Goal: Task Accomplishment & Management: Manage account settings

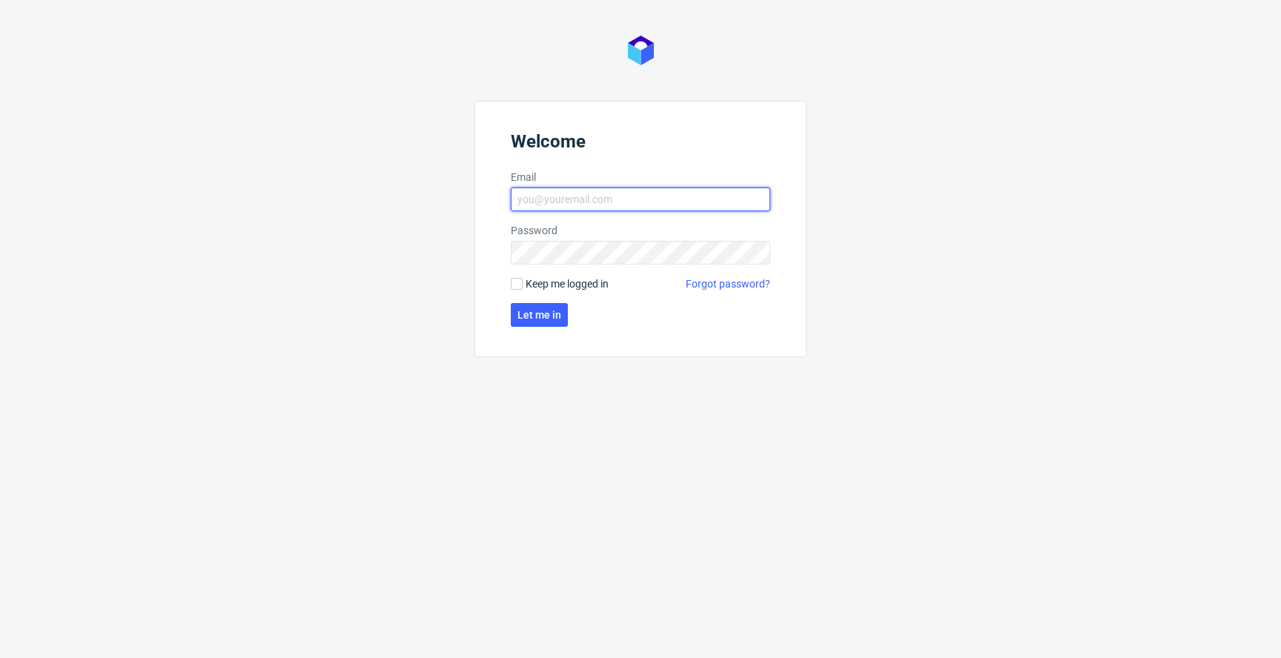
type input "[EMAIL_ADDRESS][PERSON_NAME][DOMAIN_NAME]"
click at [537, 281] on span "Keep me logged in" at bounding box center [567, 284] width 83 height 15
click at [523, 281] on input "Keep me logged in" at bounding box center [517, 284] width 12 height 12
checkbox input "true"
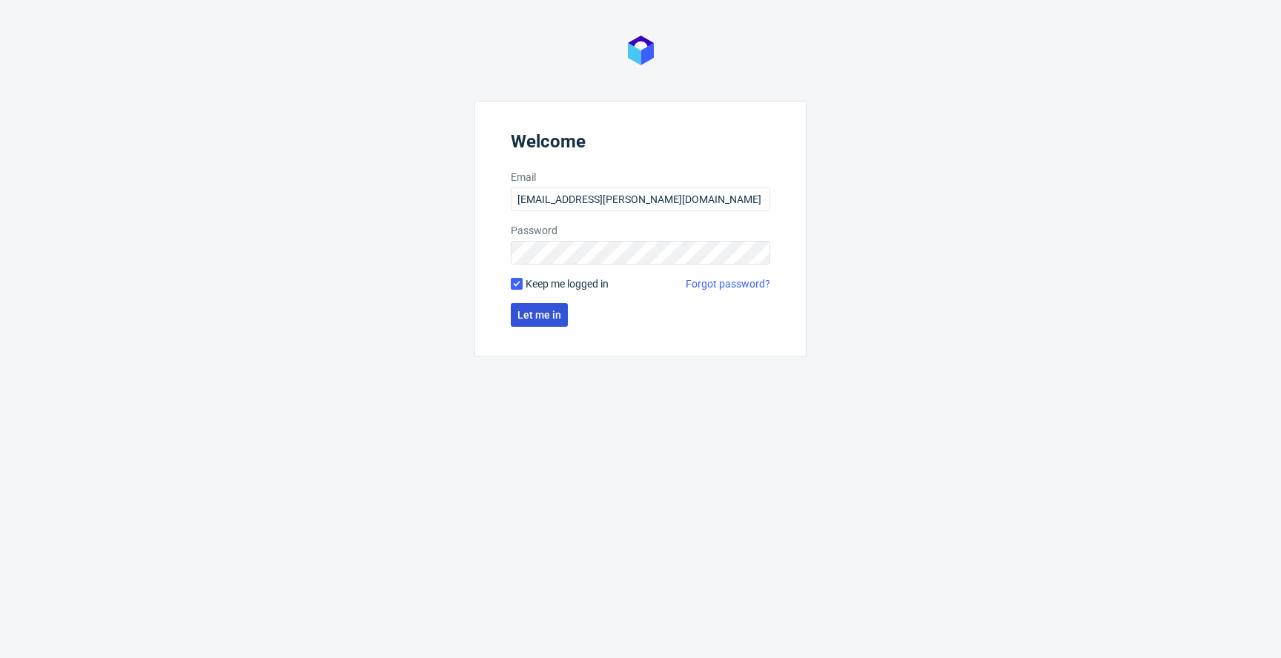
click at [536, 308] on button "Let me in" at bounding box center [539, 315] width 57 height 24
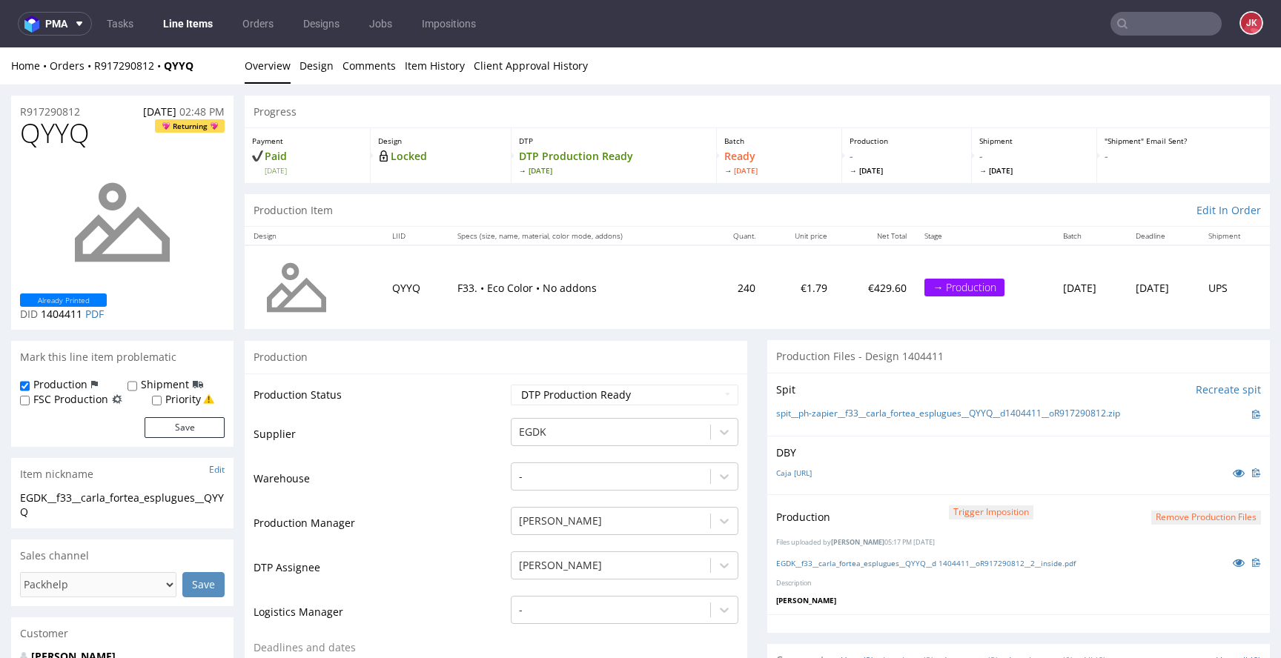
click at [200, 26] on link "Line Items" at bounding box center [187, 24] width 67 height 24
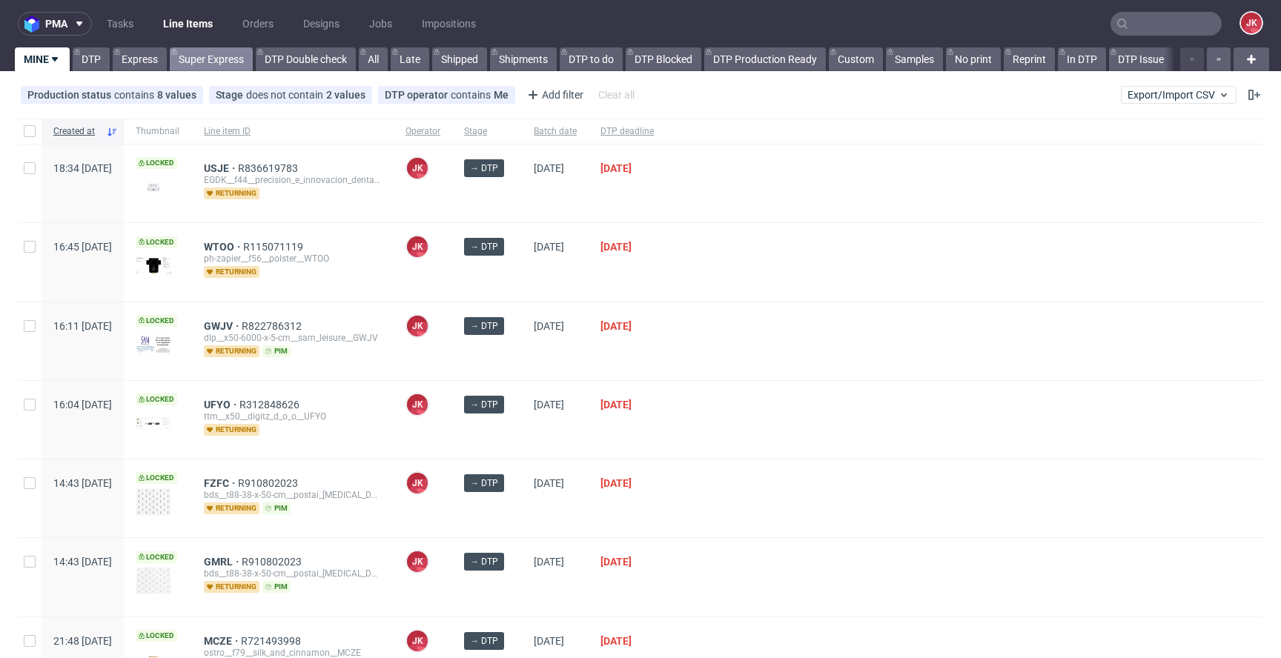
click at [209, 62] on link "Super Express" at bounding box center [211, 59] width 83 height 24
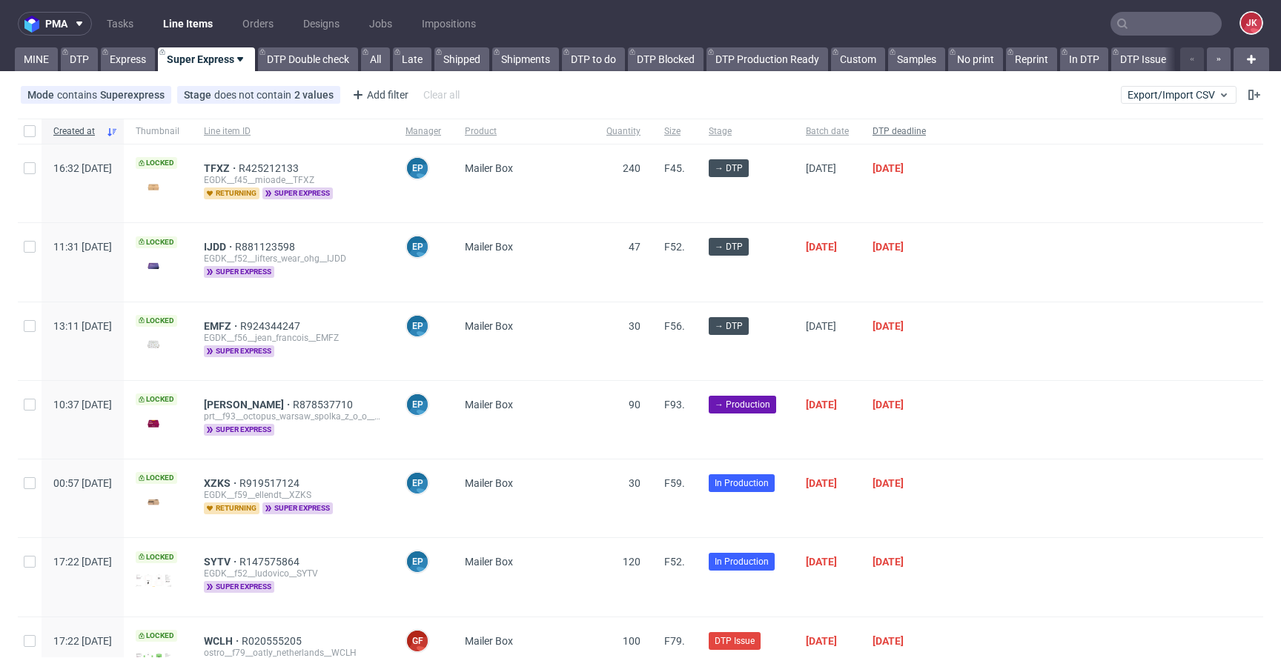
click at [926, 134] on span "DTP deadline" at bounding box center [899, 131] width 53 height 13
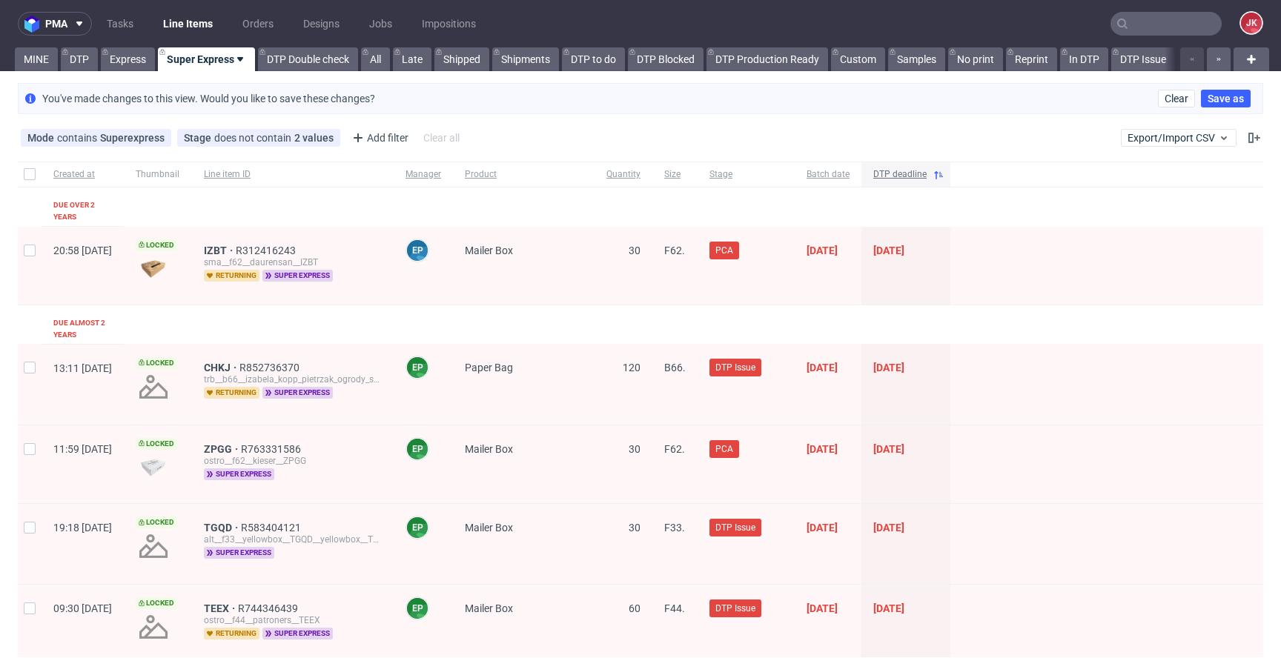
click at [950, 182] on div "DTP deadline" at bounding box center [905, 174] width 89 height 25
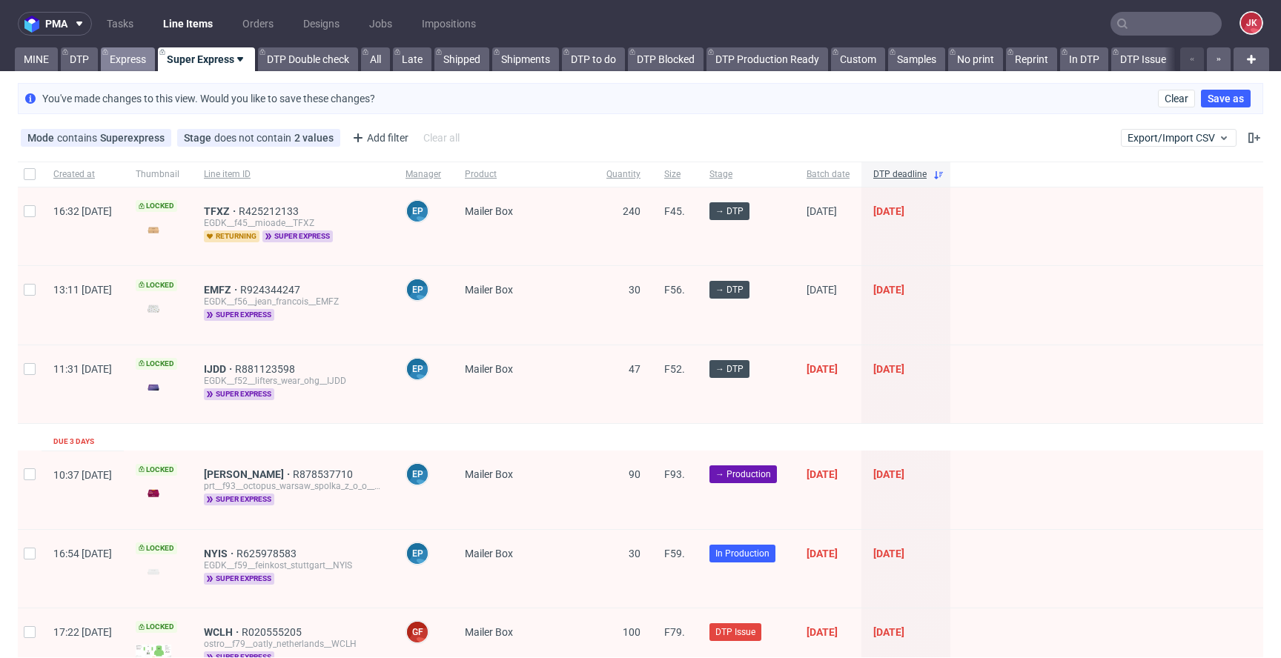
click at [139, 64] on link "Express" at bounding box center [128, 59] width 54 height 24
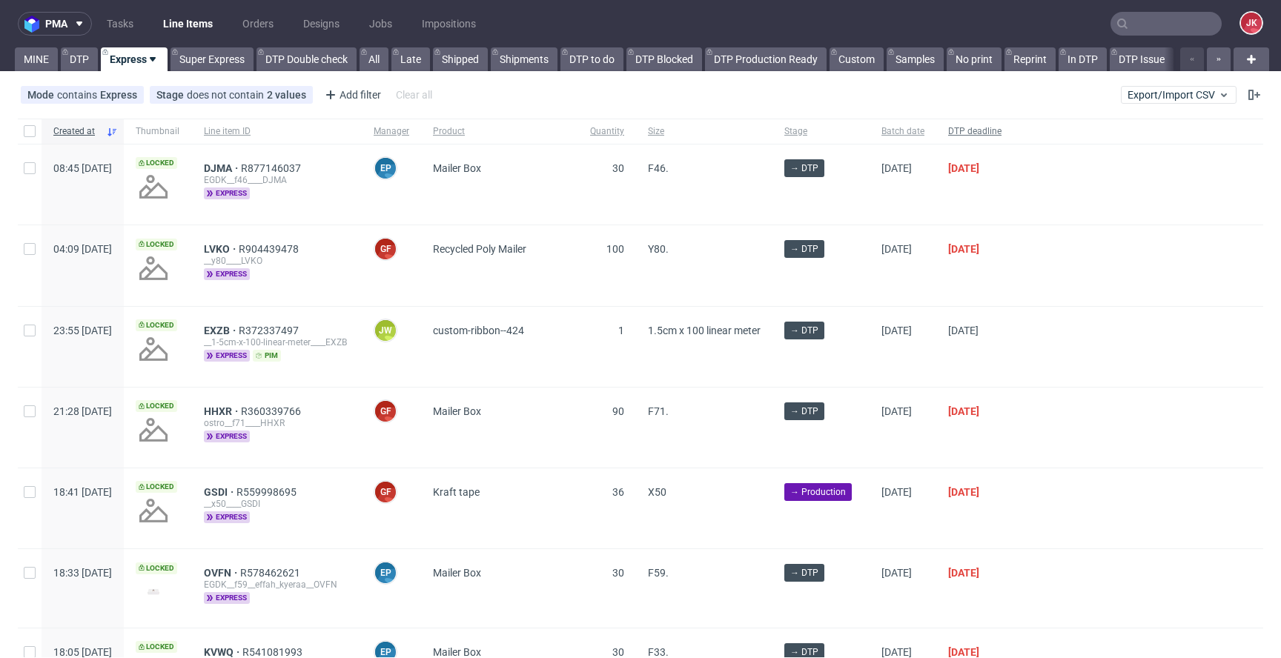
click at [1002, 130] on span "DTP deadline" at bounding box center [974, 131] width 53 height 13
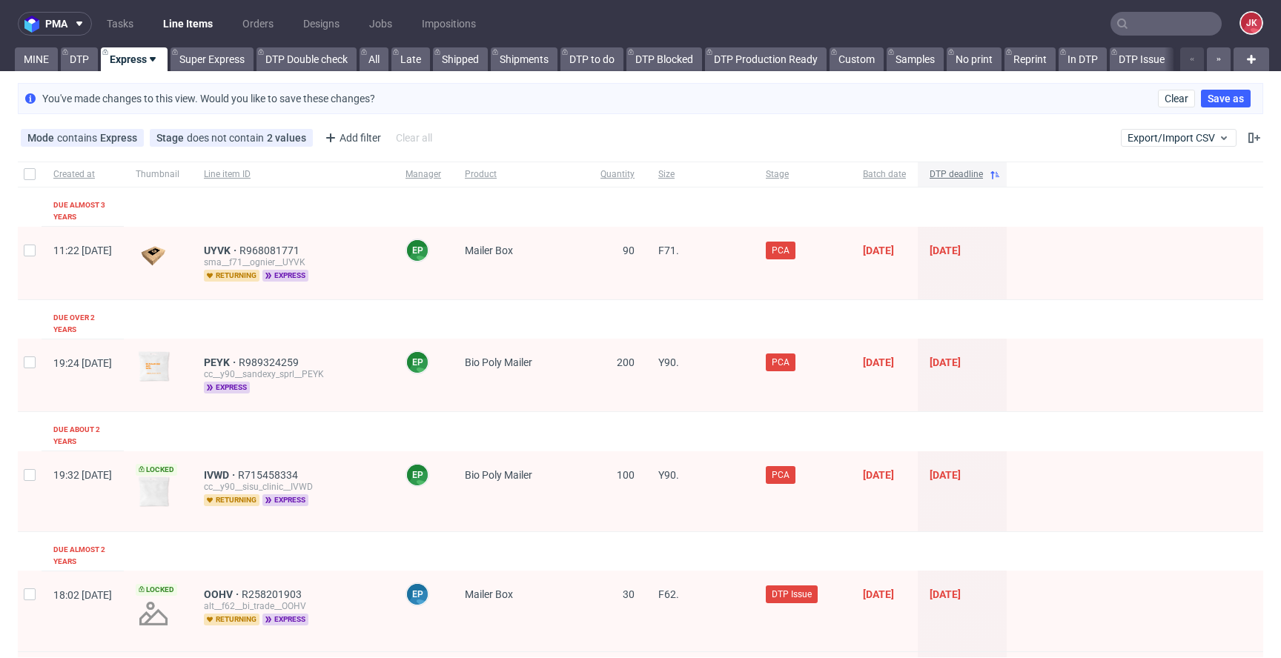
click at [983, 171] on span "DTP deadline" at bounding box center [956, 174] width 53 height 13
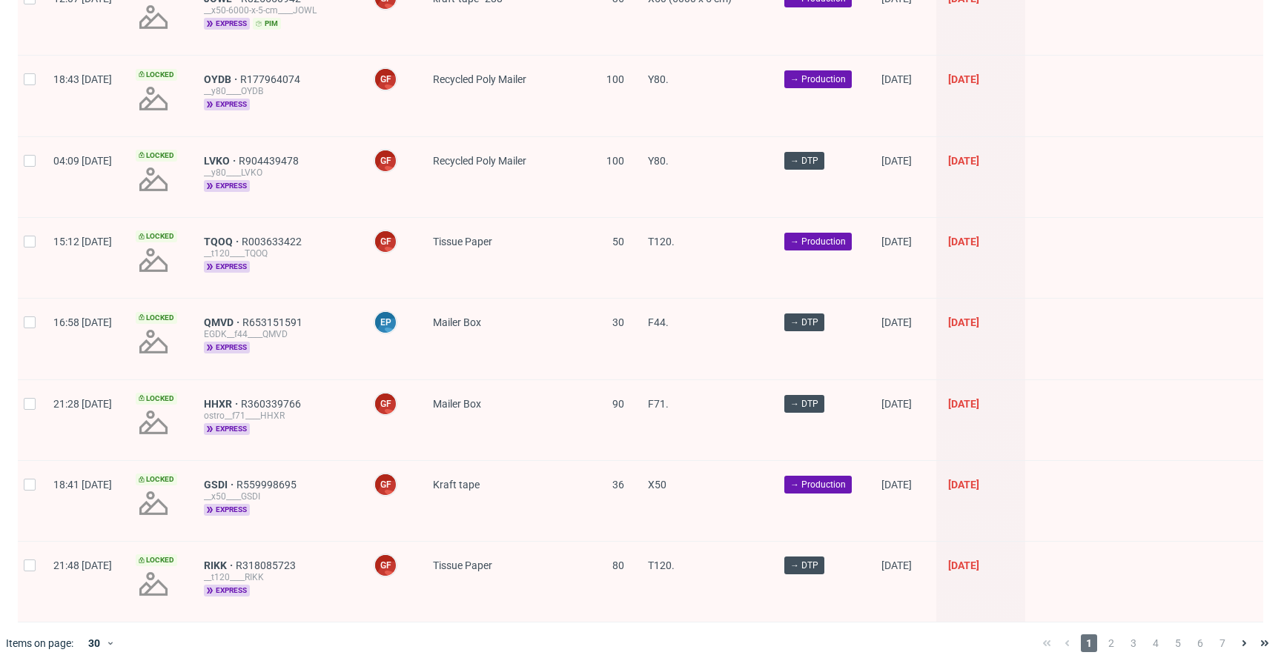
scroll to position [2089, 0]
click at [1103, 634] on span "2" at bounding box center [1111, 643] width 16 height 18
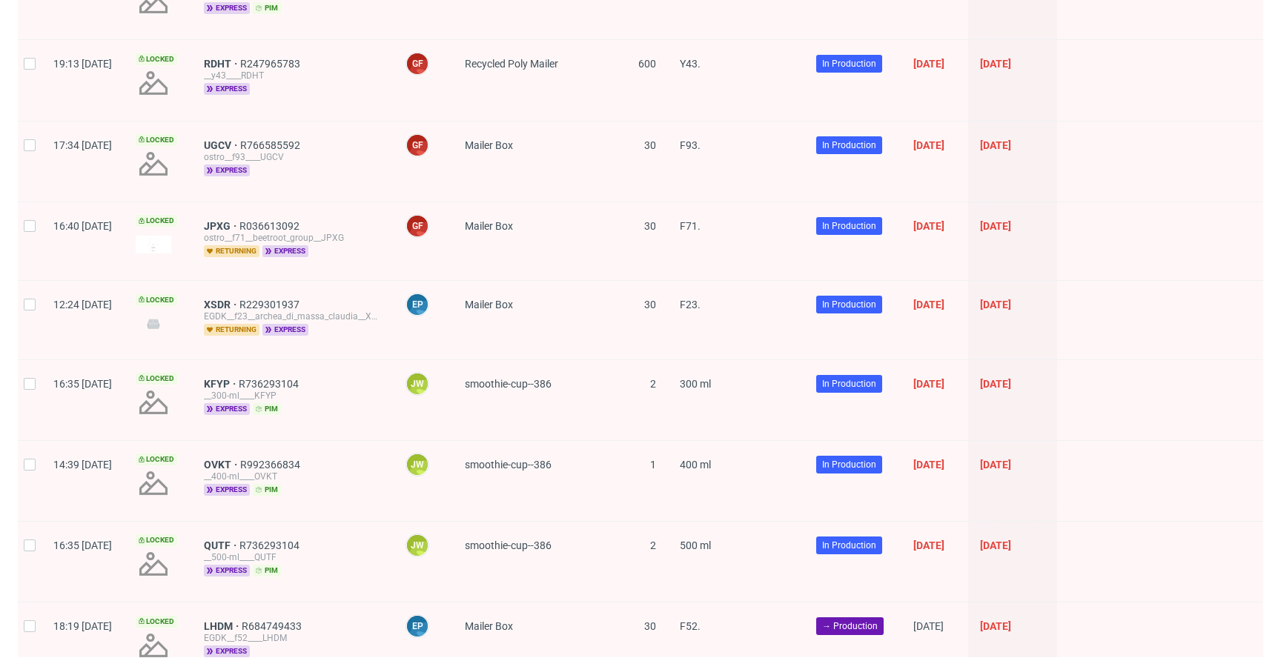
scroll to position [2054, 0]
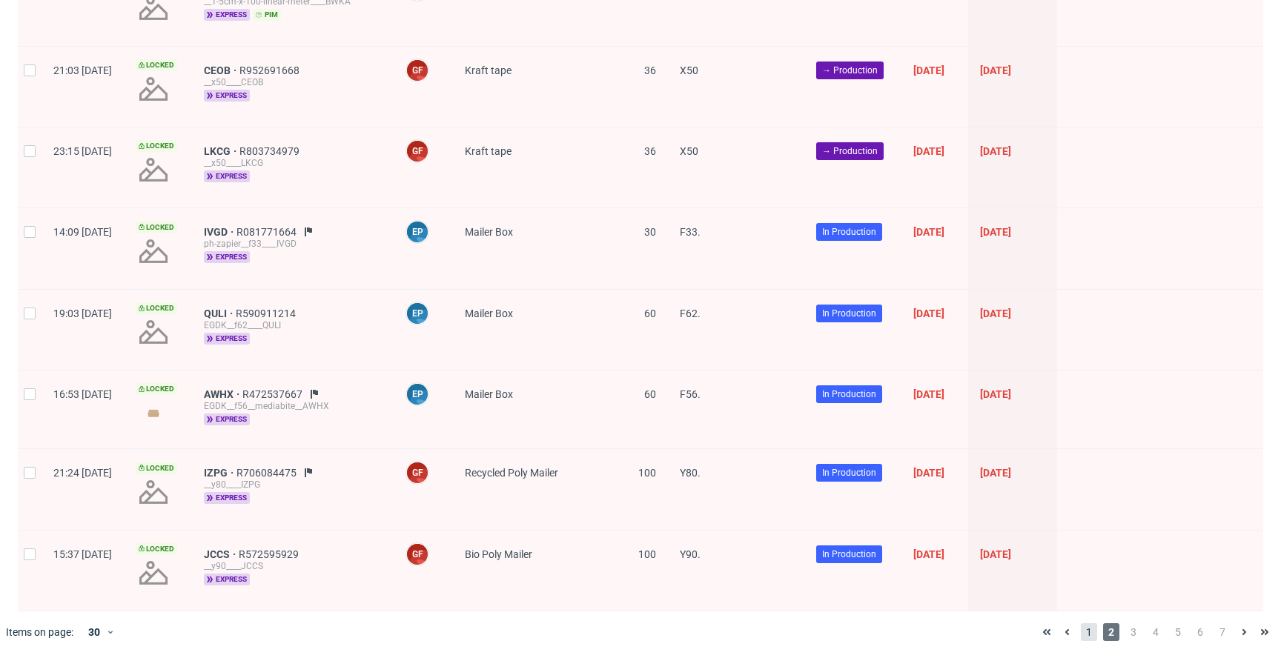
click at [1083, 635] on span "1" at bounding box center [1089, 632] width 16 height 18
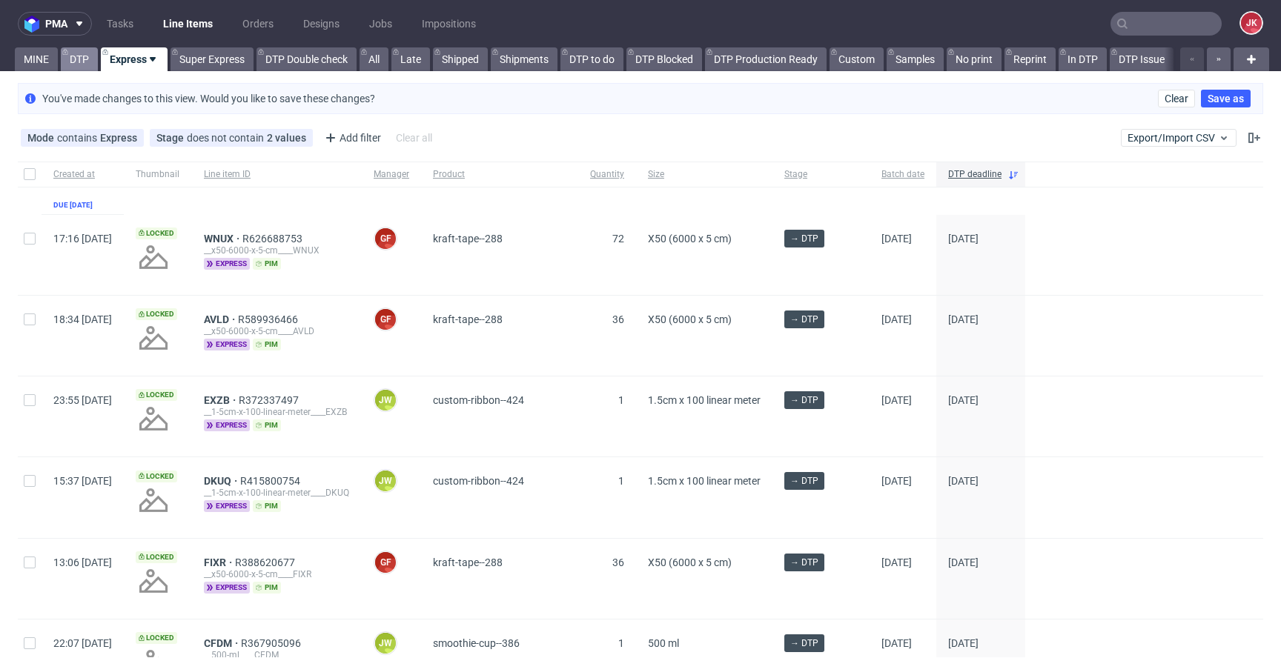
click at [70, 62] on link "DTP" at bounding box center [79, 59] width 37 height 24
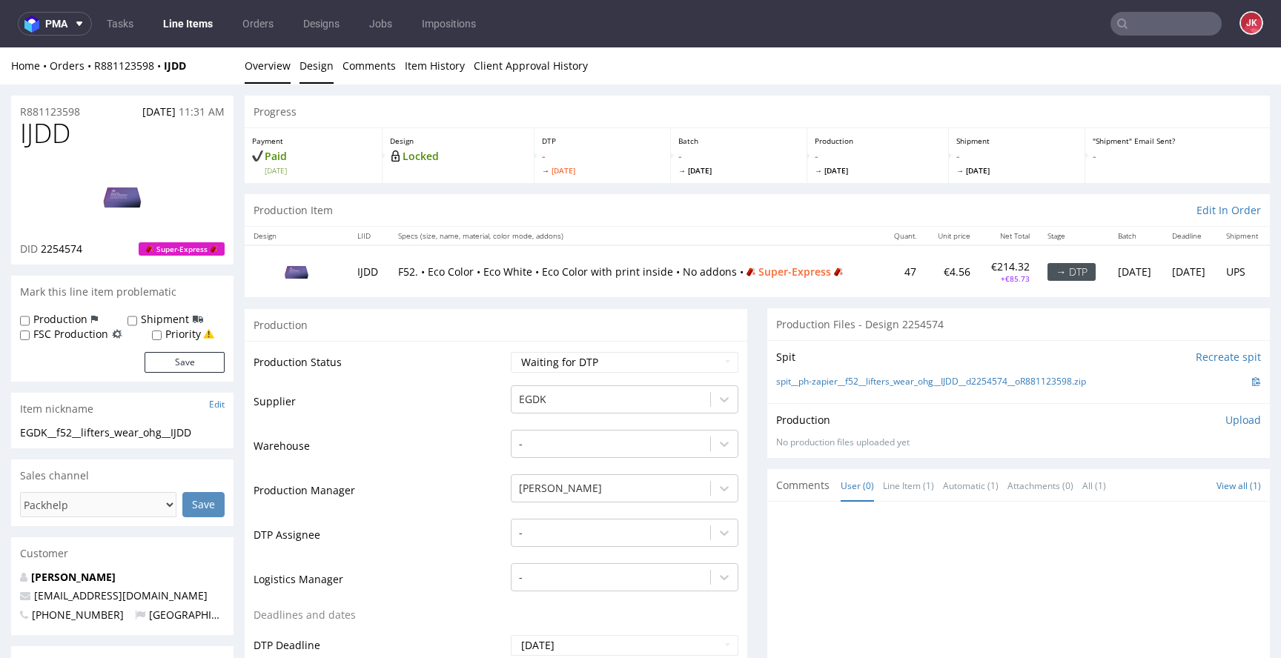
click at [310, 63] on link "Design" at bounding box center [317, 65] width 34 height 36
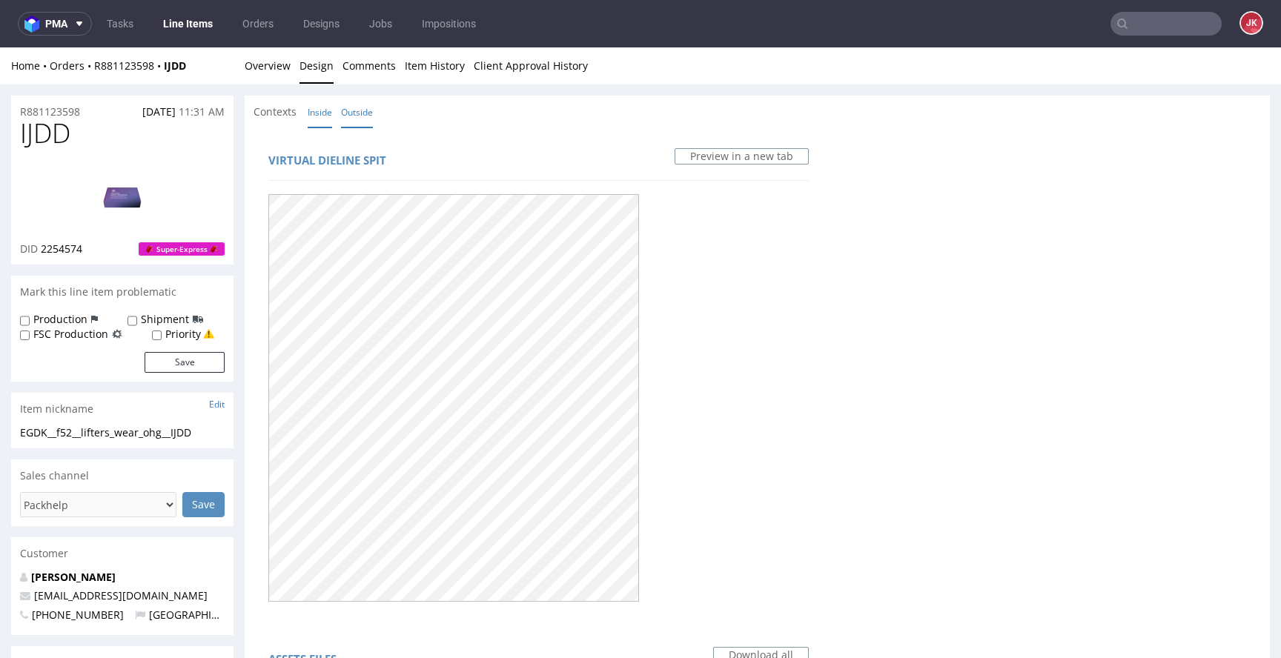
click at [314, 110] on link "Inside" at bounding box center [320, 112] width 24 height 32
click at [361, 119] on link "Outside" at bounding box center [357, 112] width 32 height 32
click at [268, 82] on link "Overview" at bounding box center [268, 65] width 46 height 36
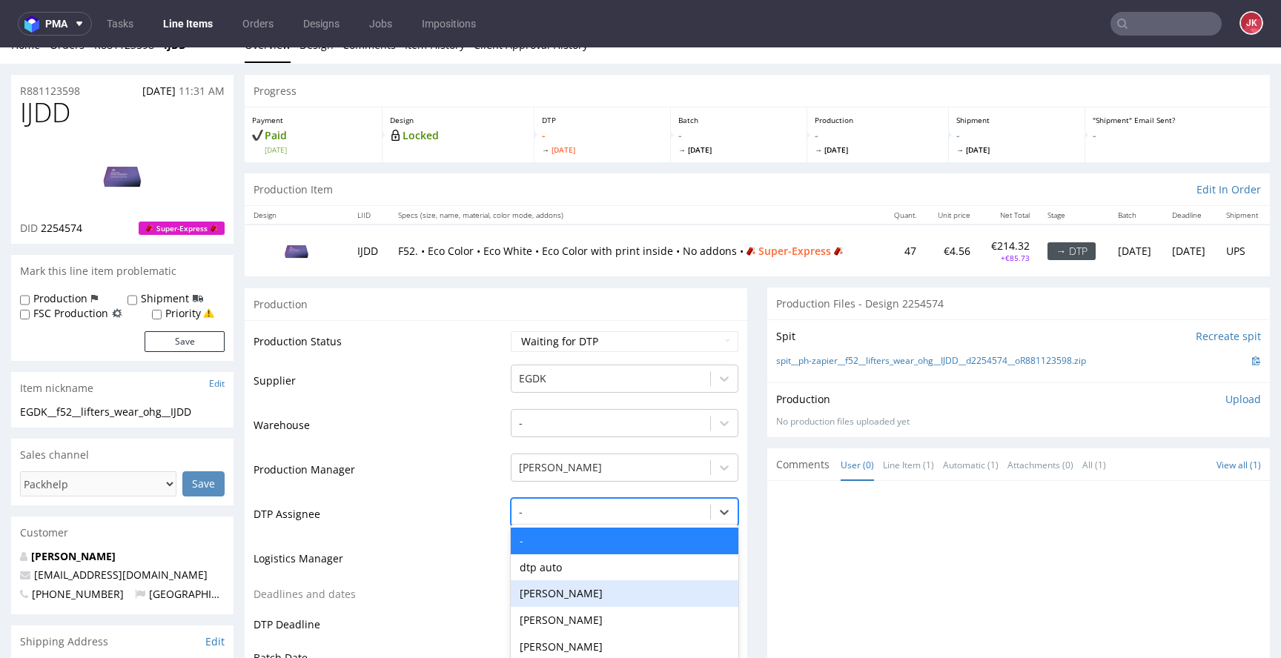
click at [540, 512] on div "Hapka Dominika, 3 of 31. 31 results available. Use Up and Down to choose option…" at bounding box center [625, 508] width 228 height 21
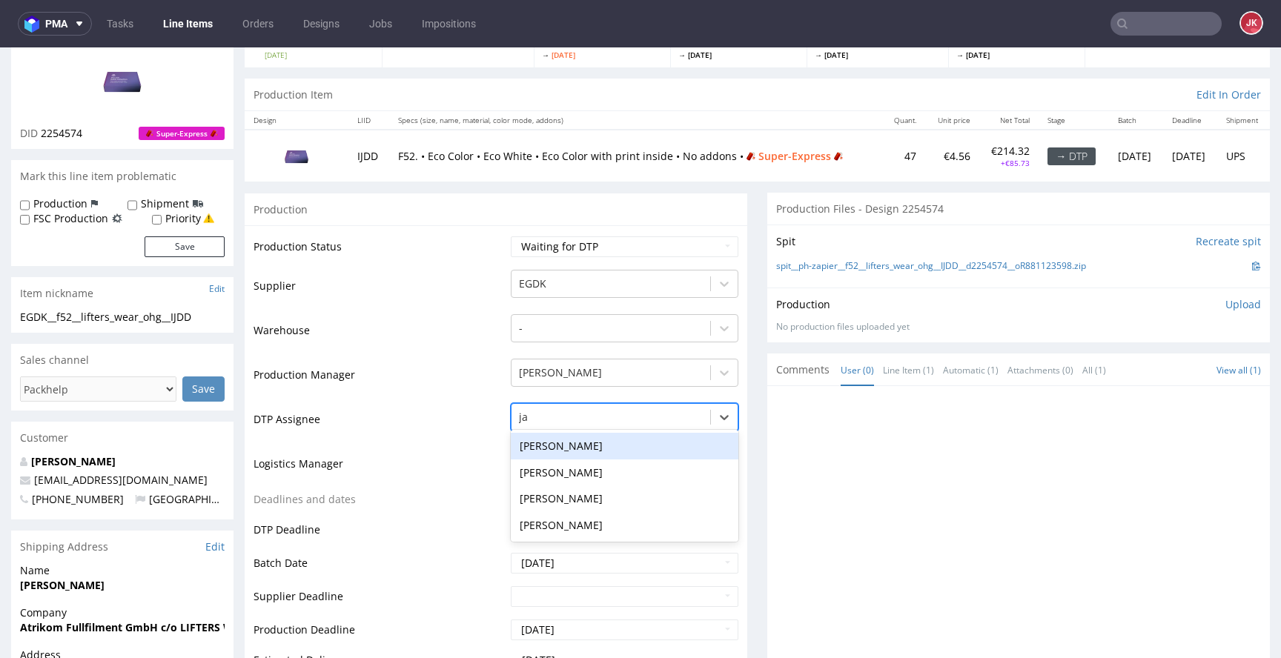
type input "jan"
click at [572, 447] on div "Jan Kocik" at bounding box center [625, 446] width 228 height 27
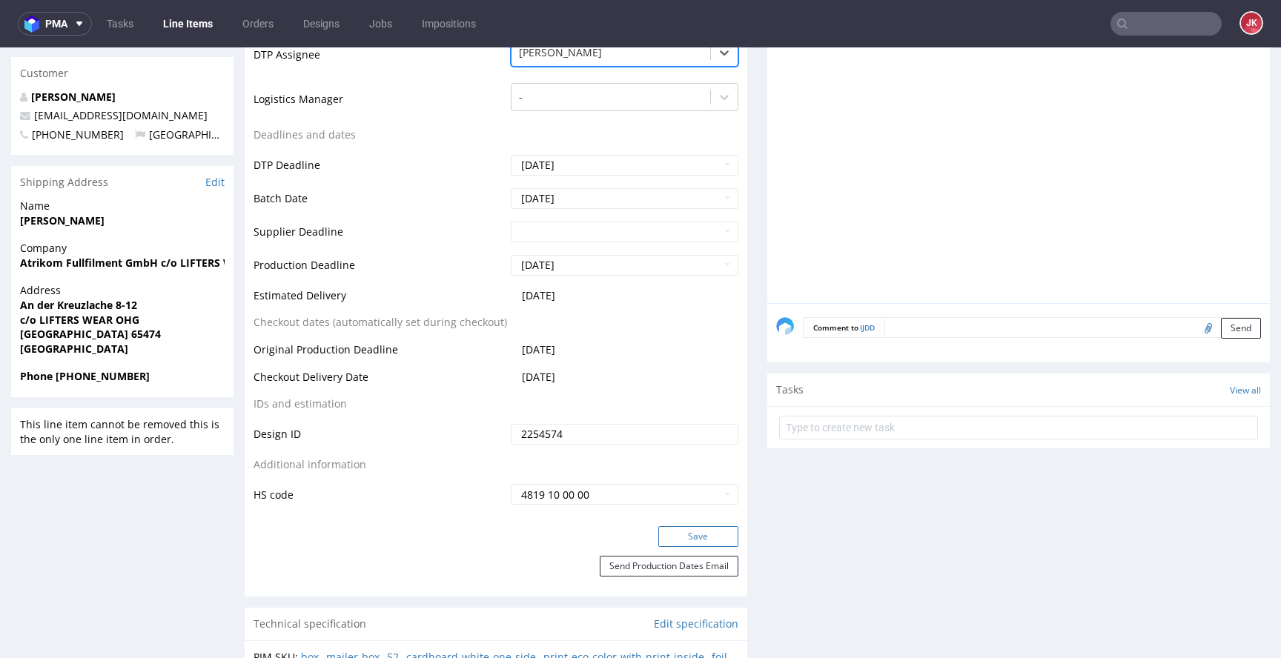
scroll to position [485, 0]
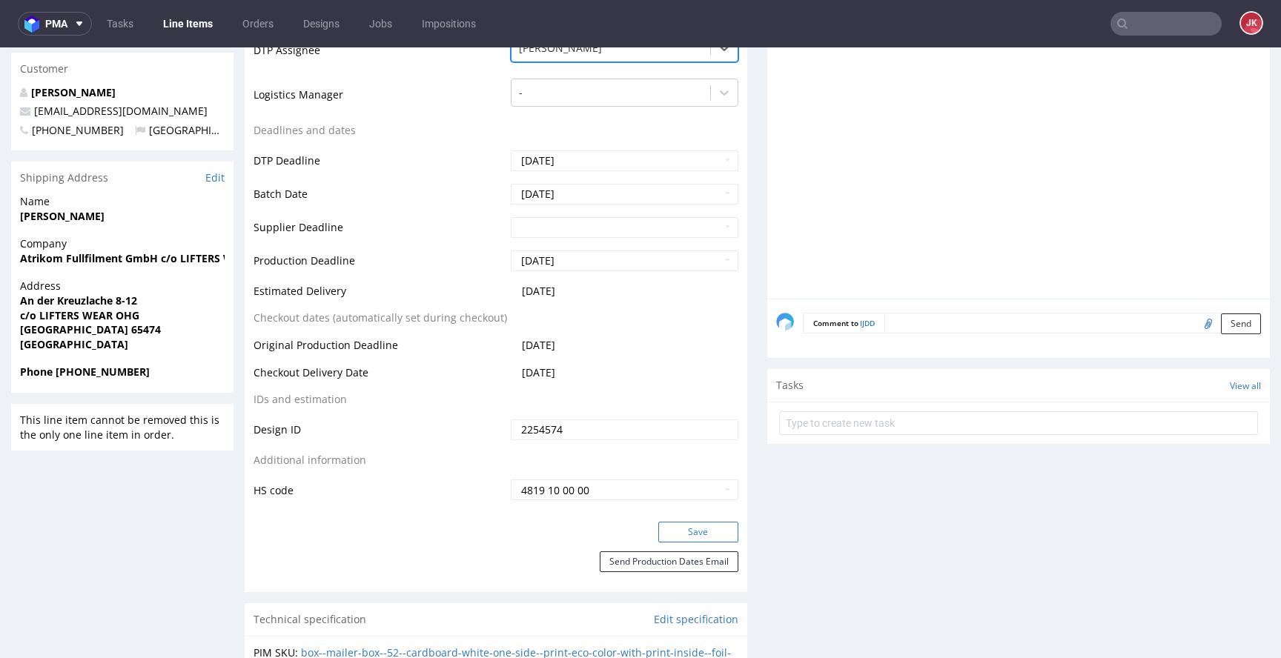
click at [663, 536] on button "Save" at bounding box center [698, 532] width 80 height 21
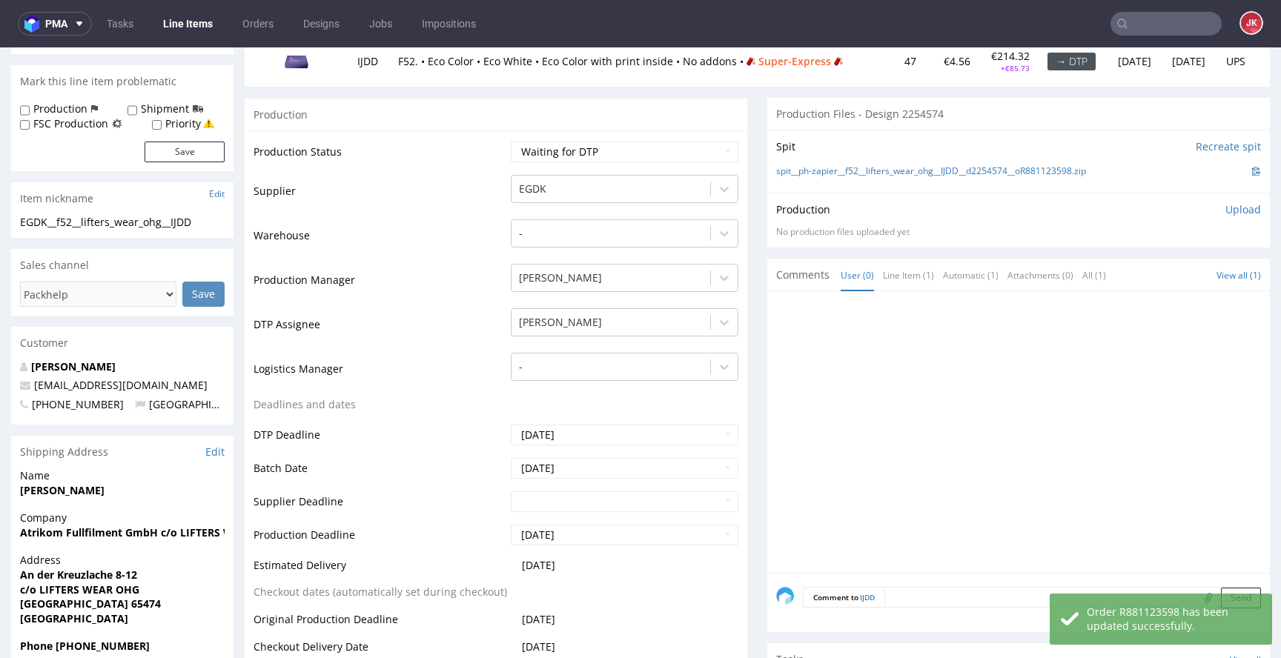
scroll to position [0, 0]
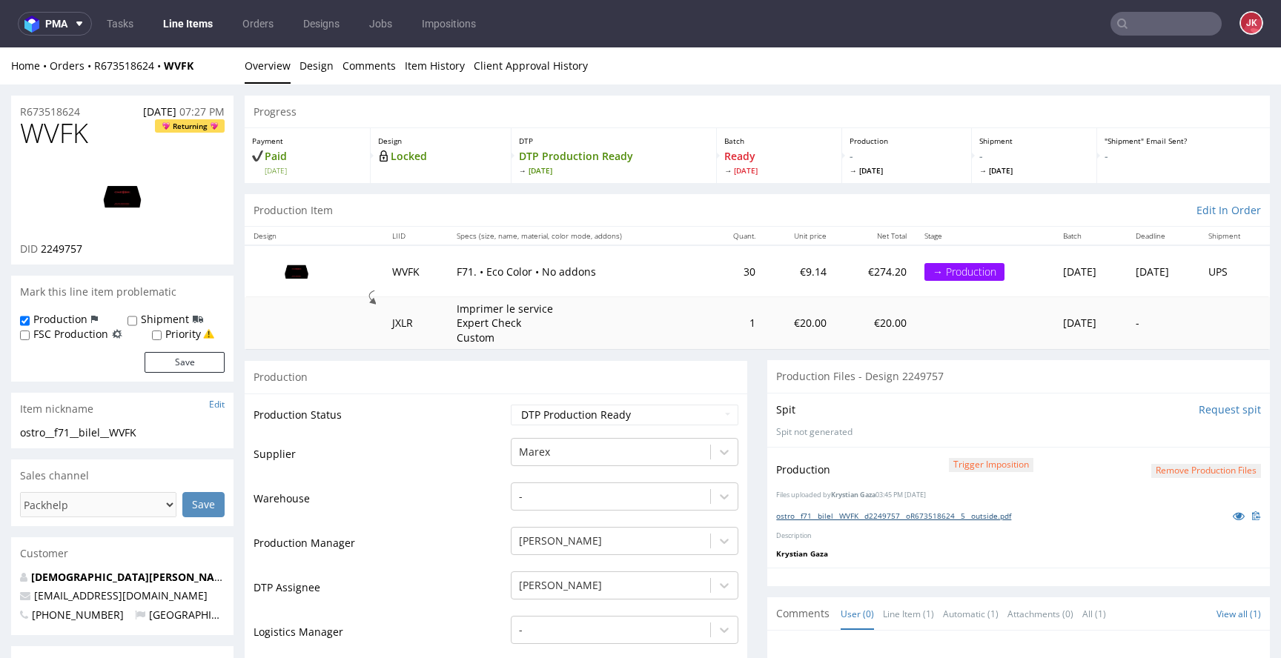
click at [840, 514] on link "ostro__f71__bilel__WVFK__d2249757__oR673518624__5__outside.pdf" at bounding box center [893, 516] width 235 height 10
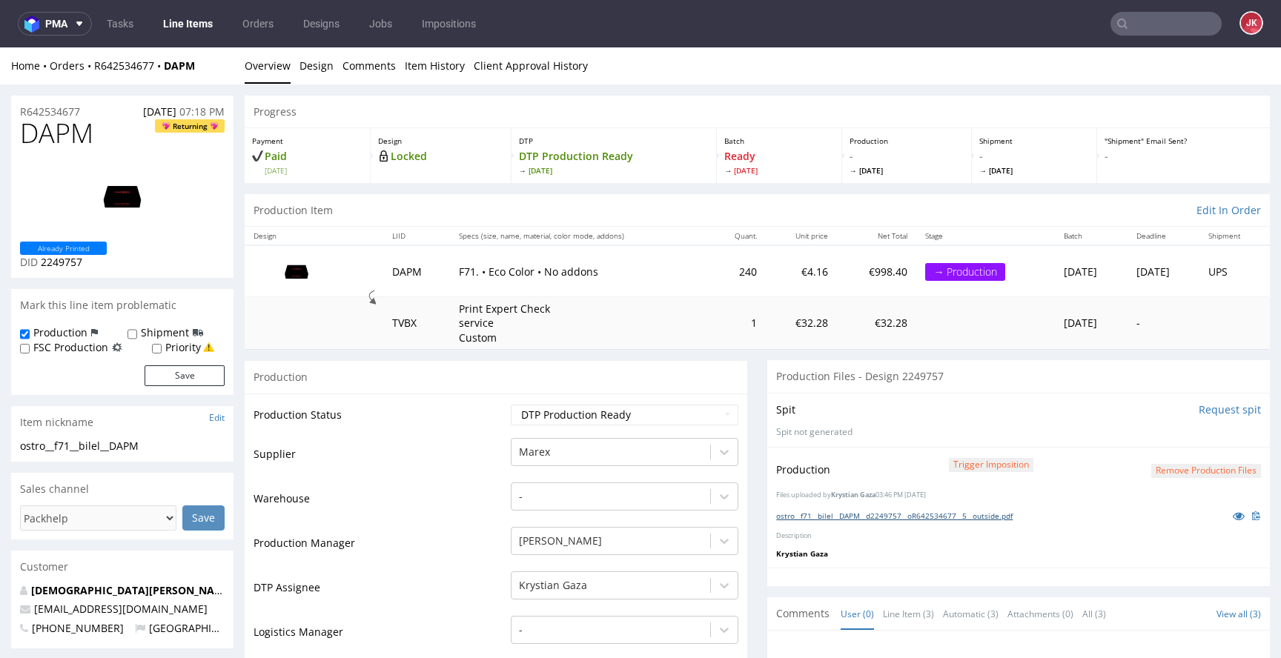
click at [886, 518] on link "ostro__f71__bilel__DAPM__d2249757__oR642534677__5__outside.pdf" at bounding box center [894, 516] width 236 height 10
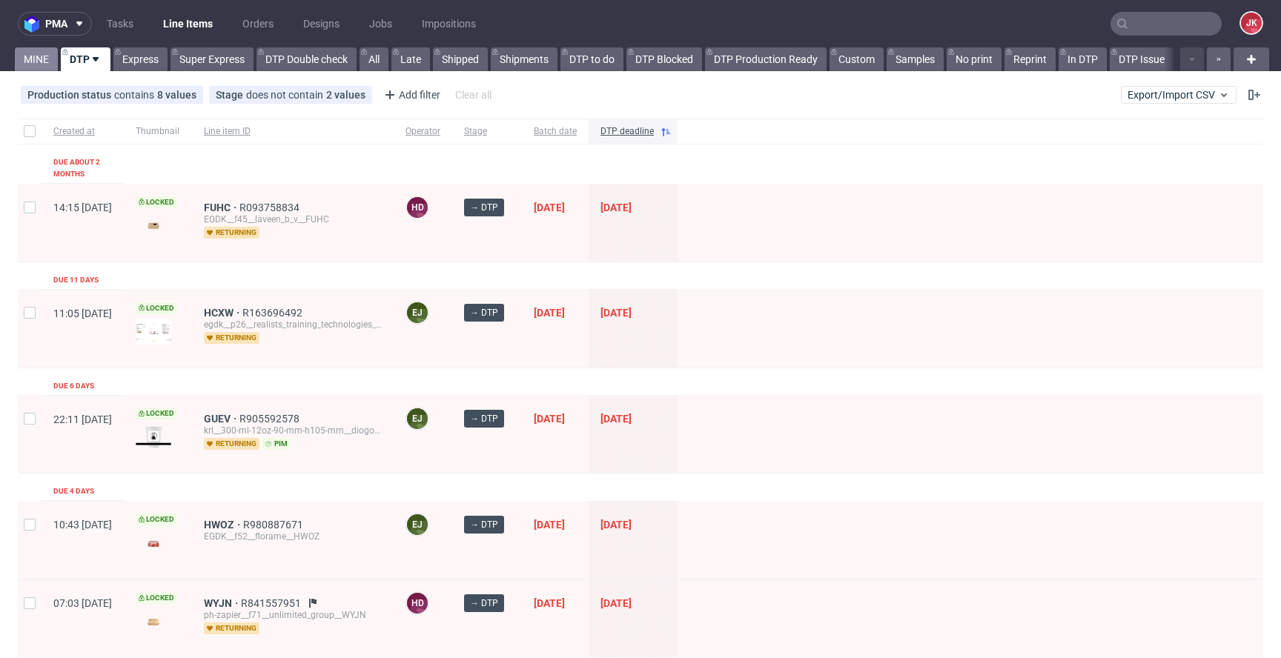
click at [37, 57] on link "MINE" at bounding box center [36, 59] width 43 height 24
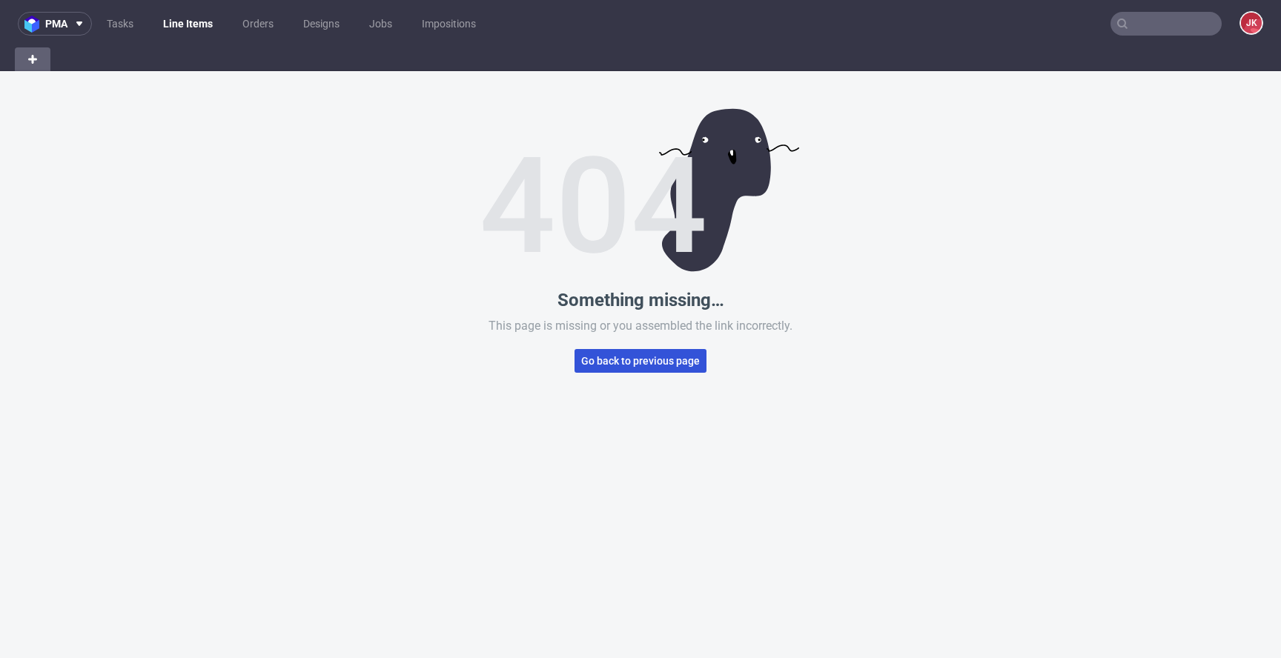
click at [642, 368] on button "Go back to previous page" at bounding box center [641, 361] width 132 height 24
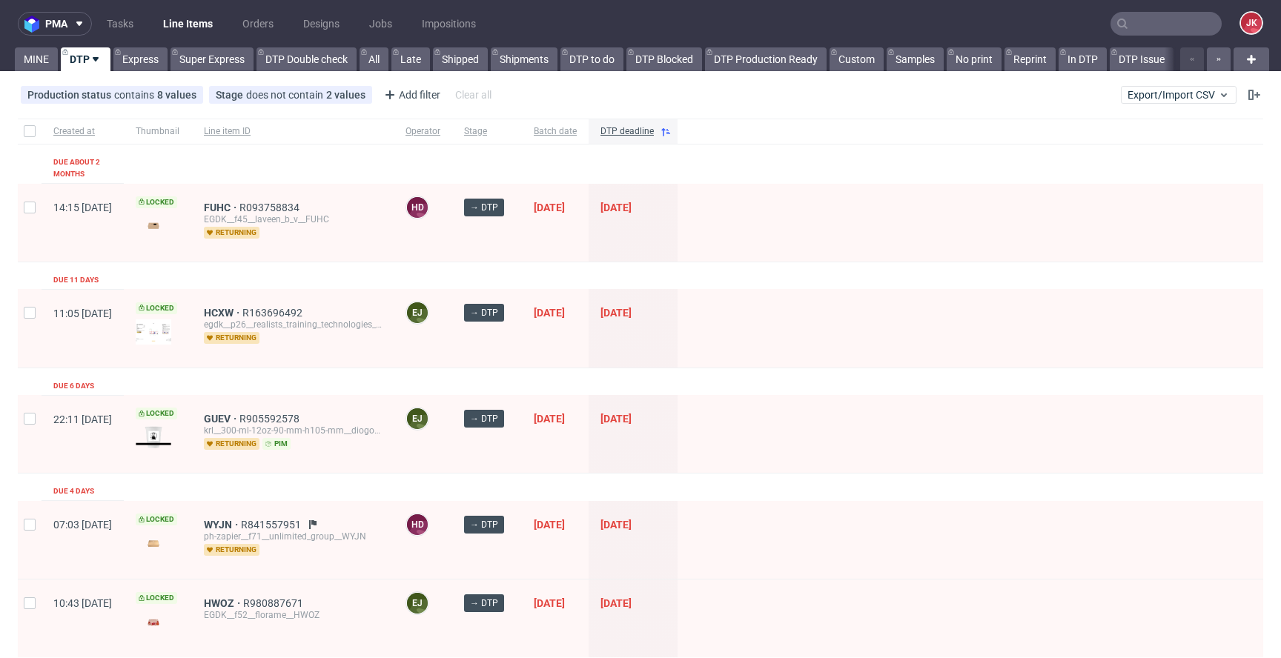
click at [200, 65] on link "Super Express" at bounding box center [212, 59] width 83 height 24
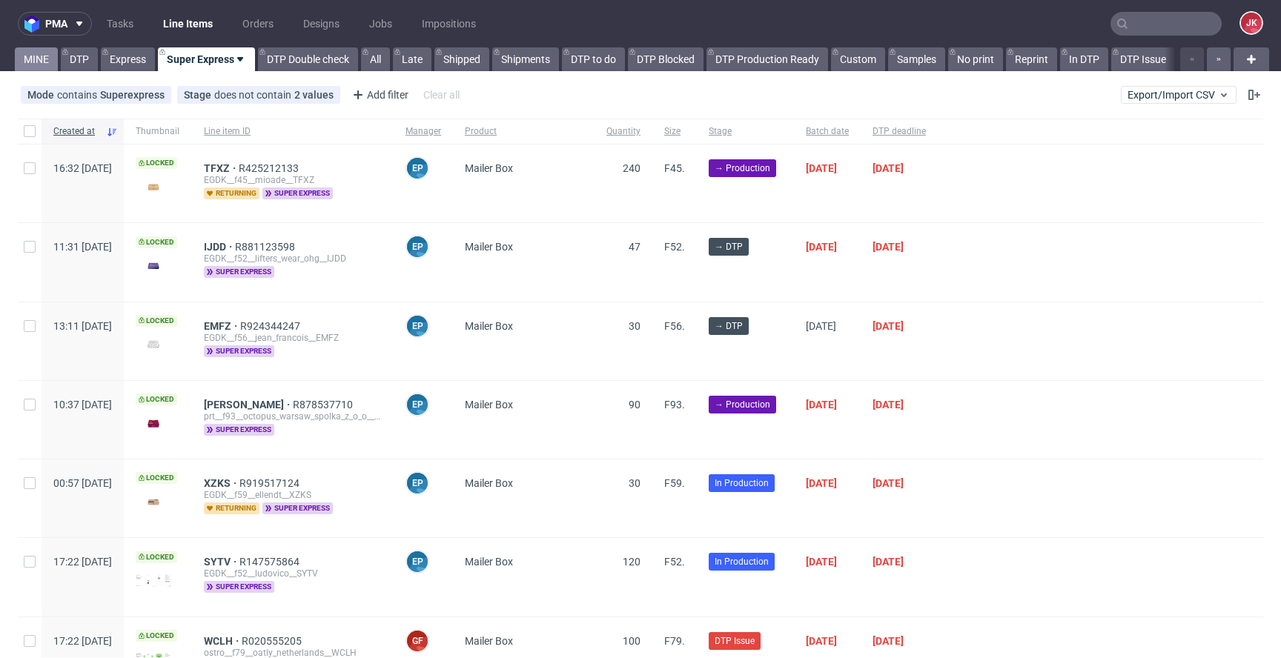
click at [23, 50] on link "MINE" at bounding box center [36, 59] width 43 height 24
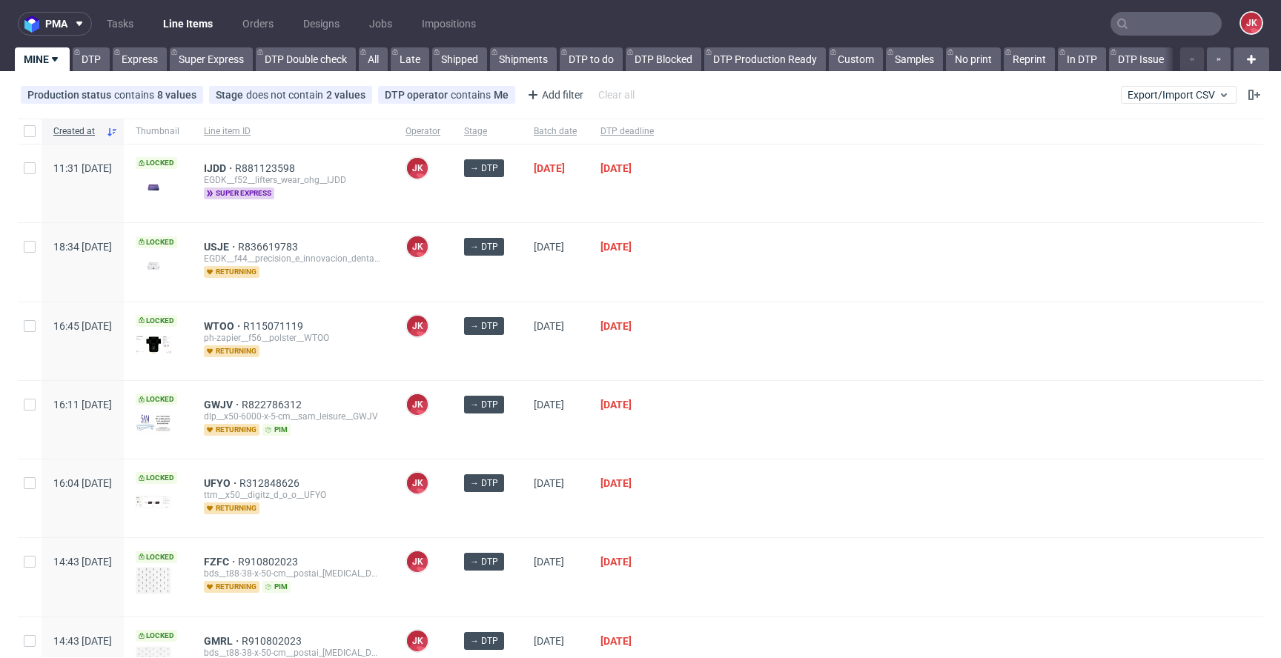
click at [522, 286] on div "→ DTP" at bounding box center [487, 262] width 70 height 78
click at [645, 373] on div "01/09/2025" at bounding box center [627, 341] width 77 height 78
click at [589, 351] on div "03/09/2025" at bounding box center [555, 341] width 67 height 78
click at [235, 164] on span "IJDD" at bounding box center [219, 168] width 31 height 12
click at [566, 205] on div "01/09/2025" at bounding box center [555, 184] width 67 height 78
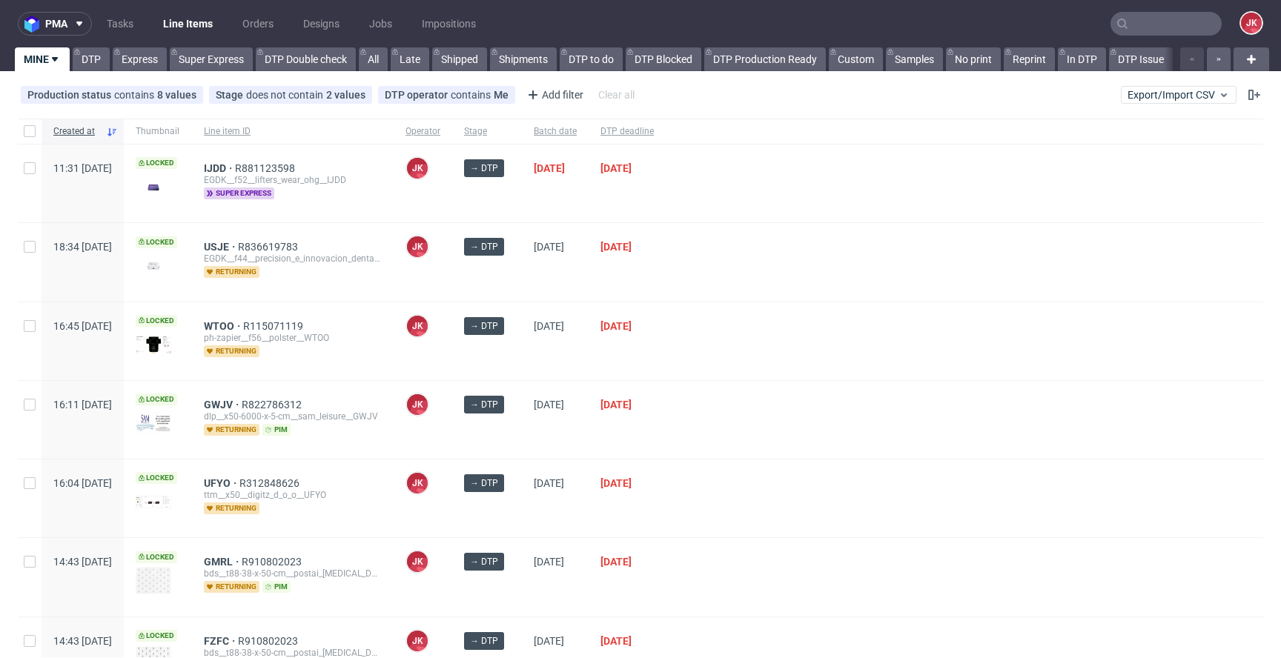
click at [850, 343] on div at bounding box center [965, 341] width 598 height 78
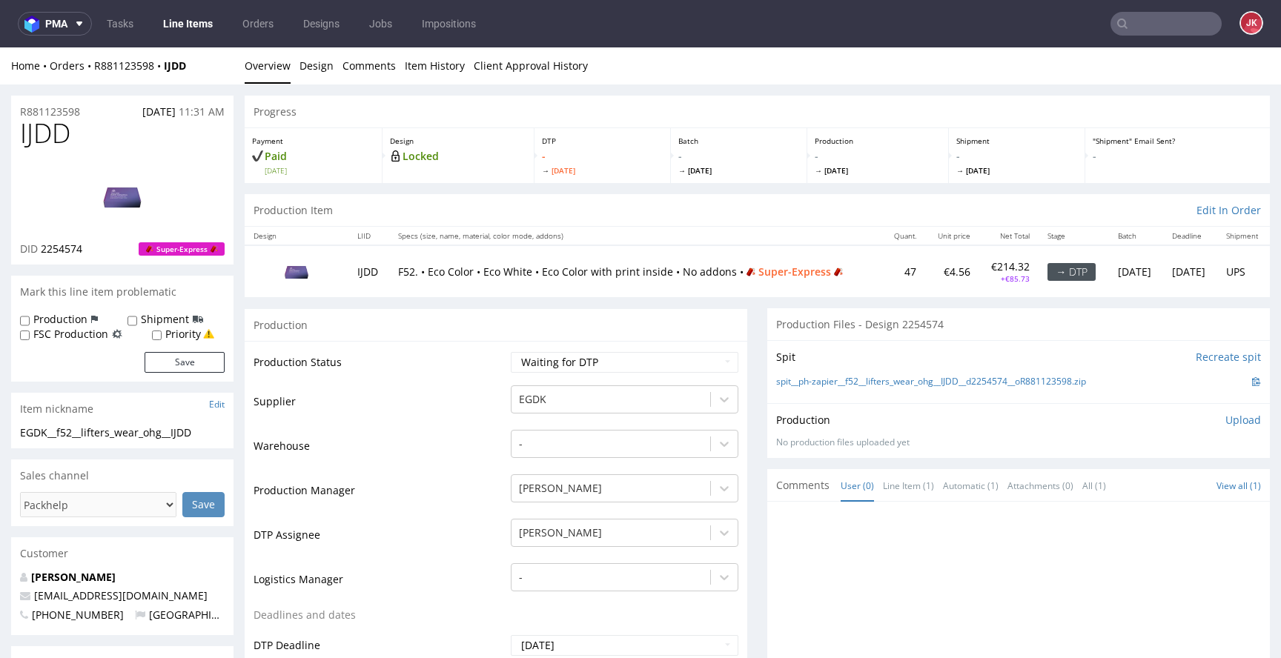
click at [323, 67] on link "Design" at bounding box center [317, 65] width 34 height 36
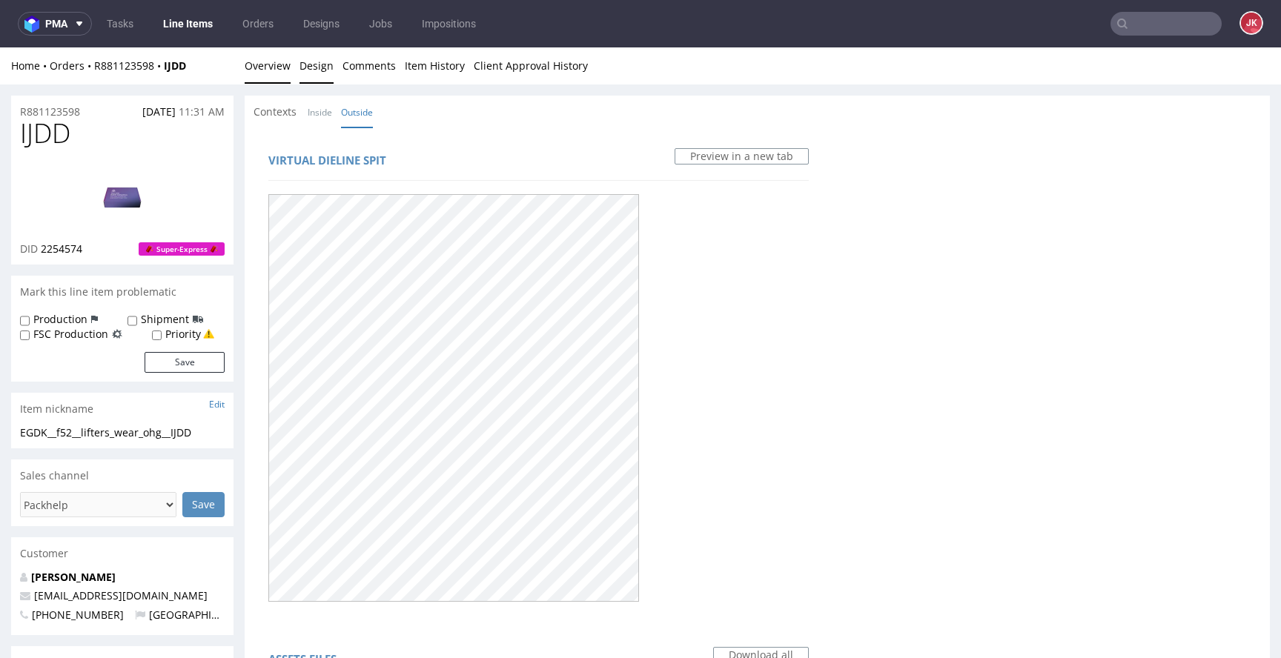
click at [260, 63] on link "Overview" at bounding box center [268, 65] width 46 height 36
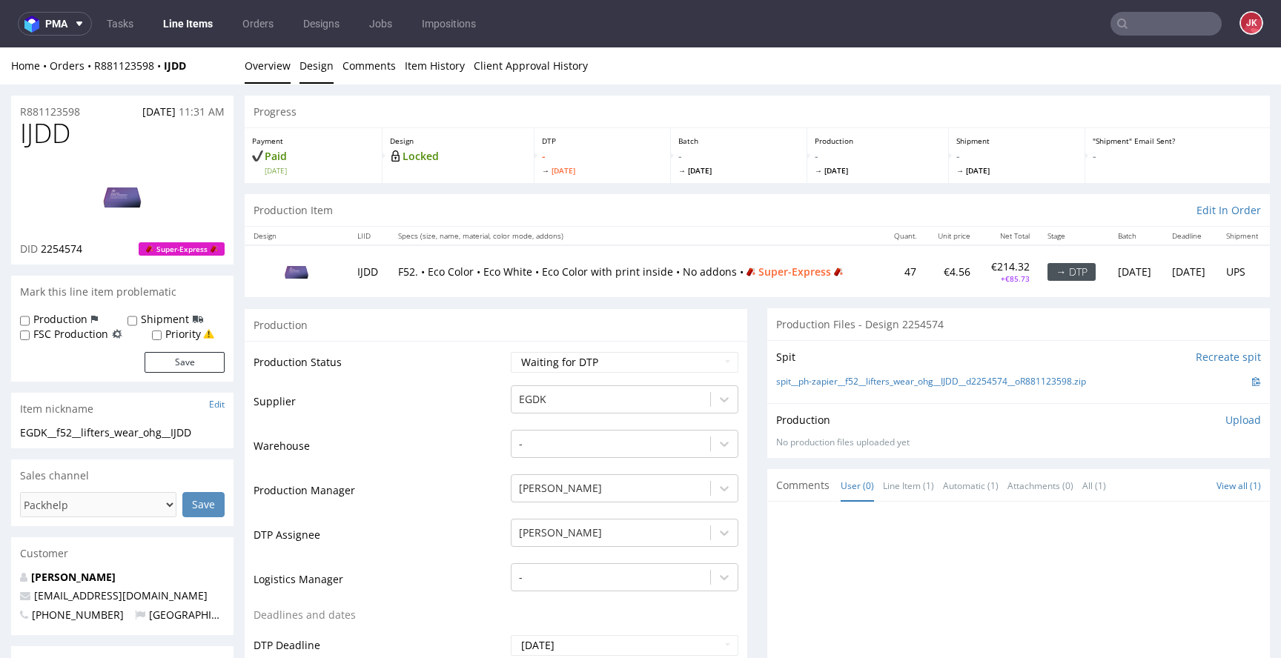
click at [322, 66] on link "Design" at bounding box center [317, 65] width 34 height 36
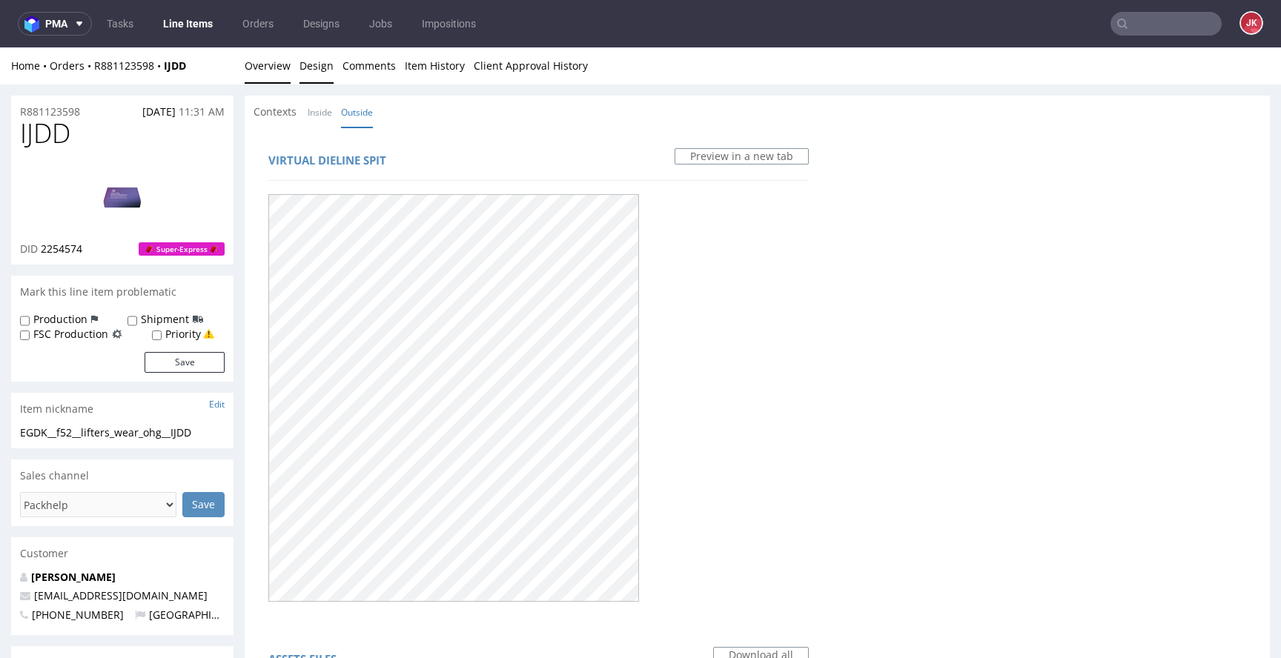
click at [274, 67] on link "Overview" at bounding box center [268, 65] width 46 height 36
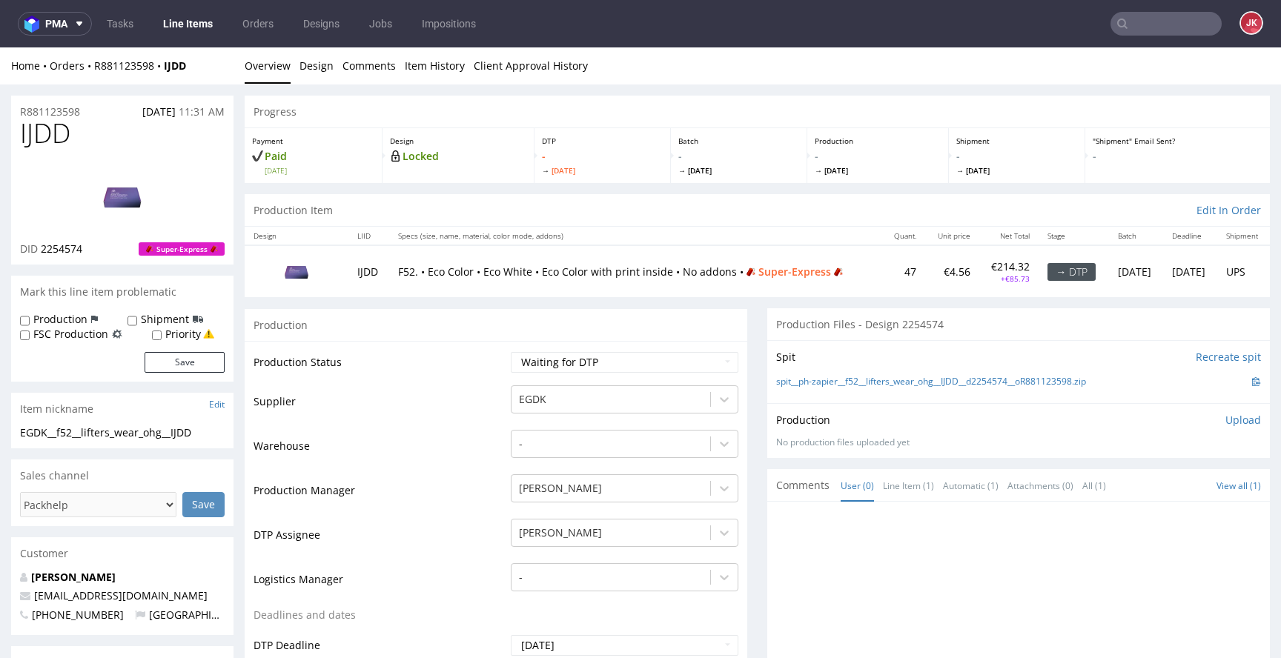
click at [454, 437] on td "Warehouse" at bounding box center [381, 450] width 254 height 44
click at [549, 368] on select "Waiting for Artwork Waiting for Diecut Waiting for Mockup Waiting for DTP Waiti…" at bounding box center [625, 362] width 228 height 21
select select "dtp_in_process"
click at [511, 352] on select "Waiting for Artwork Waiting for Diecut Waiting for Mockup Waiting for DTP Waiti…" at bounding box center [625, 362] width 228 height 21
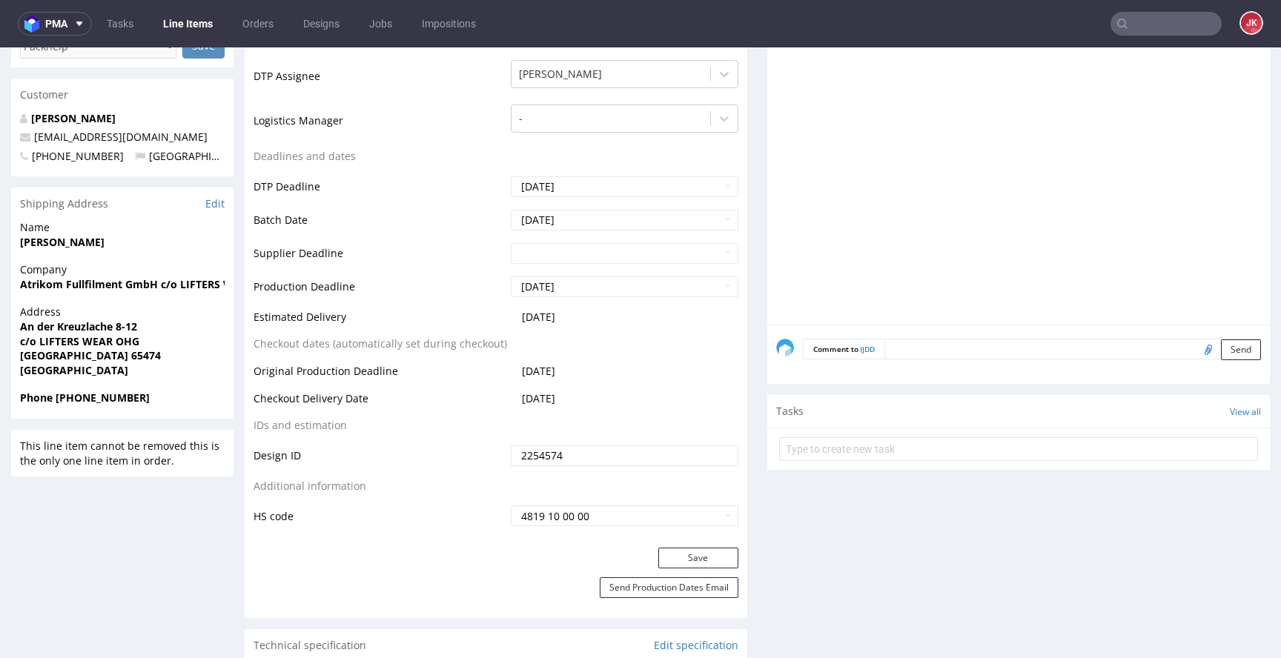
scroll to position [498, 0]
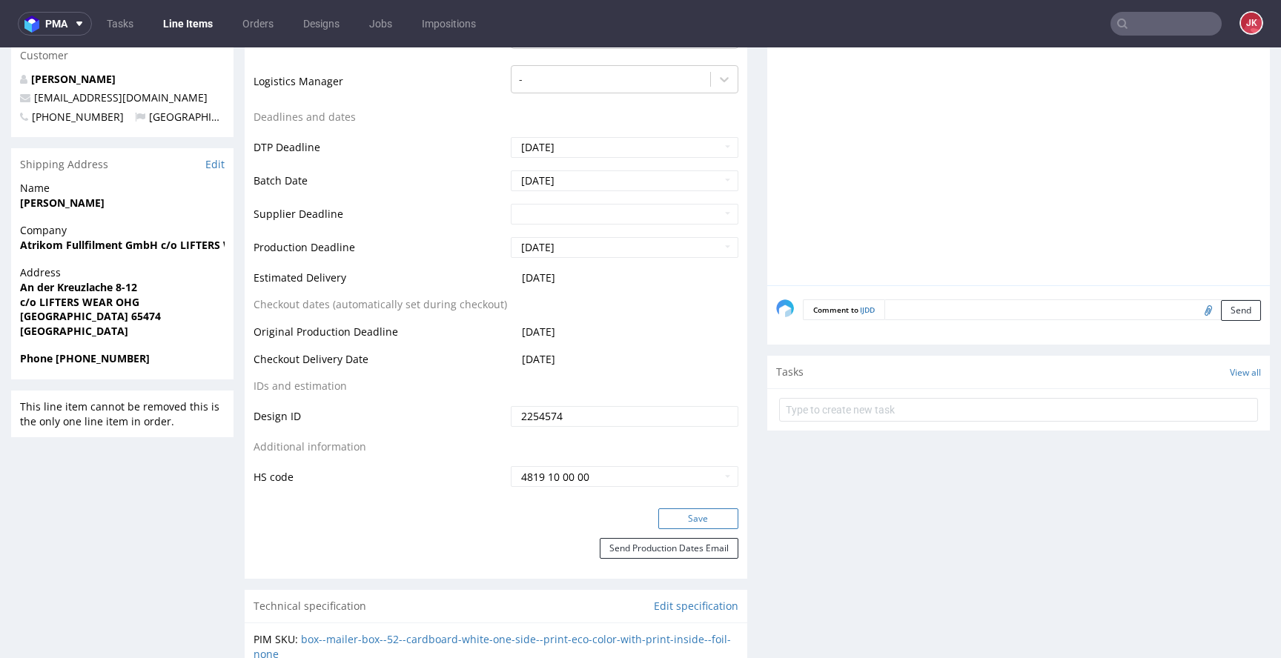
click at [693, 522] on button "Save" at bounding box center [698, 519] width 80 height 21
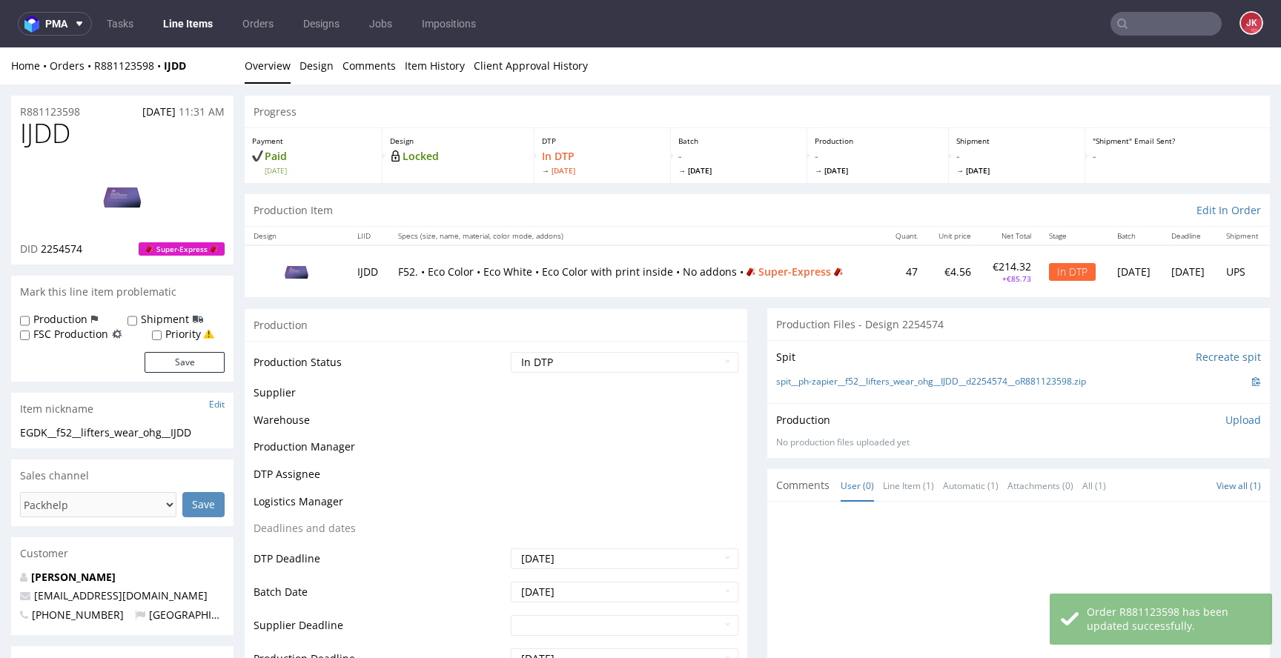
scroll to position [0, 0]
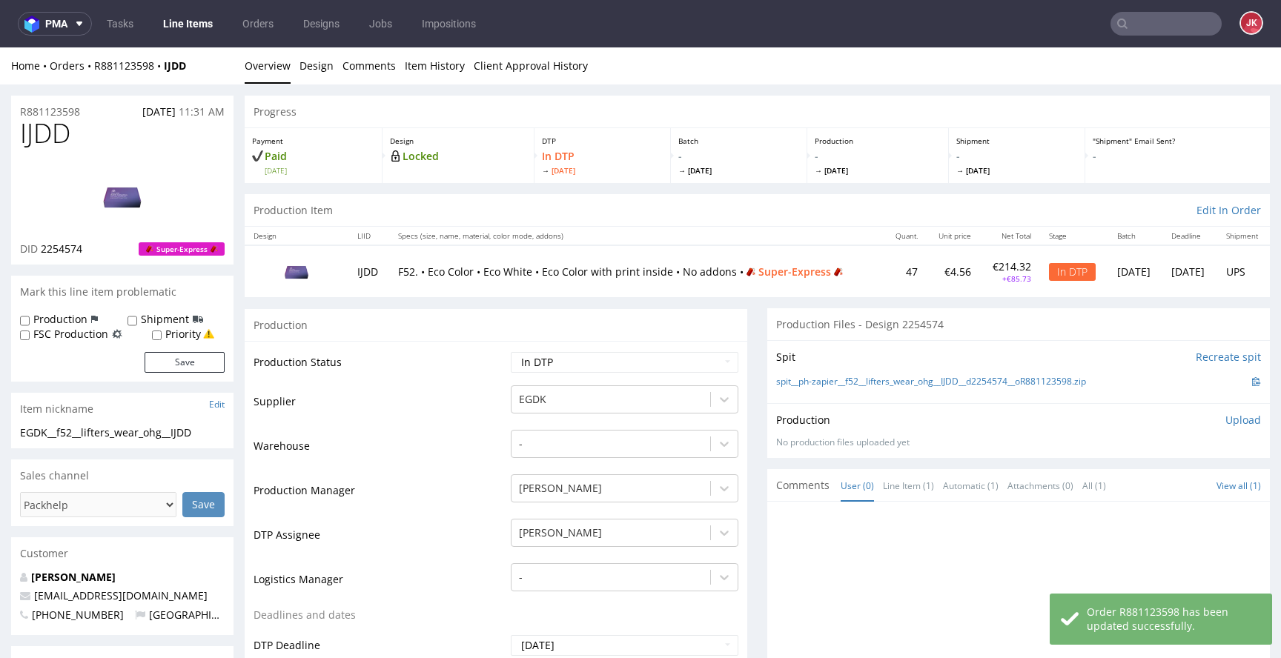
click at [42, 133] on span "IJDD" at bounding box center [45, 134] width 50 height 30
copy span "IJDD"
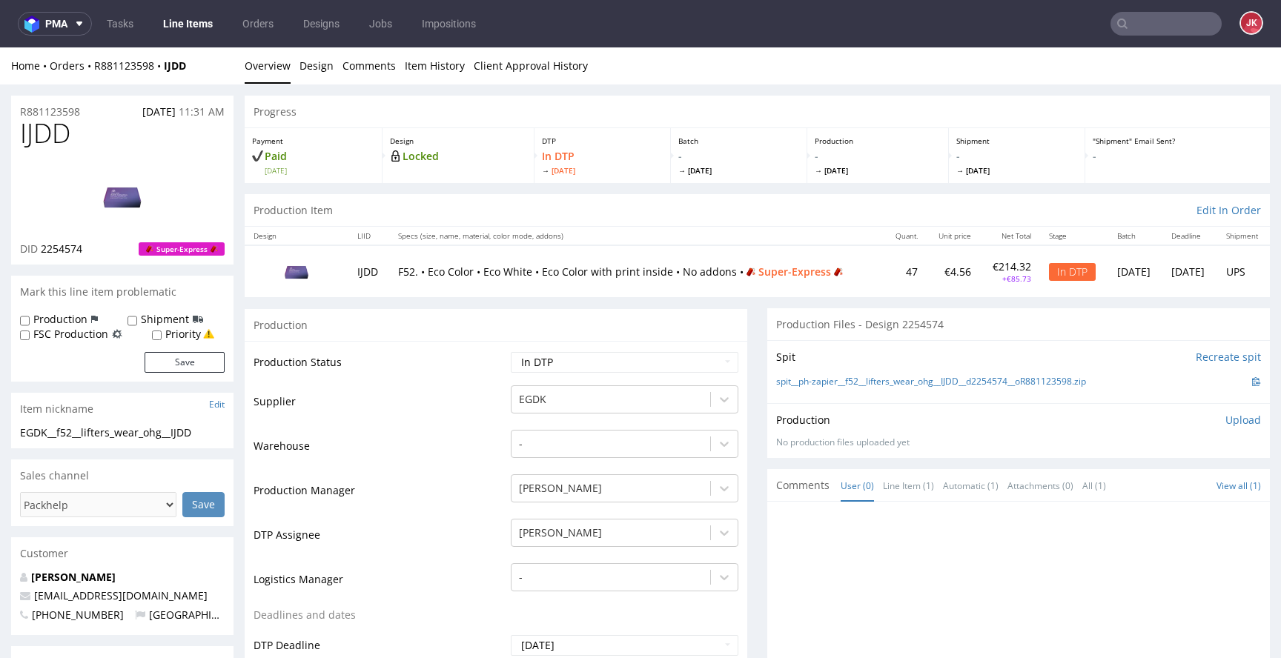
click at [67, 250] on span "2254574" at bounding box center [62, 249] width 42 height 14
copy span "2254574"
click at [467, 419] on td "Supplier" at bounding box center [381, 406] width 254 height 44
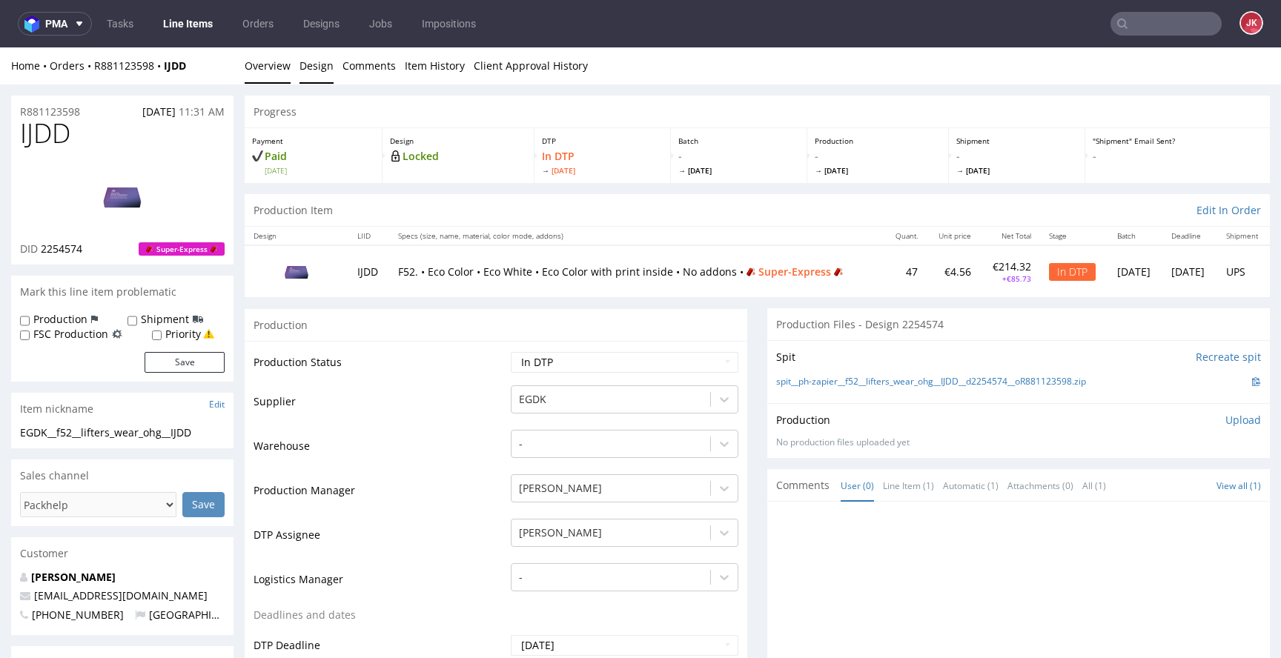
click at [308, 67] on link "Design" at bounding box center [317, 65] width 34 height 36
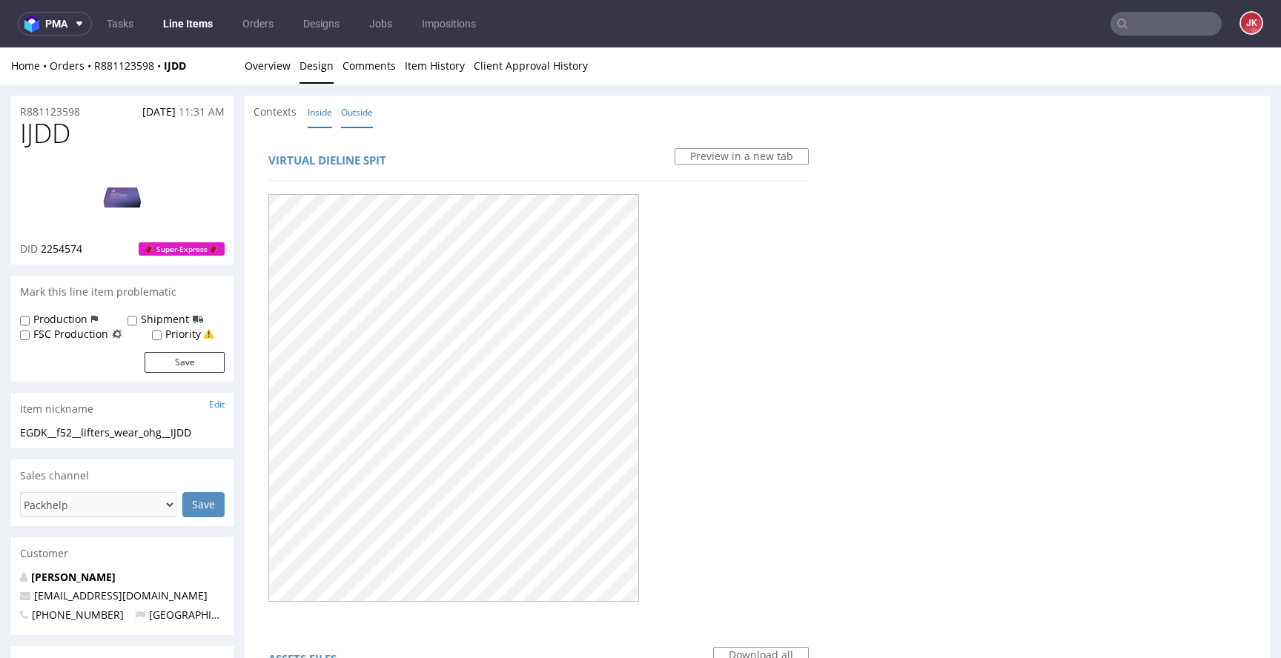
click at [317, 112] on link "Inside" at bounding box center [320, 112] width 24 height 32
click at [259, 65] on link "Overview" at bounding box center [268, 65] width 46 height 36
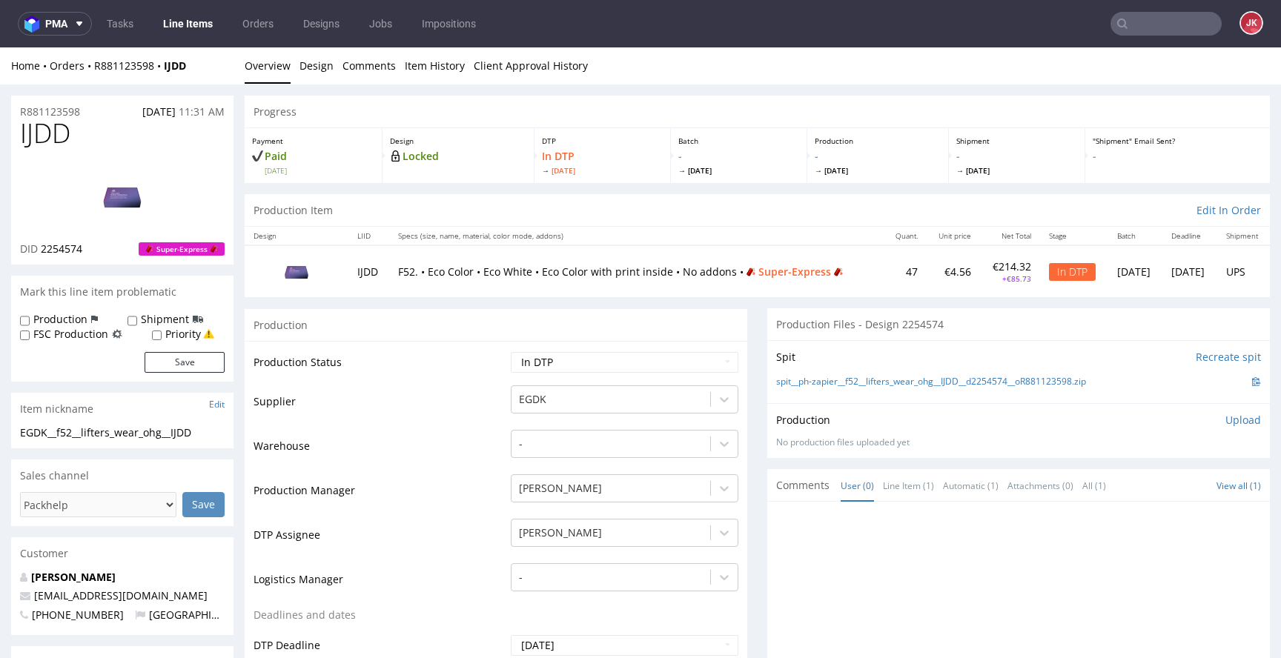
click at [35, 140] on span "IJDD" at bounding box center [45, 134] width 50 height 30
copy span "IJDD"
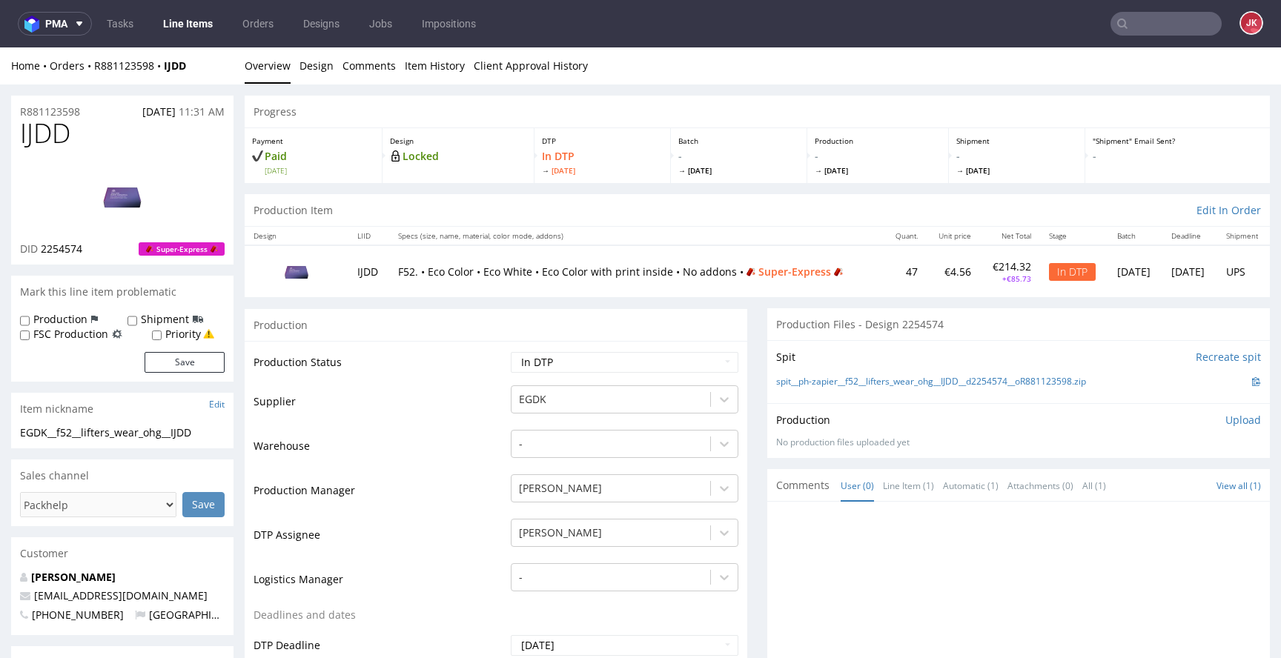
click at [457, 411] on td "Supplier" at bounding box center [381, 406] width 254 height 44
drag, startPoint x: 225, startPoint y: 431, endPoint x: 0, endPoint y: 434, distance: 225.4
copy div "EGDK__f52__lifters_wear_ohg__IJDD"
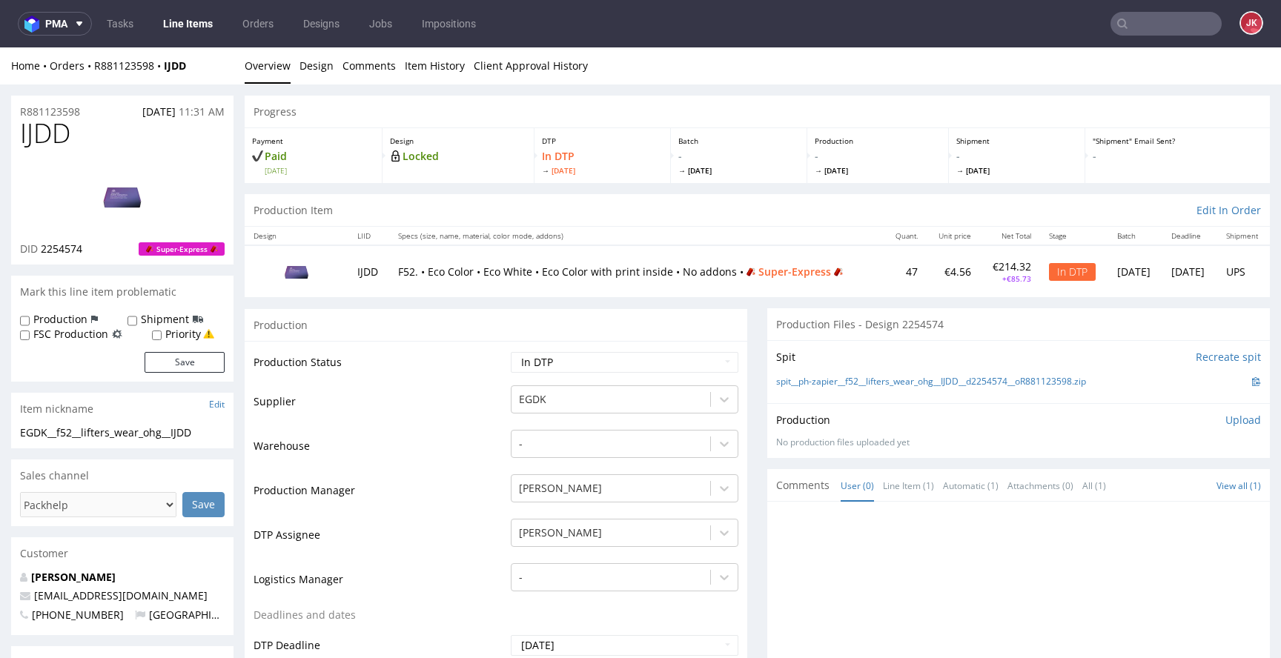
click at [93, 109] on div "R881123598 30.08.2025 11:31 AM" at bounding box center [122, 108] width 222 height 24
drag, startPoint x: 105, startPoint y: 110, endPoint x: 0, endPoint y: 118, distance: 104.8
copy p "R881123598"
click at [55, 248] on span "2254574" at bounding box center [62, 249] width 42 height 14
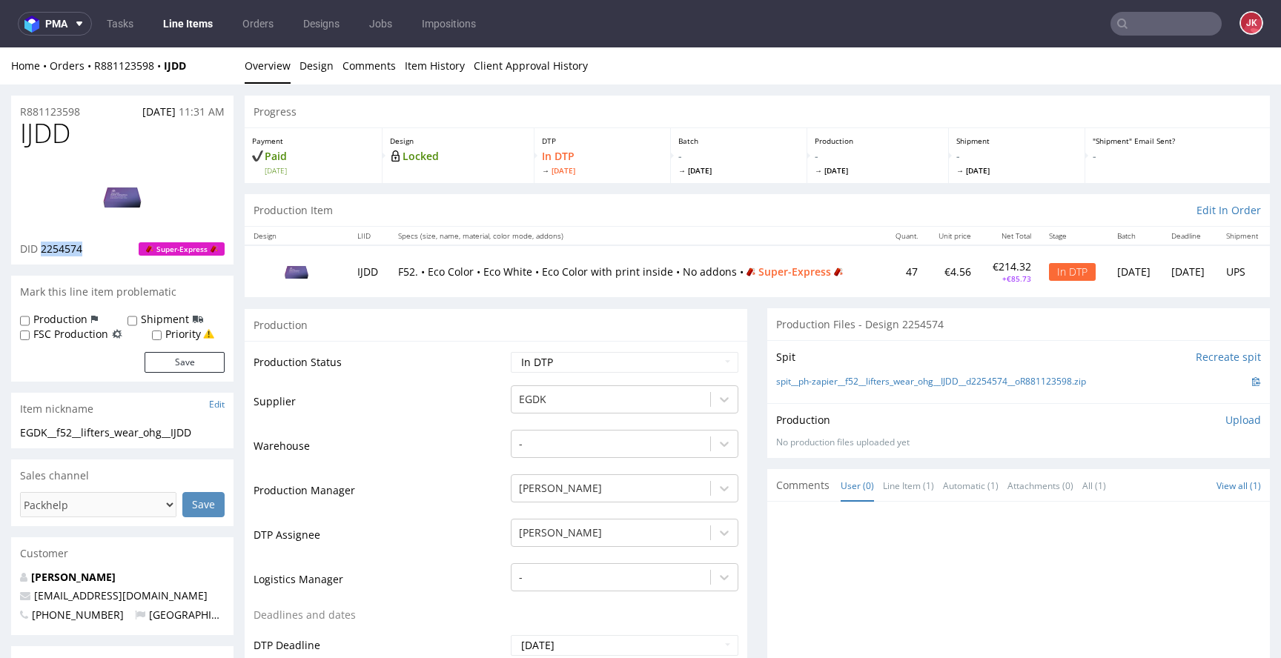
click at [55, 248] on span "2254574" at bounding box center [62, 249] width 42 height 14
copy span "2254574"
click at [464, 421] on td "Supplier" at bounding box center [381, 406] width 254 height 44
click at [1225, 422] on p "Upload" at bounding box center [1243, 420] width 36 height 15
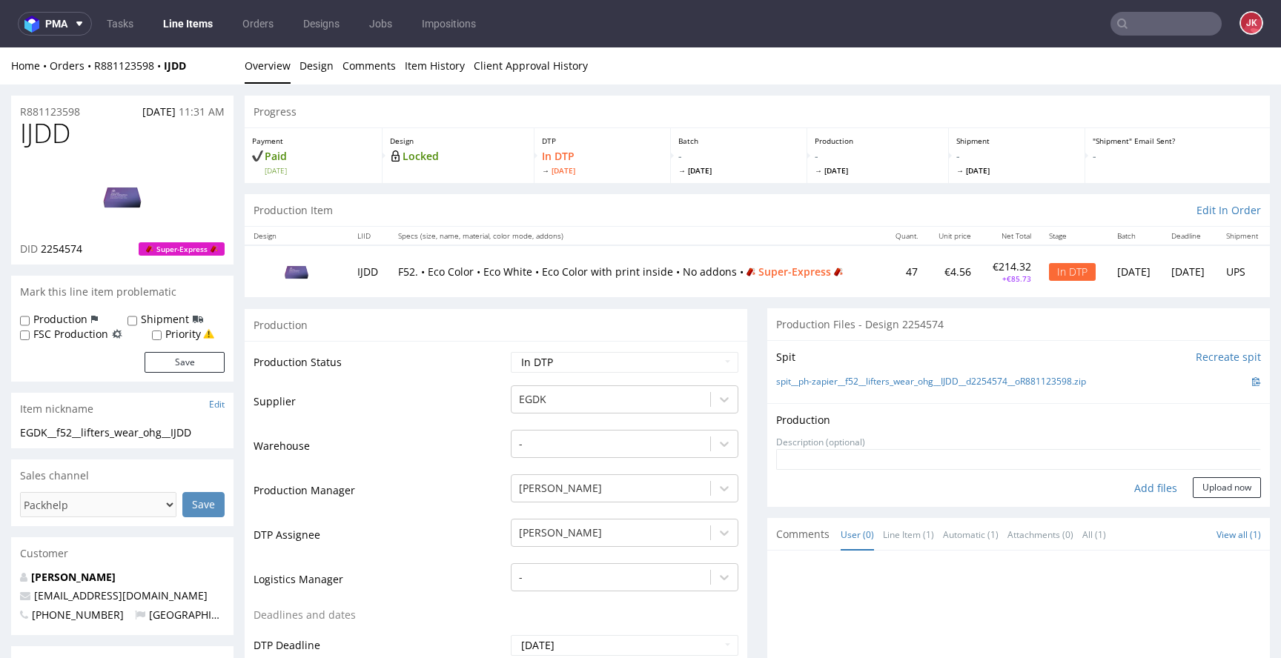
click at [1151, 484] on div "Add files" at bounding box center [1156, 488] width 74 height 22
type input "C:\fakepath\EGDK__f52__lifters_wear_ohg__IJDD__d2254574__oR881123598__3__inside…"
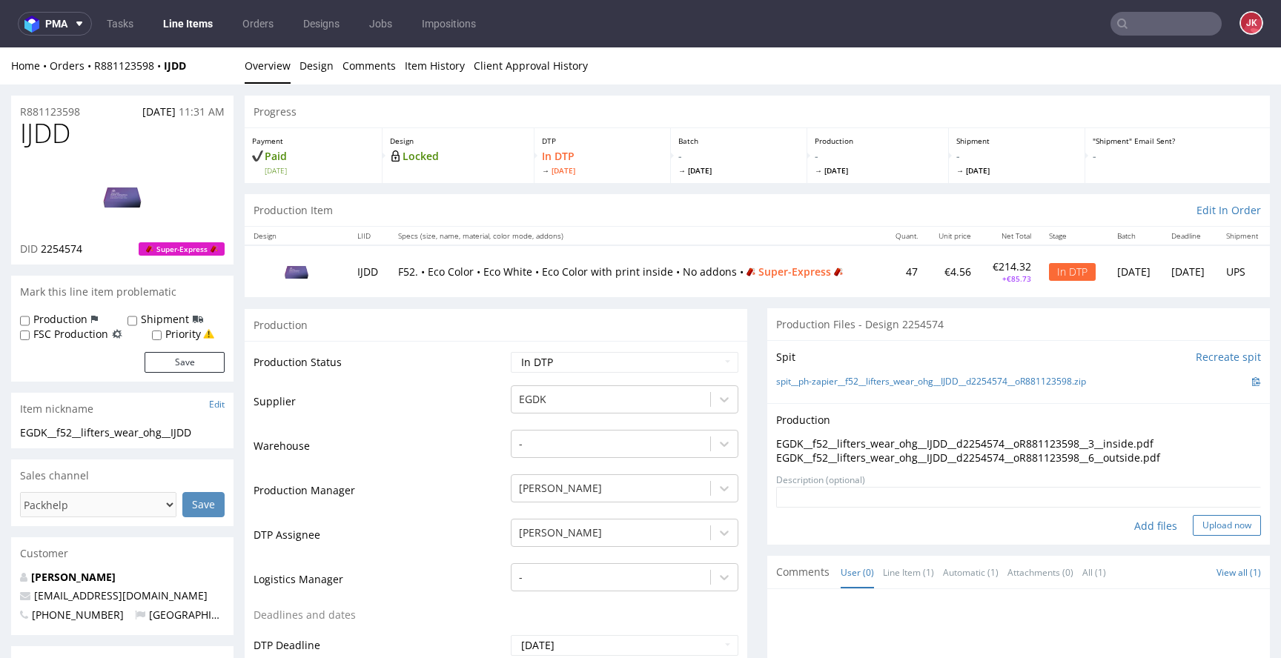
click at [1223, 526] on button "Upload now" at bounding box center [1227, 525] width 68 height 21
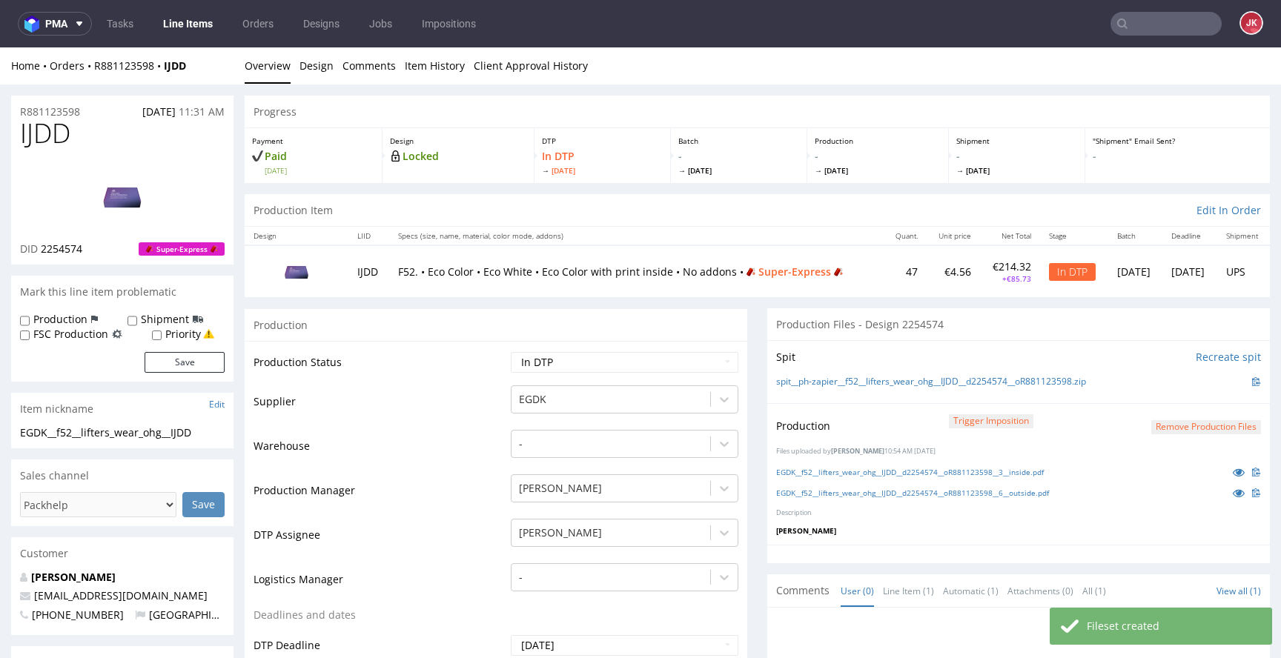
click at [187, 335] on label "Priority" at bounding box center [183, 334] width 36 height 15
click at [162, 335] on input "Priority" at bounding box center [157, 336] width 10 height 12
checkbox input "true"
click at [192, 357] on button "Save" at bounding box center [185, 362] width 80 height 21
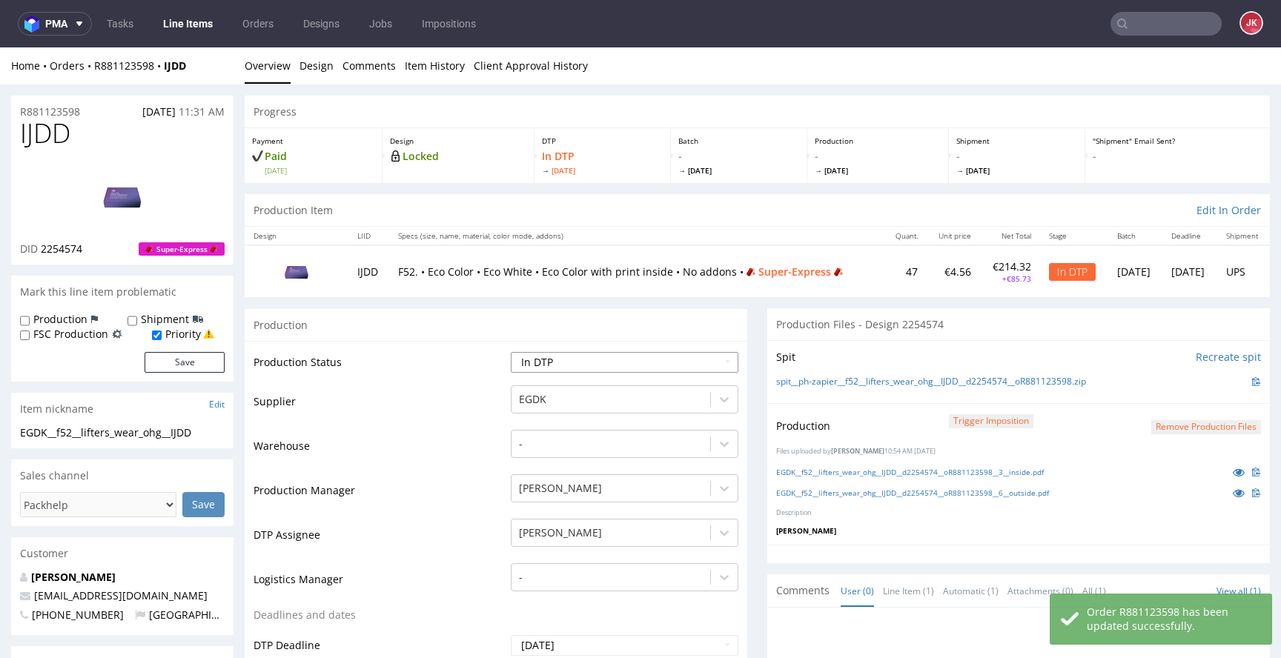
click at [612, 365] on select "Waiting for Artwork Waiting for Diecut Waiting for Mockup Waiting for DTP Waiti…" at bounding box center [625, 362] width 228 height 21
select select "dtp_production_ready"
click at [511, 352] on select "Waiting for Artwork Waiting for Diecut Waiting for Mockup Waiting for DTP Waiti…" at bounding box center [625, 362] width 228 height 21
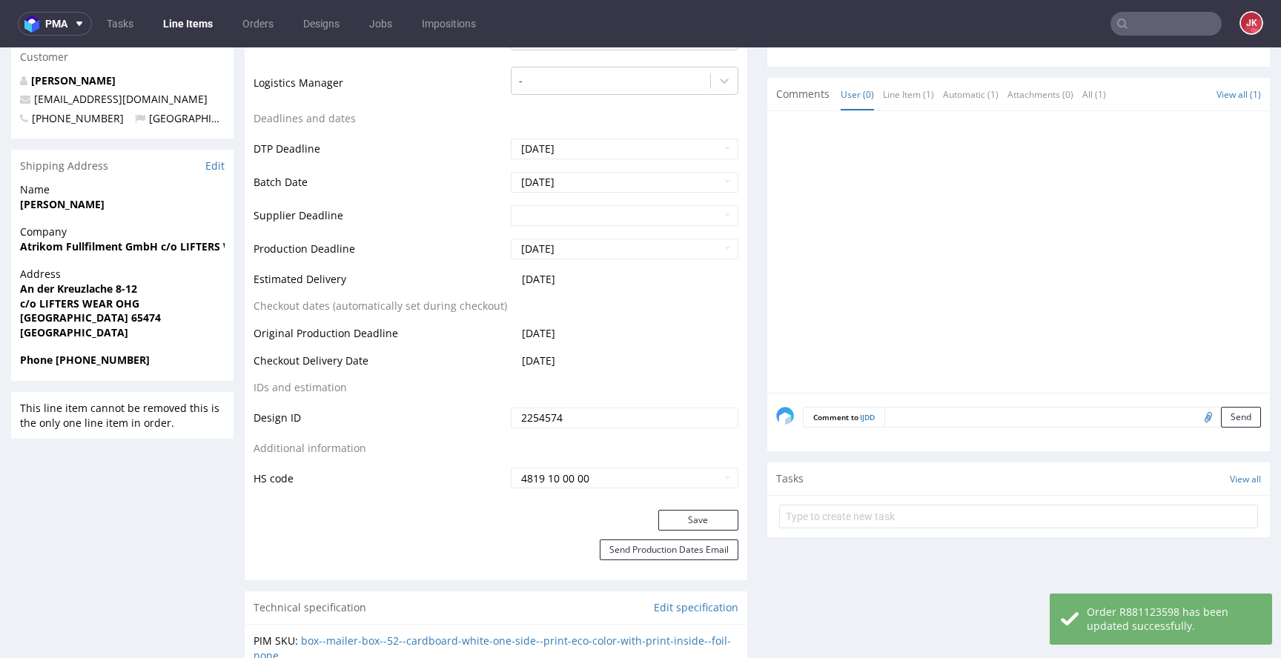
scroll to position [527, 0]
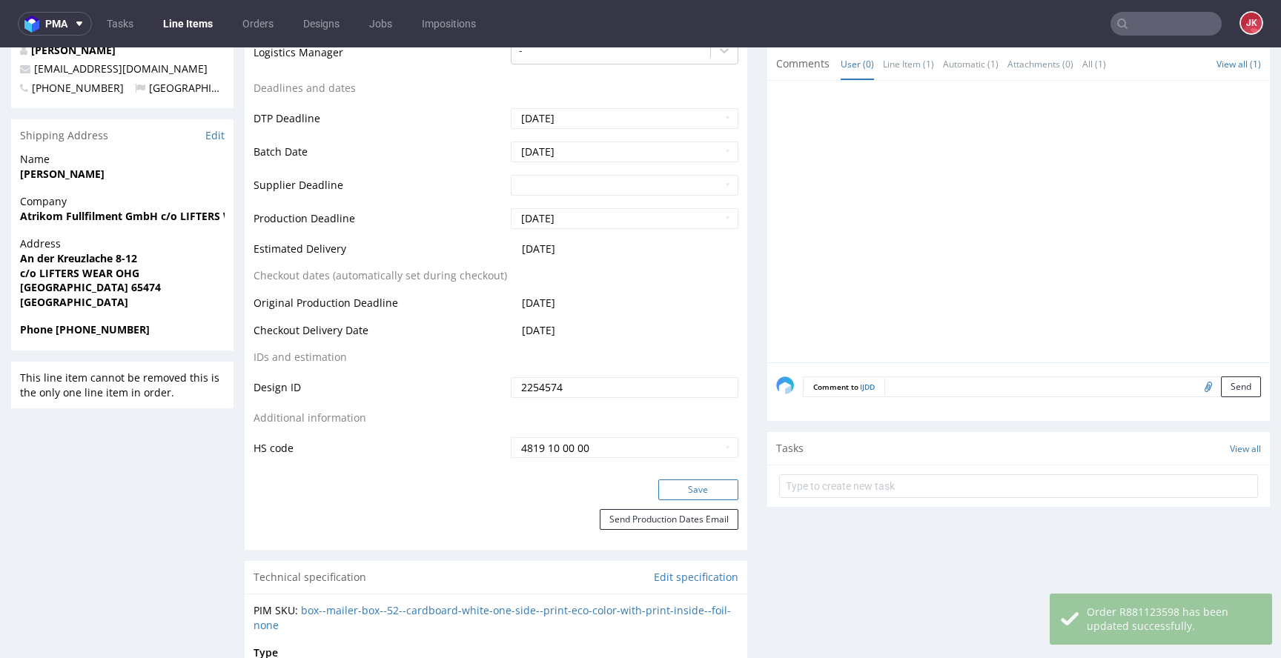
click at [702, 494] on button "Save" at bounding box center [698, 490] width 80 height 21
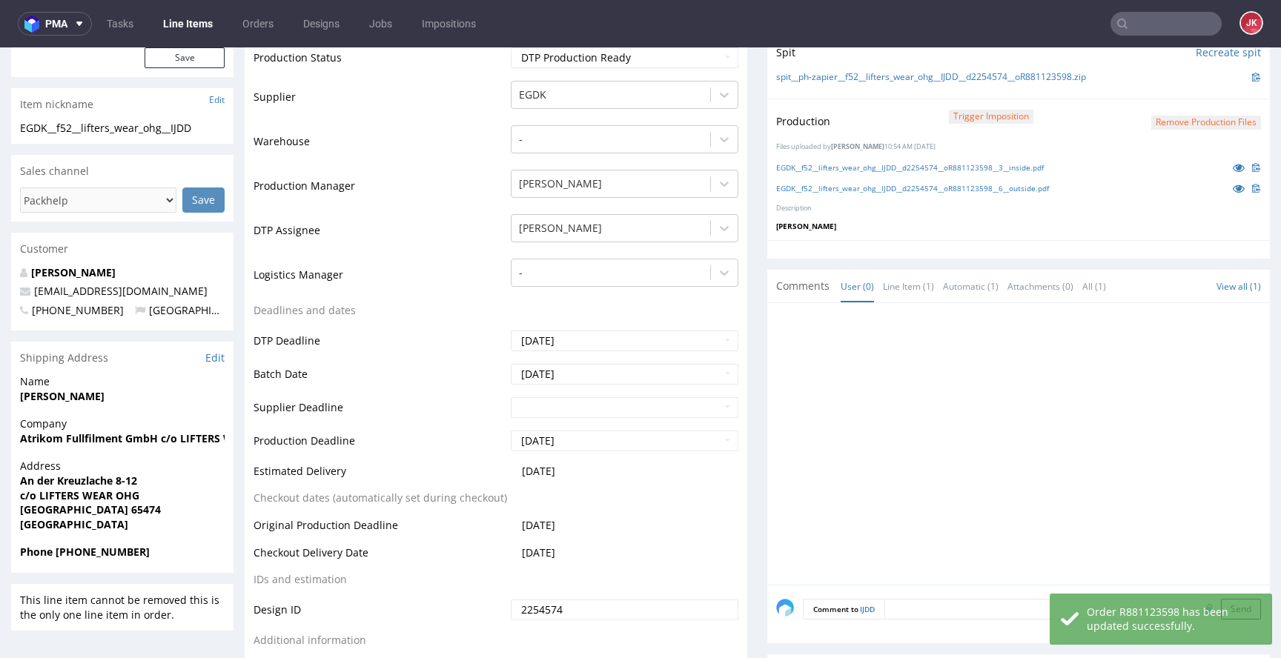
scroll to position [0, 0]
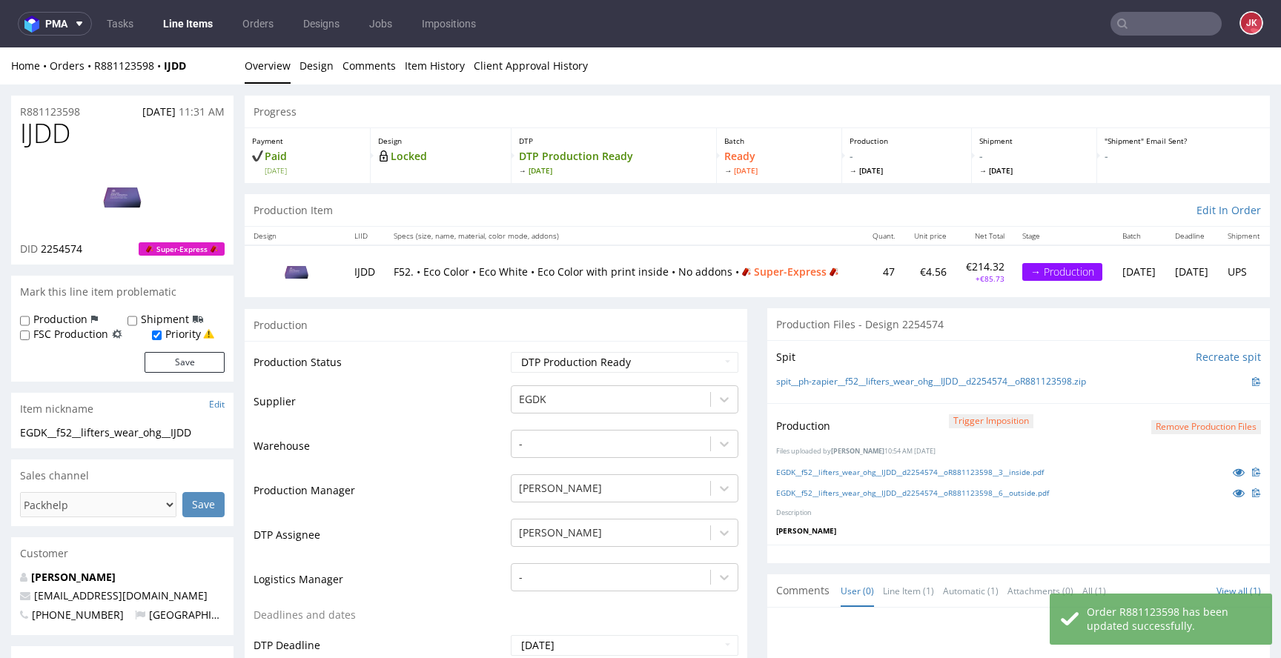
click at [486, 384] on td "Supplier" at bounding box center [381, 406] width 254 height 44
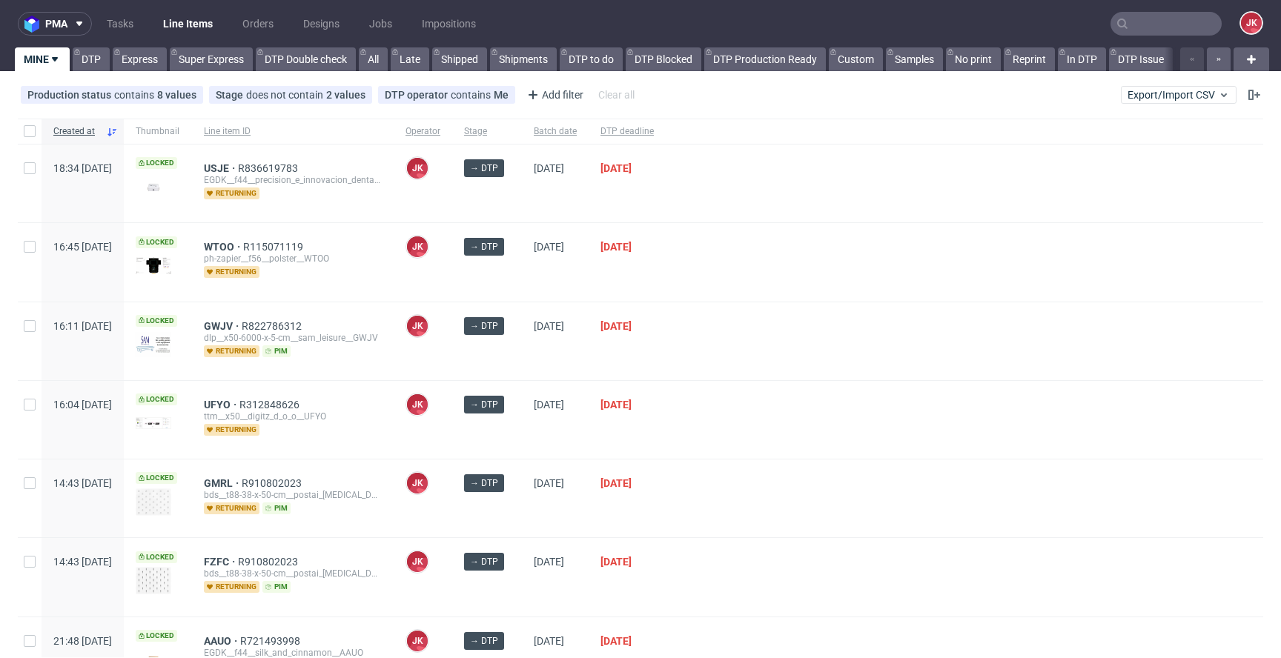
click at [752, 325] on div at bounding box center [965, 341] width 598 height 78
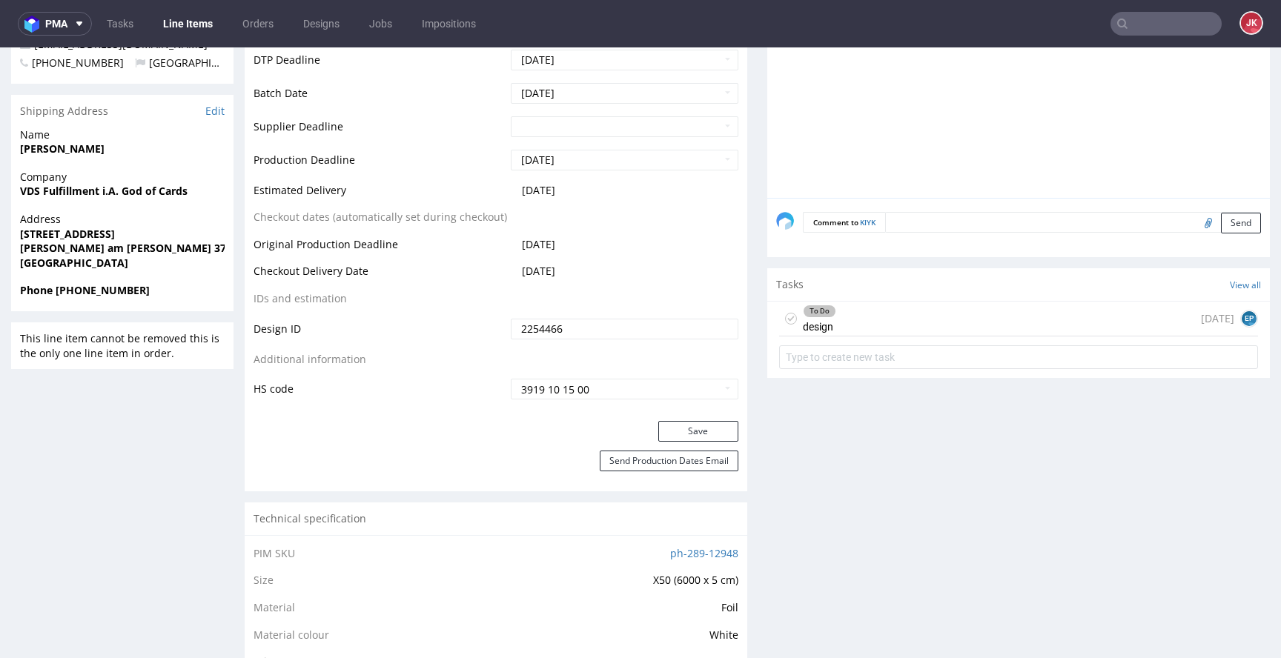
scroll to position [615, 0]
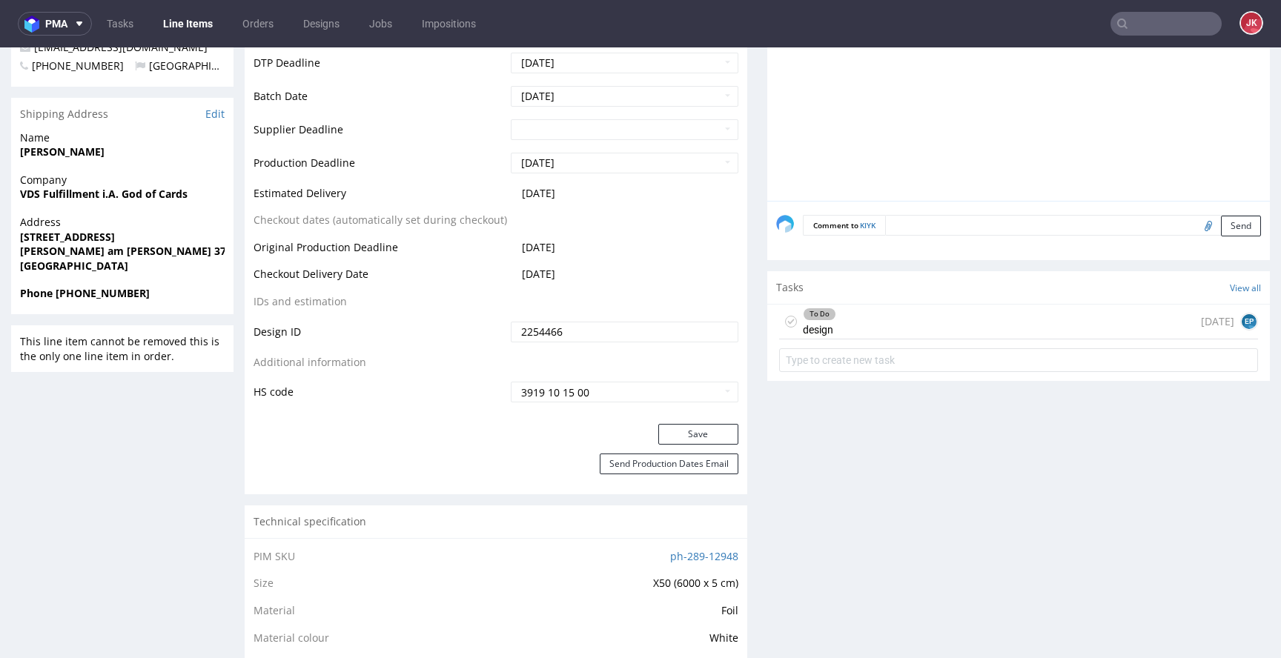
click at [821, 304] on div "To Do design [DATE] EP" at bounding box center [1018, 341] width 503 height 74
click at [811, 312] on div "To Do" at bounding box center [820, 314] width 32 height 12
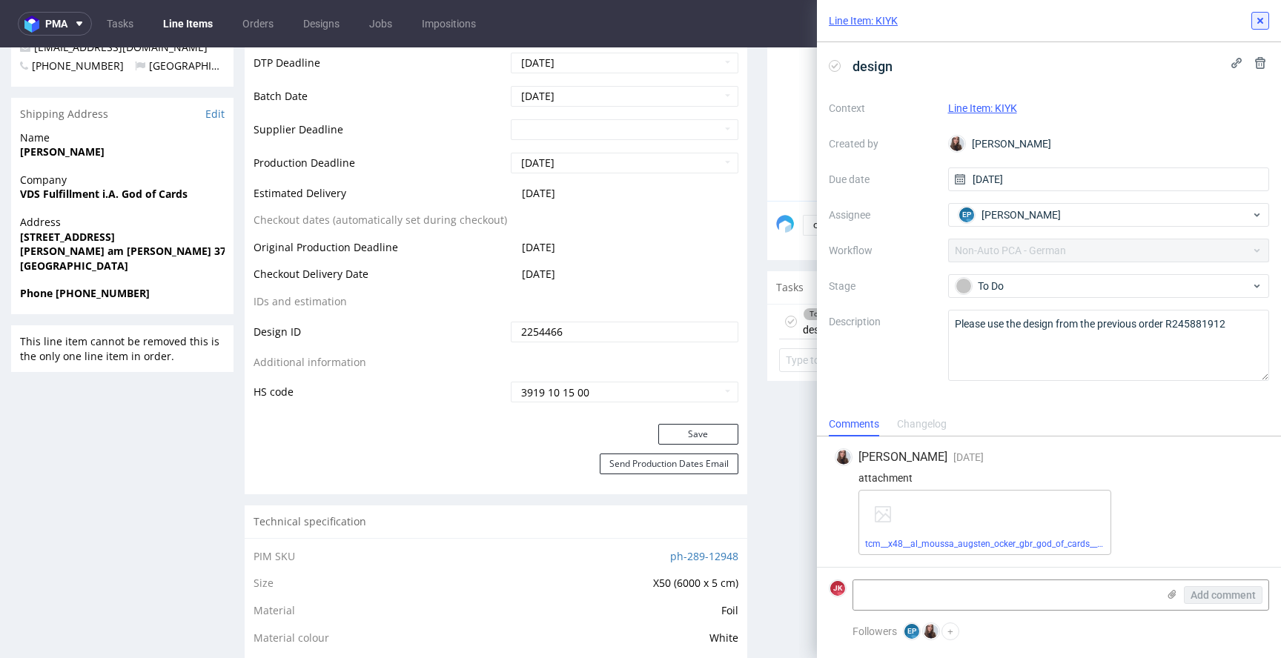
click at [1259, 25] on icon at bounding box center [1260, 21] width 12 height 12
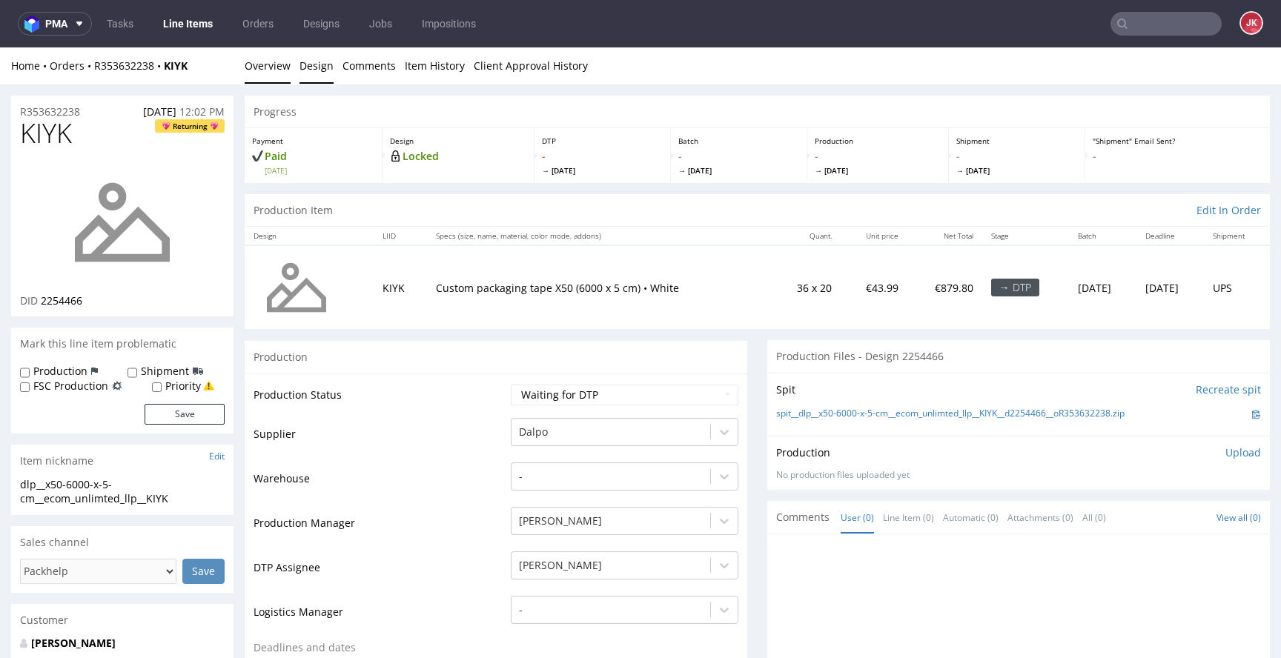
click at [308, 61] on link "Design" at bounding box center [317, 65] width 34 height 36
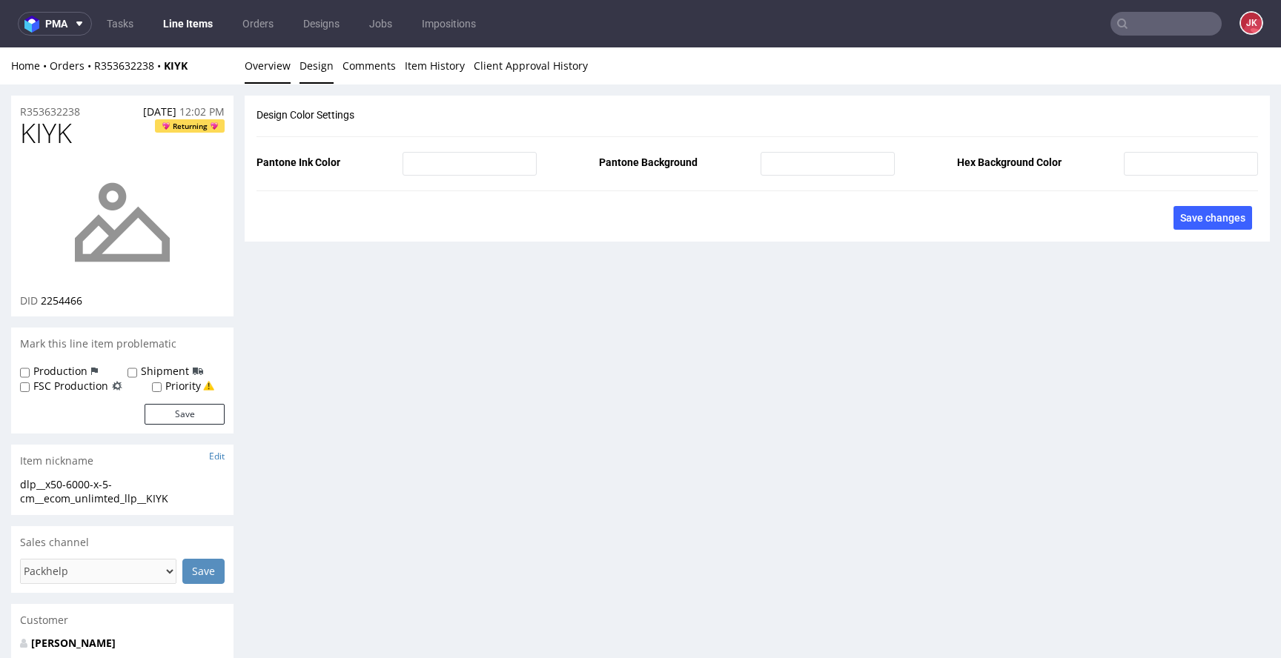
click at [255, 65] on link "Overview" at bounding box center [268, 65] width 46 height 36
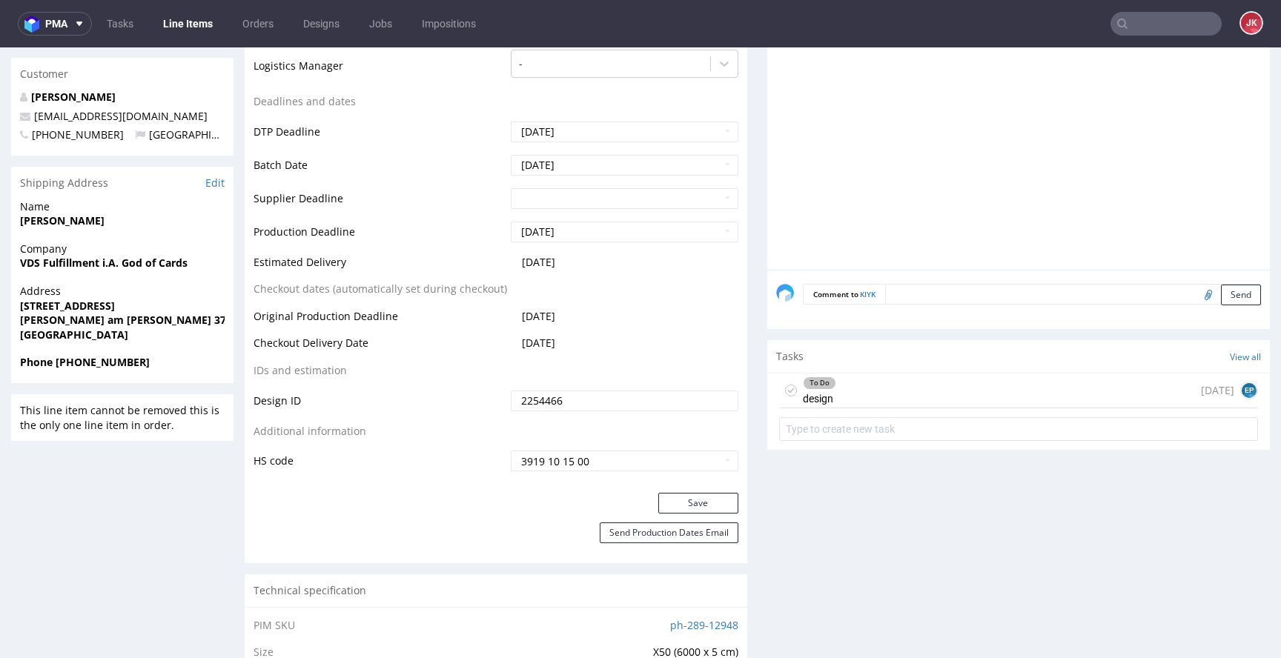
scroll to position [640, 0]
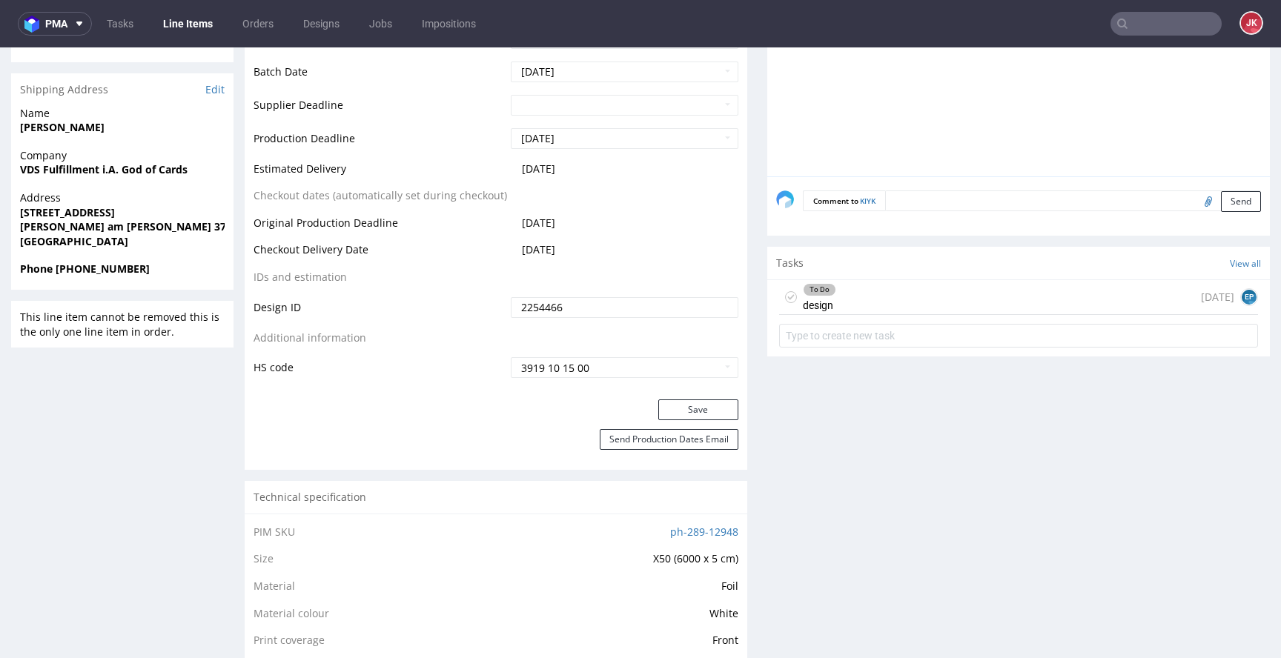
click at [822, 305] on div "To Do design" at bounding box center [819, 297] width 33 height 34
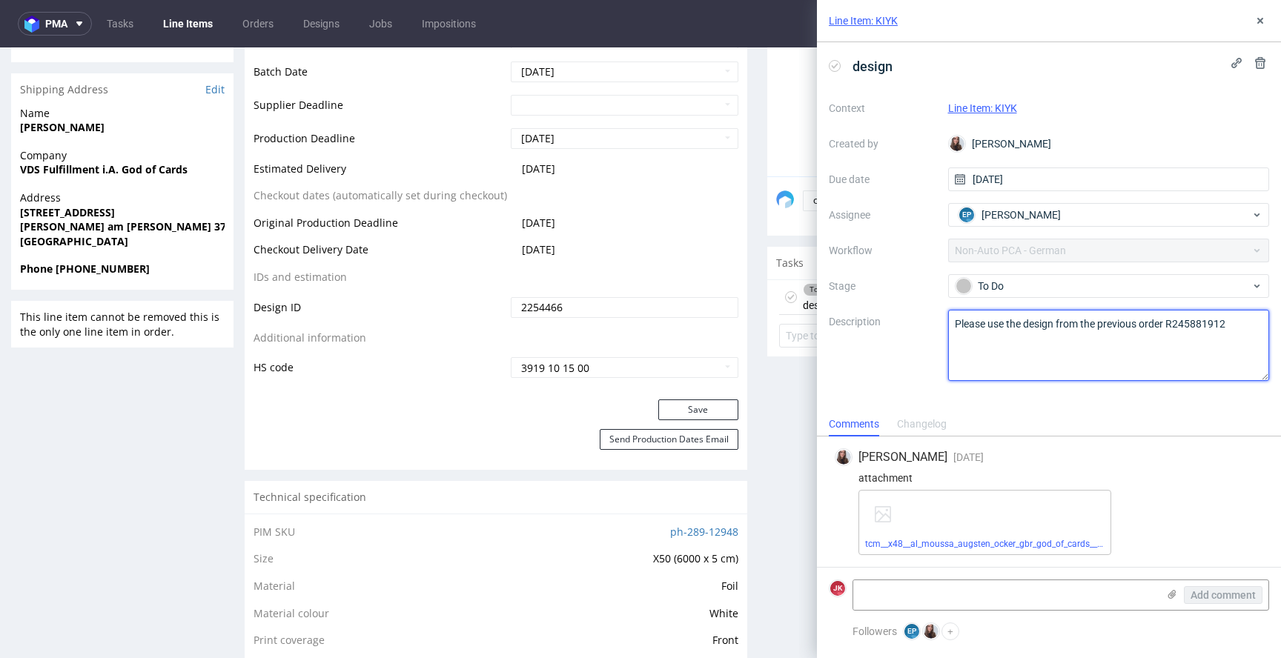
click at [1205, 325] on textarea "Please use the design from the previous order R245881912" at bounding box center [1109, 345] width 322 height 71
click at [1260, 16] on icon at bounding box center [1260, 21] width 12 height 12
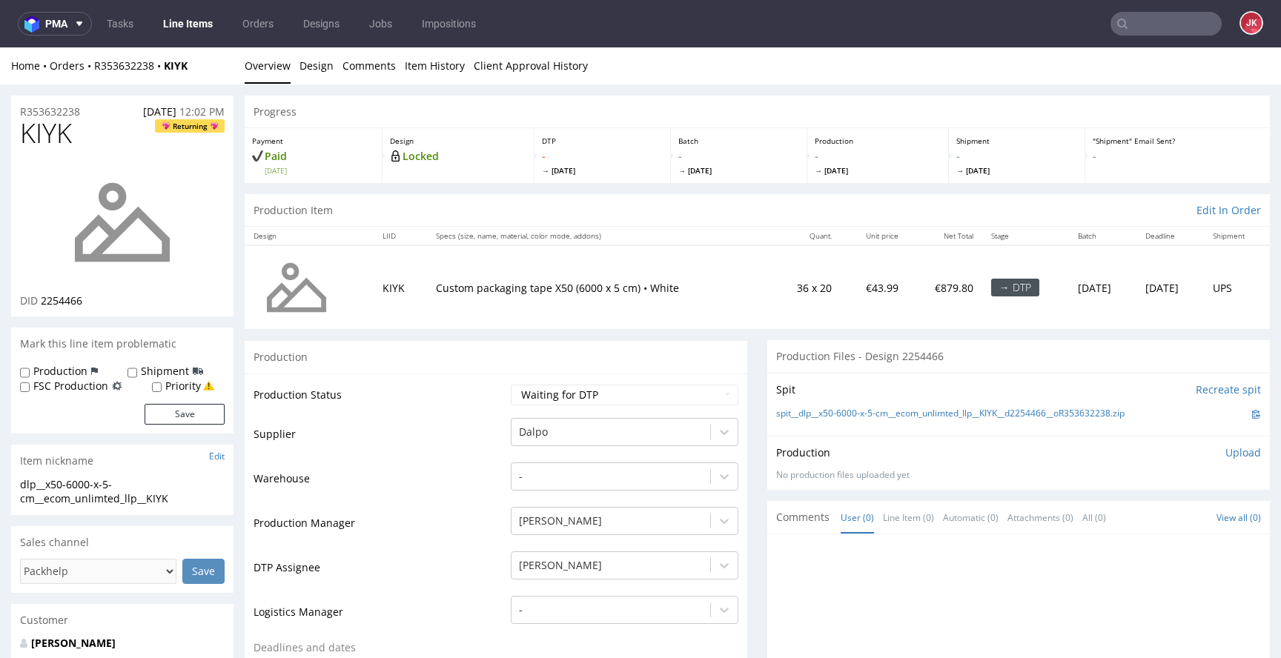
click at [1134, 22] on input "text" at bounding box center [1166, 24] width 111 height 24
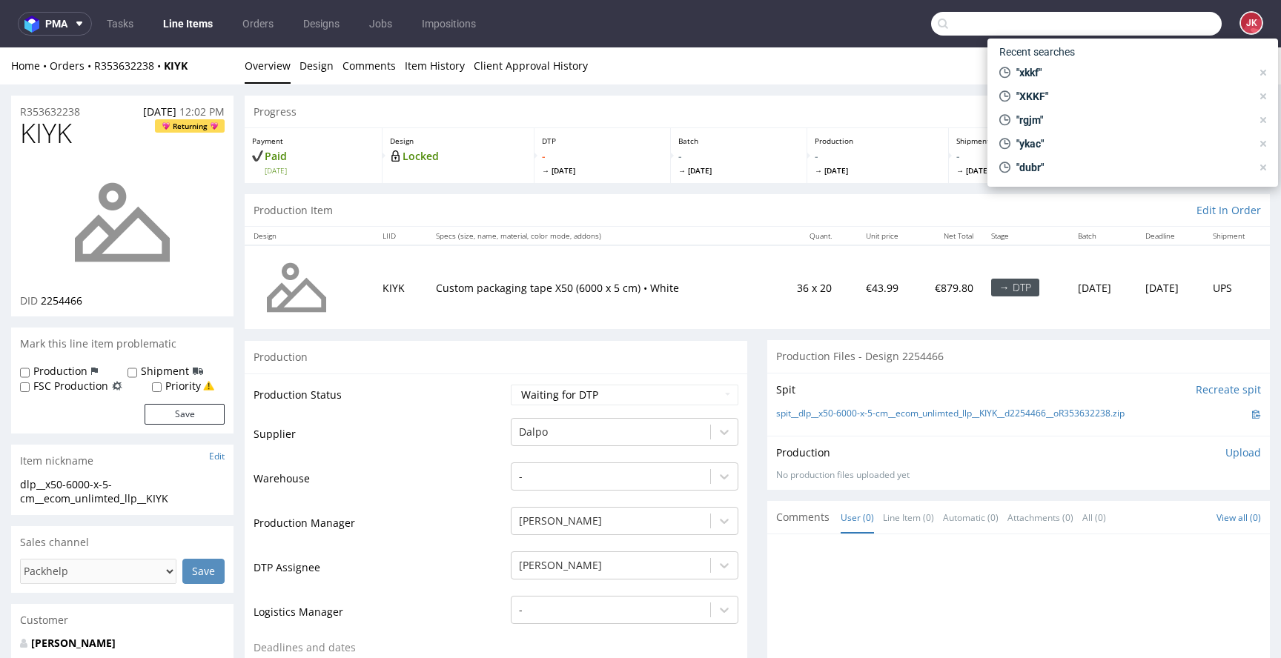
paste input "R245881912"
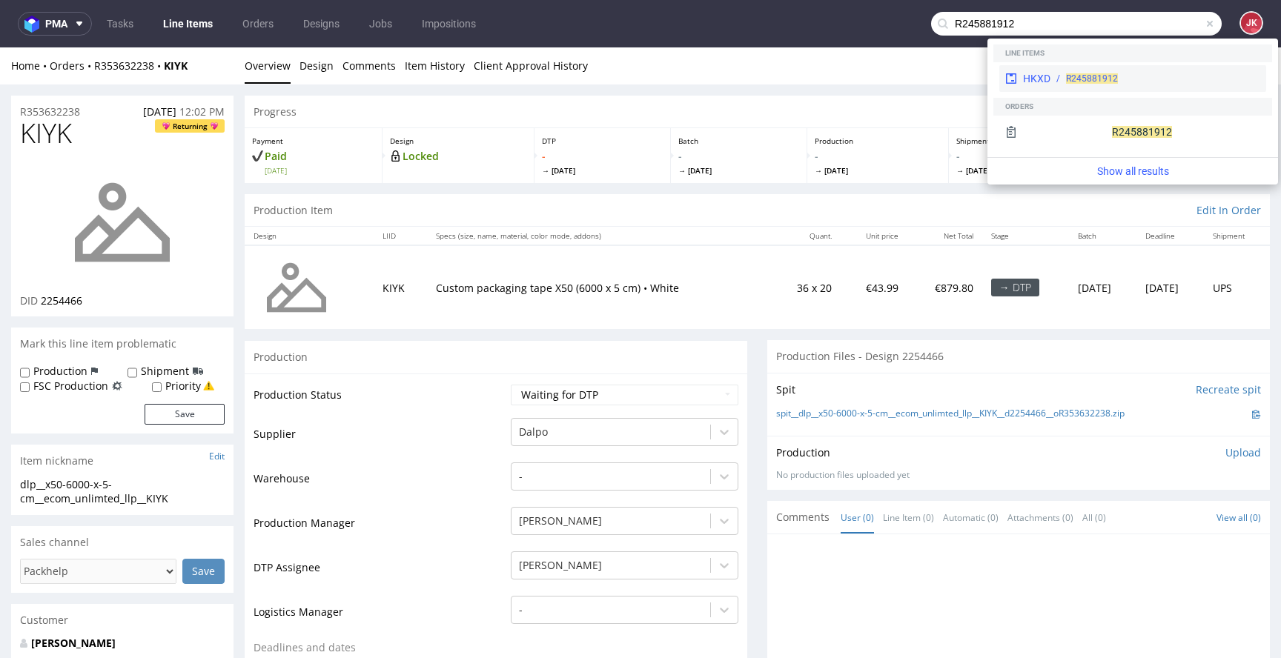
type input "R245881912"
click at [1075, 73] on span "R245881912" at bounding box center [1092, 78] width 52 height 10
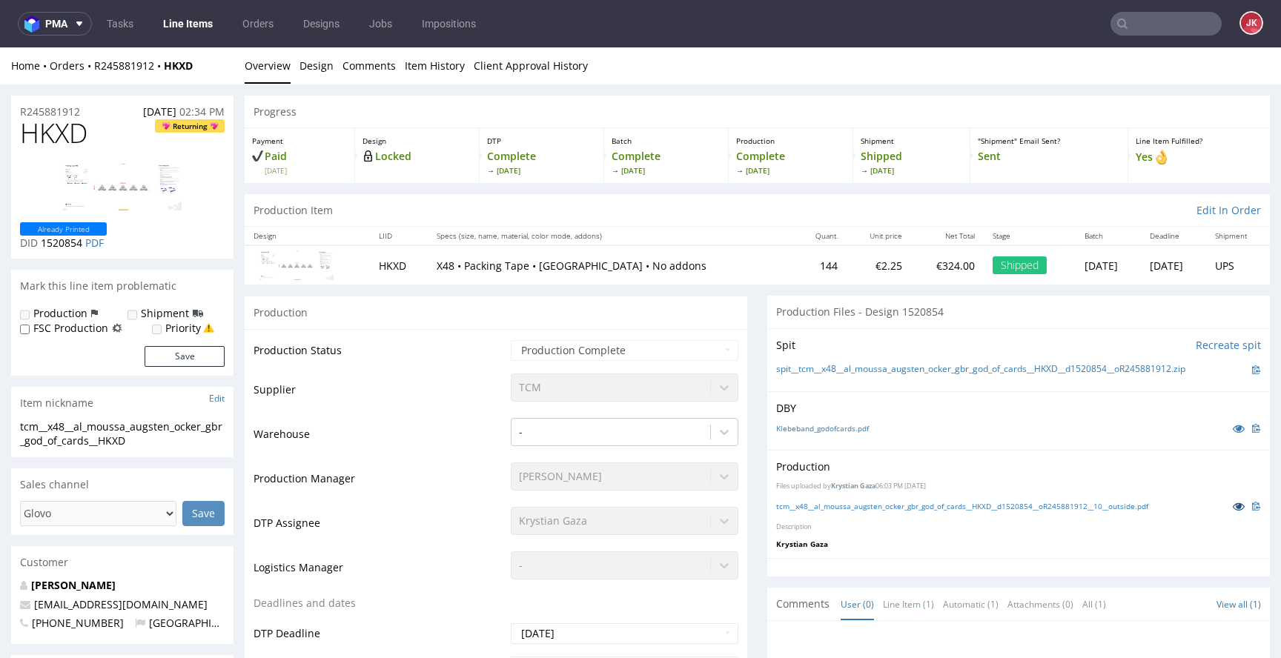
click at [1233, 507] on icon at bounding box center [1239, 506] width 12 height 10
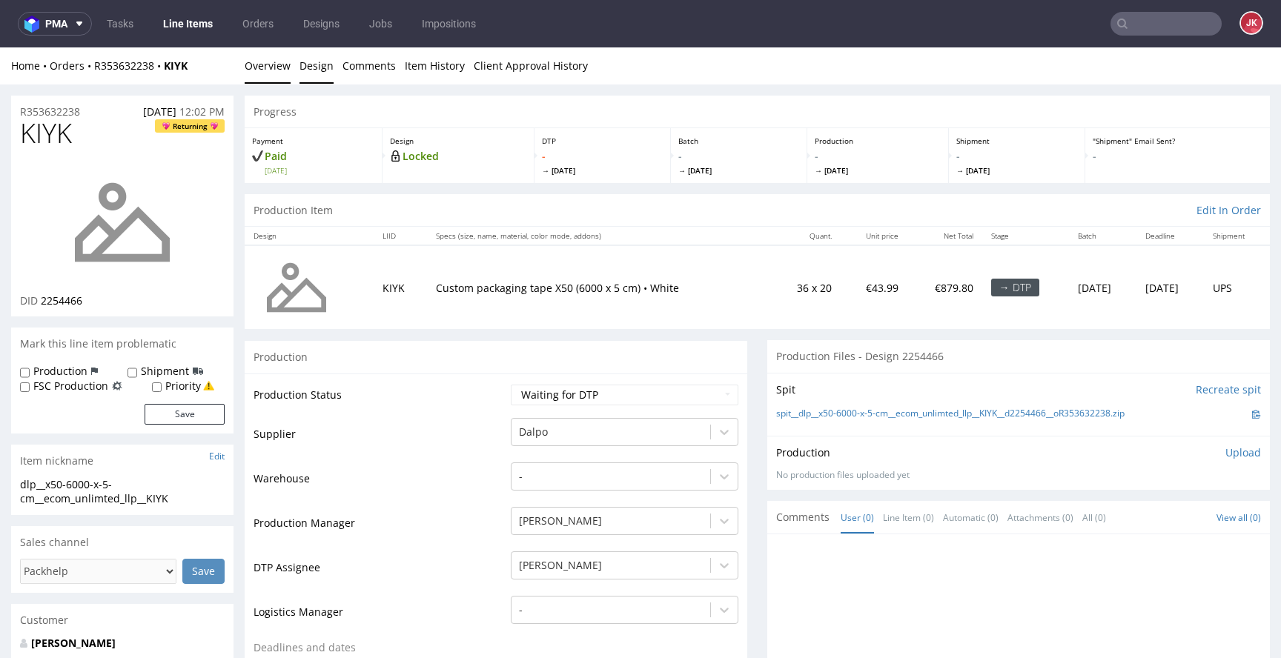
click at [314, 70] on link "Design" at bounding box center [317, 65] width 34 height 36
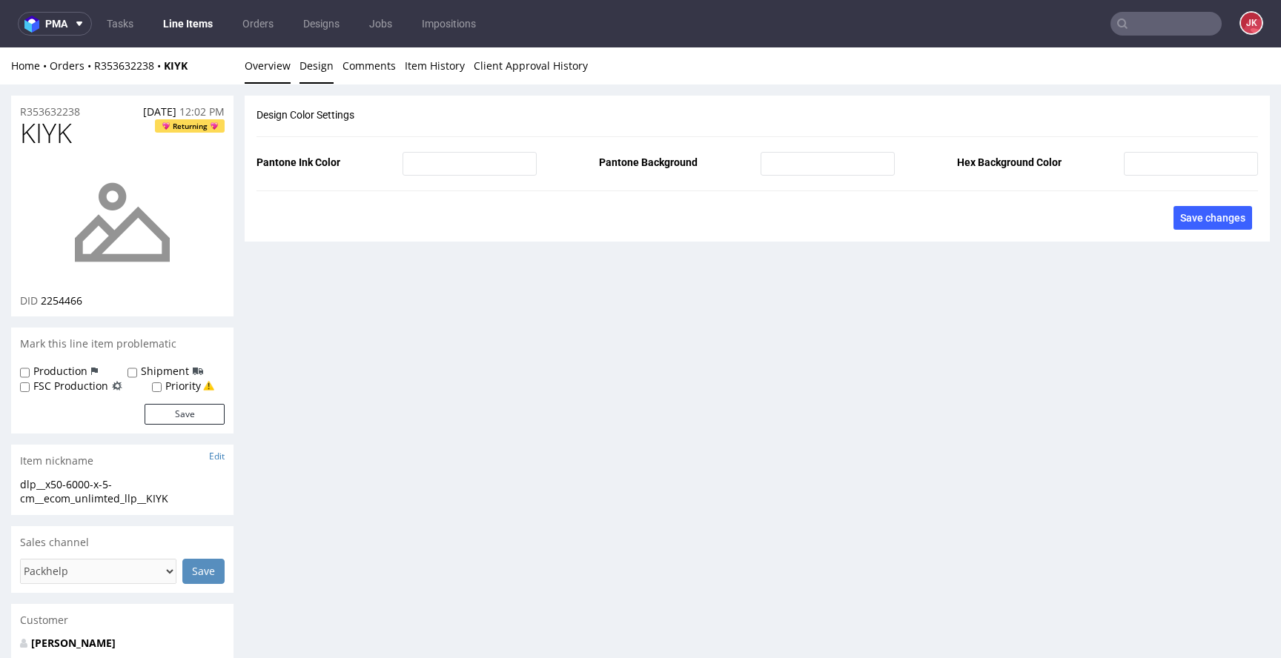
click at [263, 65] on link "Overview" at bounding box center [268, 65] width 46 height 36
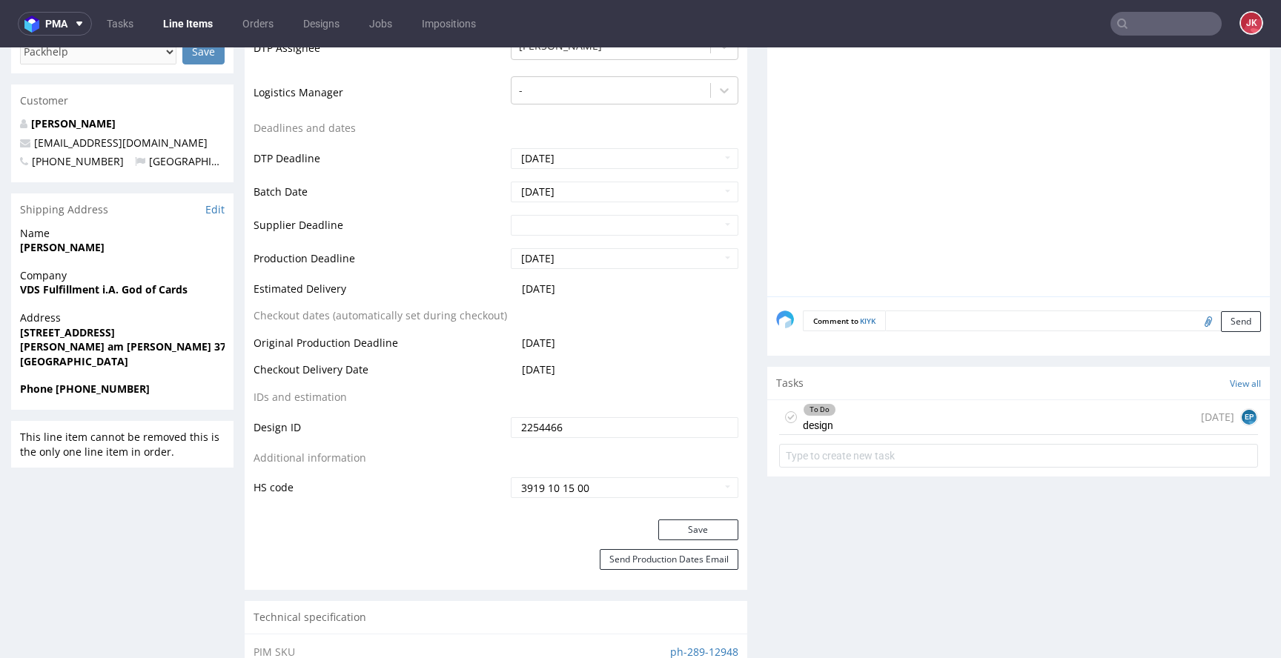
scroll to position [529, 0]
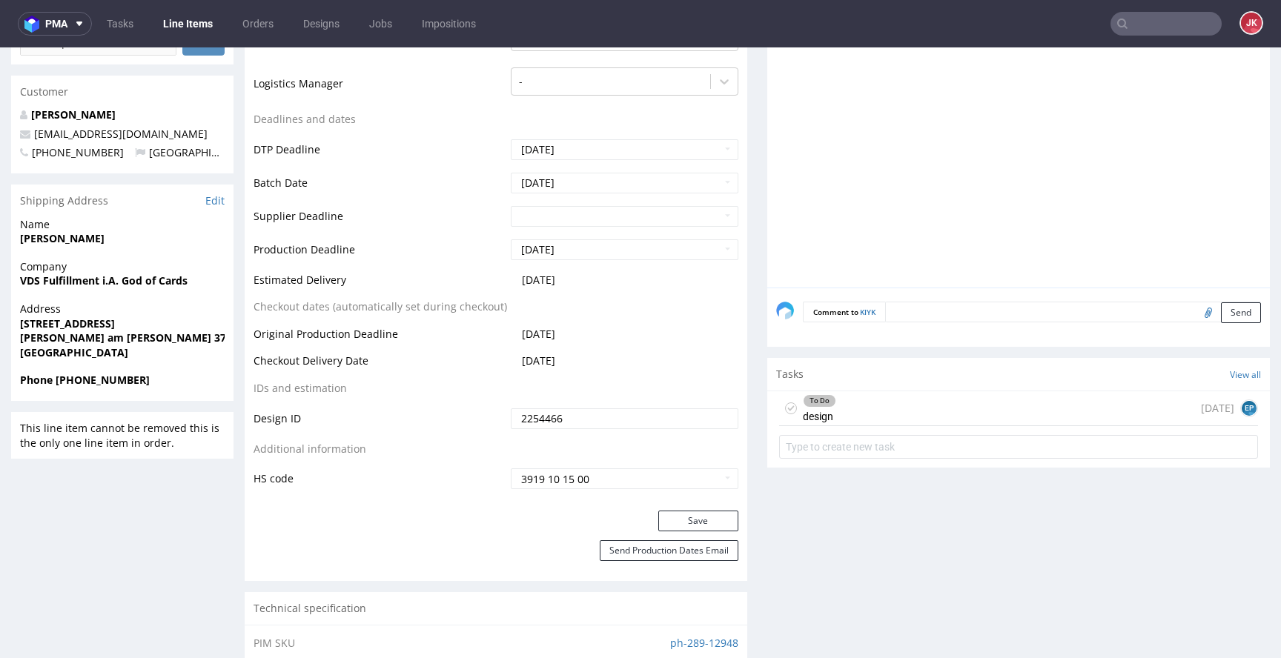
click at [812, 417] on div "To Do design" at bounding box center [819, 408] width 33 height 34
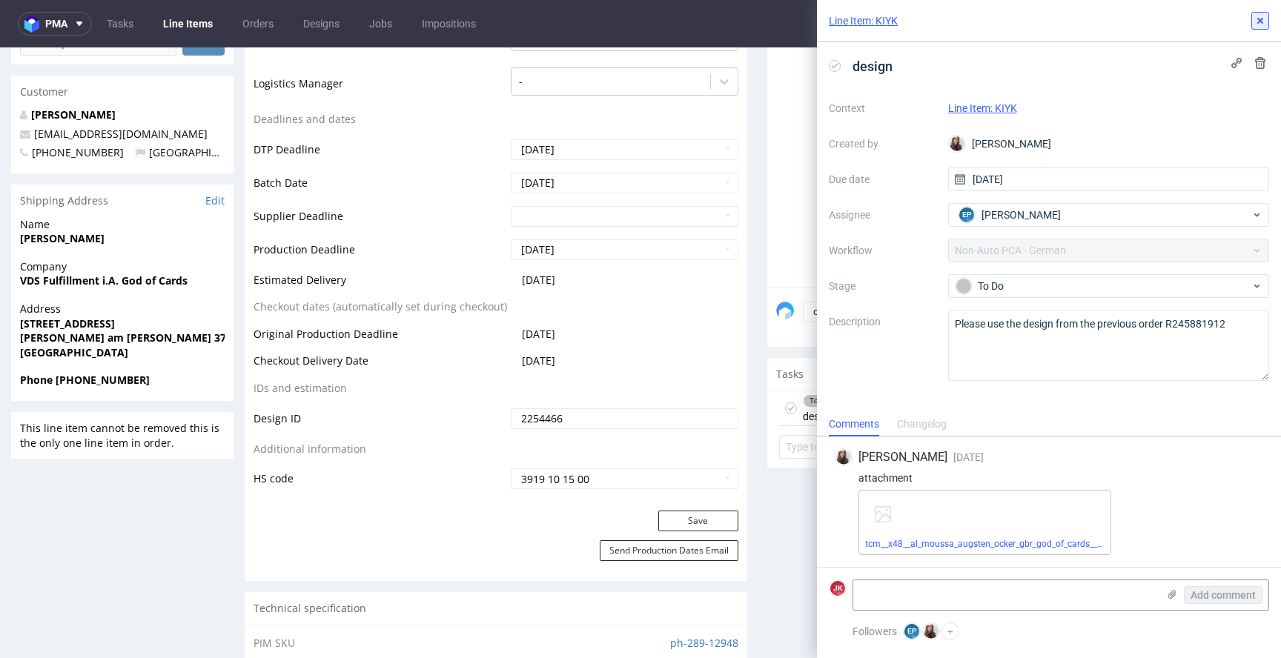
click at [1260, 19] on icon at bounding box center [1260, 21] width 12 height 12
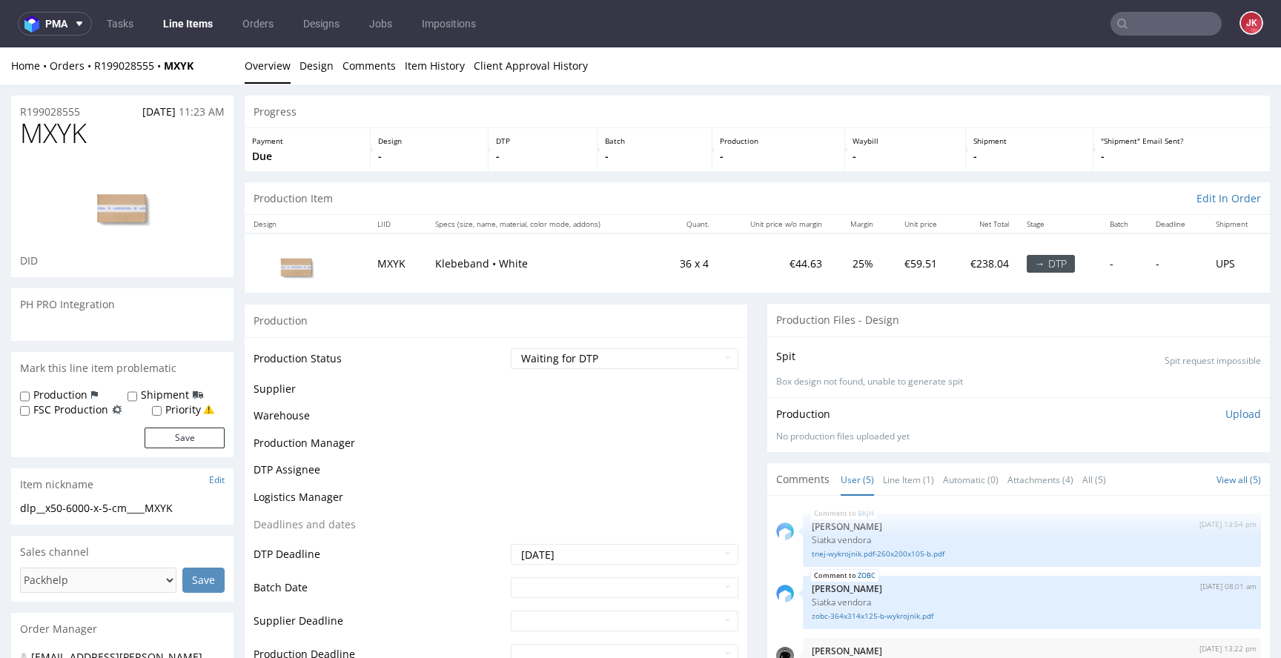
scroll to position [67, 0]
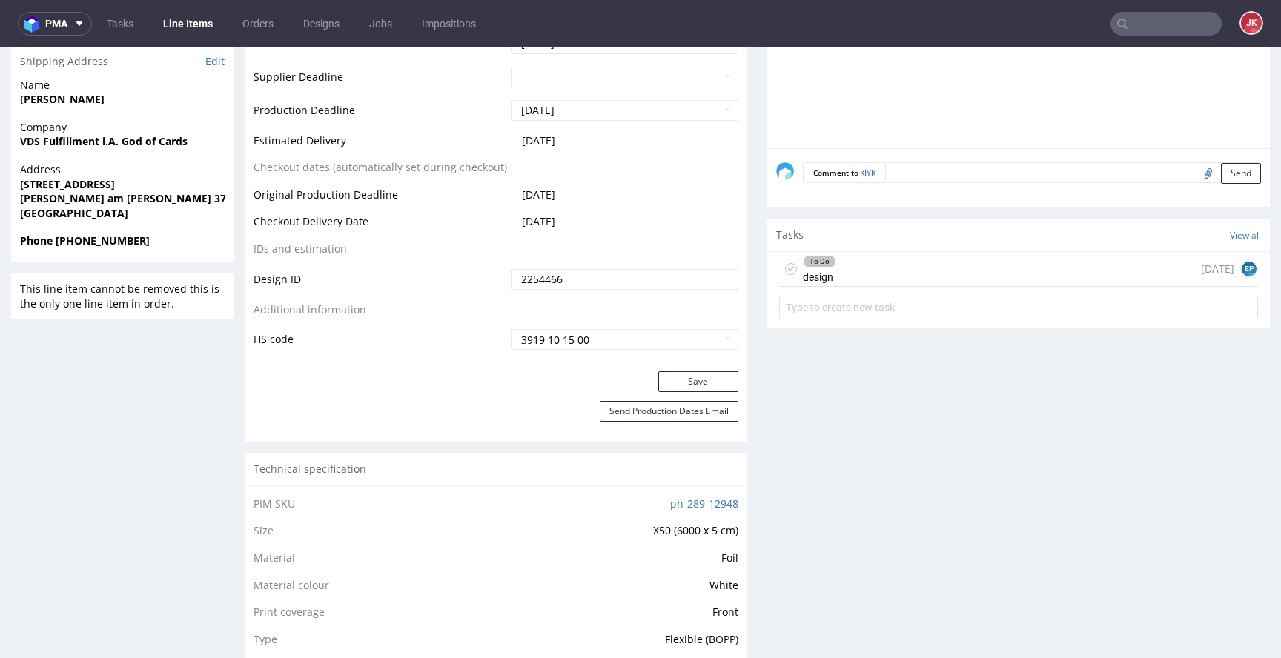
scroll to position [738, 0]
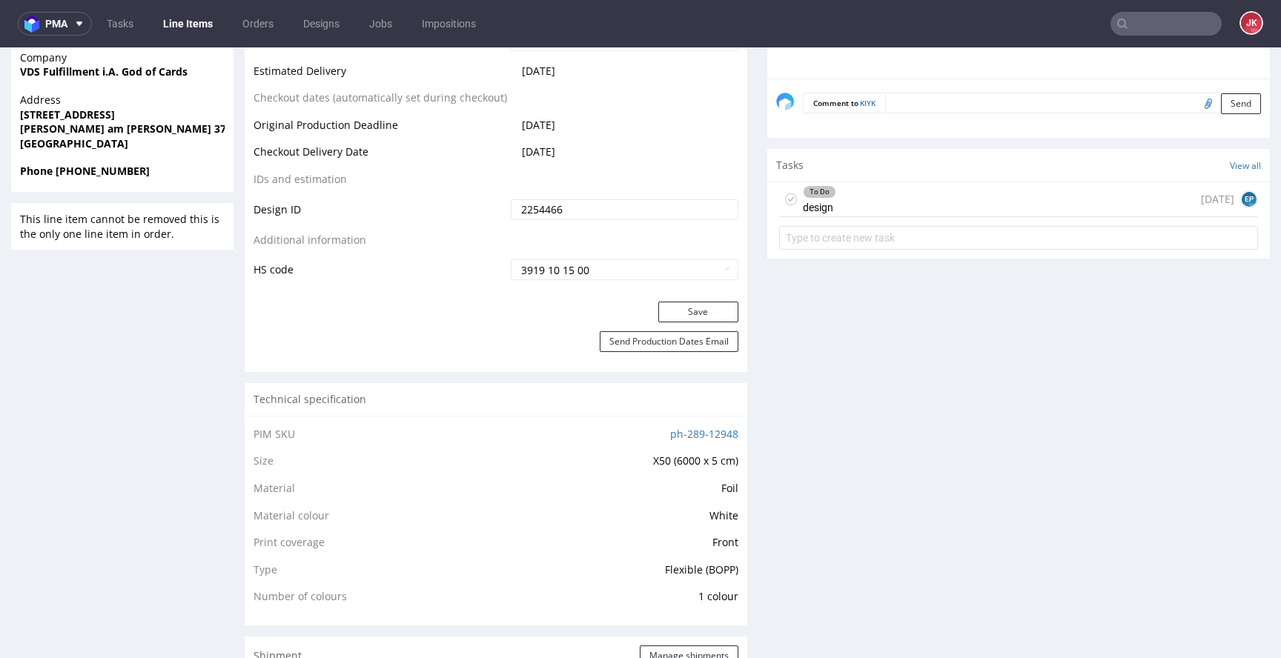
click at [837, 196] on div "To Do design 3 days ago EP" at bounding box center [1018, 199] width 479 height 35
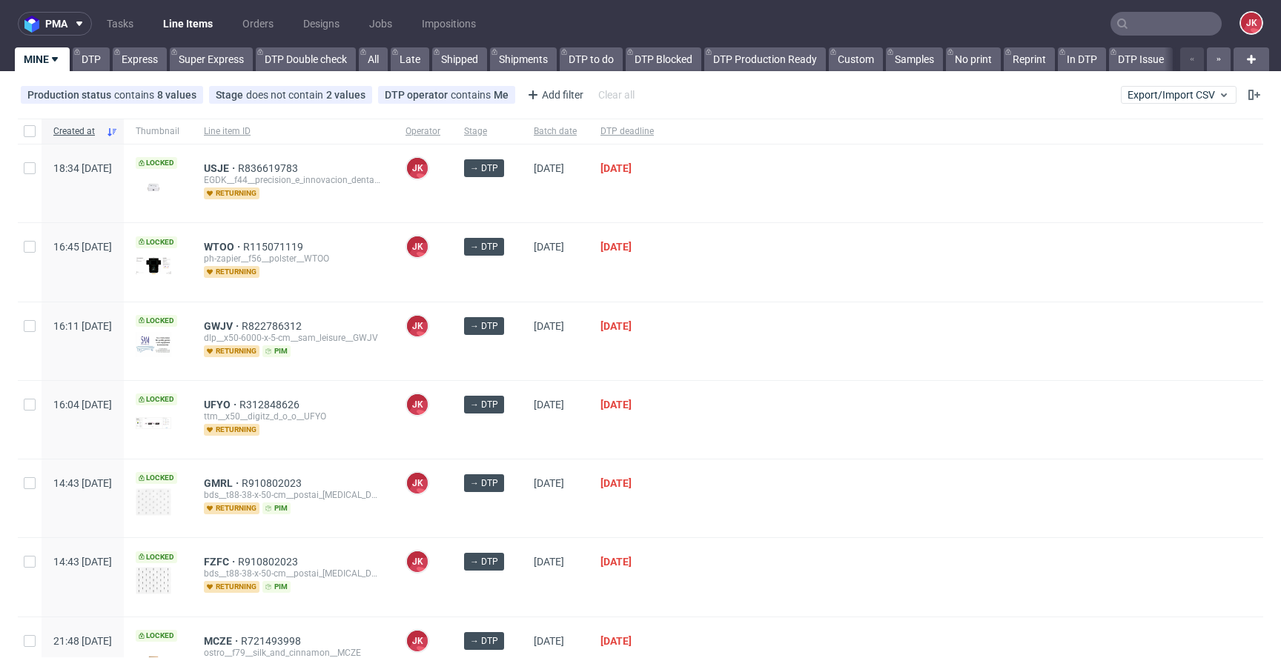
scroll to position [162, 0]
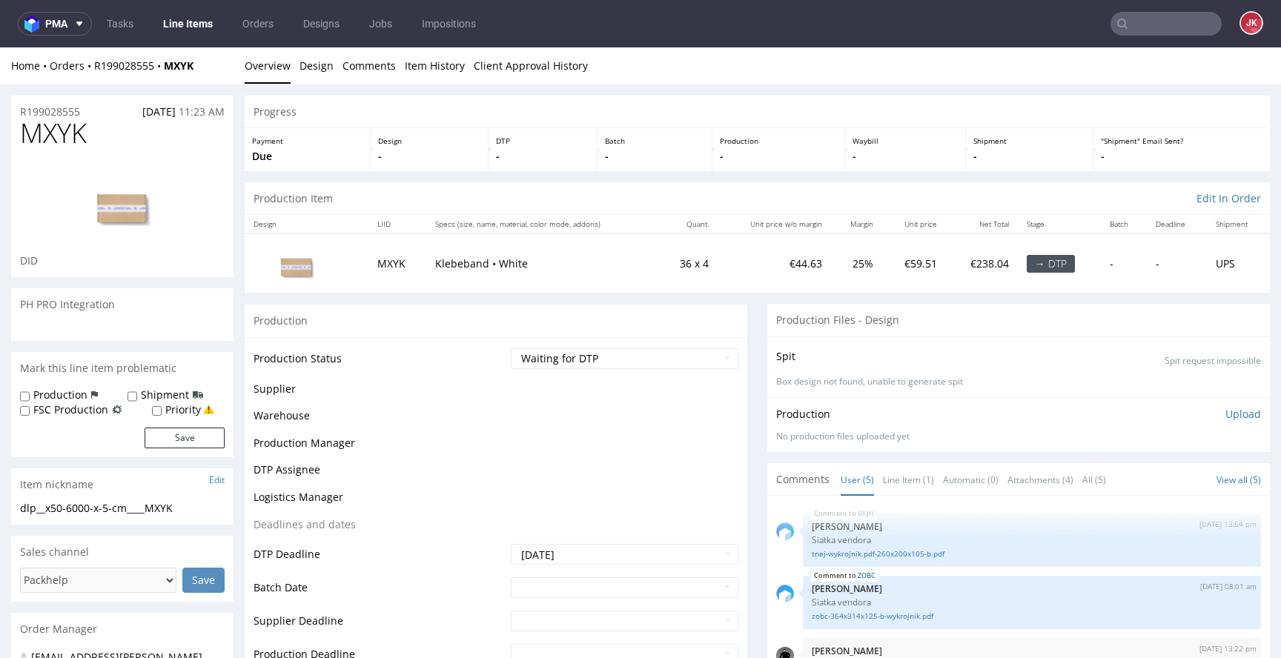
scroll to position [67, 0]
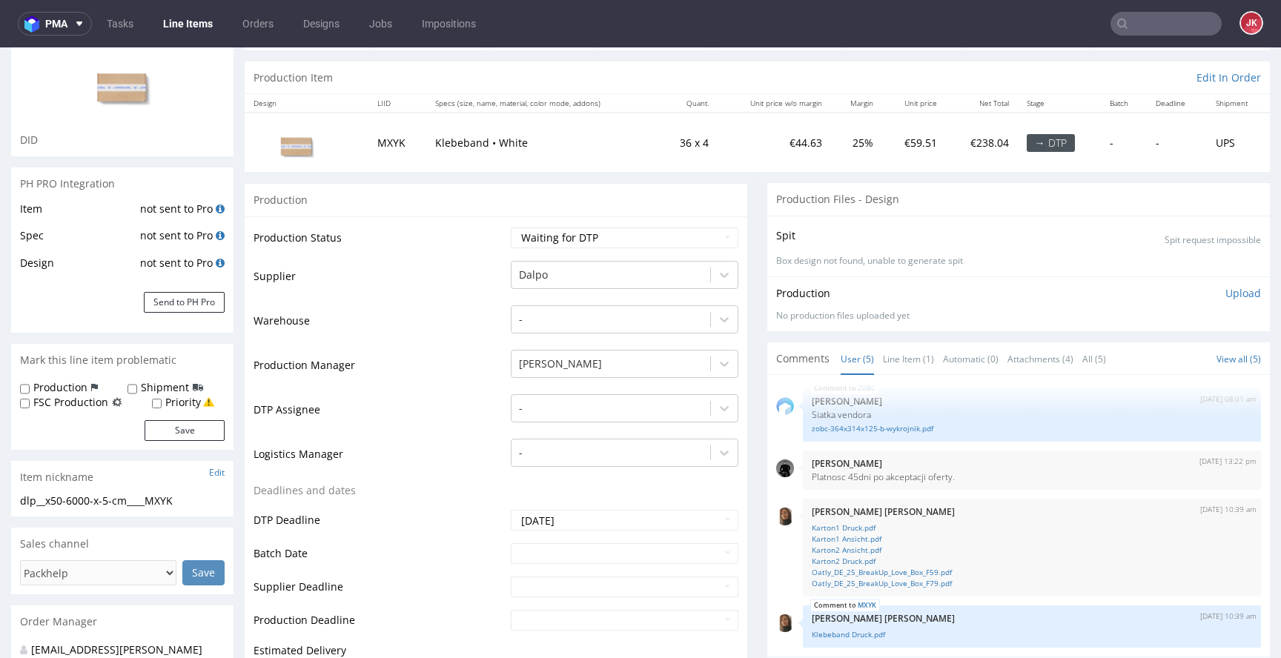
scroll to position [102, 0]
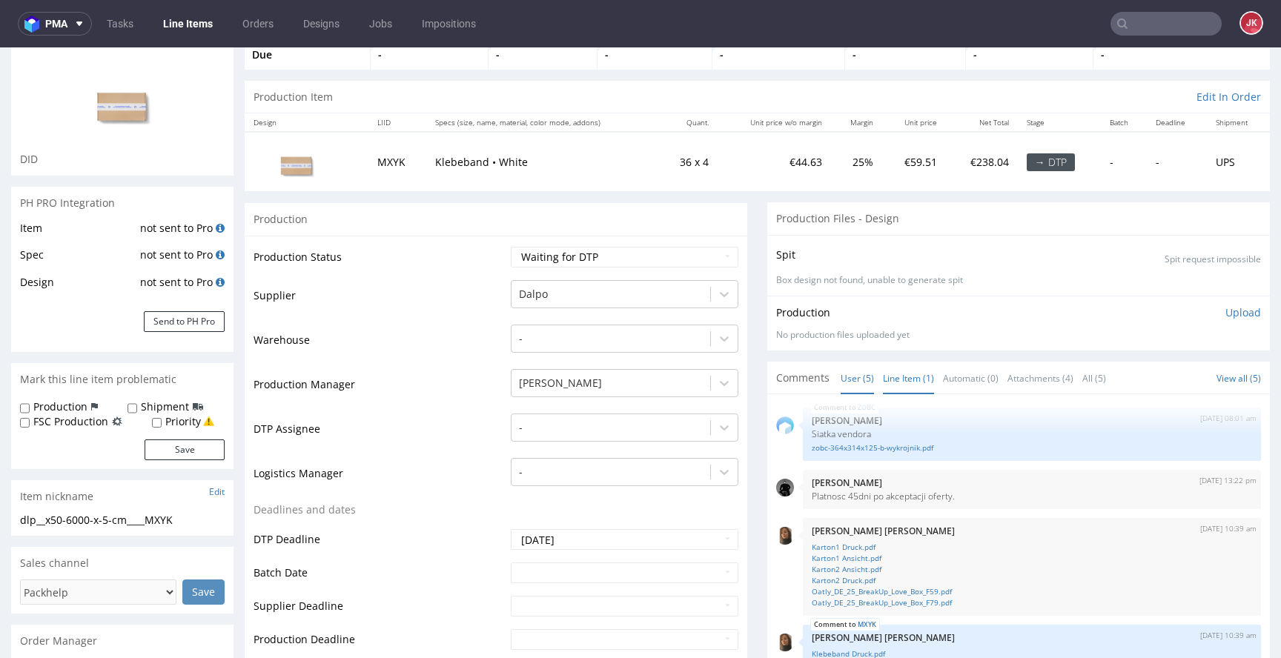
click at [897, 377] on link "Line Item (1)" at bounding box center [908, 379] width 51 height 32
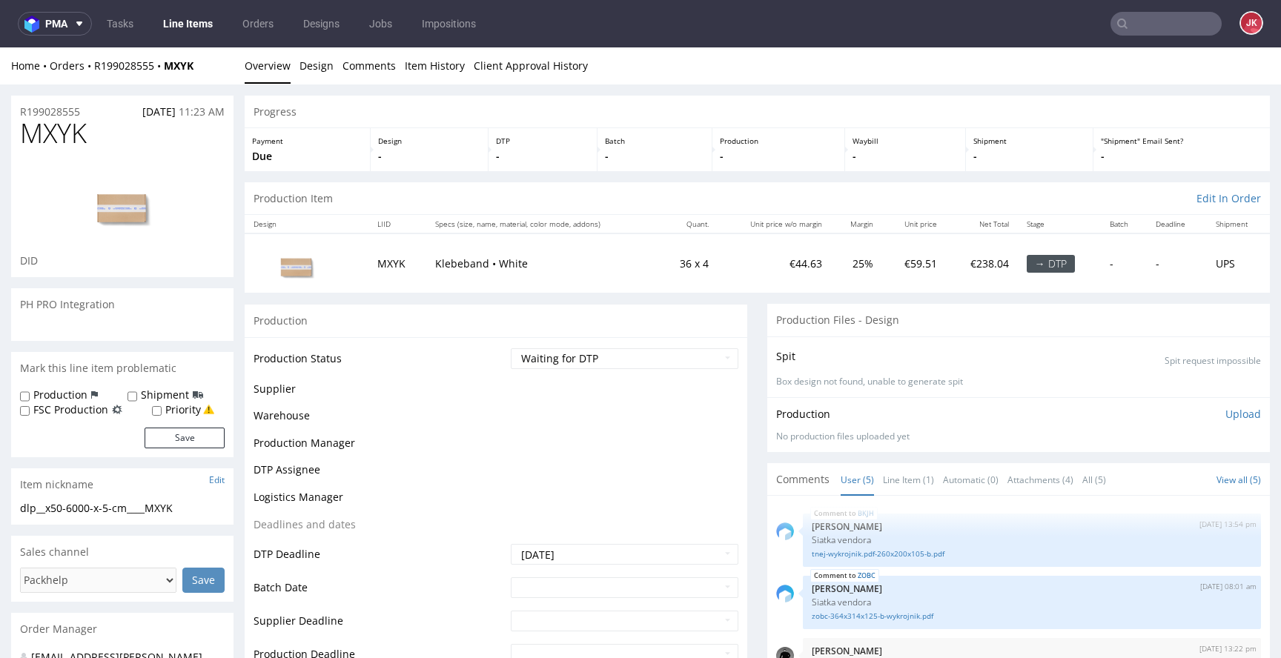
scroll to position [67, 0]
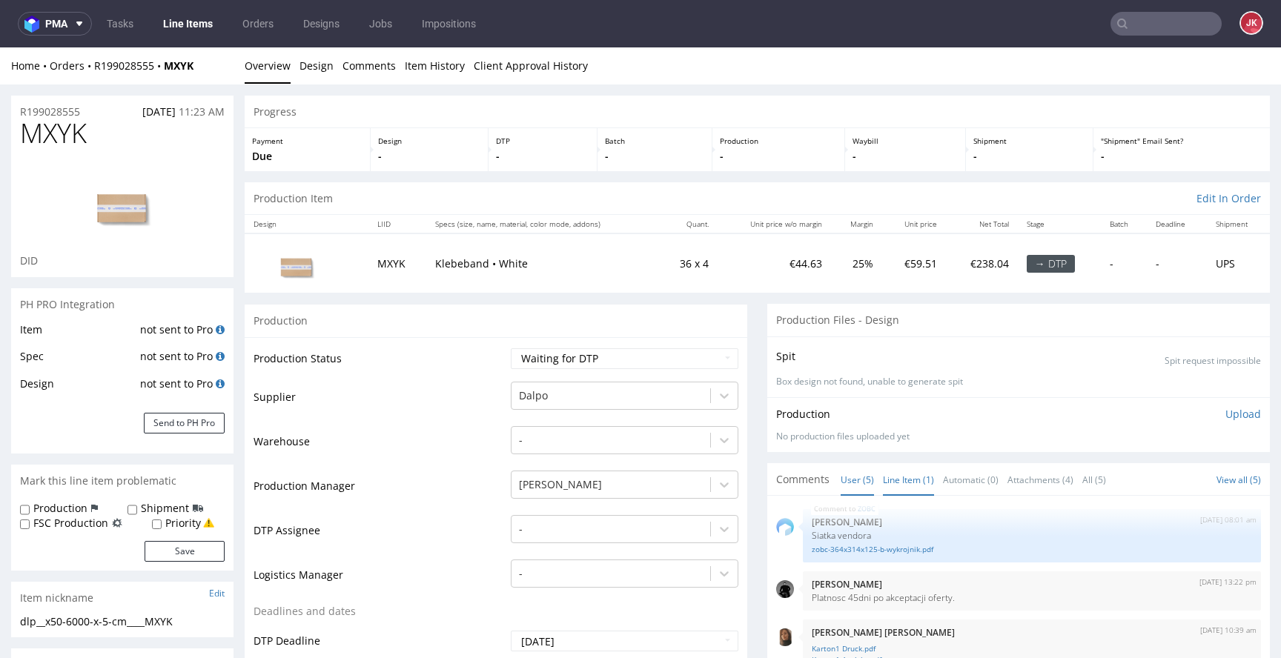
click at [902, 485] on link "Line Item (1)" at bounding box center [908, 480] width 51 height 32
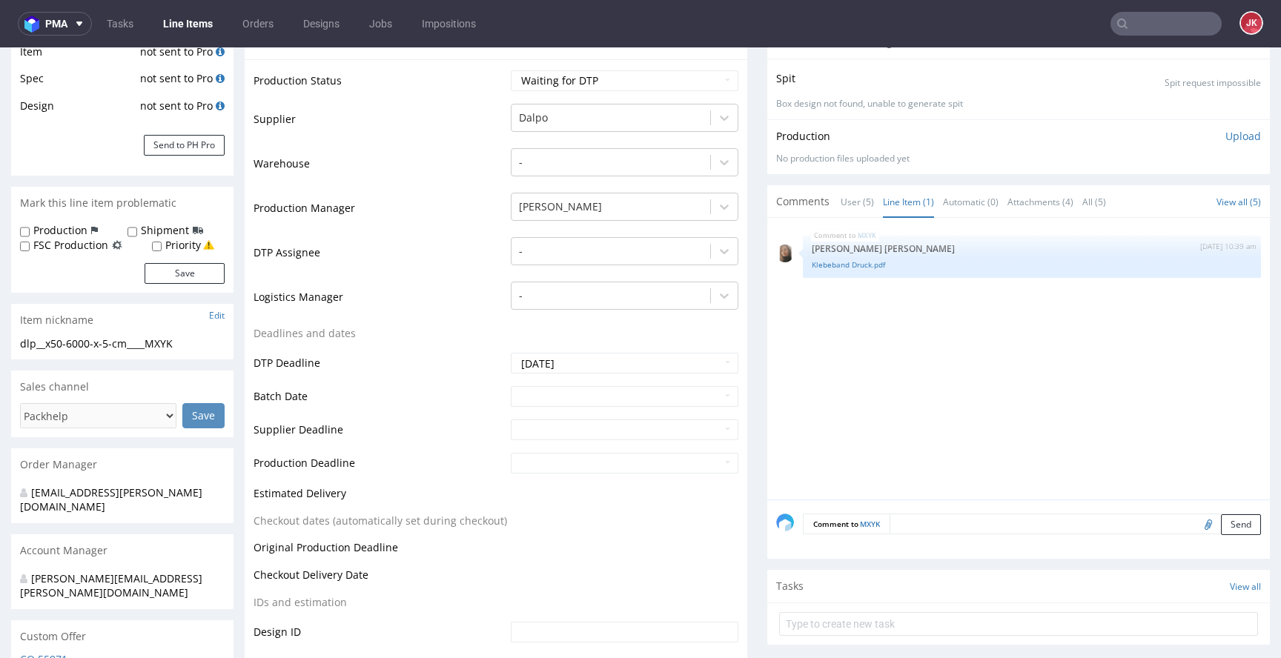
scroll to position [280, 0]
click at [829, 263] on link "Klebeband Druck.pdf" at bounding box center [1032, 262] width 440 height 11
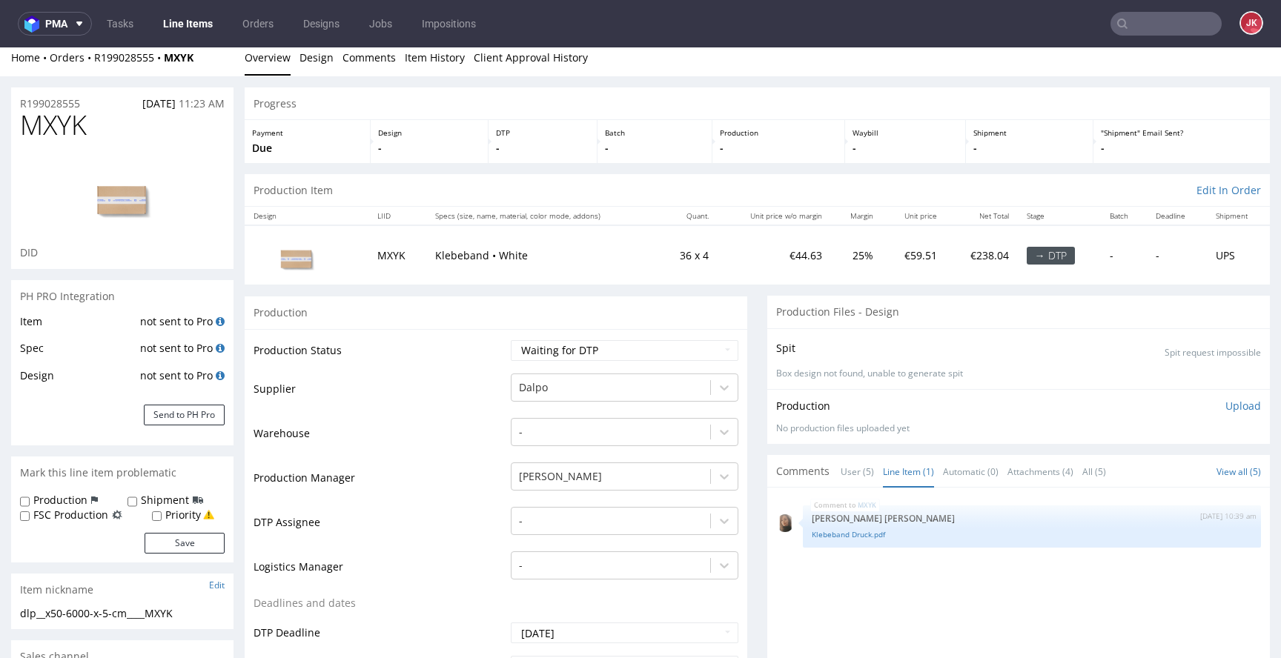
scroll to position [0, 0]
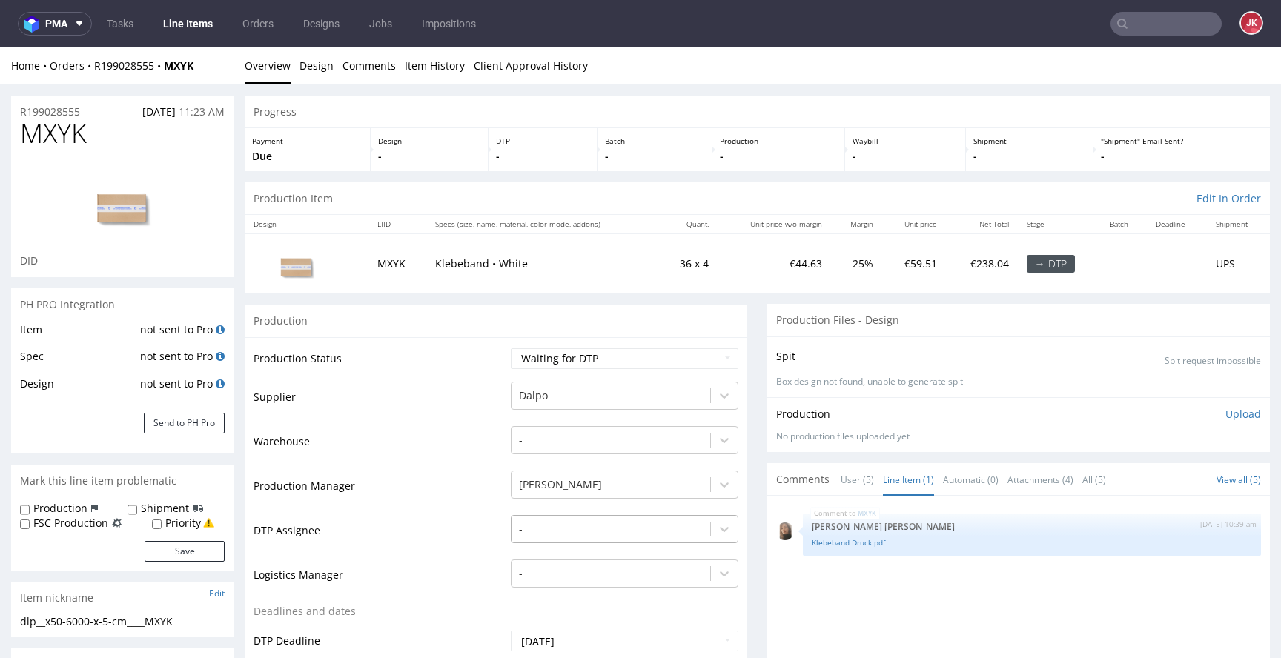
click at [578, 524] on div "-" at bounding box center [625, 525] width 228 height 21
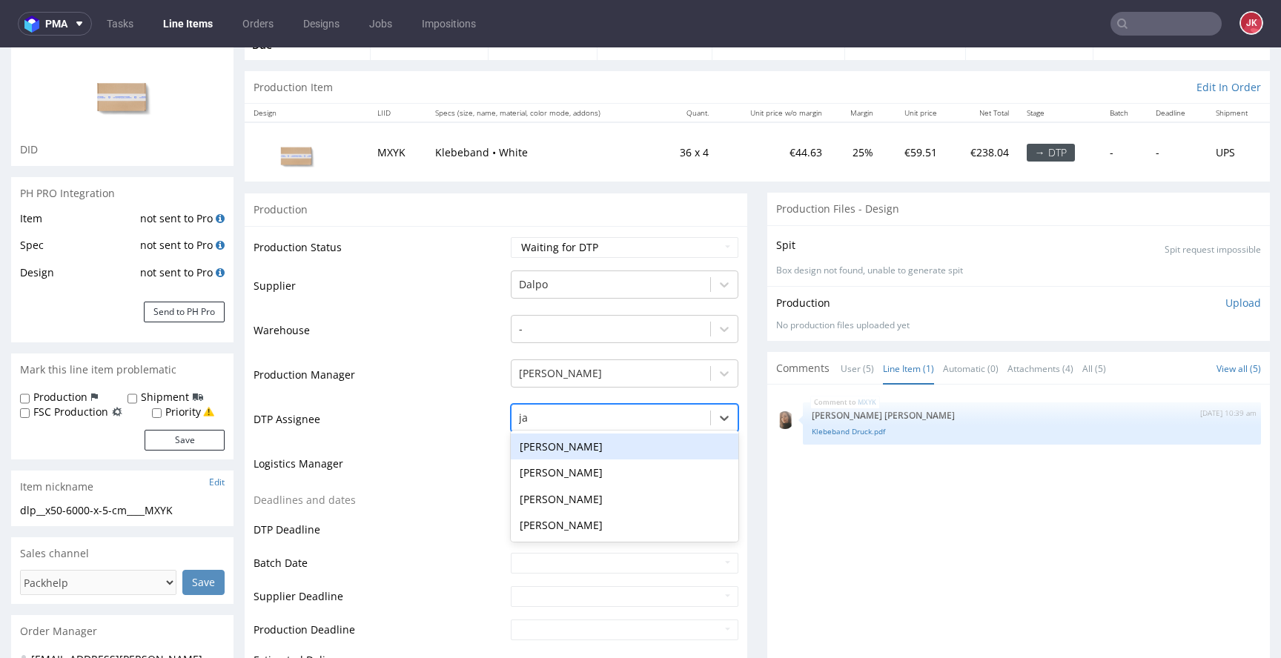
type input "jan"
click at [621, 443] on div "[PERSON_NAME]" at bounding box center [625, 447] width 228 height 27
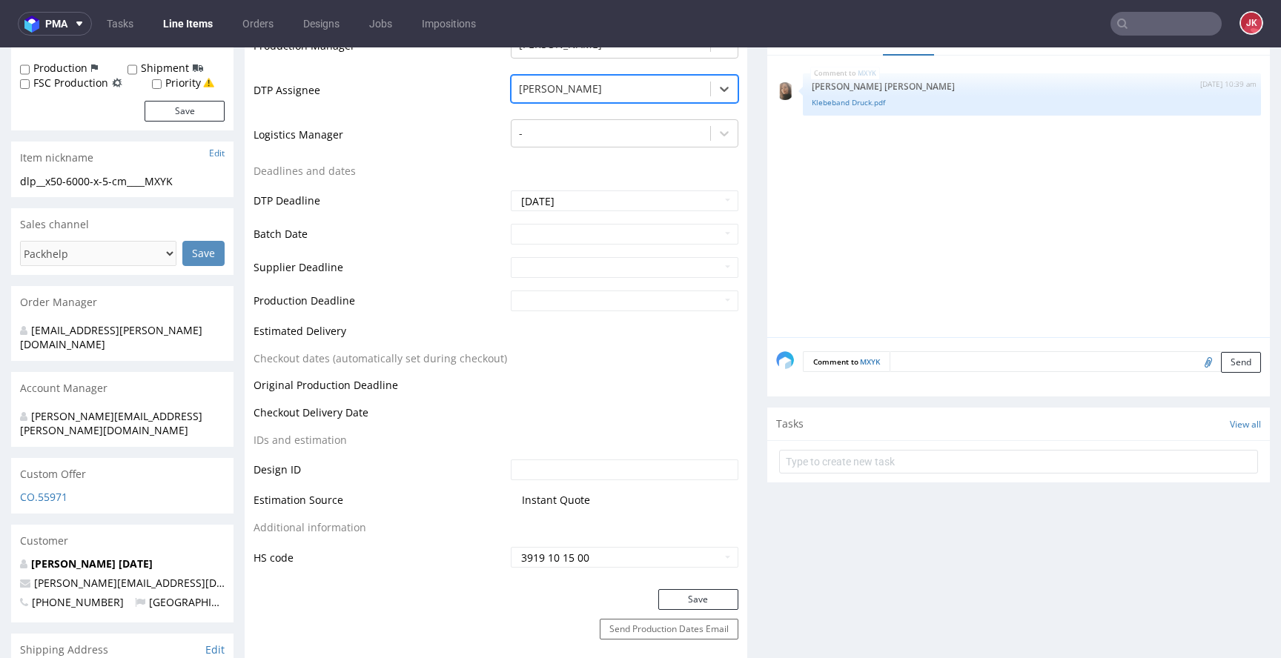
scroll to position [515, 0]
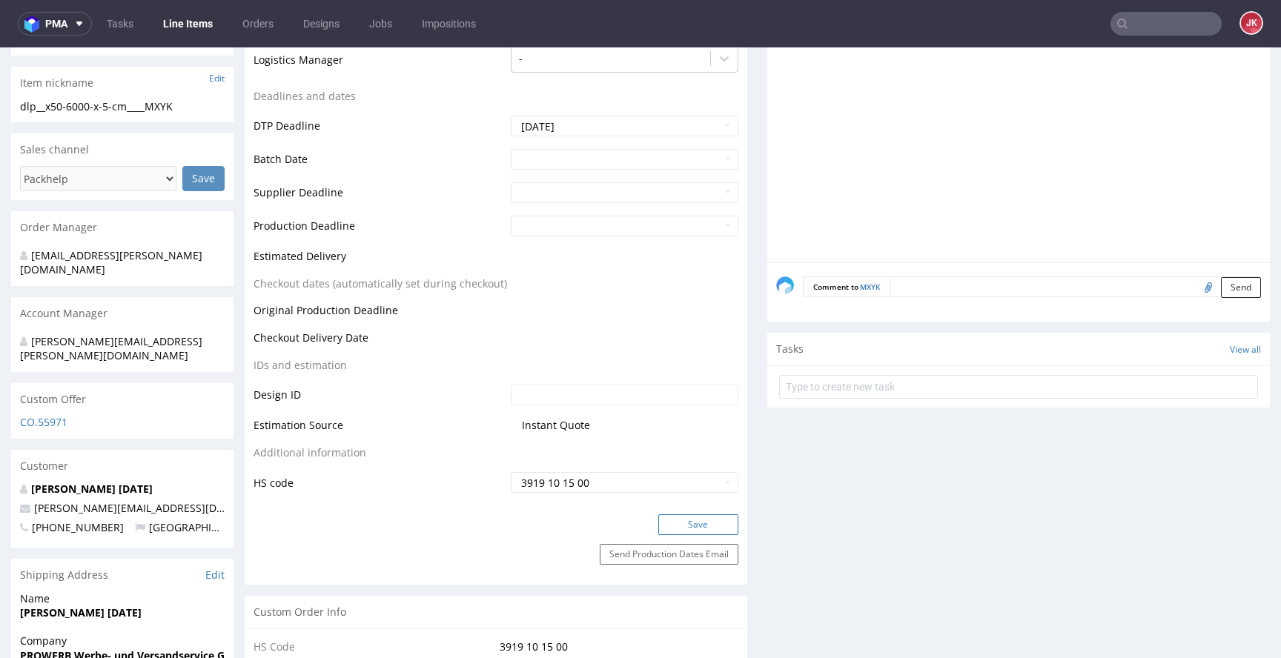
click at [669, 517] on button "Save" at bounding box center [698, 524] width 80 height 21
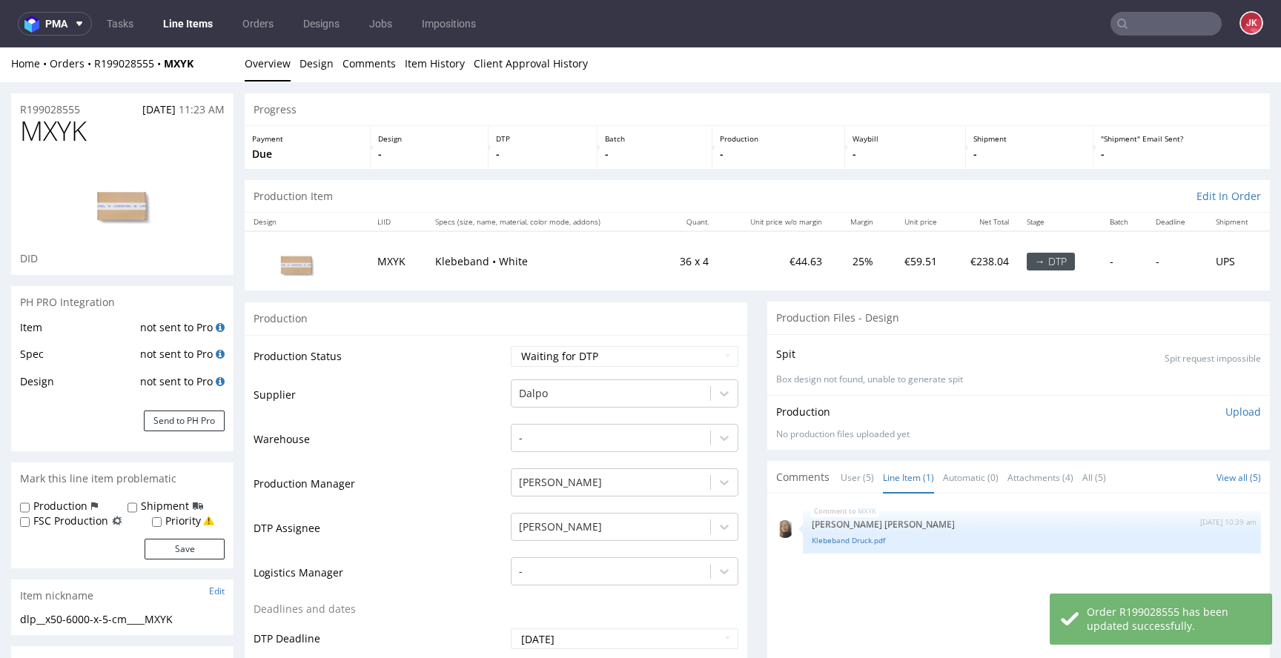
scroll to position [0, 0]
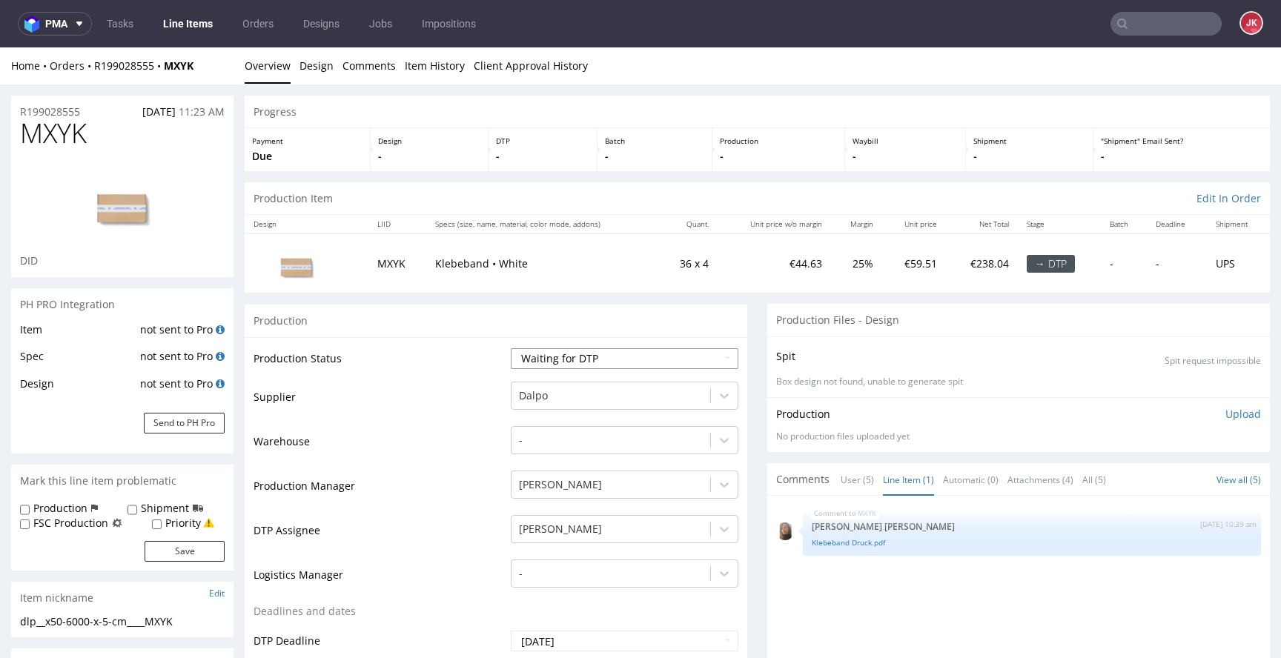
click at [540, 367] on select "Waiting for Artwork Waiting for Diecut Waiting for Mockup Waiting for DTP Waiti…" at bounding box center [625, 358] width 228 height 21
select select "dtp_in_process"
click at [511, 348] on select "Waiting for Artwork Waiting for Diecut Waiting for Mockup Waiting for DTP Waiti…" at bounding box center [625, 358] width 228 height 21
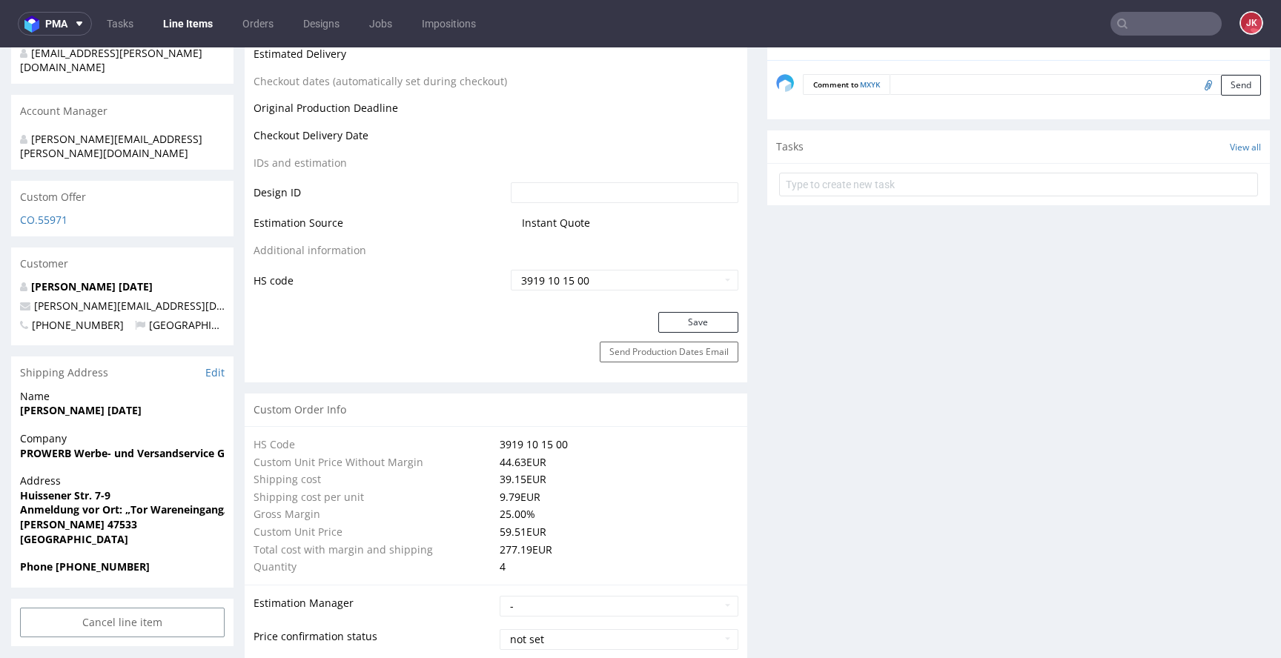
scroll to position [735, 0]
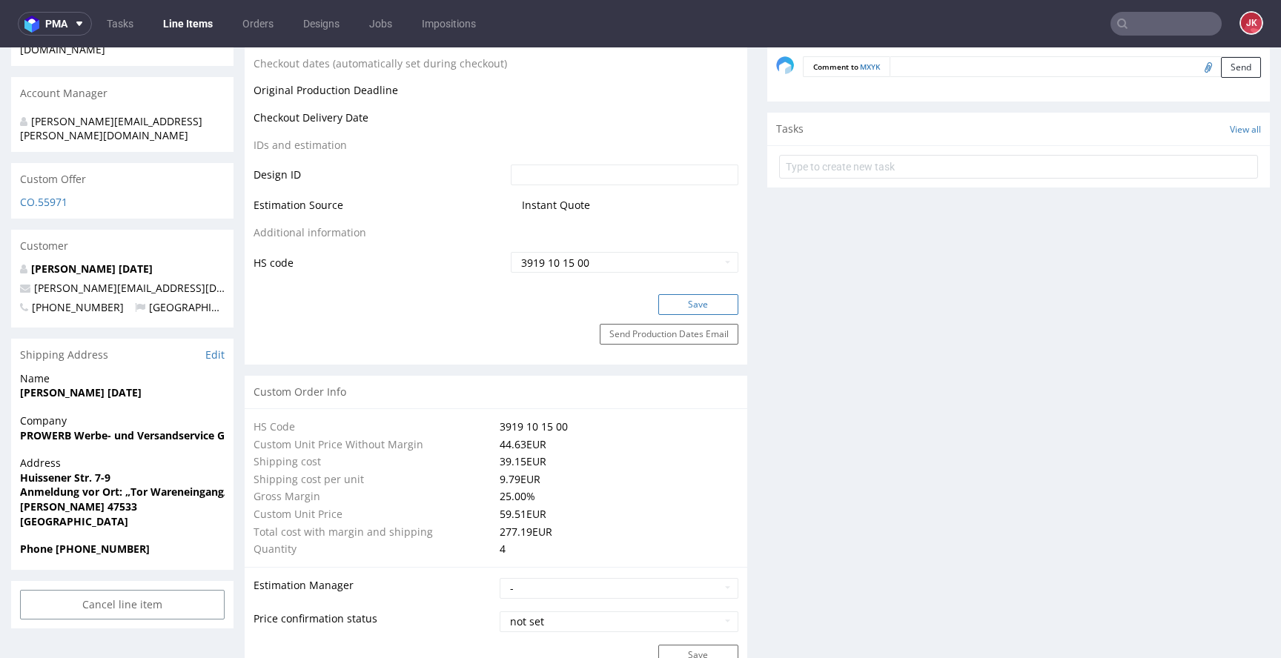
click at [664, 306] on button "Save" at bounding box center [698, 304] width 80 height 21
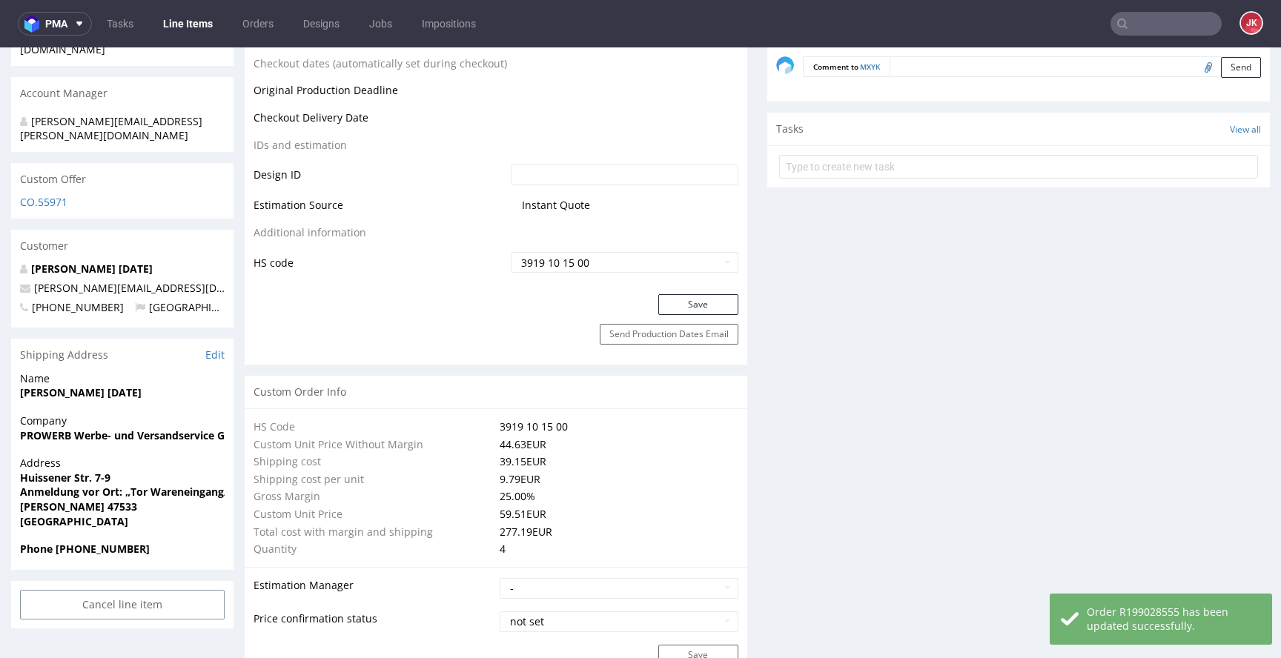
scroll to position [0, 0]
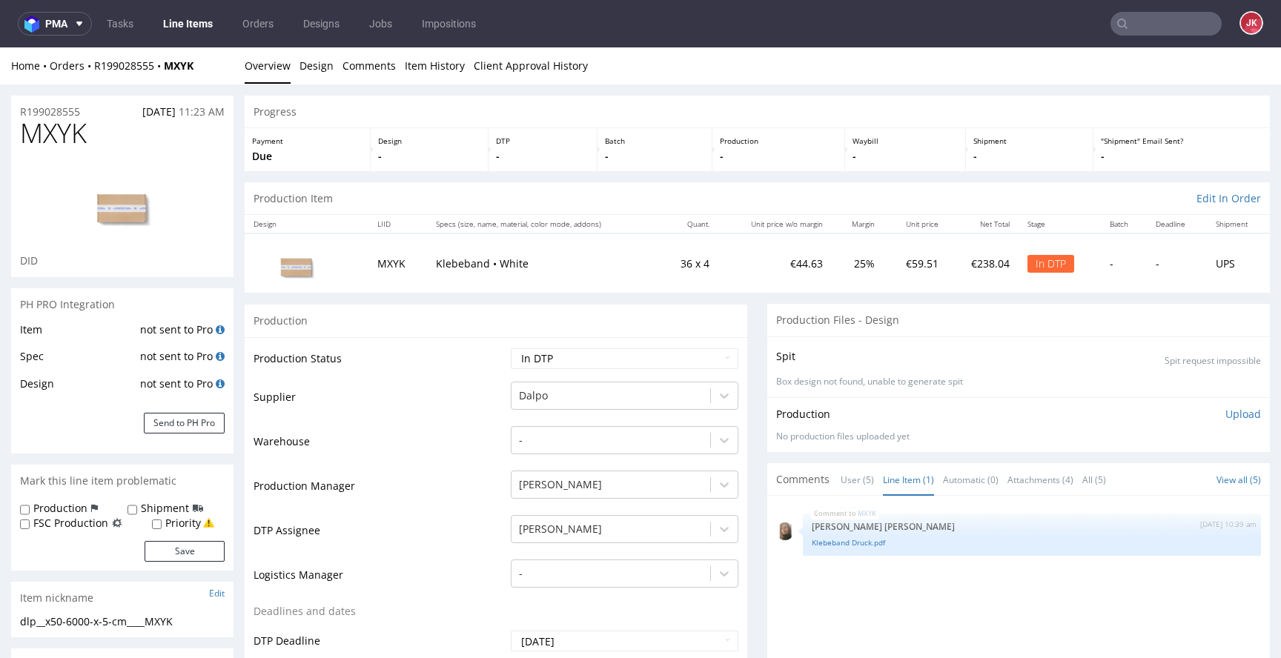
click at [68, 139] on span "MXYK" at bounding box center [53, 134] width 67 height 30
copy span "MXYK"
click at [440, 451] on td "Warehouse" at bounding box center [381, 447] width 254 height 44
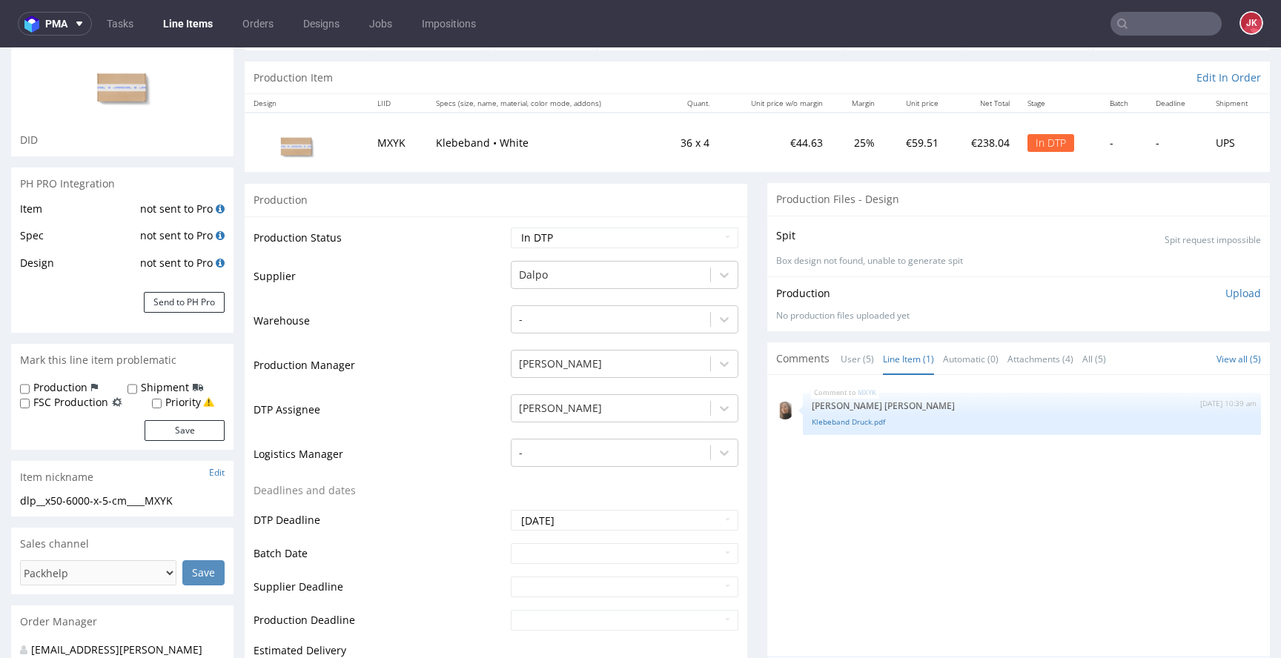
scroll to position [178, 0]
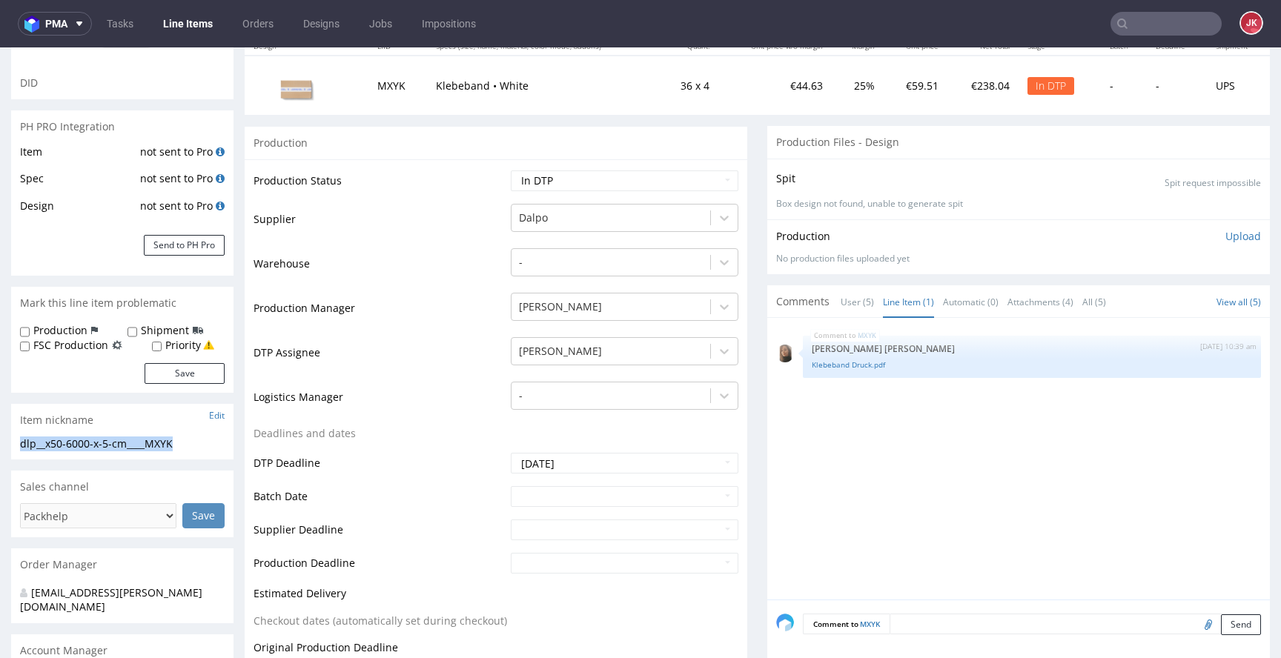
drag, startPoint x: 215, startPoint y: 441, endPoint x: 0, endPoint y: 444, distance: 215.0
copy div "dlp__x50-6000-x-5-cm____MXYK"
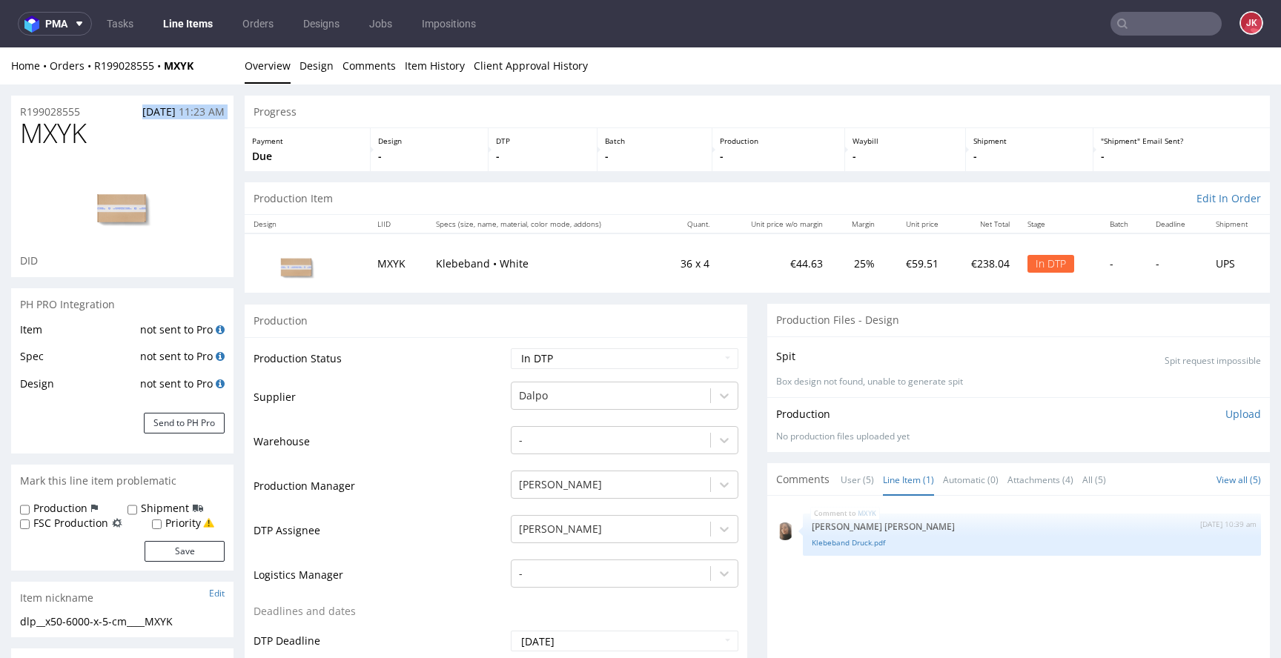
drag, startPoint x: 91, startPoint y: 114, endPoint x: 1, endPoint y: 121, distance: 90.7
click at [102, 110] on div "R199028555 25.08.2025 11:23 AM" at bounding box center [122, 108] width 222 height 24
drag, startPoint x: 107, startPoint y: 109, endPoint x: 0, endPoint y: 114, distance: 106.9
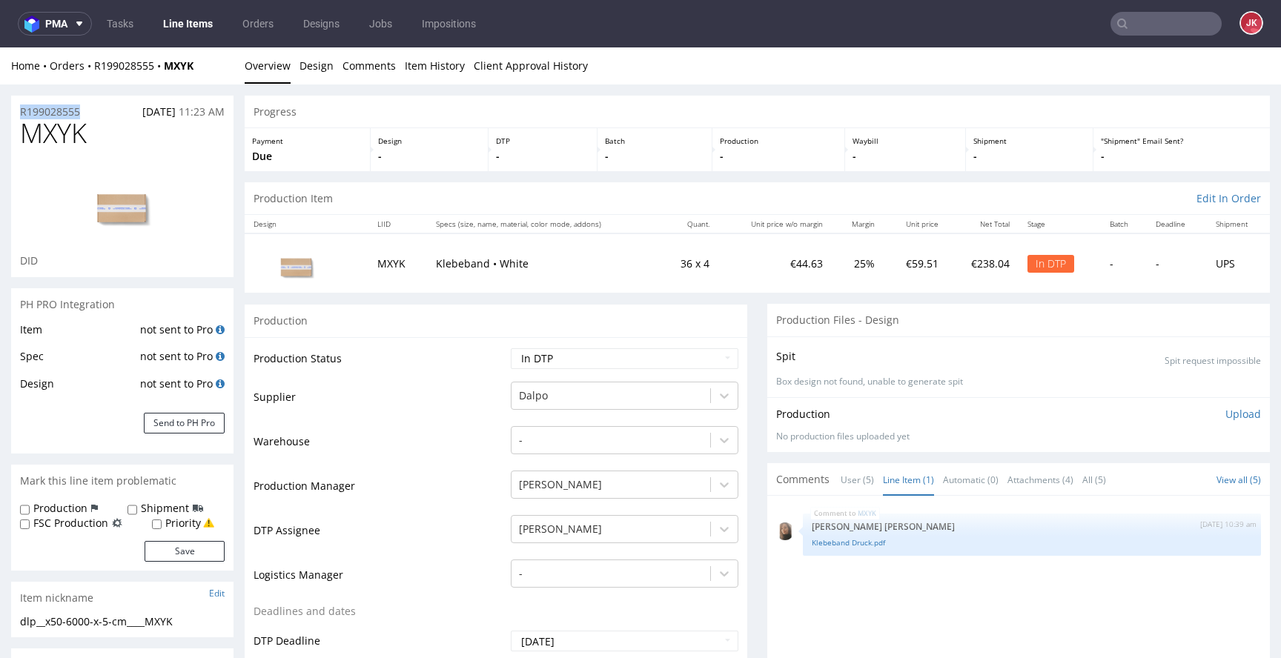
copy p "R199028555"
click at [1226, 416] on p "Upload" at bounding box center [1243, 414] width 36 height 15
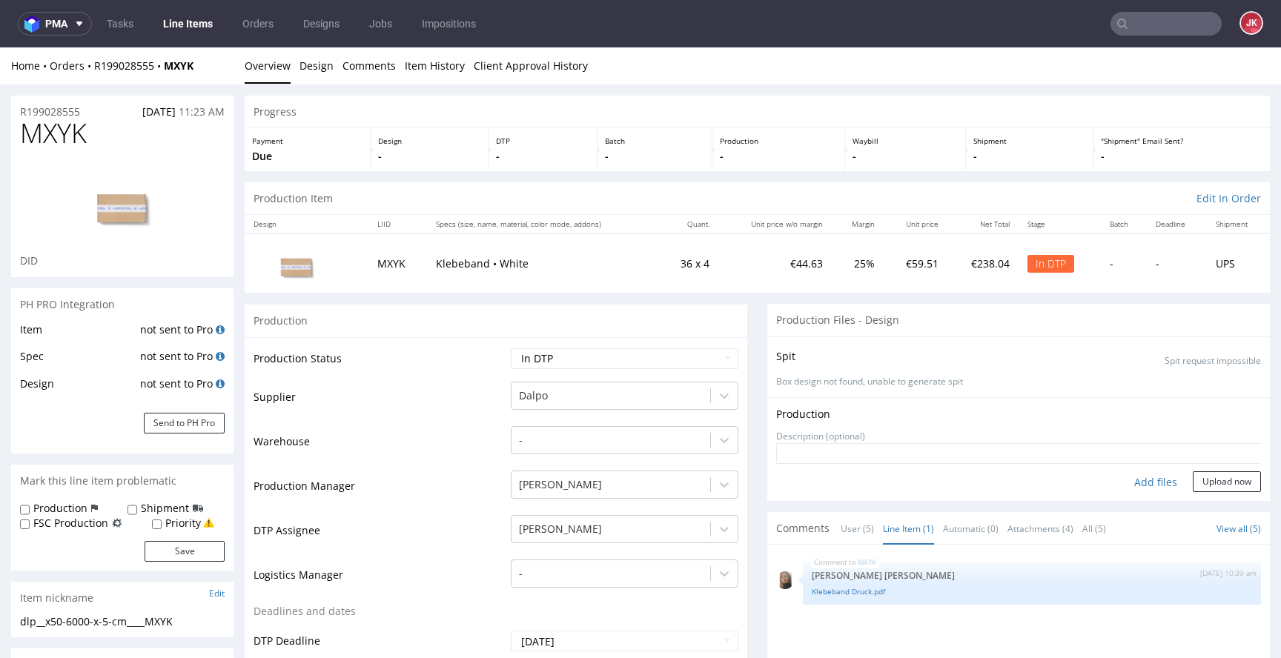
click at [1128, 484] on div "Add files" at bounding box center [1156, 482] width 74 height 22
type input "C:\fakepath\dlp__x50-6000-x-5-cm____MXYK__d0__oR199028555__2.pdf"
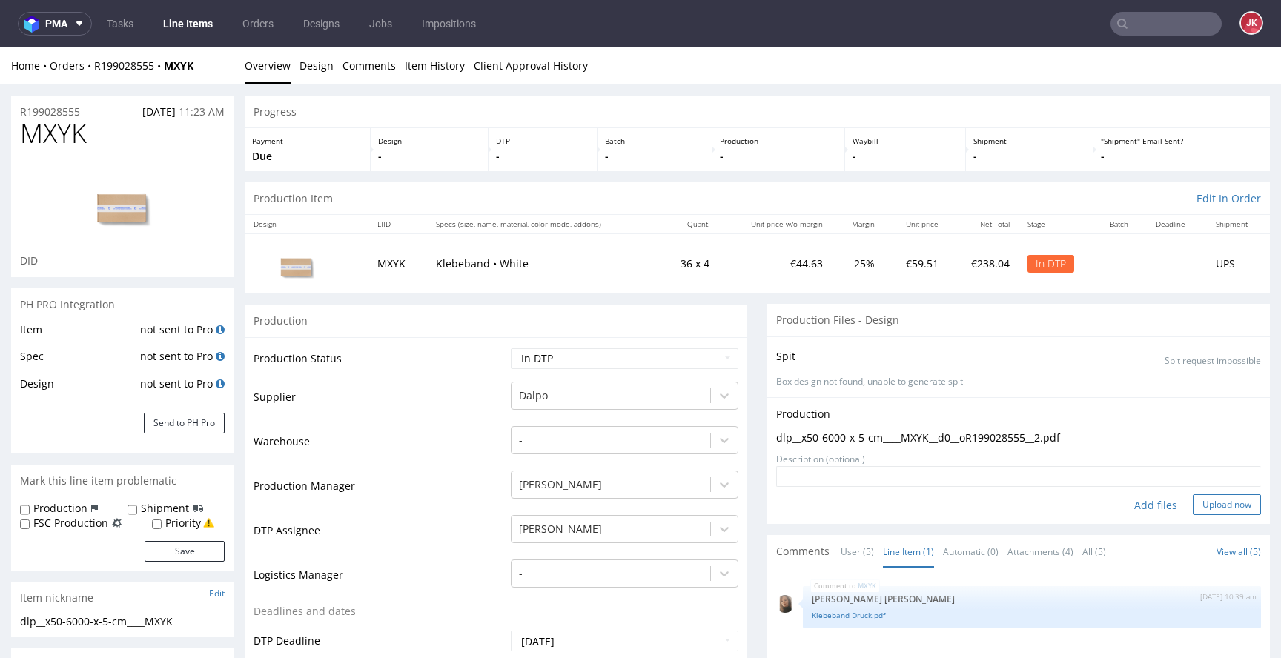
click at [1193, 507] on button "Upload now" at bounding box center [1227, 504] width 68 height 21
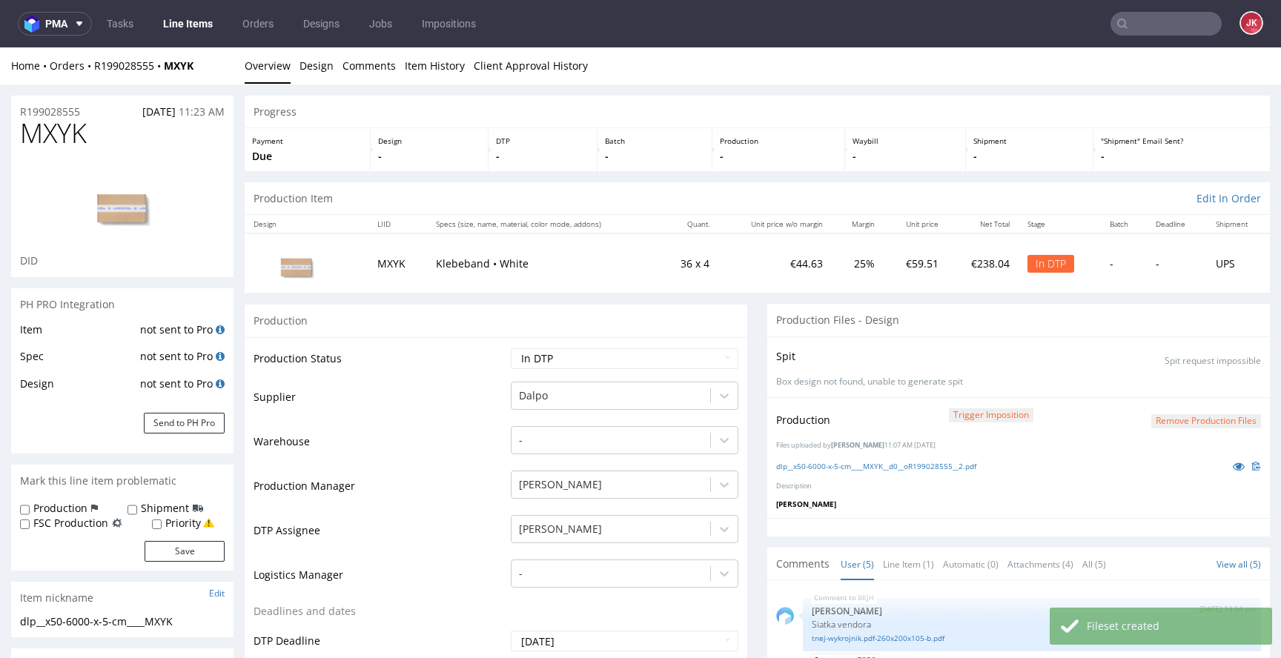
scroll to position [67, 0]
click at [635, 358] on select "Waiting for Artwork Waiting for Diecut Waiting for Mockup Waiting for DTP Waiti…" at bounding box center [625, 358] width 228 height 21
select select "dtp_production_ready"
click at [511, 348] on select "Waiting for Artwork Waiting for Diecut Waiting for Mockup Waiting for DTP Waiti…" at bounding box center [625, 358] width 228 height 21
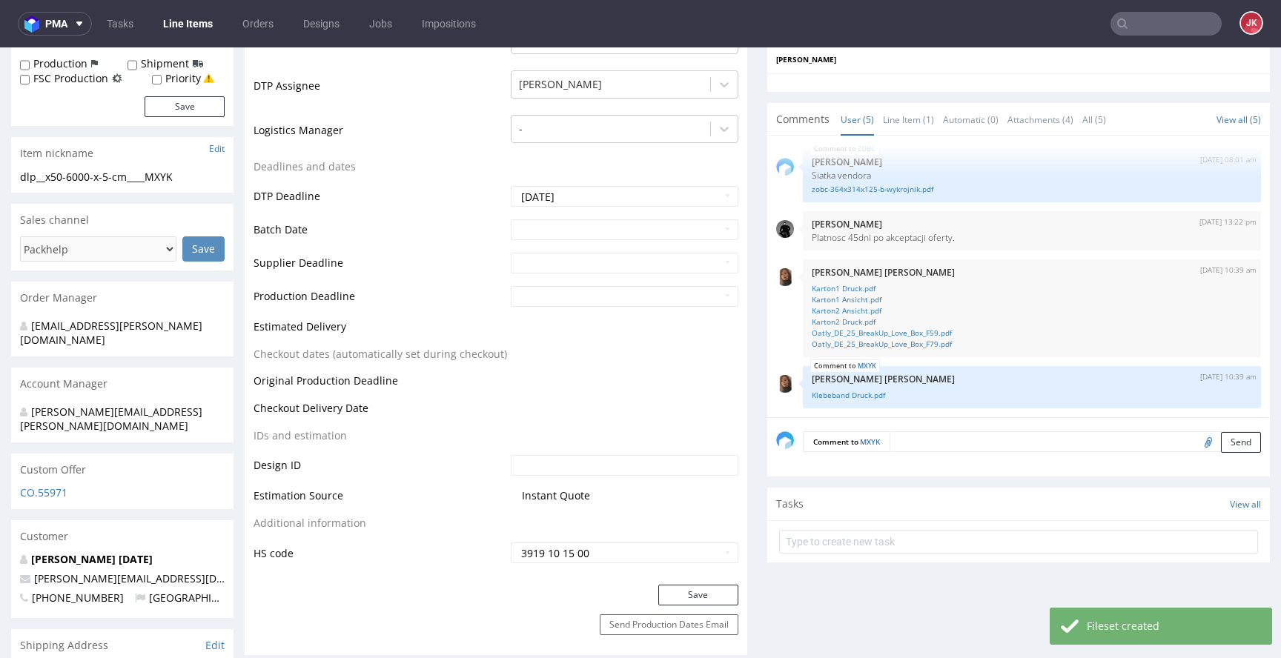
scroll to position [480, 0]
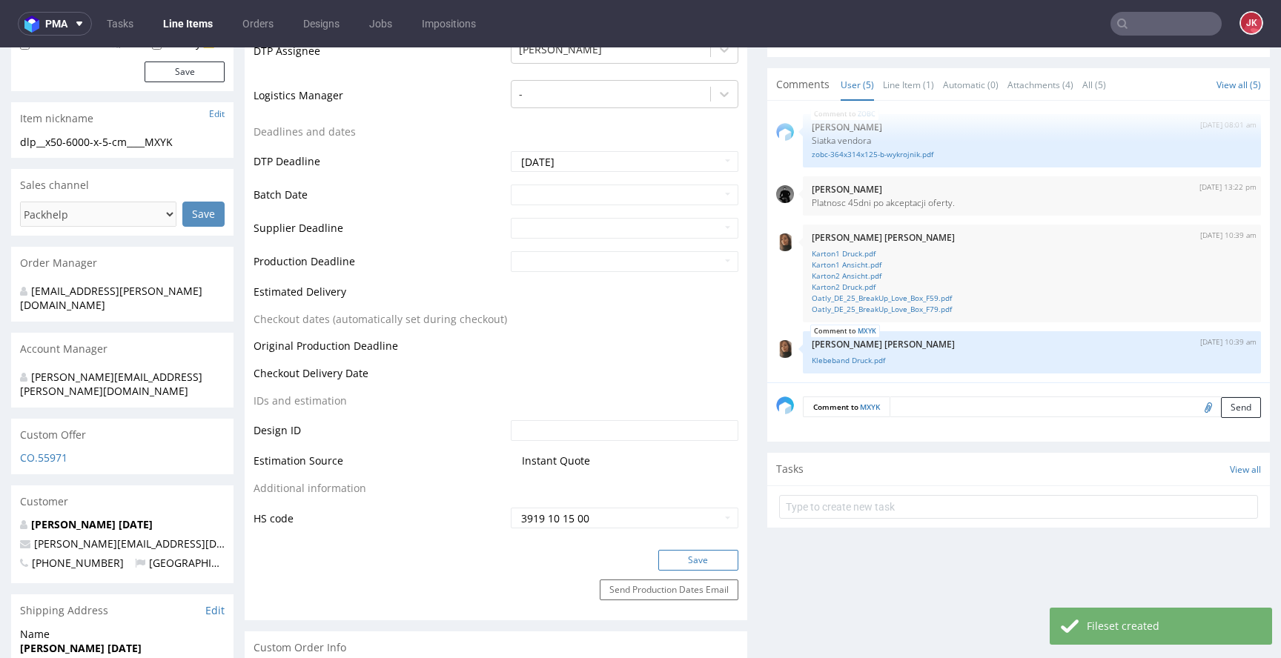
click at [702, 557] on button "Save" at bounding box center [698, 560] width 80 height 21
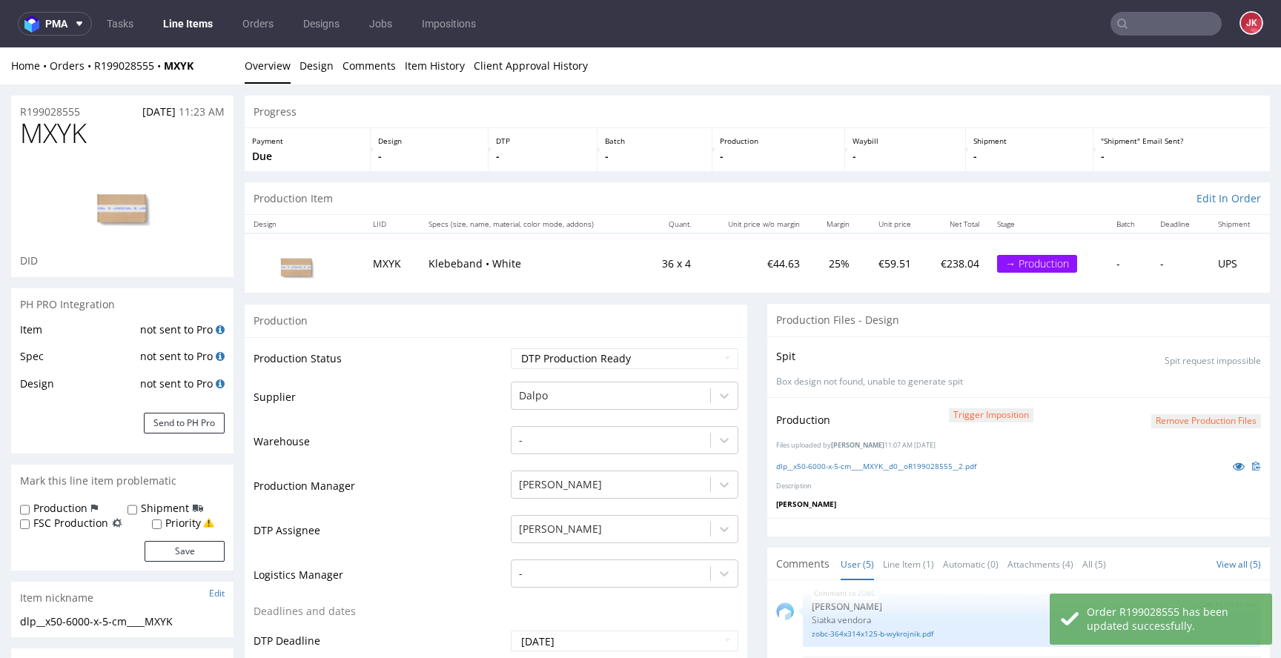
click at [488, 417] on td "Supplier" at bounding box center [381, 402] width 254 height 44
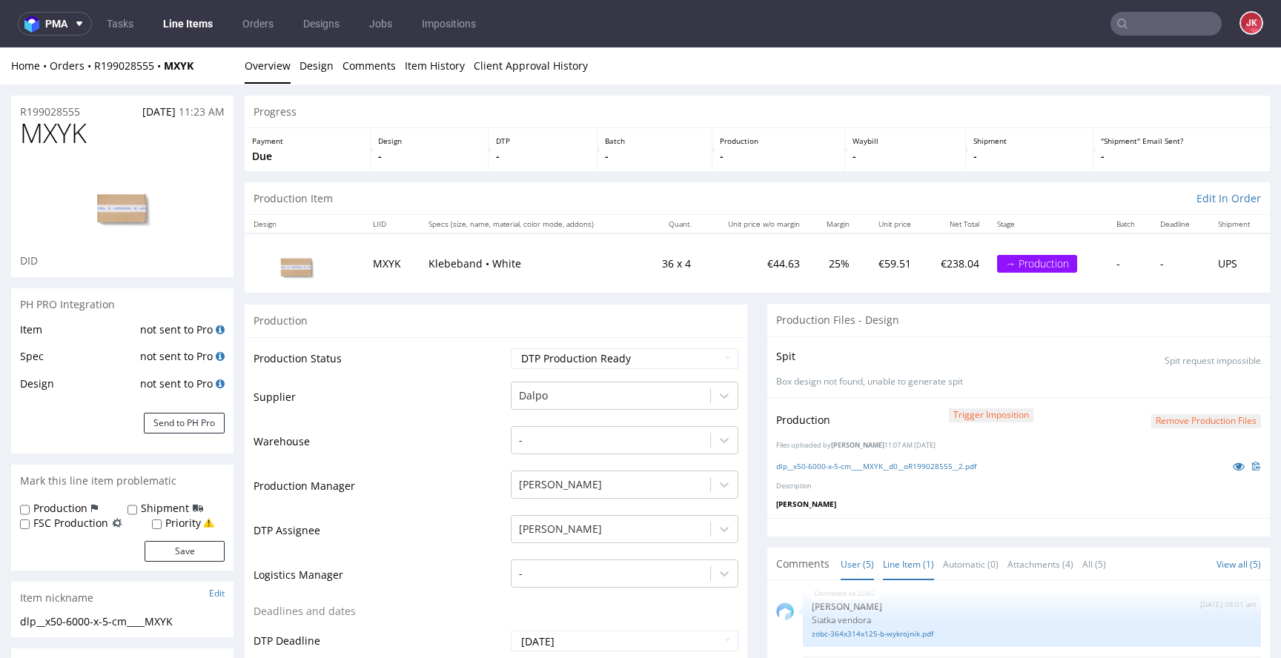
click at [883, 556] on link "Line Item (1)" at bounding box center [908, 565] width 51 height 32
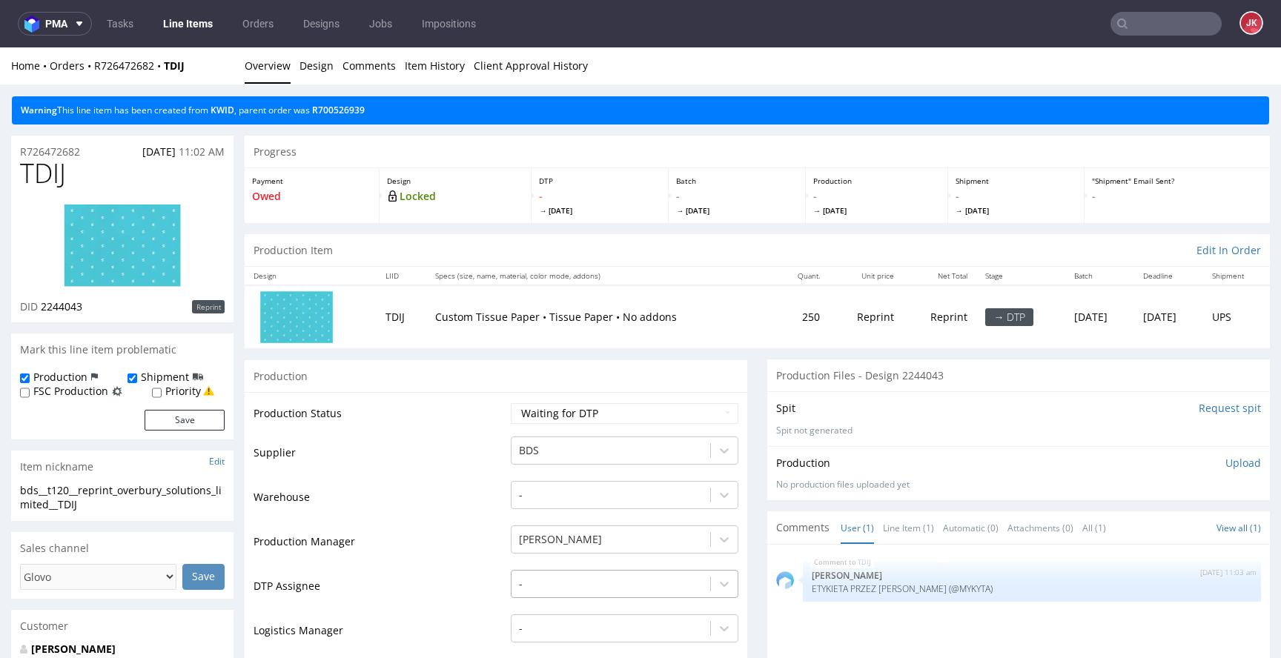
click at [555, 581] on div "-" at bounding box center [625, 580] width 228 height 21
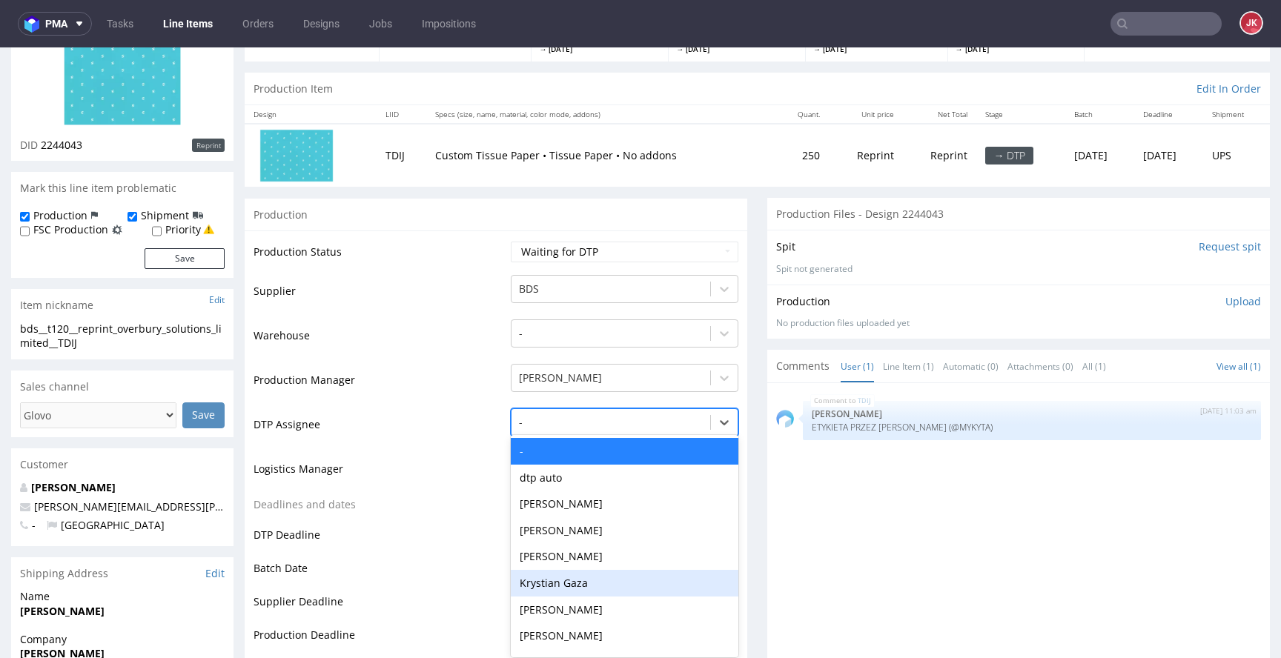
scroll to position [167, 0]
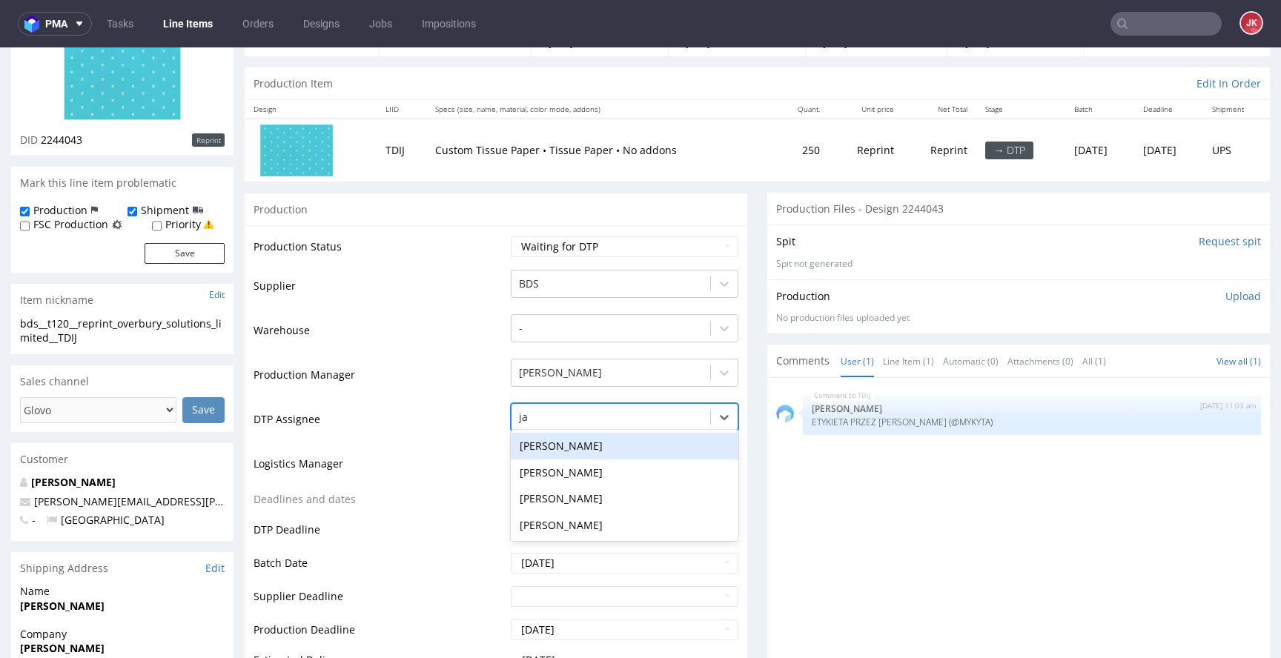
type input "jan"
click at [595, 448] on div "Jan Kocik" at bounding box center [625, 446] width 228 height 27
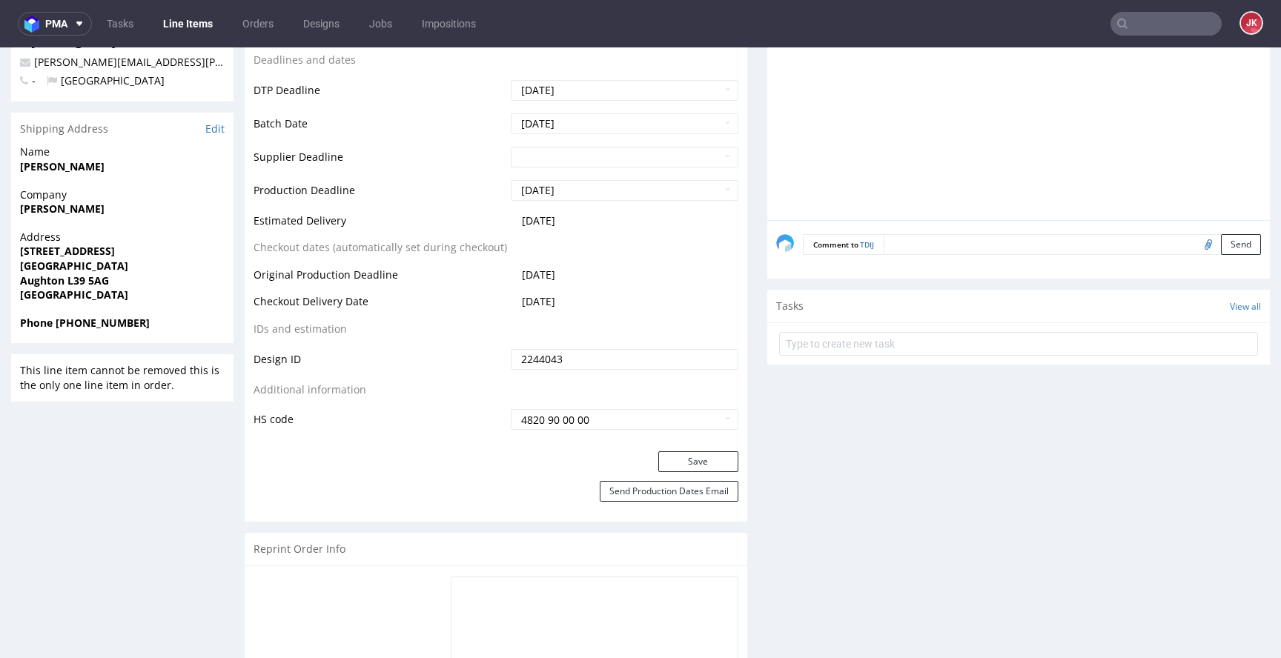
scroll to position [676, 0]
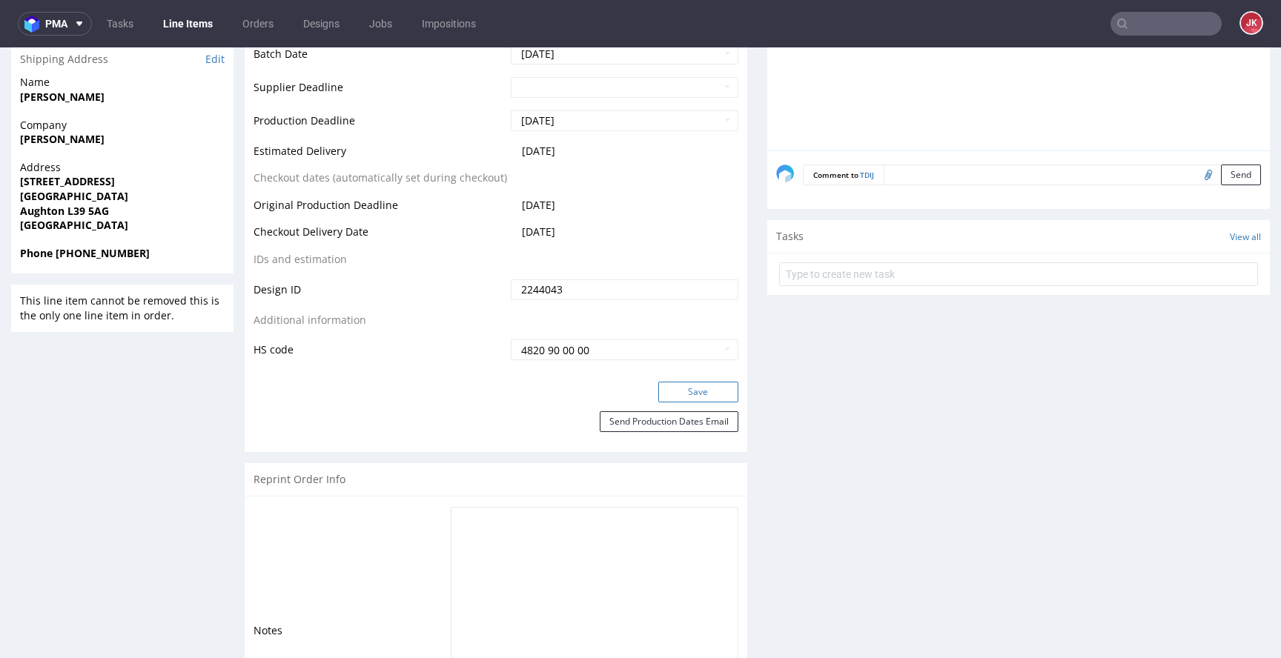
click at [658, 388] on button "Save" at bounding box center [698, 392] width 80 height 21
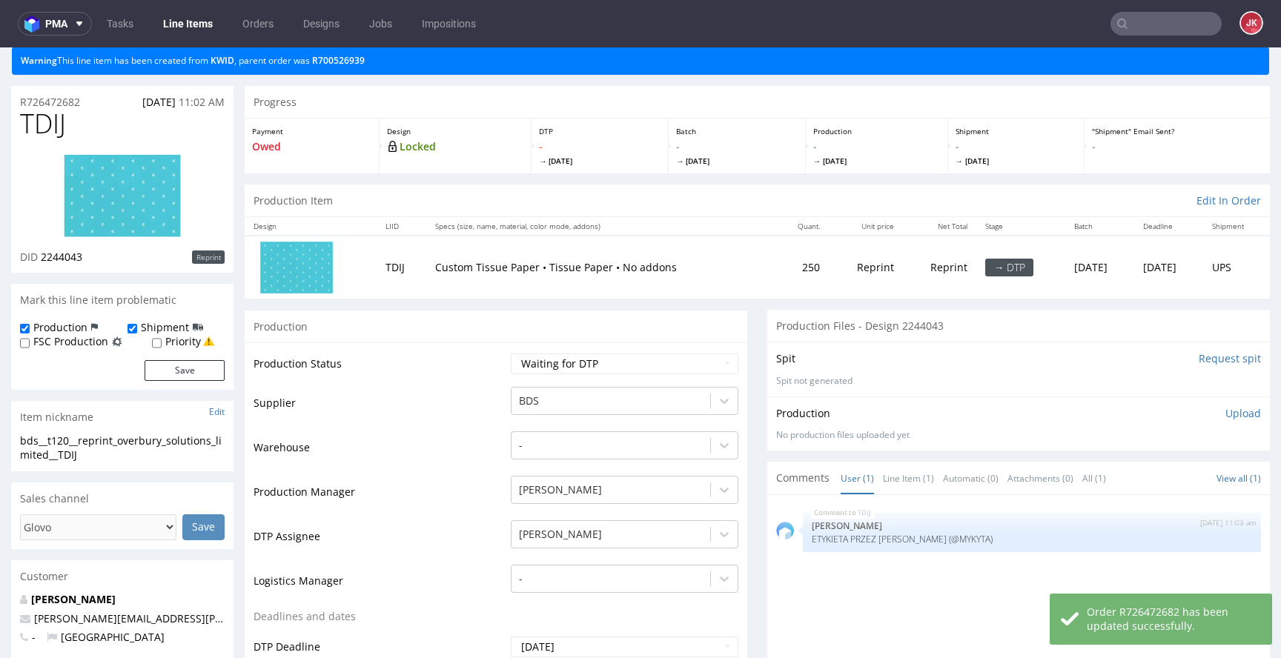
scroll to position [0, 0]
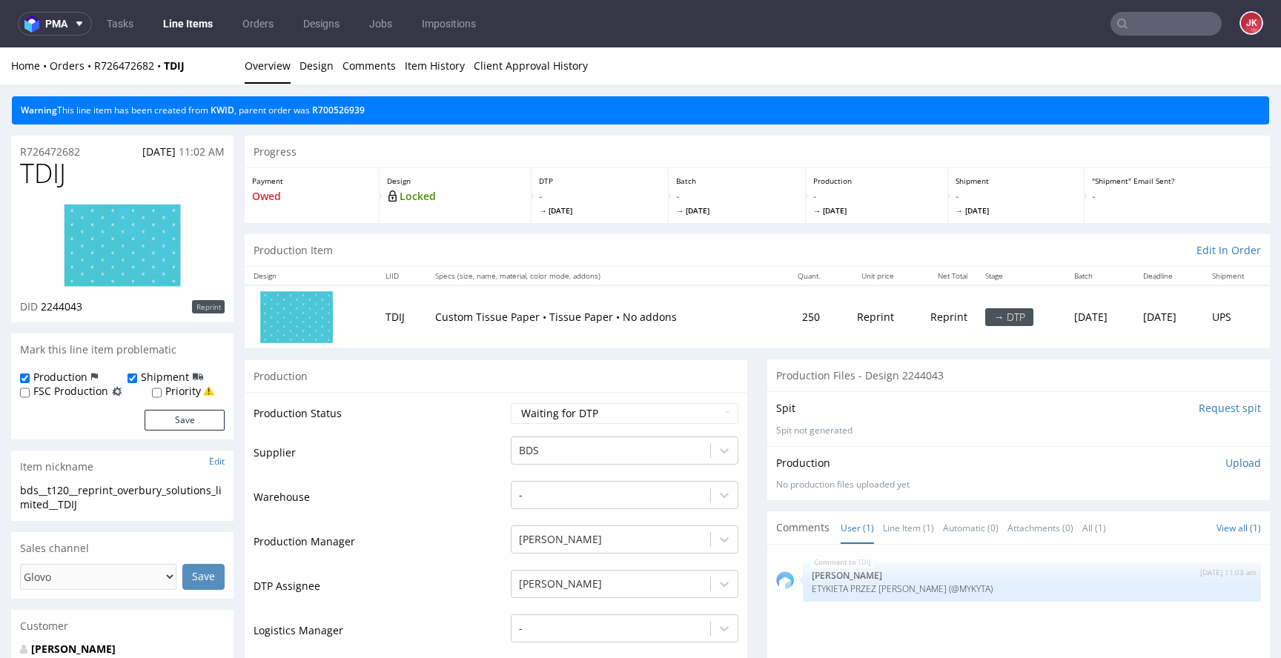
click at [443, 388] on div "Production" at bounding box center [496, 376] width 503 height 33
click at [354, 107] on link "R700526939" at bounding box center [338, 110] width 53 height 13
click at [215, 110] on link "KWID" at bounding box center [223, 110] width 24 height 13
click at [566, 411] on select "Waiting for Artwork Waiting for Diecut Waiting for Mockup Waiting for DTP Waiti…" at bounding box center [625, 413] width 228 height 21
select select "dtp_in_process"
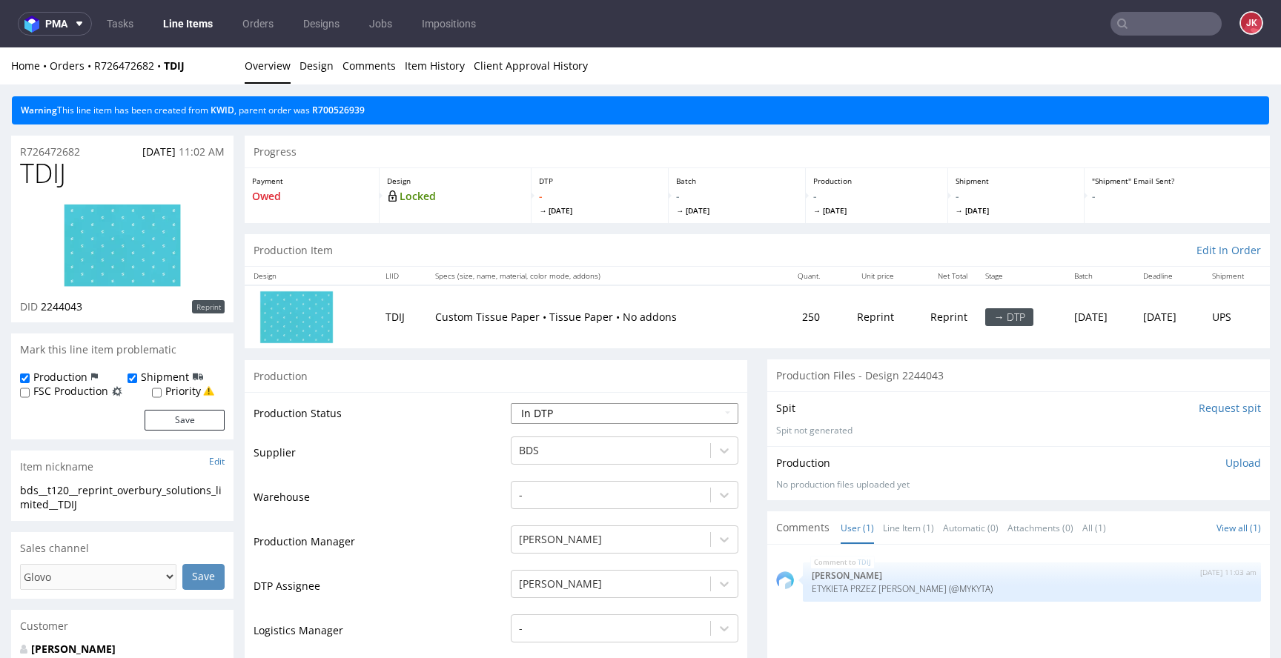
click at [511, 403] on select "Waiting for Artwork Waiting for Diecut Waiting for Mockup Waiting for DTP Waiti…" at bounding box center [625, 413] width 228 height 21
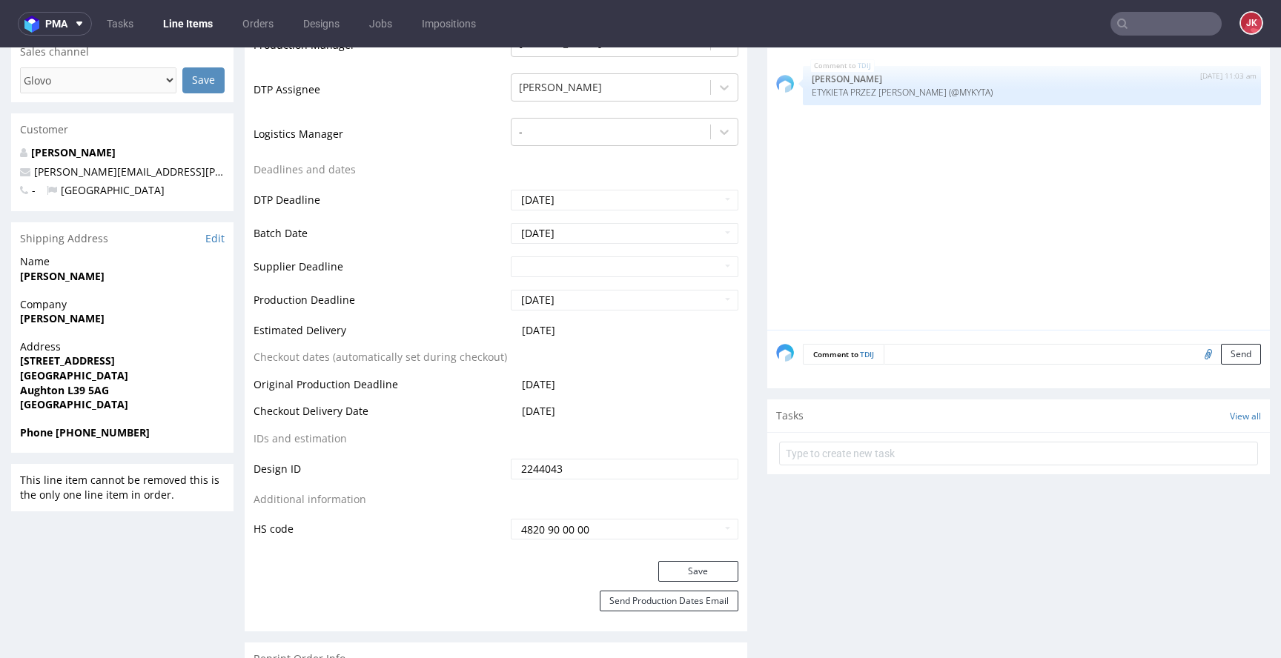
scroll to position [526, 0]
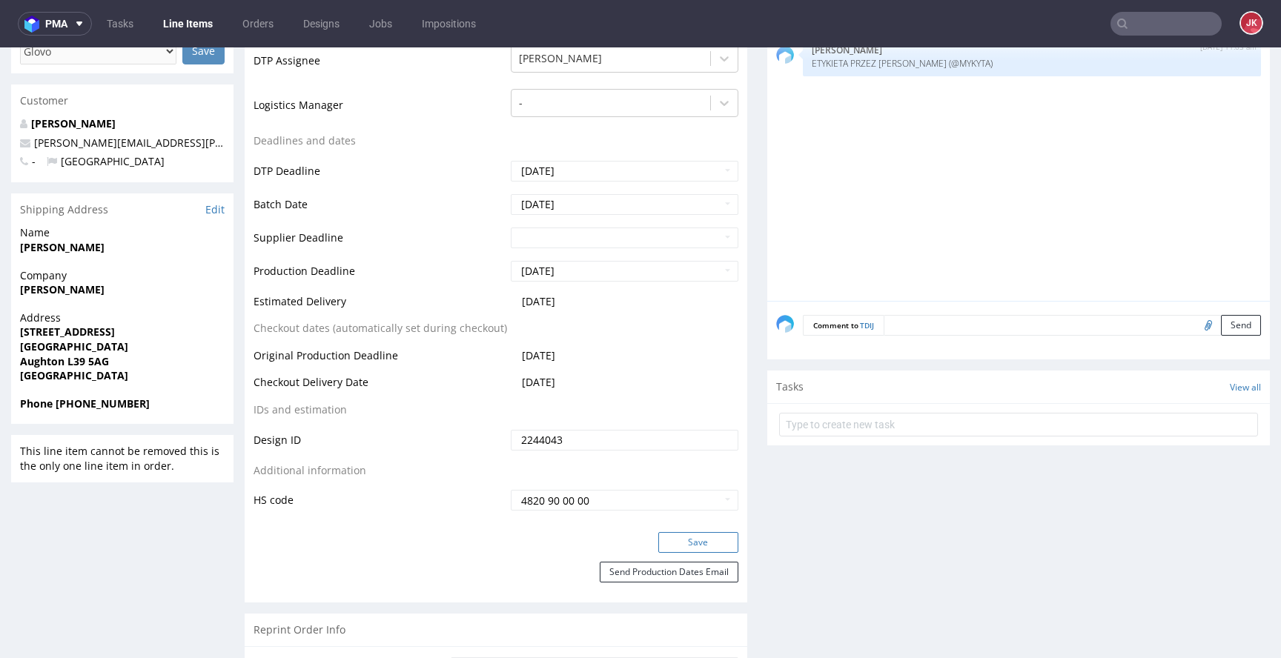
click at [679, 546] on button "Save" at bounding box center [698, 542] width 80 height 21
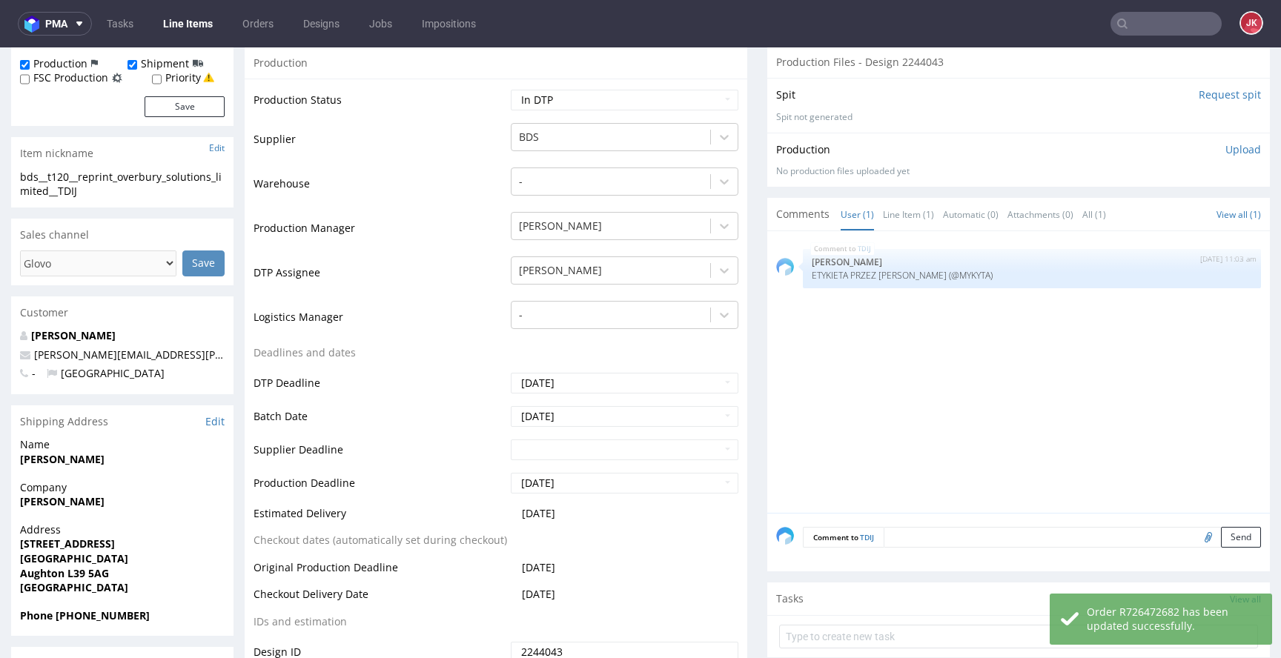
scroll to position [96, 0]
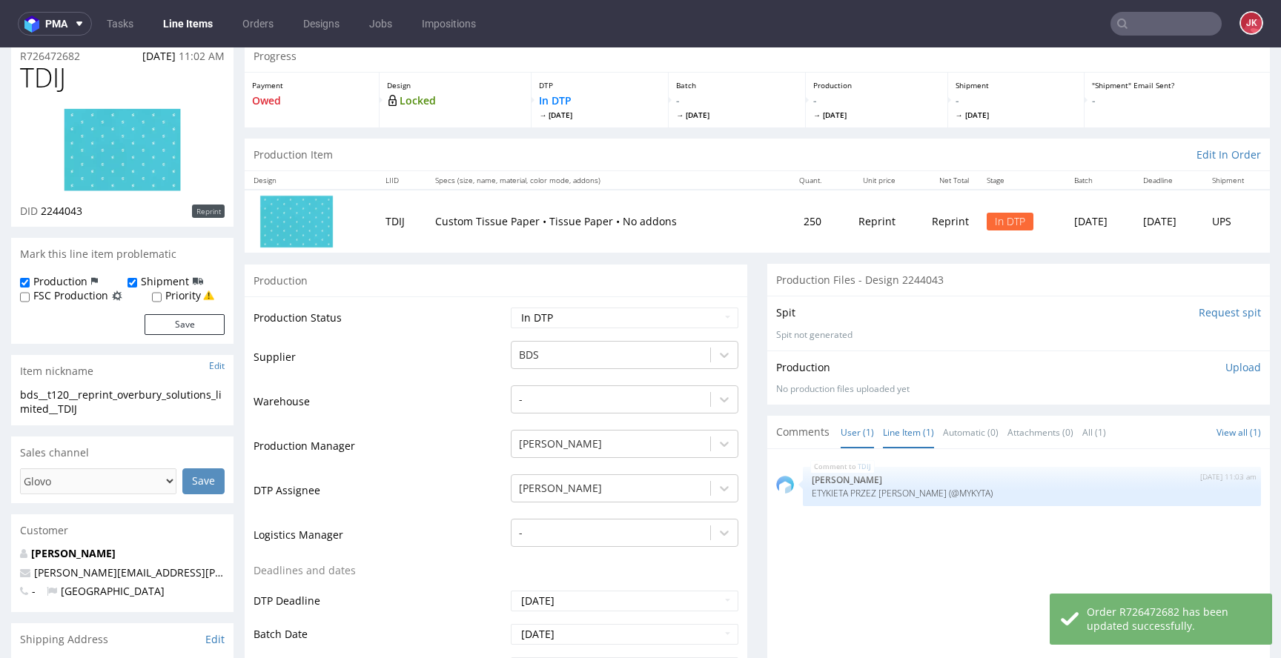
click at [890, 434] on link "Line Item (1)" at bounding box center [908, 433] width 51 height 32
click at [842, 432] on link "User (1)" at bounding box center [857, 433] width 33 height 32
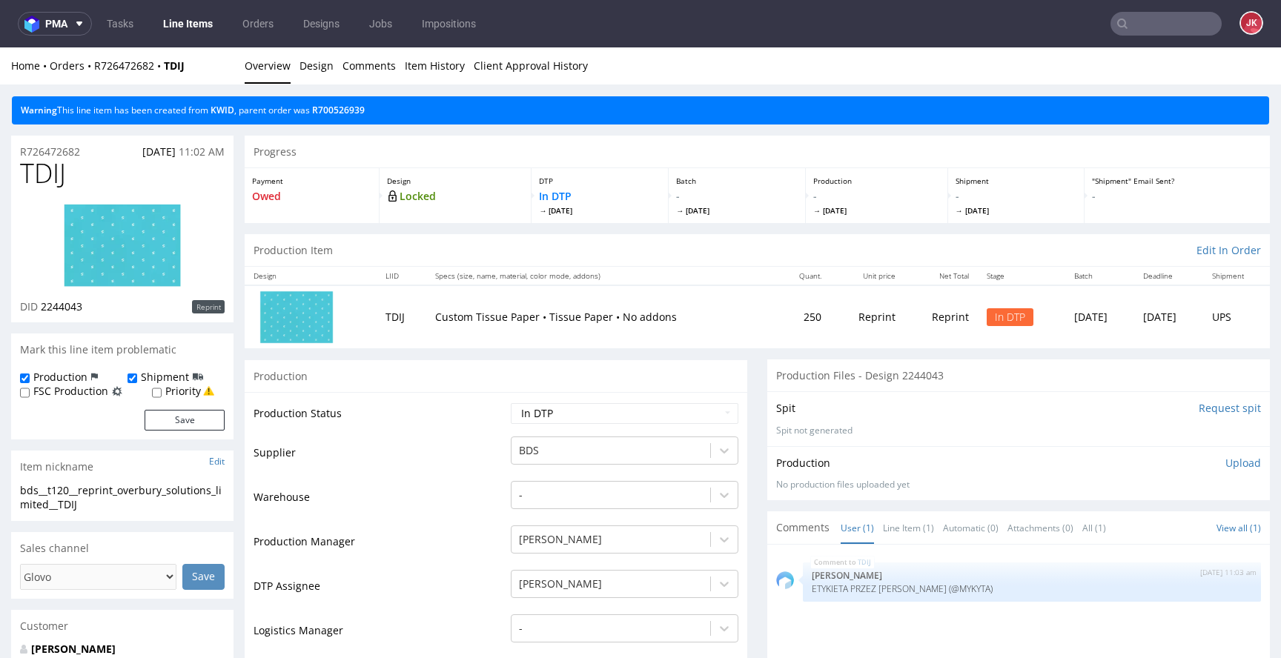
click at [46, 176] on span "TDIJ" at bounding box center [43, 174] width 46 height 30
copy span "TDIJ"
click at [51, 512] on div "bds__t120__reprint_overbury_solutions_limited__TDIJ bds__t120 __reprint_overbur…" at bounding box center [122, 502] width 222 height 38
drag, startPoint x: 95, startPoint y: 503, endPoint x: 0, endPoint y: 472, distance: 99.6
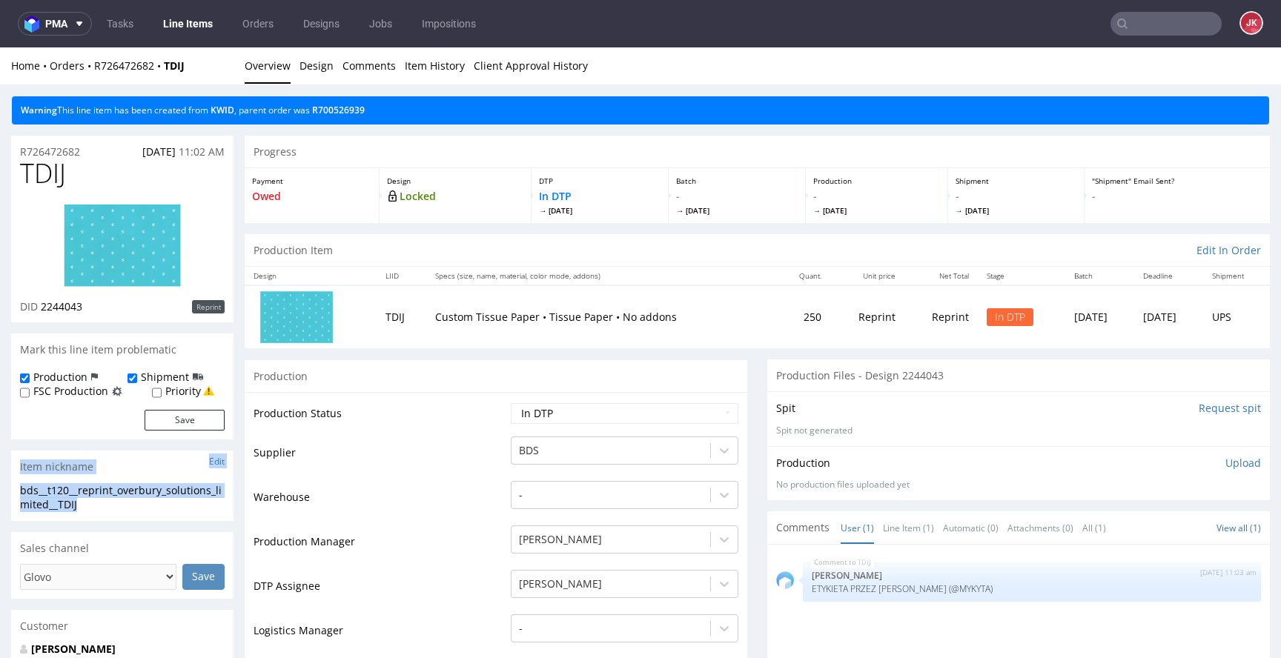
click at [122, 501] on div "bds__t120__reprint_overbury_solutions_limited__TDIJ" at bounding box center [122, 497] width 205 height 29
drag, startPoint x: 125, startPoint y: 503, endPoint x: 0, endPoint y: 492, distance: 125.8
copy div "bds__t120__reprint_overbury_solutions_limited__TDIJ"
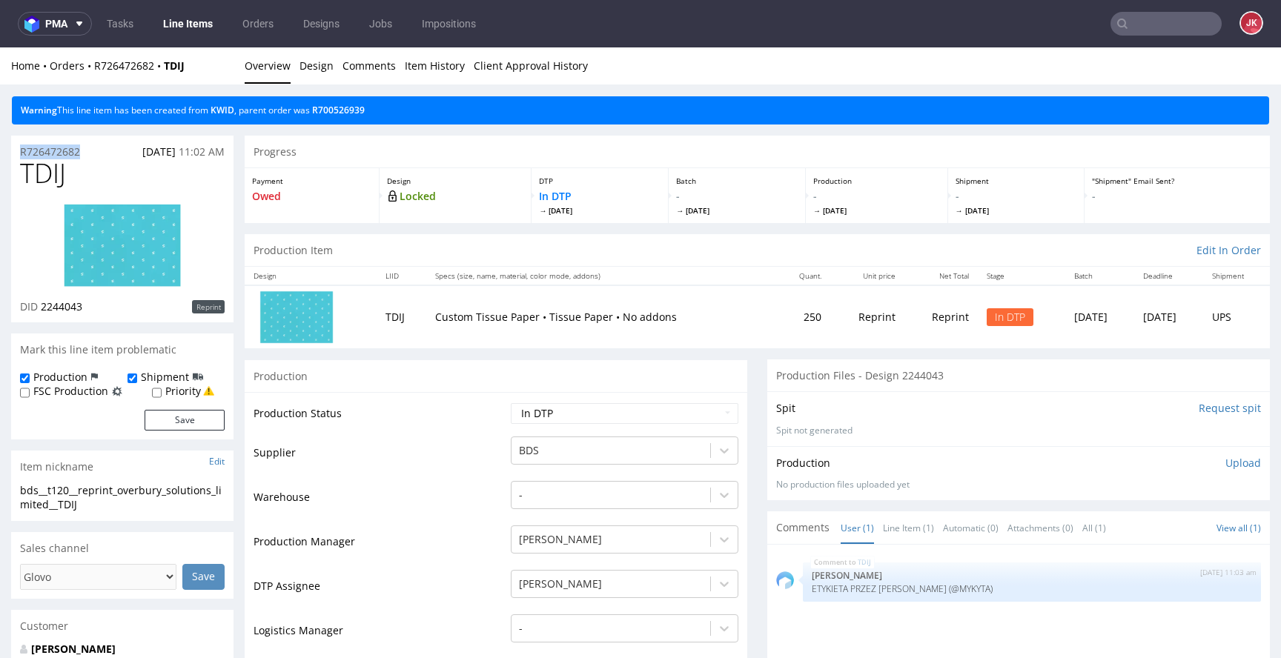
drag, startPoint x: 95, startPoint y: 149, endPoint x: 0, endPoint y: 150, distance: 94.9
copy p "R726472682"
click at [1225, 463] on p "Upload" at bounding box center [1243, 463] width 36 height 15
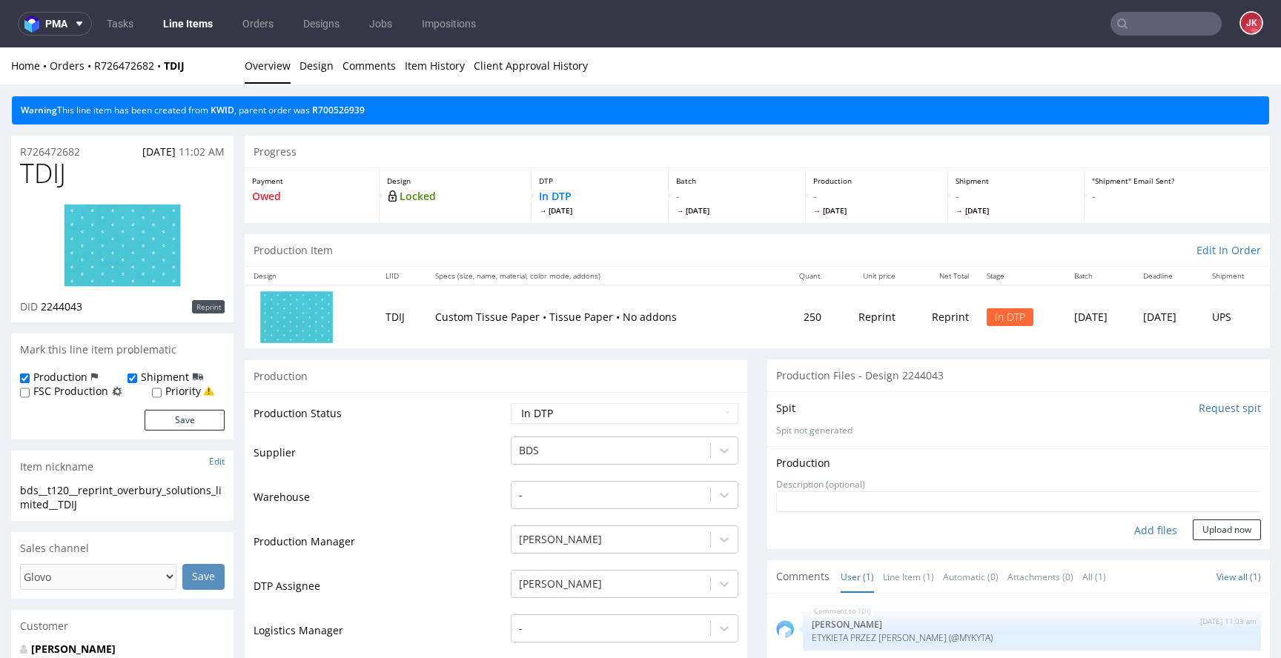
click at [1131, 532] on div "Add files" at bounding box center [1156, 531] width 74 height 22
type input "C:\fakepath\bds__t120__reprint_overbury_solutions_limited__TDIJ__d2244043__oR72…"
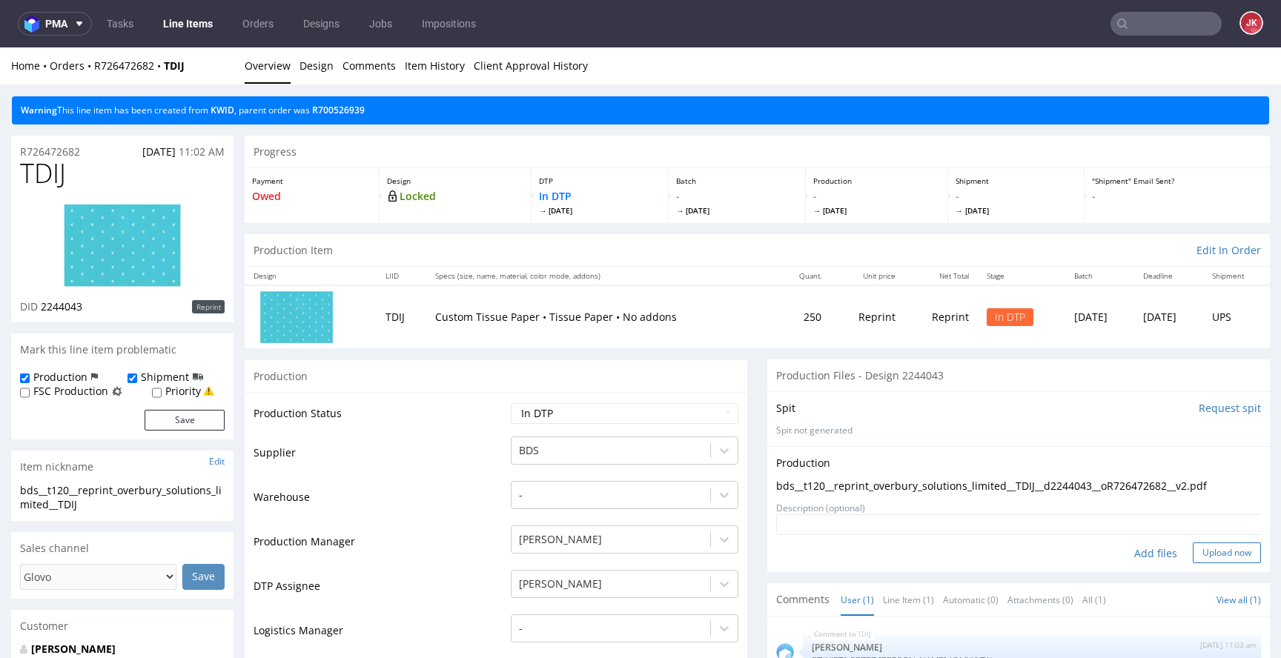
click at [1196, 557] on button "Upload now" at bounding box center [1227, 553] width 68 height 21
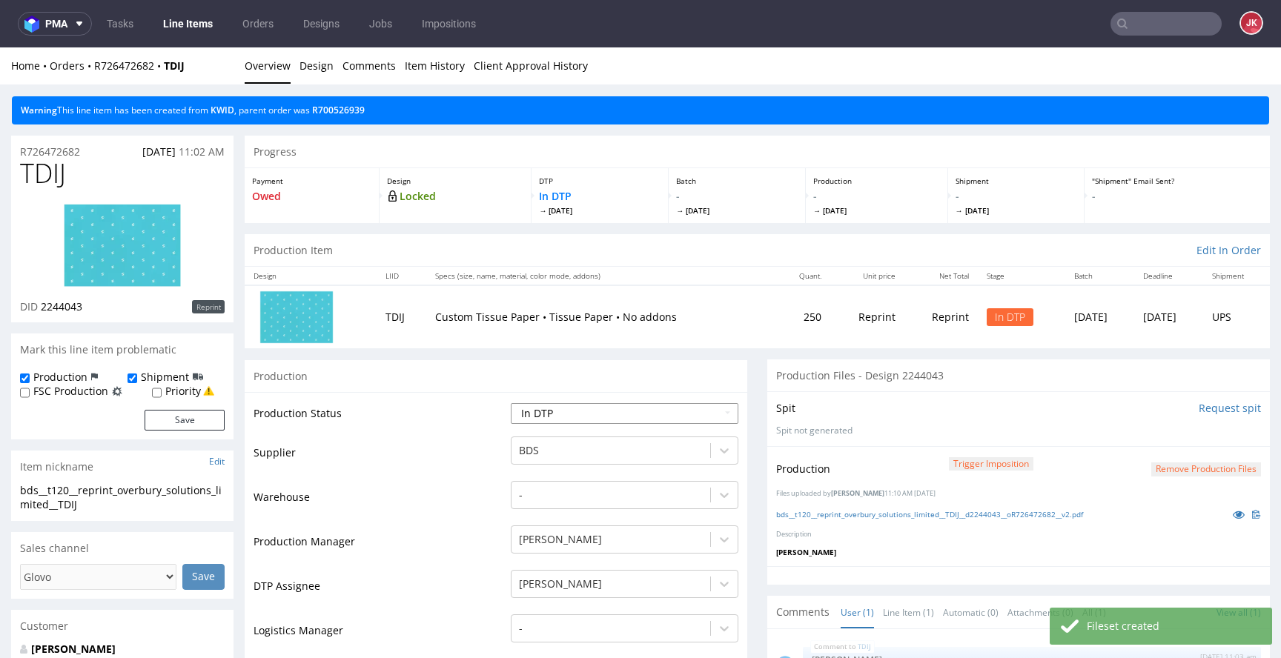
click at [660, 414] on select "Waiting for Artwork Waiting for Diecut Waiting for Mockup Waiting for DTP Waiti…" at bounding box center [625, 413] width 228 height 21
select select "dtp_production_ready"
click at [511, 403] on select "Waiting for Artwork Waiting for Diecut Waiting for Mockup Waiting for DTP Waiti…" at bounding box center [625, 413] width 228 height 21
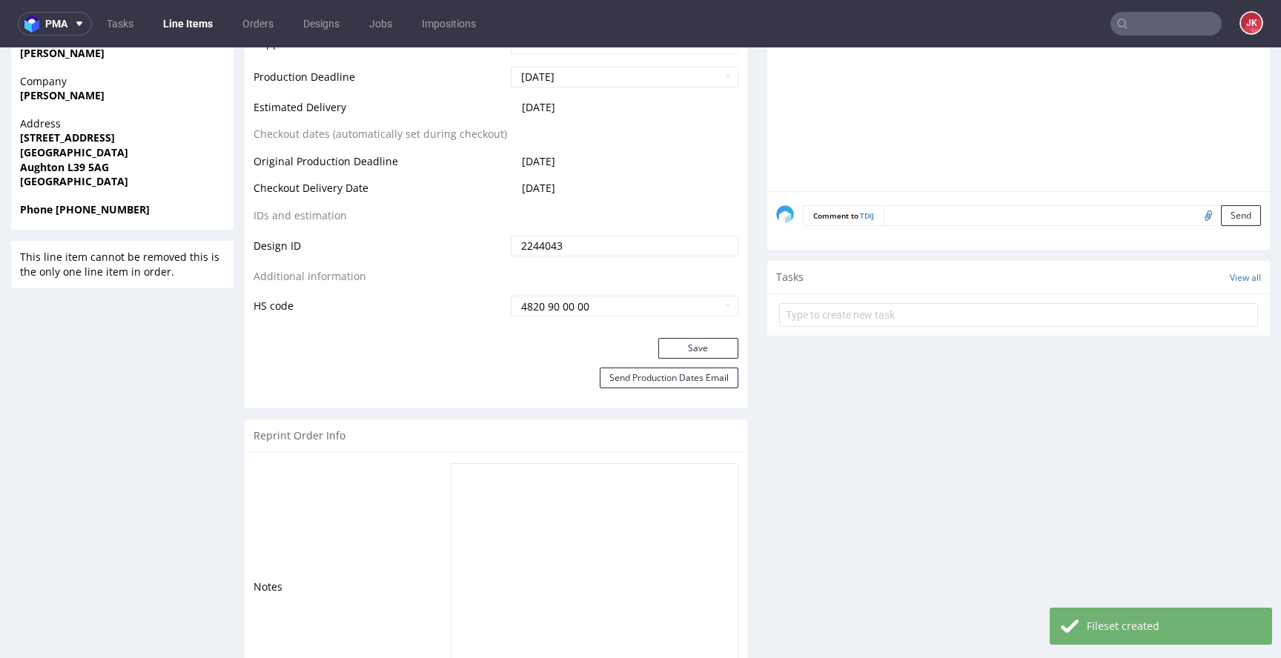
scroll to position [730, 0]
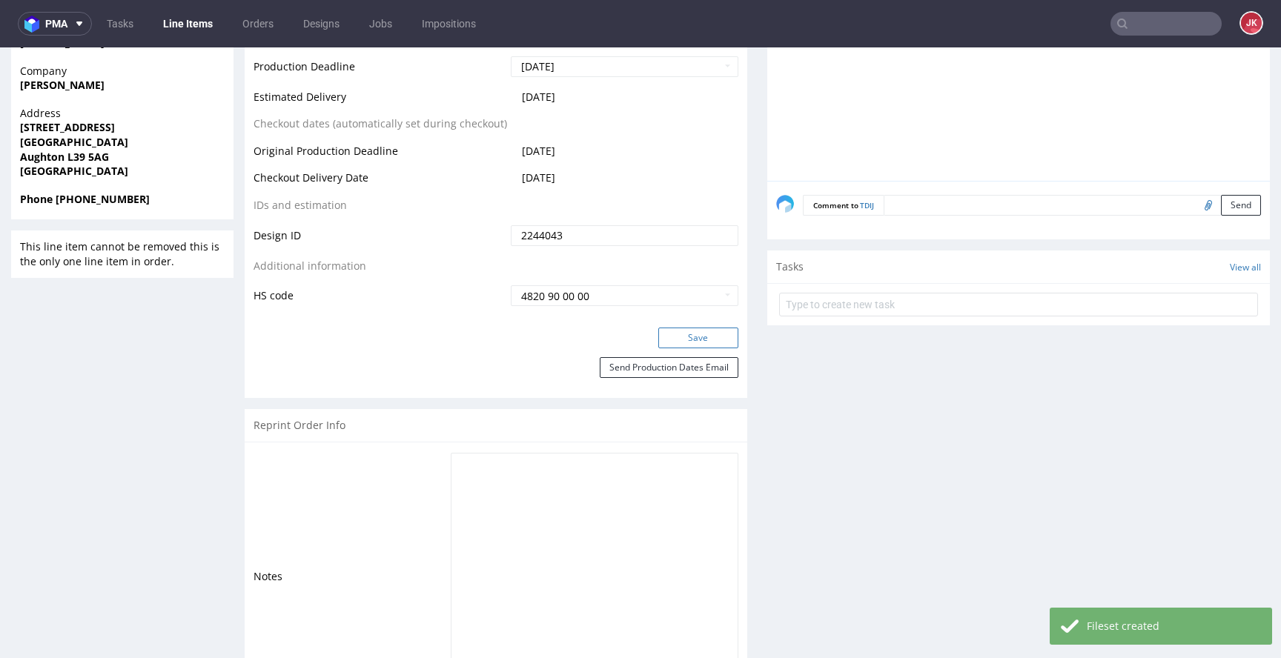
click at [695, 339] on button "Save" at bounding box center [698, 338] width 80 height 21
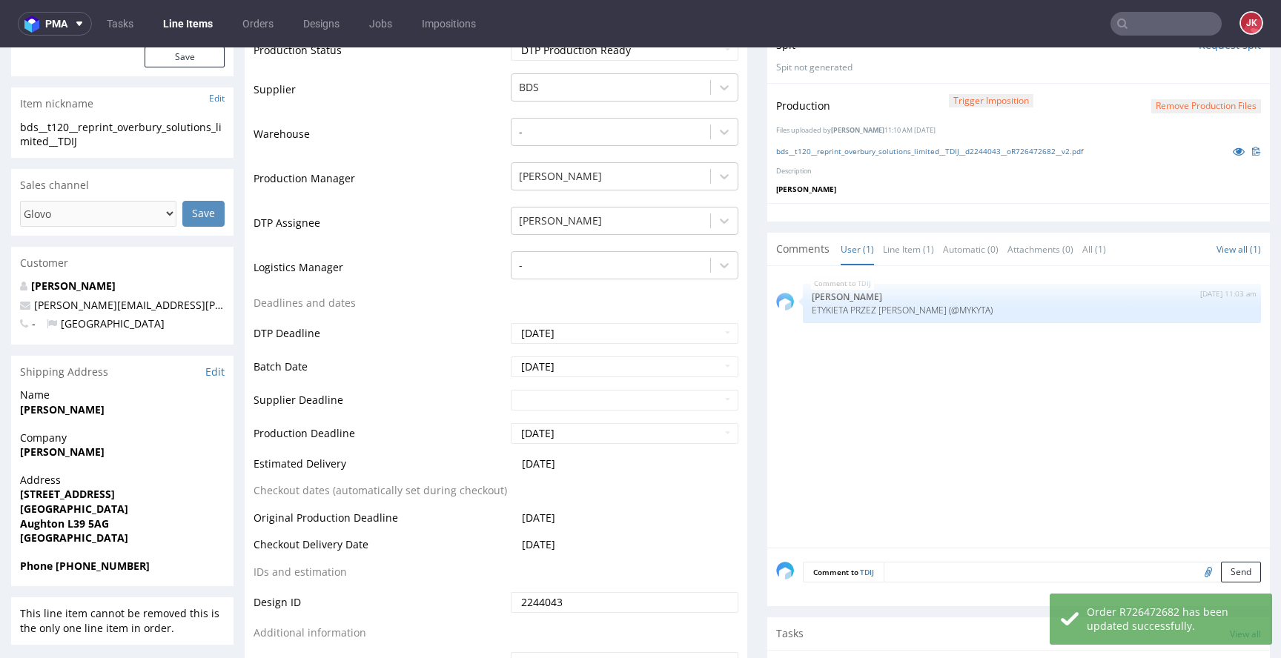
scroll to position [0, 0]
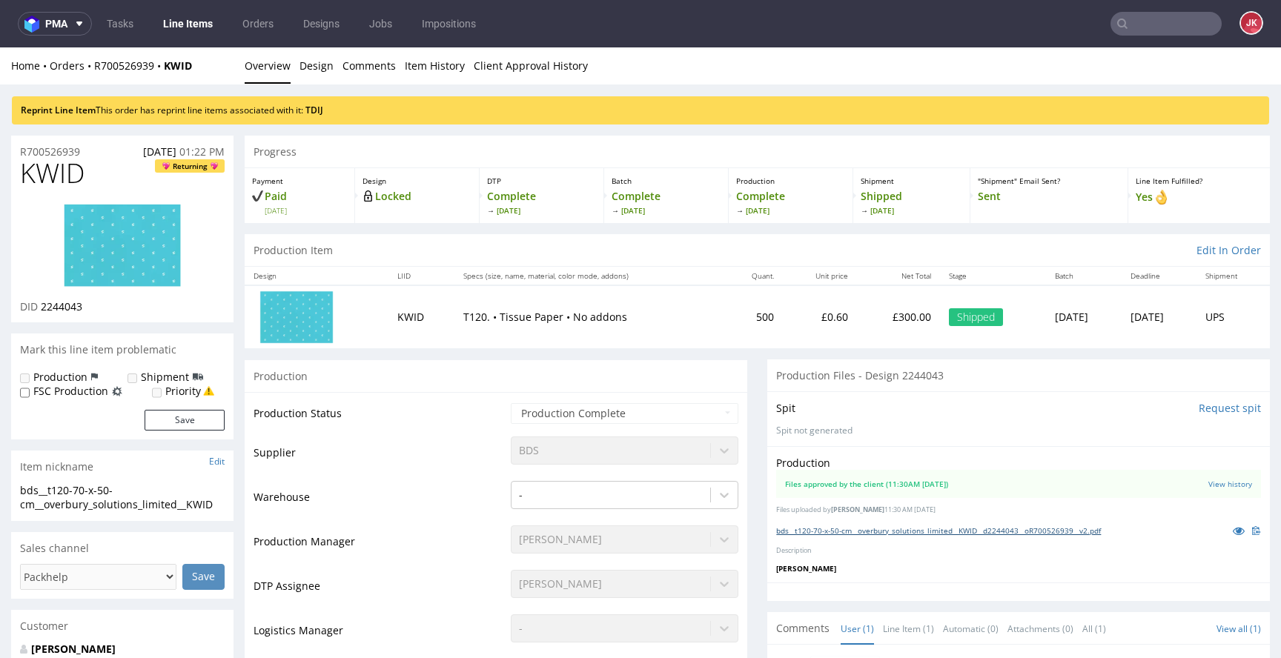
click at [903, 535] on link "bds__t120-70-x-50-cm__overbury_solutions_limited__KWID__d2244043__oR700526939__…" at bounding box center [938, 531] width 325 height 10
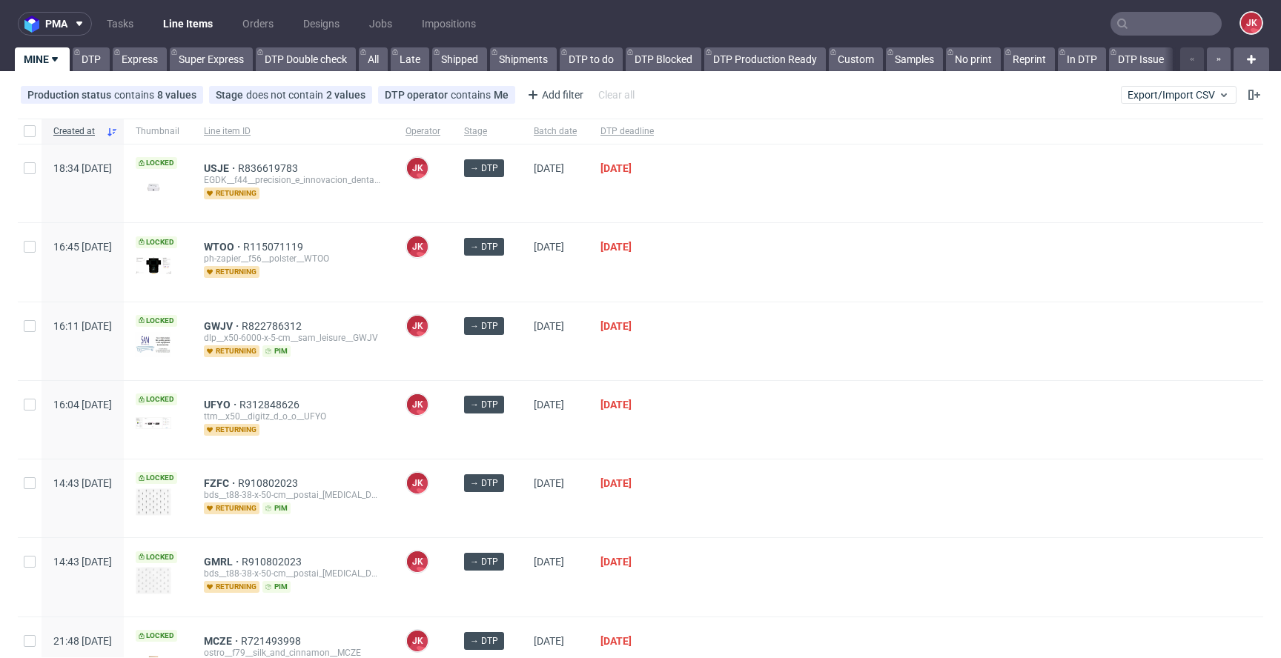
click at [735, 284] on div at bounding box center [965, 262] width 598 height 78
click at [589, 274] on div "03/09/2025" at bounding box center [555, 262] width 67 height 78
click at [646, 269] on div "01/09/2025" at bounding box center [627, 262] width 77 height 78
click at [849, 468] on div at bounding box center [965, 499] width 598 height 78
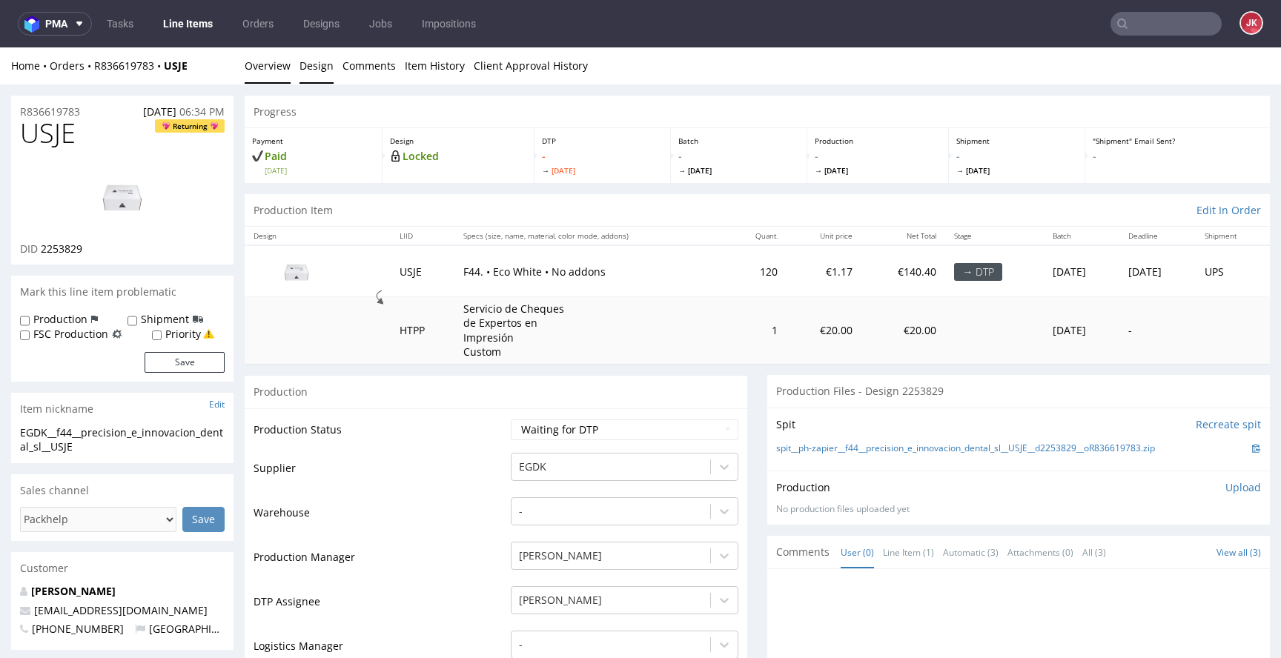
click at [314, 64] on link "Design" at bounding box center [317, 65] width 34 height 36
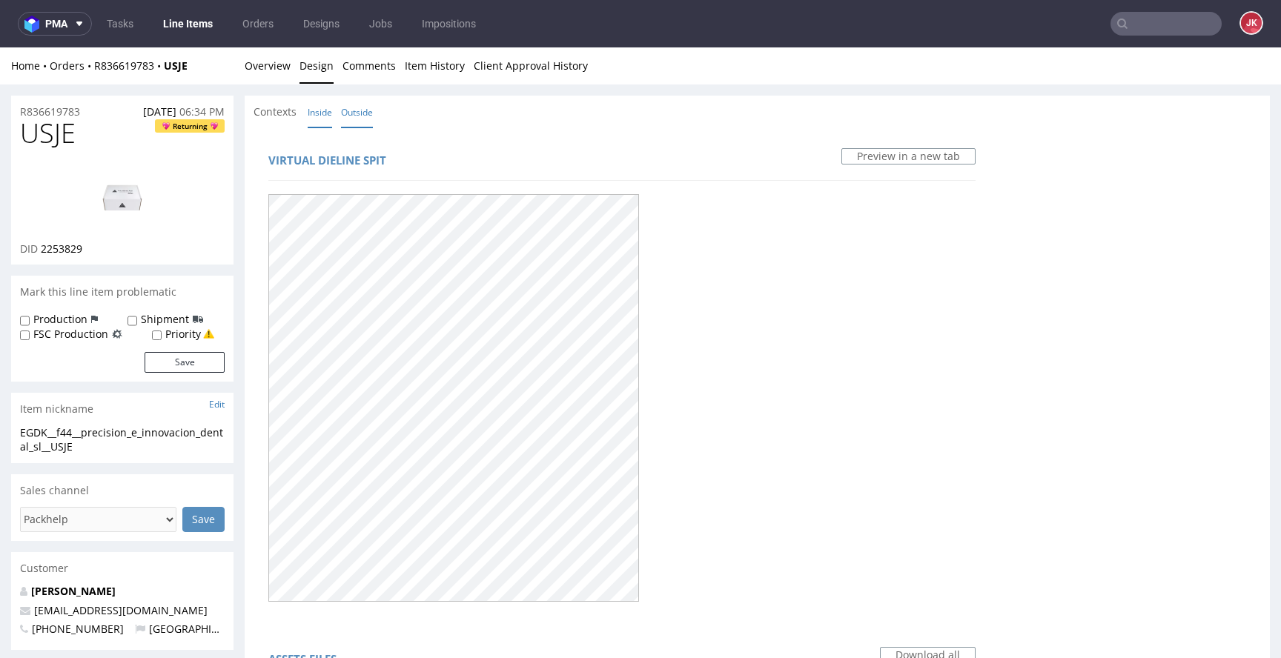
click at [323, 119] on link "Inside" at bounding box center [320, 112] width 24 height 32
click at [361, 111] on link "Outside" at bounding box center [357, 112] width 32 height 32
click at [269, 55] on link "Overview" at bounding box center [268, 65] width 46 height 36
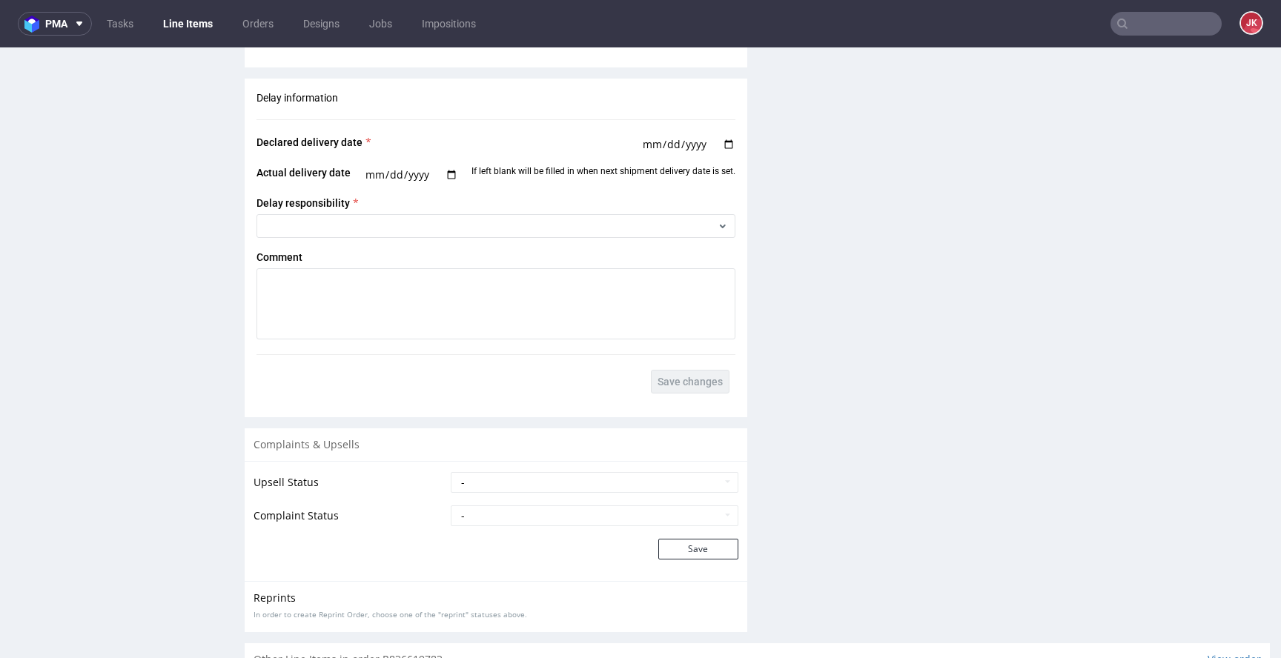
scroll to position [2140, 0]
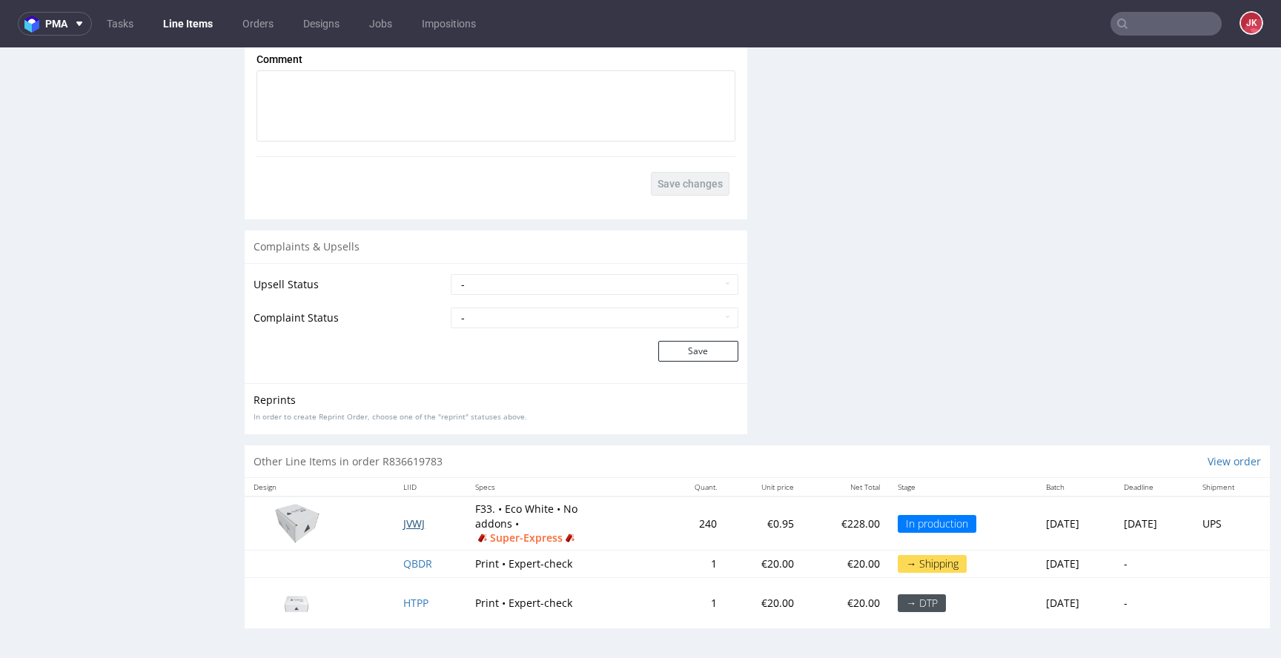
click at [408, 525] on span "JVWJ" at bounding box center [413, 524] width 21 height 14
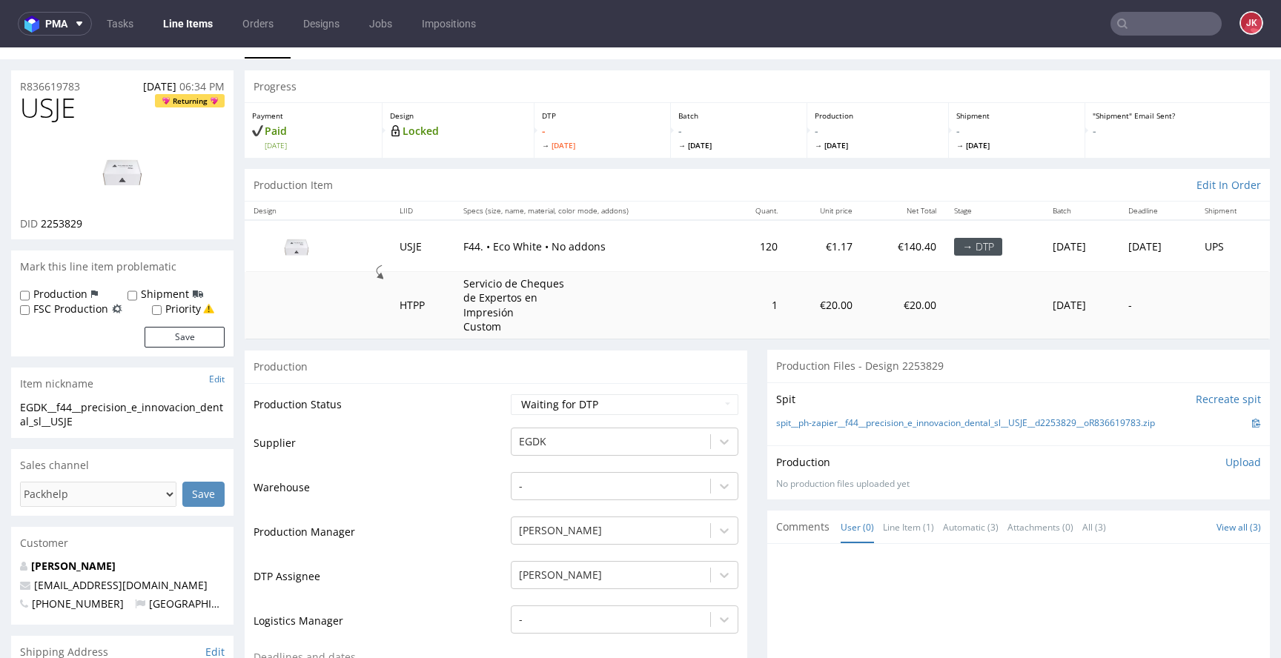
scroll to position [0, 0]
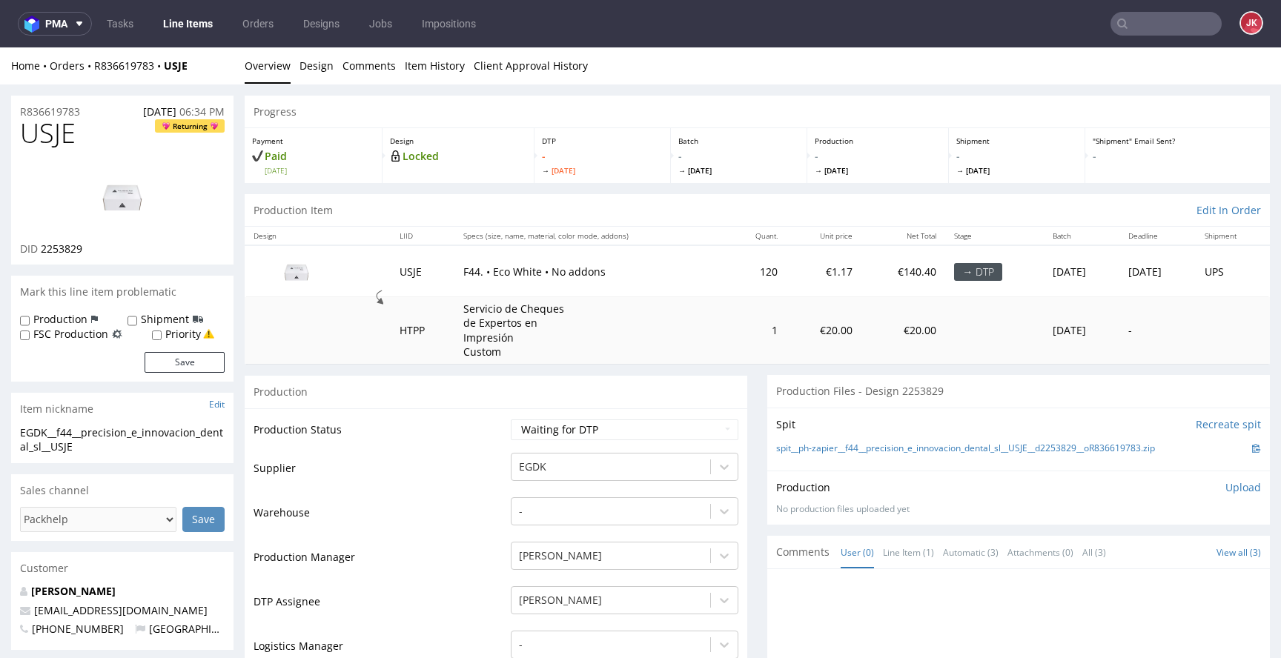
click at [426, 500] on td "Warehouse" at bounding box center [381, 518] width 254 height 44
click at [54, 138] on span "USJE" at bounding box center [48, 134] width 56 height 30
copy span "USJE"
click at [70, 250] on span "2253829" at bounding box center [62, 249] width 42 height 14
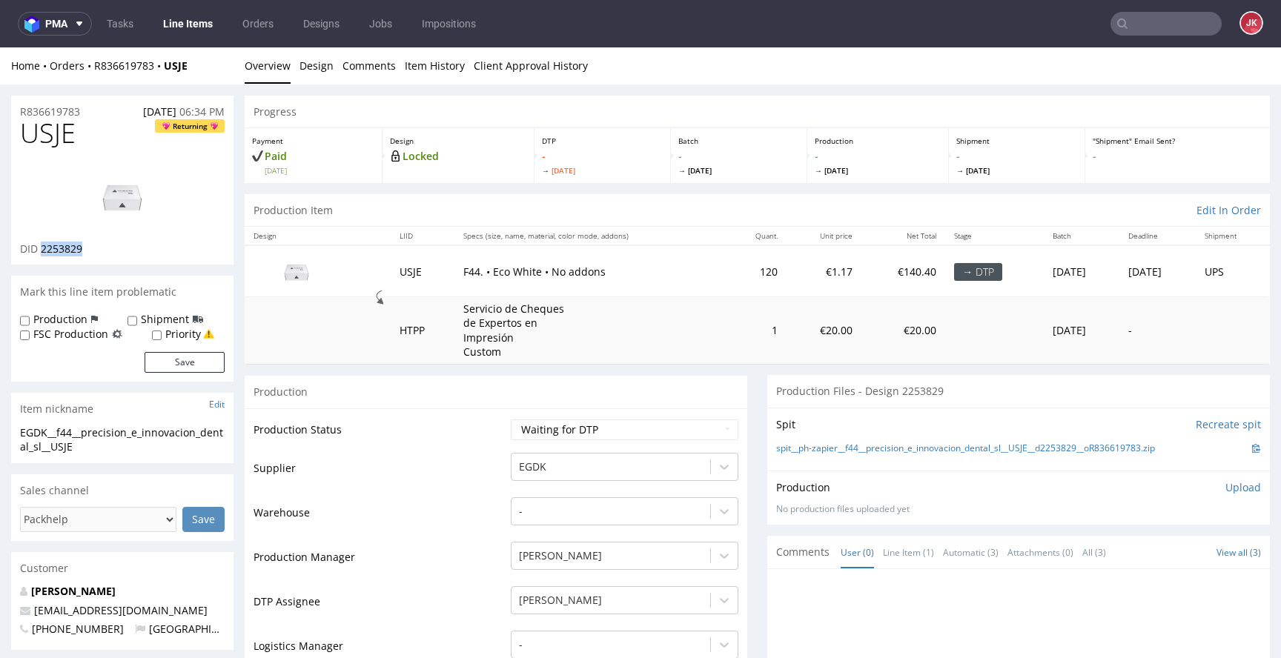
click at [70, 250] on span "2253829" at bounding box center [62, 249] width 42 height 14
copy span "2253829"
click at [440, 463] on td "Supplier" at bounding box center [381, 473] width 254 height 44
click at [551, 437] on select "Waiting for Artwork Waiting for Diecut Waiting for Mockup Waiting for DTP Waiti…" at bounding box center [625, 430] width 228 height 21
select select "dtp_in_process"
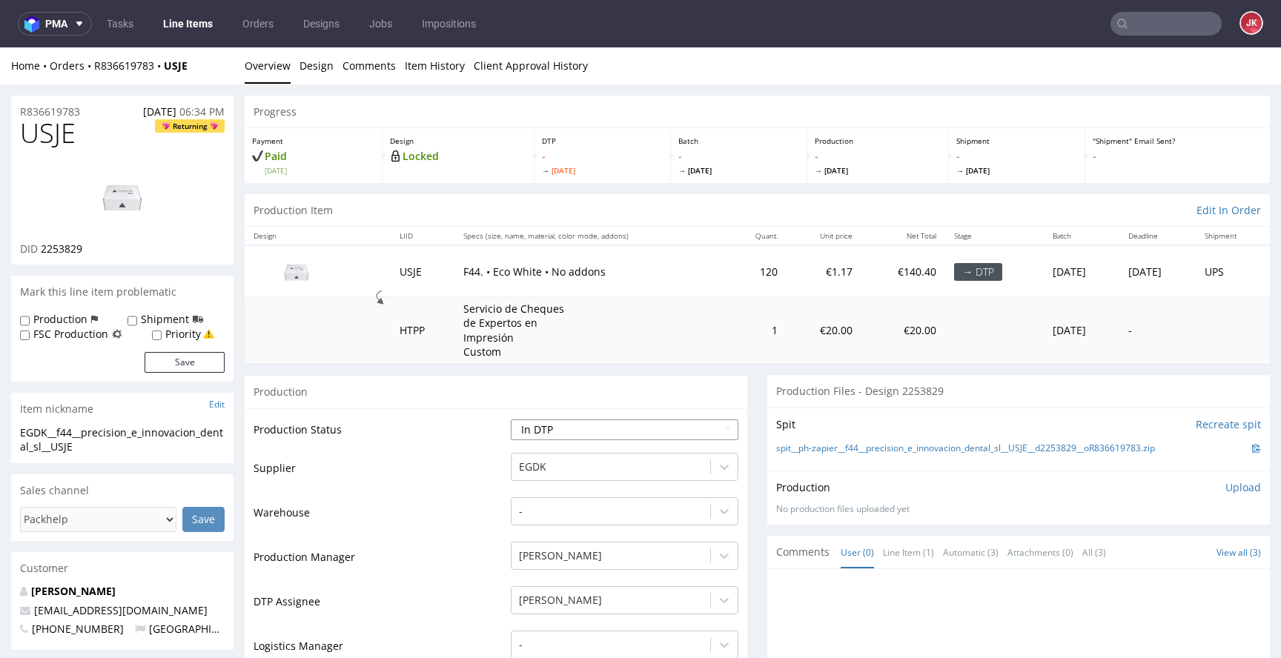
click at [511, 420] on select "Waiting for Artwork Waiting for Diecut Waiting for Mockup Waiting for DTP Waiti…" at bounding box center [625, 430] width 228 height 21
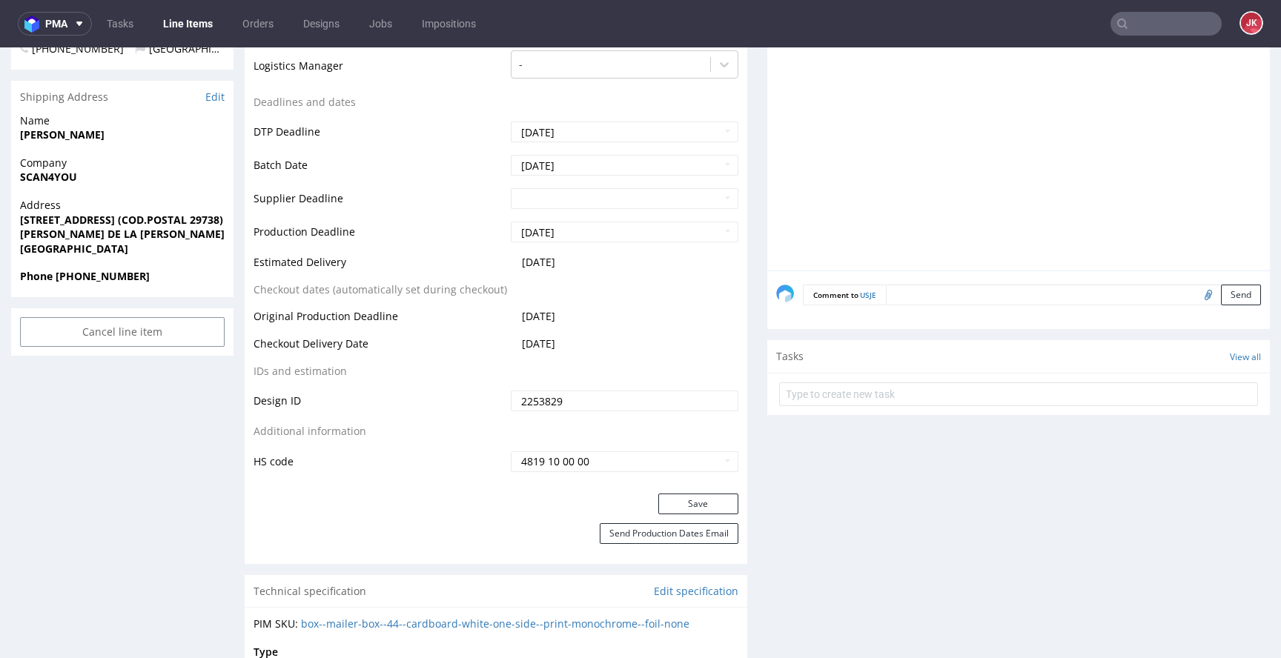
scroll to position [658, 0]
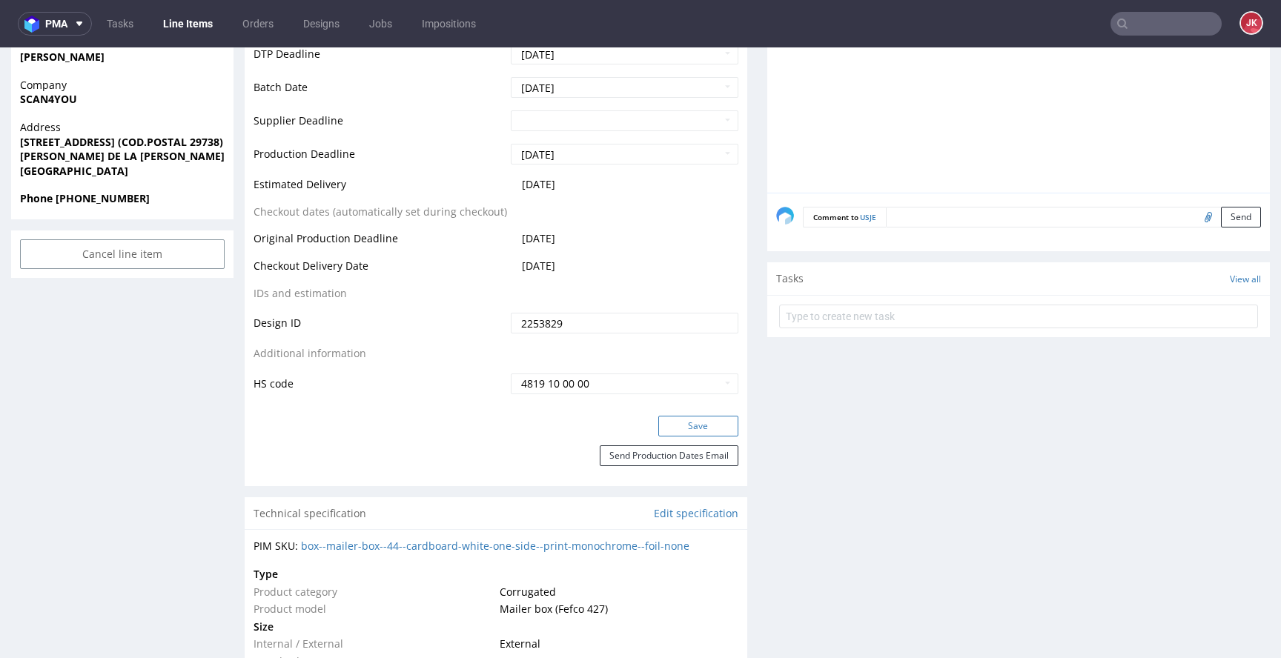
click at [706, 431] on button "Save" at bounding box center [698, 426] width 80 height 21
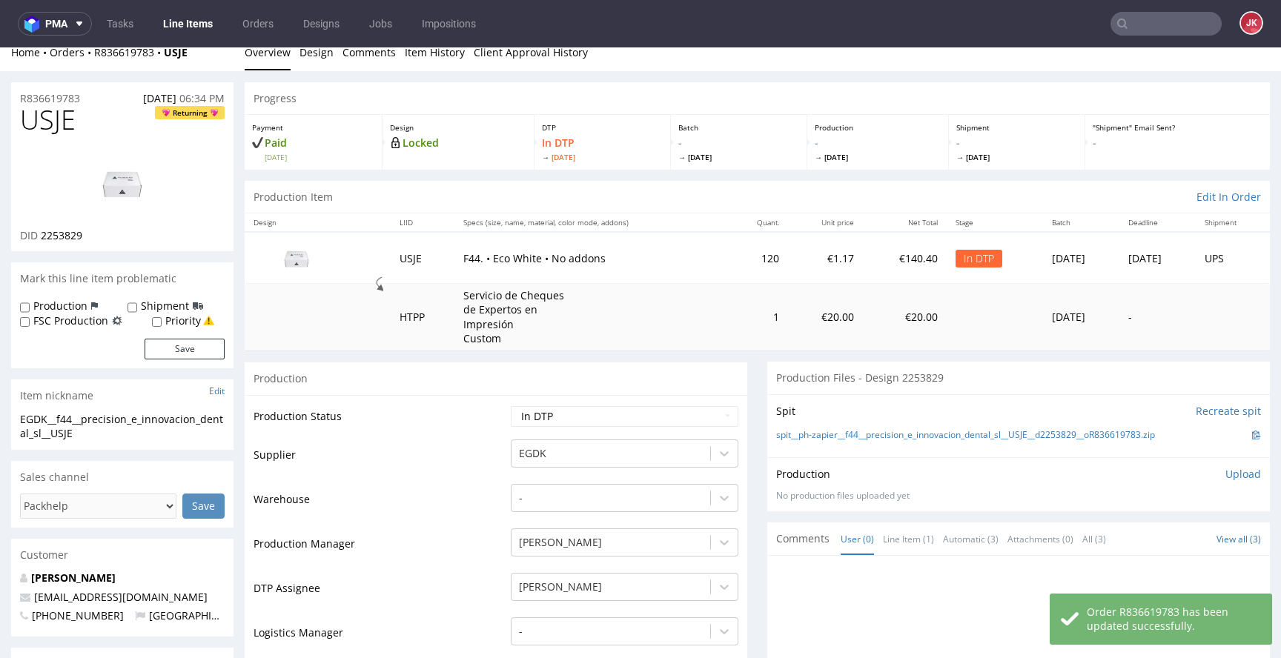
scroll to position [0, 0]
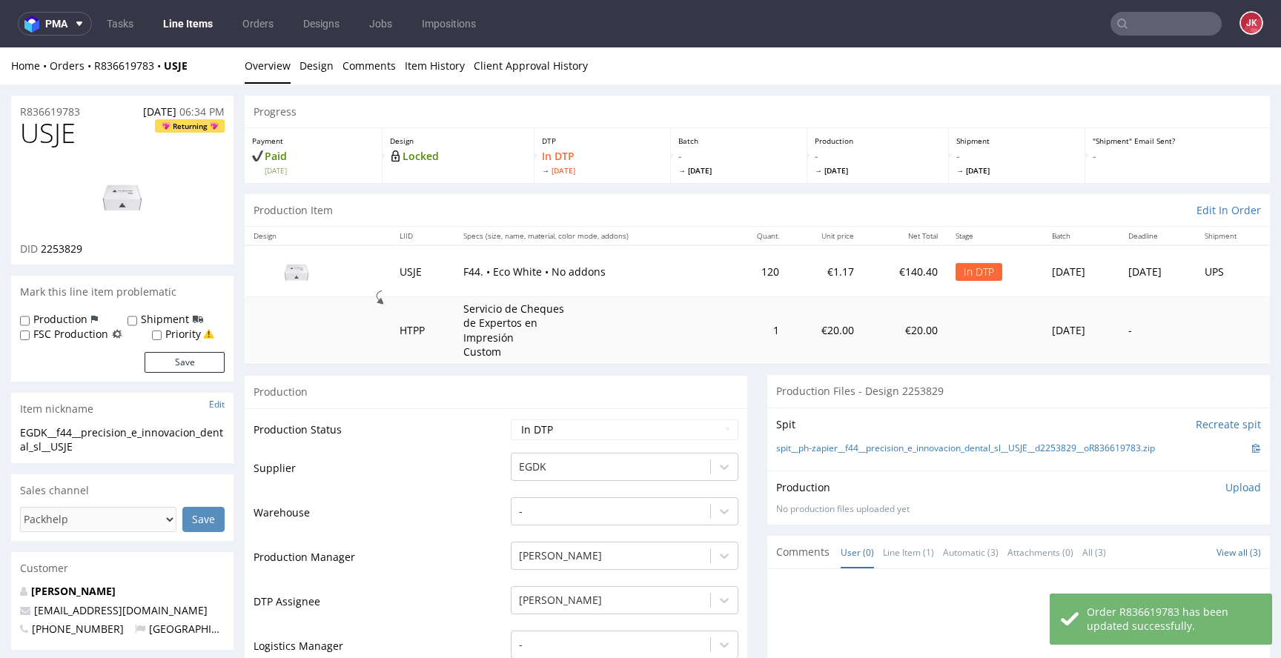
click at [488, 439] on td "Production Status" at bounding box center [381, 434] width 254 height 33
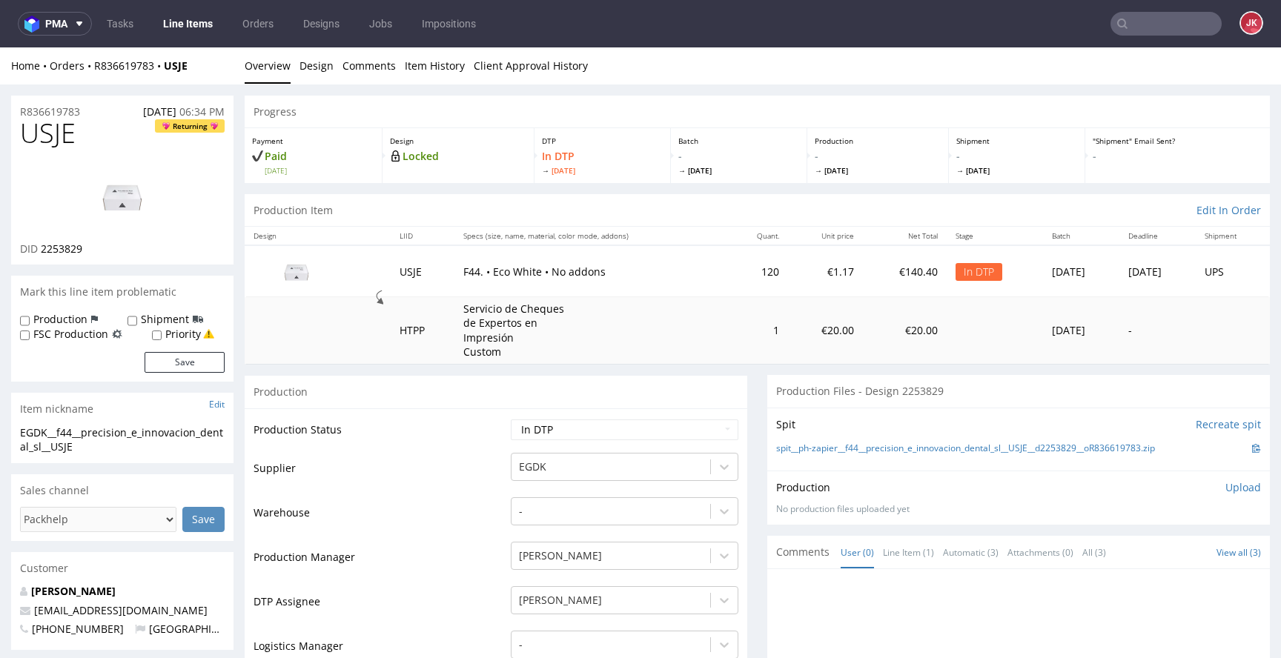
click at [471, 422] on td "Production Status" at bounding box center [381, 434] width 254 height 33
click at [103, 169] on img at bounding box center [122, 196] width 119 height 67
click at [53, 139] on span "USJE" at bounding box center [48, 134] width 56 height 30
copy span "USJE"
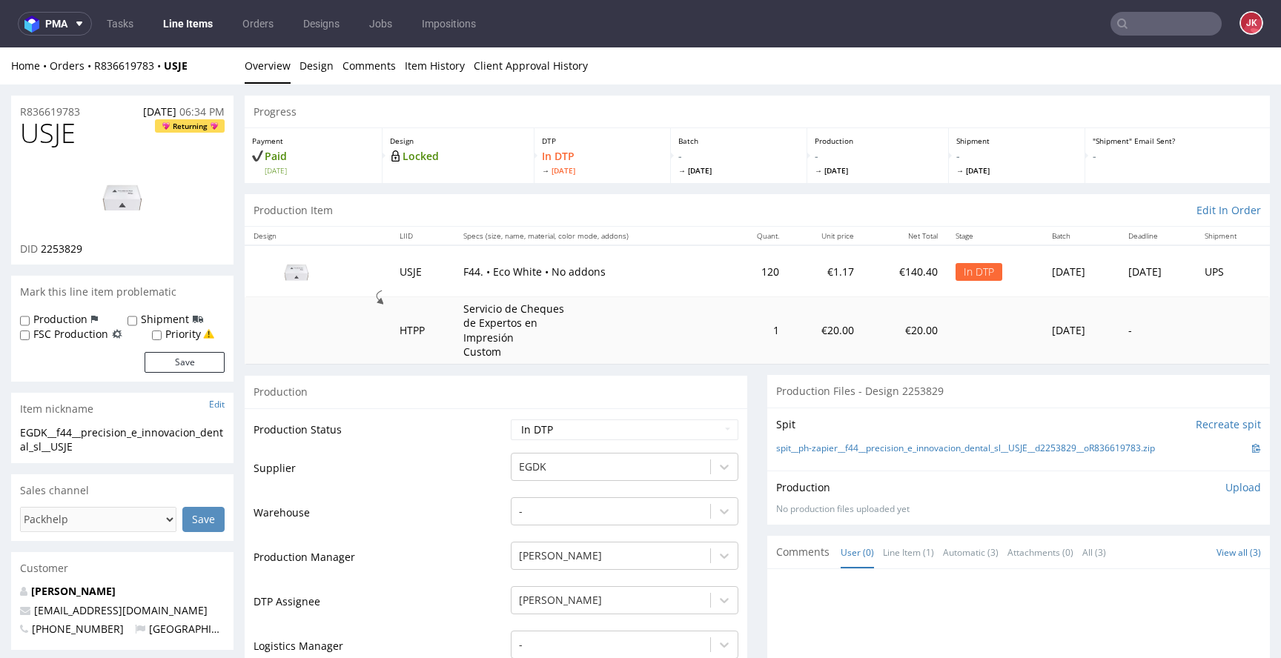
click at [478, 451] on td "Supplier" at bounding box center [381, 473] width 254 height 44
click at [469, 431] on td "Production Status" at bounding box center [381, 434] width 254 height 33
click at [464, 451] on td "Supplier" at bounding box center [381, 473] width 254 height 44
drag, startPoint x: 102, startPoint y: 444, endPoint x: 0, endPoint y: 425, distance: 104.1
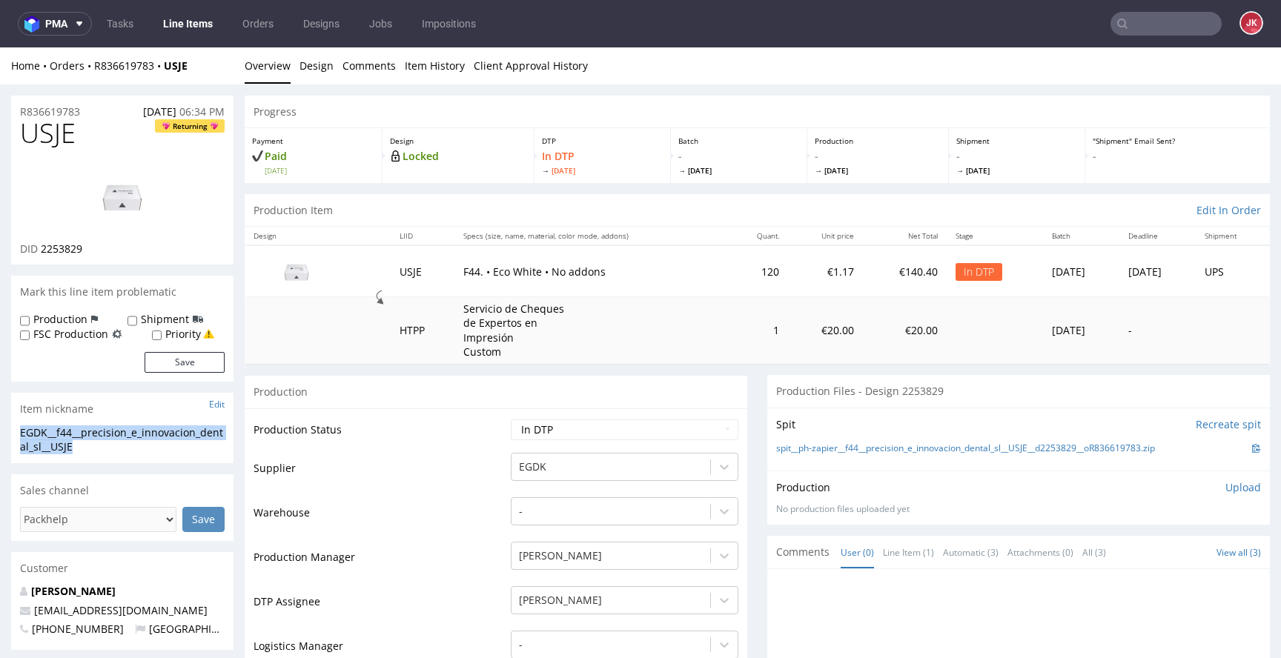
copy section "EGDK__f44__precision_e_innovacion_dental_sl__USJE"
drag, startPoint x: 87, startPoint y: 106, endPoint x: 0, endPoint y: 119, distance: 88.4
copy p "R836619783"
click at [362, 494] on td "Supplier" at bounding box center [381, 473] width 254 height 44
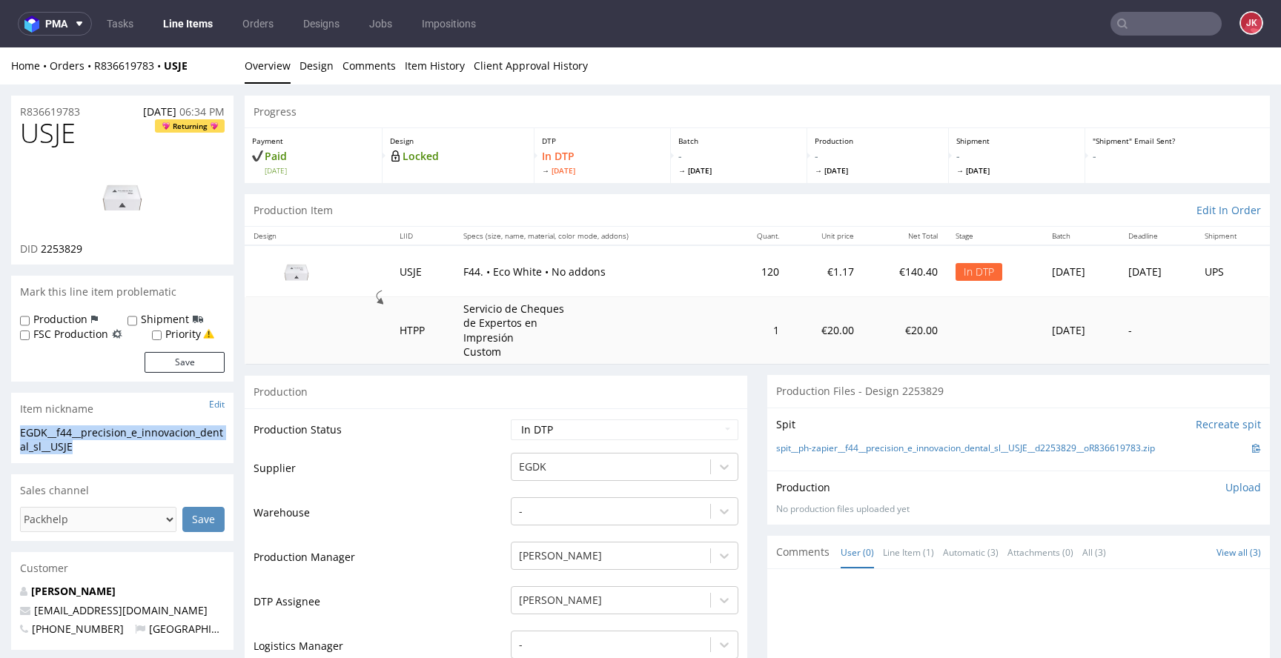
drag, startPoint x: 88, startPoint y: 443, endPoint x: 0, endPoint y: 435, distance: 88.6
copy div "EGDK__f44__precision_e_innovacion_dental_sl__USJE"
click at [978, 486] on div "Production Upload" at bounding box center [1018, 487] width 485 height 15
click at [1204, 484] on div "Production Upload" at bounding box center [1018, 487] width 485 height 15
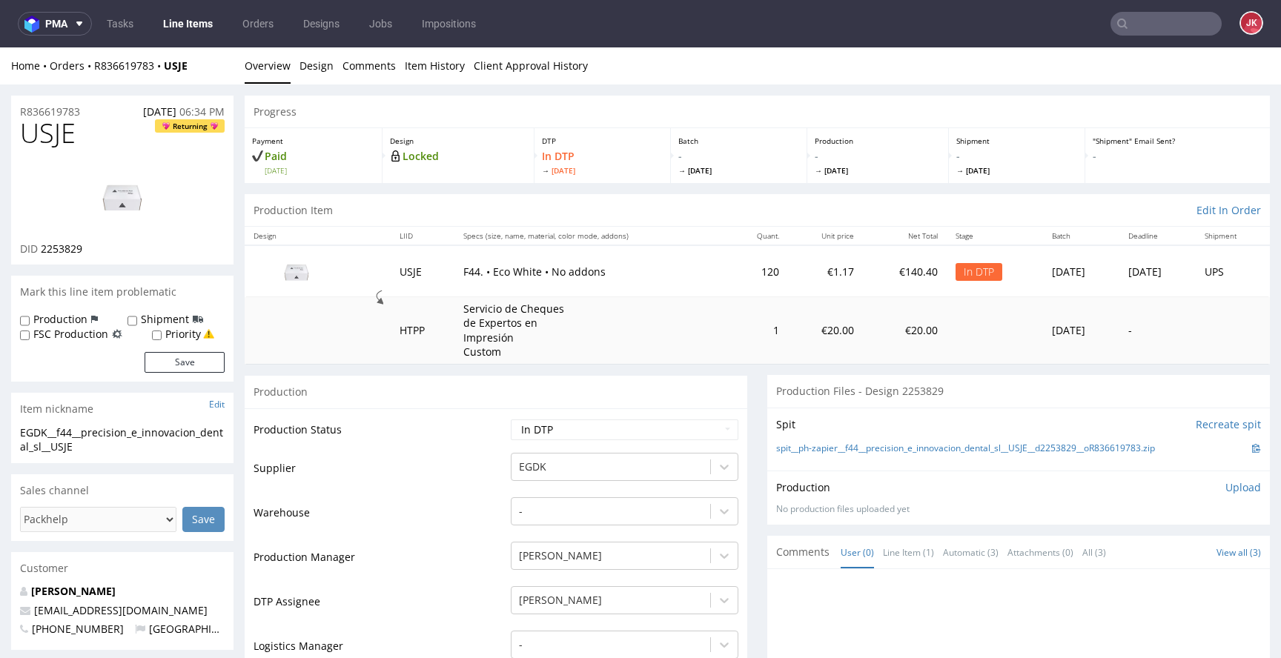
click at [1225, 485] on p "Upload" at bounding box center [1243, 487] width 36 height 15
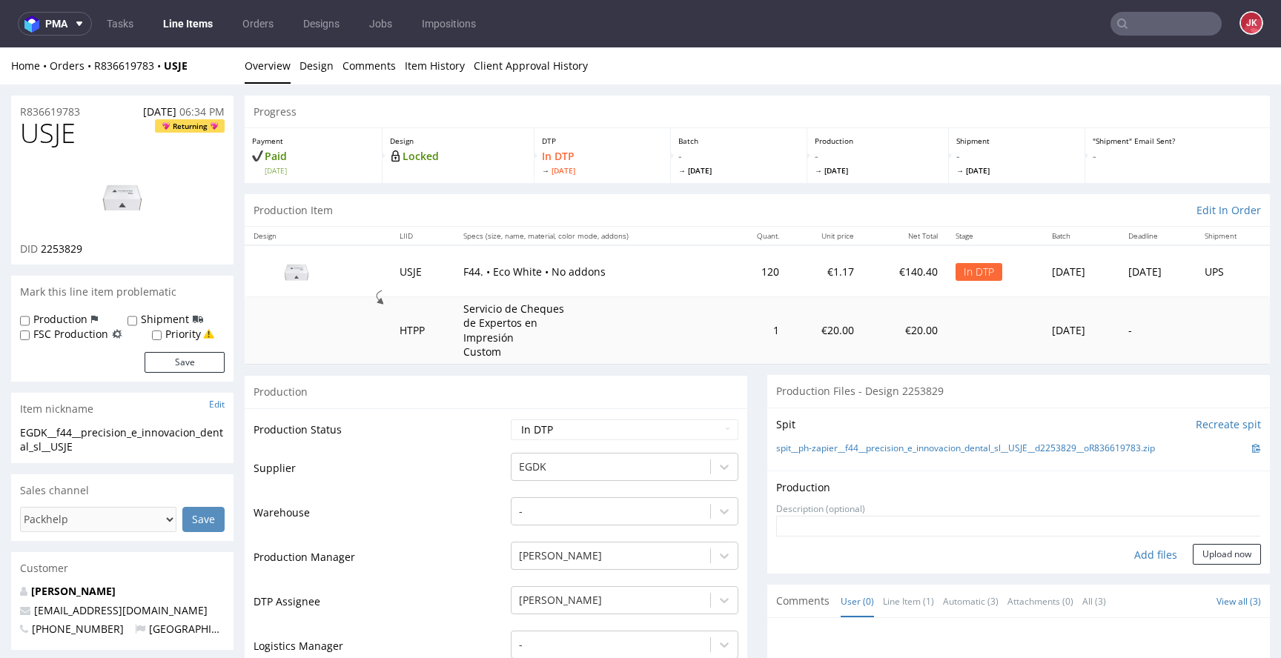
click at [1133, 555] on div "Add files" at bounding box center [1156, 555] width 74 height 22
type input "C:\fakepath\EGDK__f44__precision_e_innovacion_dental_sl__USJE__d2253829__oR8366…"
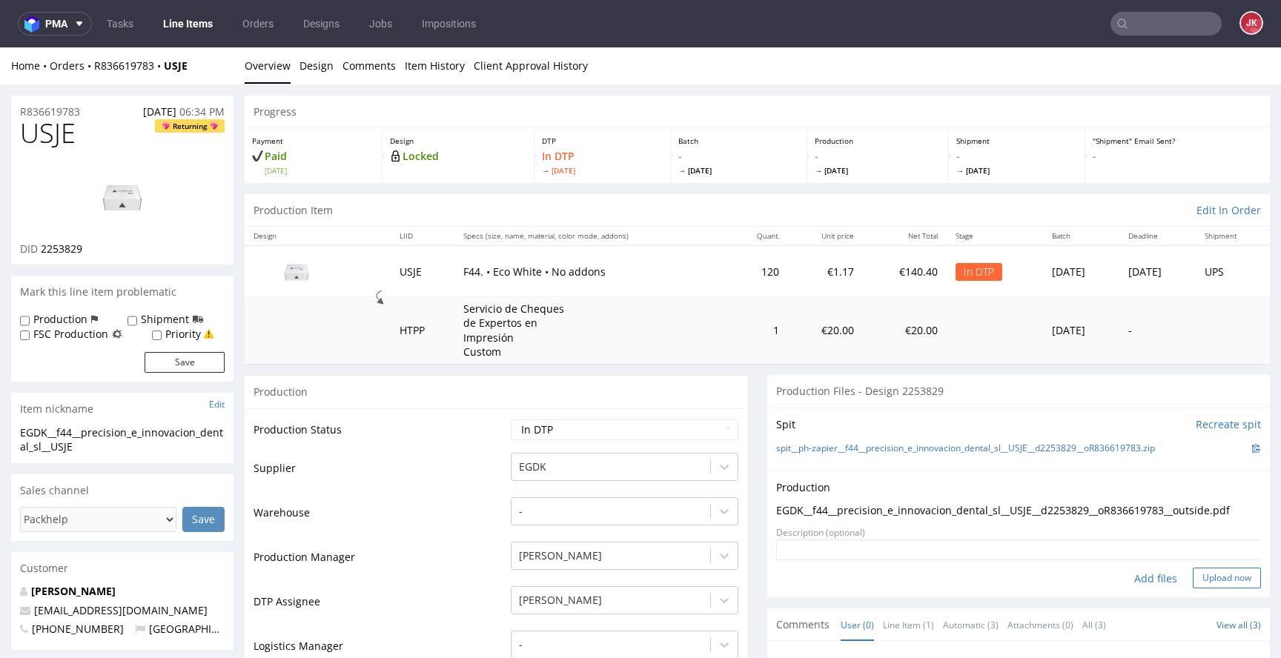
click at [1193, 577] on button "Upload now" at bounding box center [1227, 578] width 68 height 21
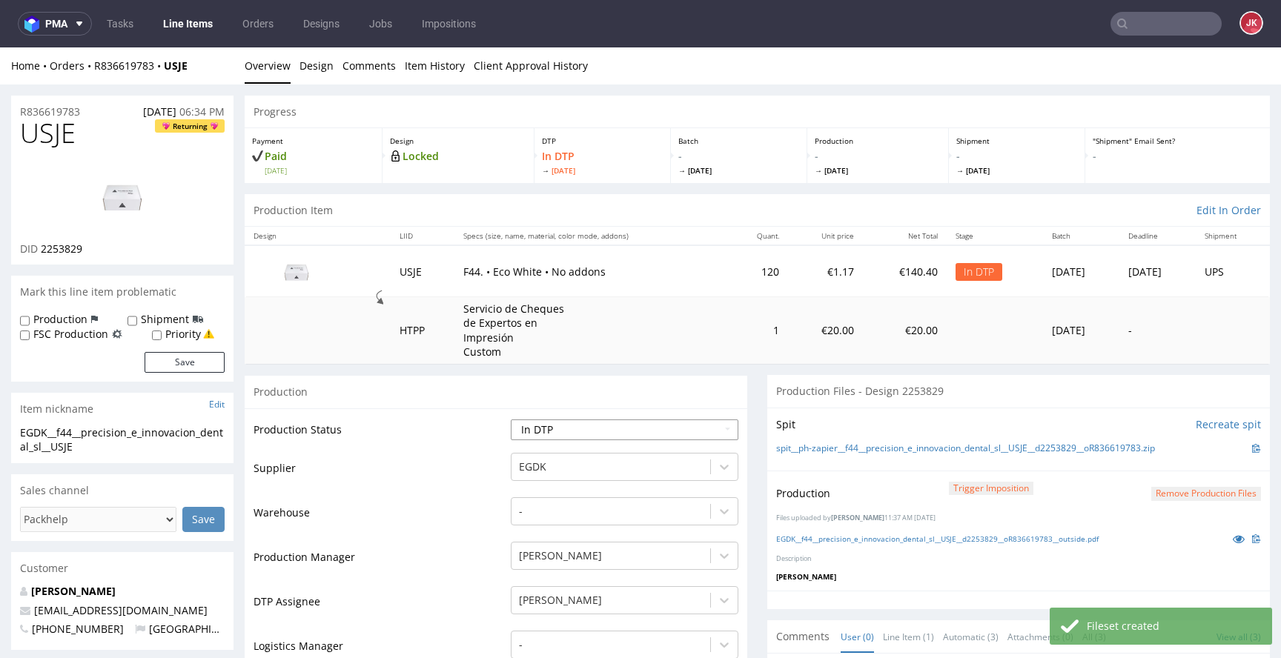
click at [655, 420] on select "Waiting for Artwork Waiting for Diecut Waiting for Mockup Waiting for DTP Waiti…" at bounding box center [625, 430] width 228 height 21
select select "dtp_production_ready"
click at [511, 420] on select "Waiting for Artwork Waiting for Diecut Waiting for Mockup Waiting for DTP Waiti…" at bounding box center [625, 430] width 228 height 21
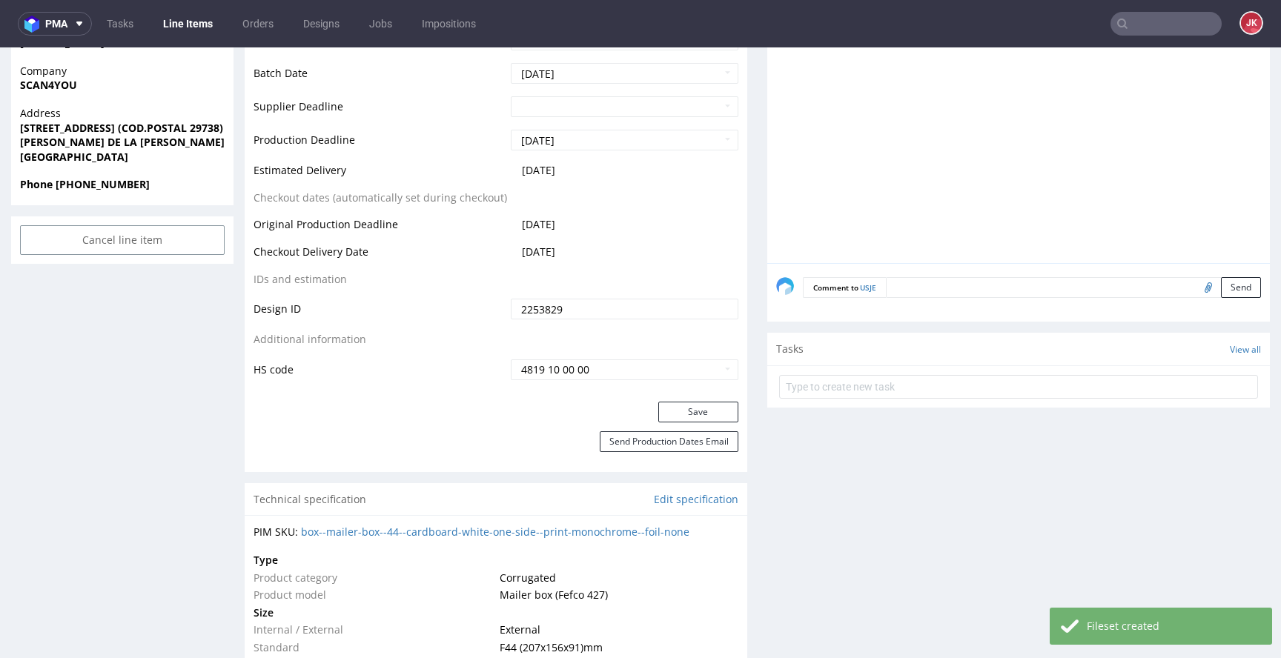
scroll to position [701, 0]
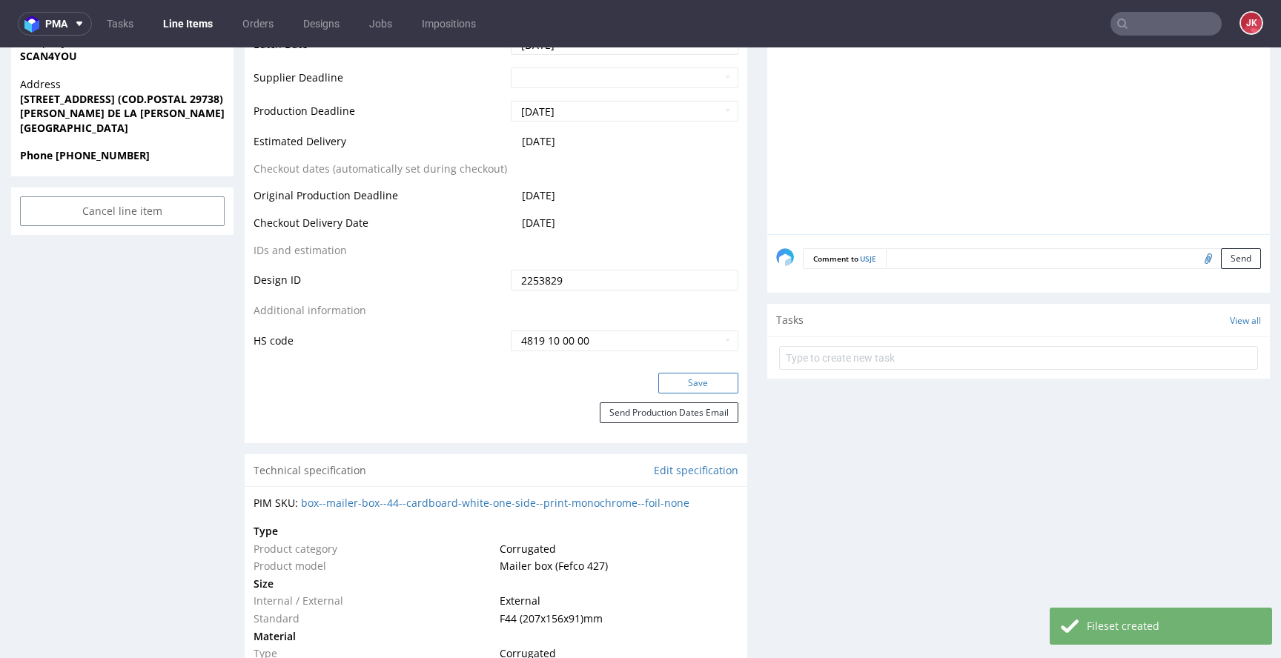
click at [672, 386] on button "Save" at bounding box center [698, 383] width 80 height 21
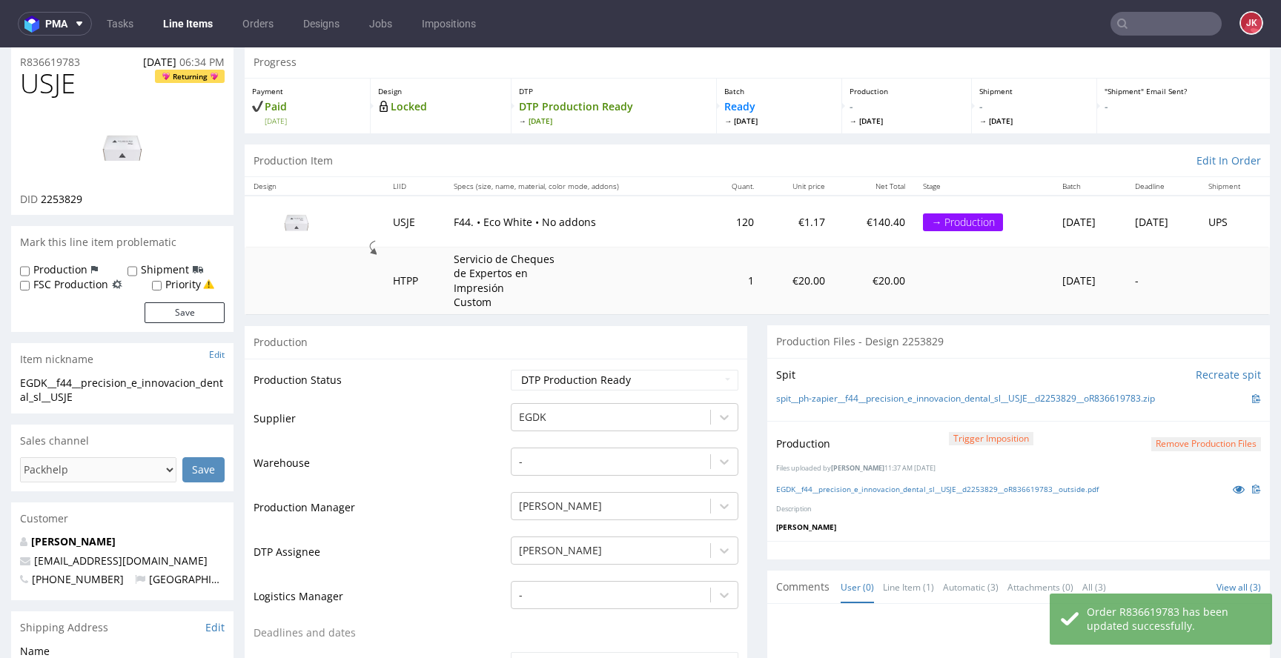
scroll to position [0, 0]
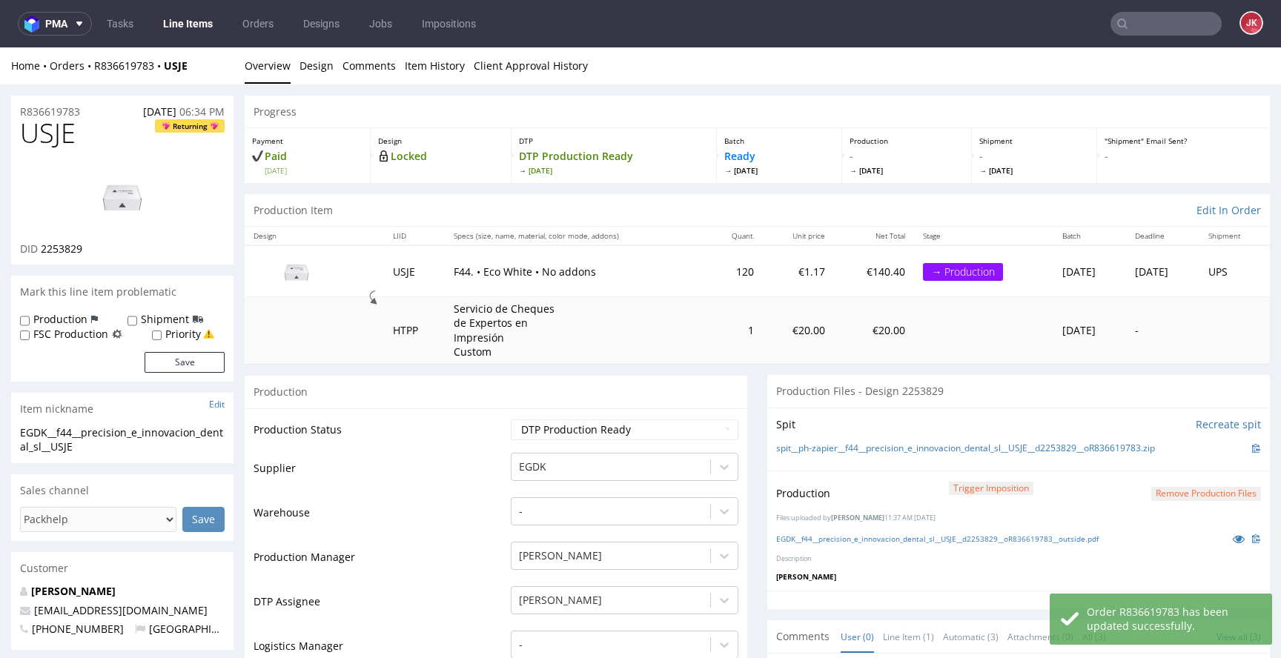
click at [492, 427] on td "Production Status" at bounding box center [381, 434] width 254 height 33
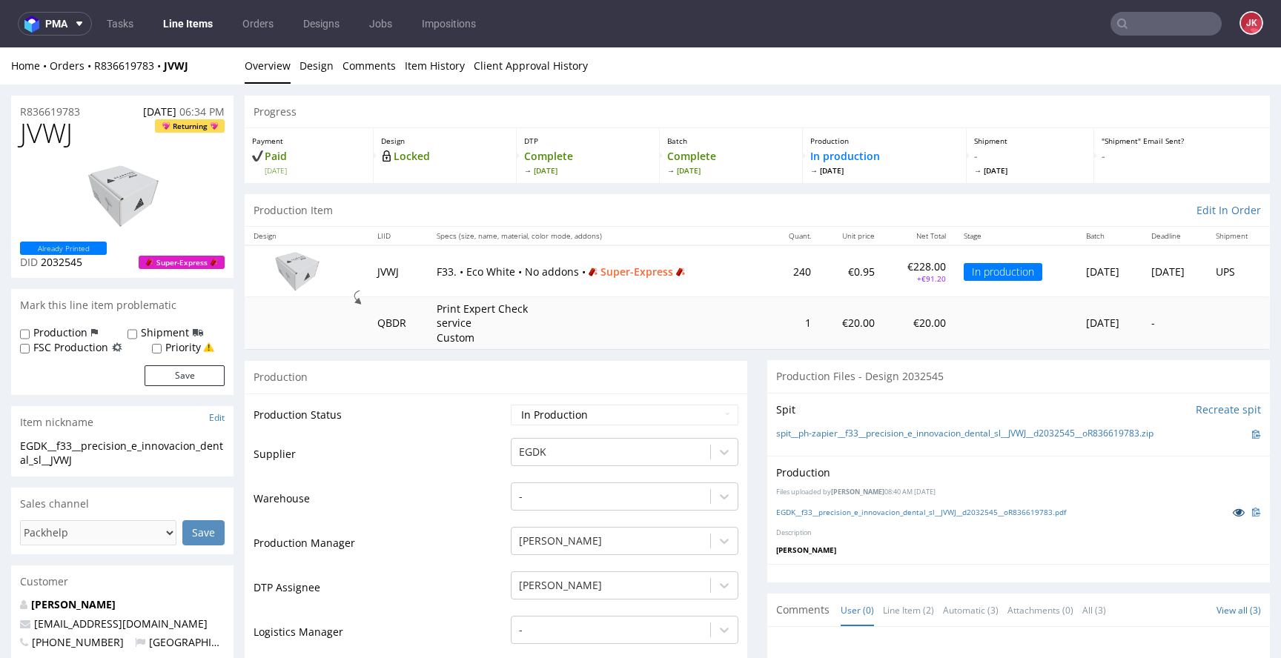
click at [1233, 510] on icon at bounding box center [1239, 512] width 12 height 10
click at [450, 432] on td "Production Status" at bounding box center [381, 419] width 254 height 33
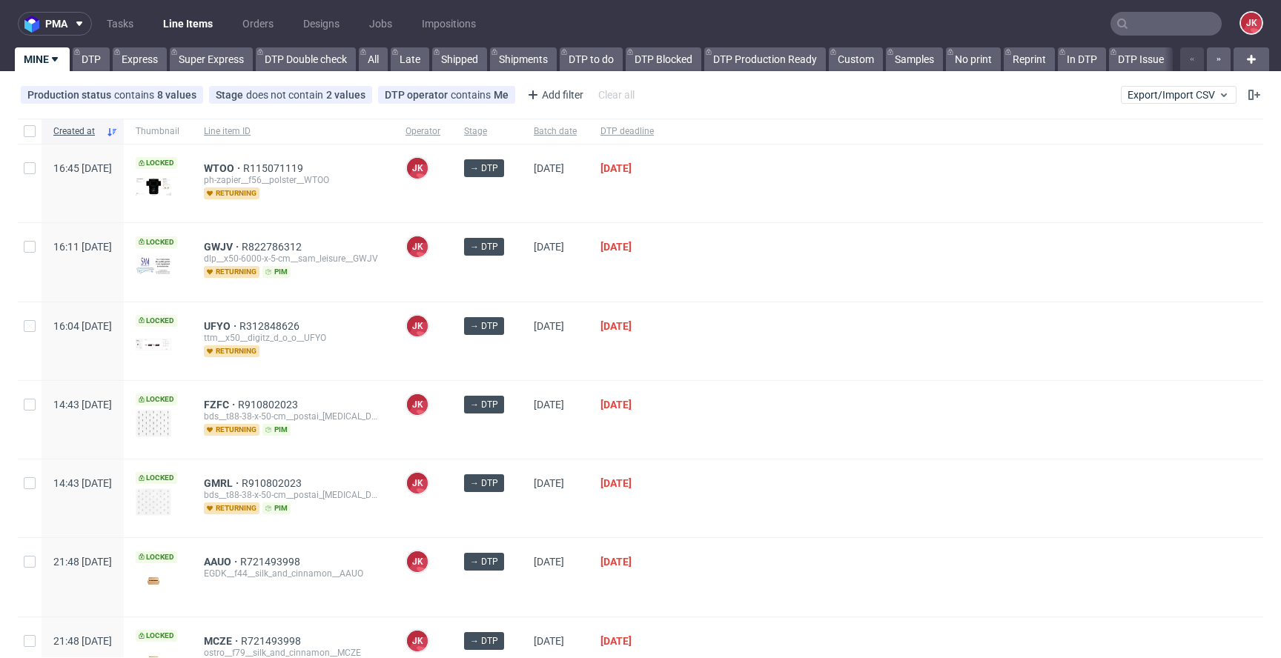
click at [725, 202] on div at bounding box center [965, 184] width 598 height 78
click at [522, 274] on div "→ DTP" at bounding box center [487, 262] width 70 height 78
click at [522, 269] on div "→ DTP" at bounding box center [487, 262] width 70 height 78
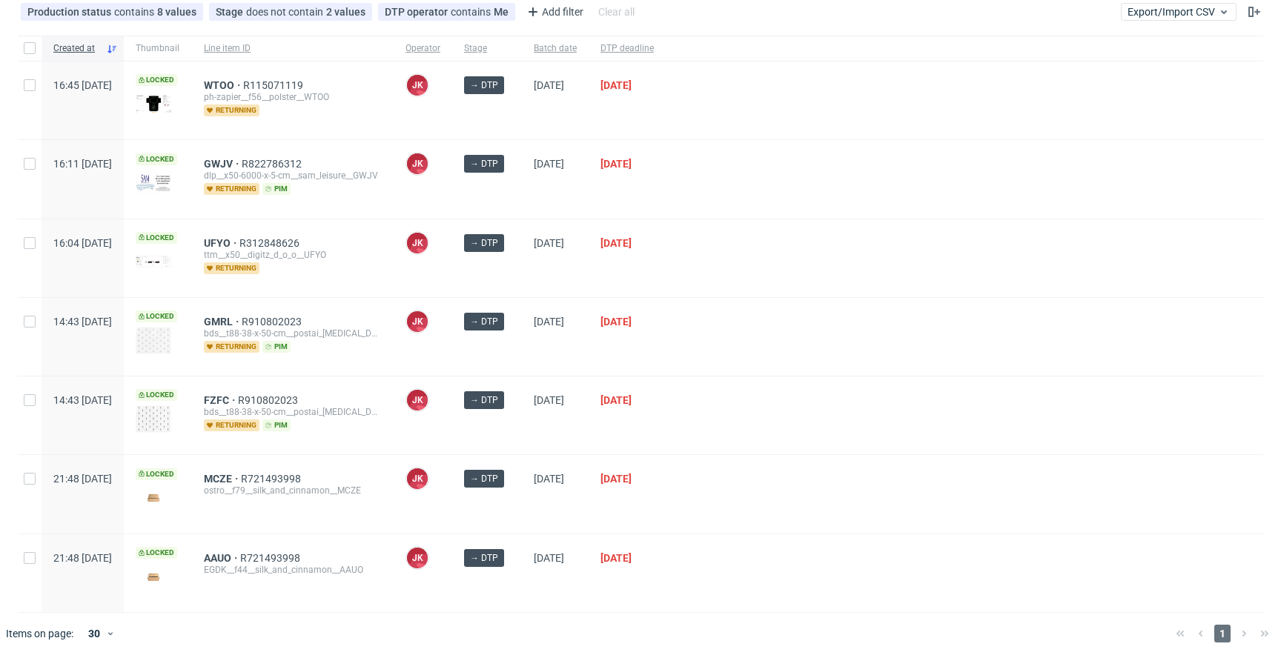
click at [782, 383] on div at bounding box center [965, 416] width 598 height 78
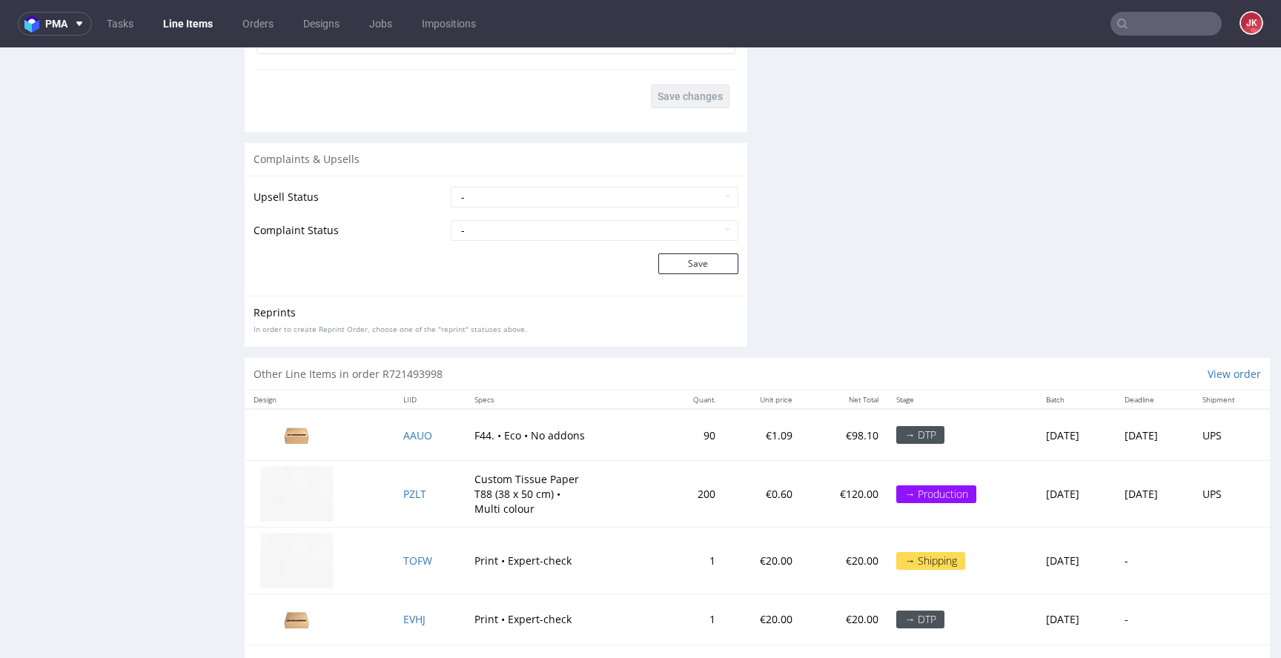
scroll to position [2295, 0]
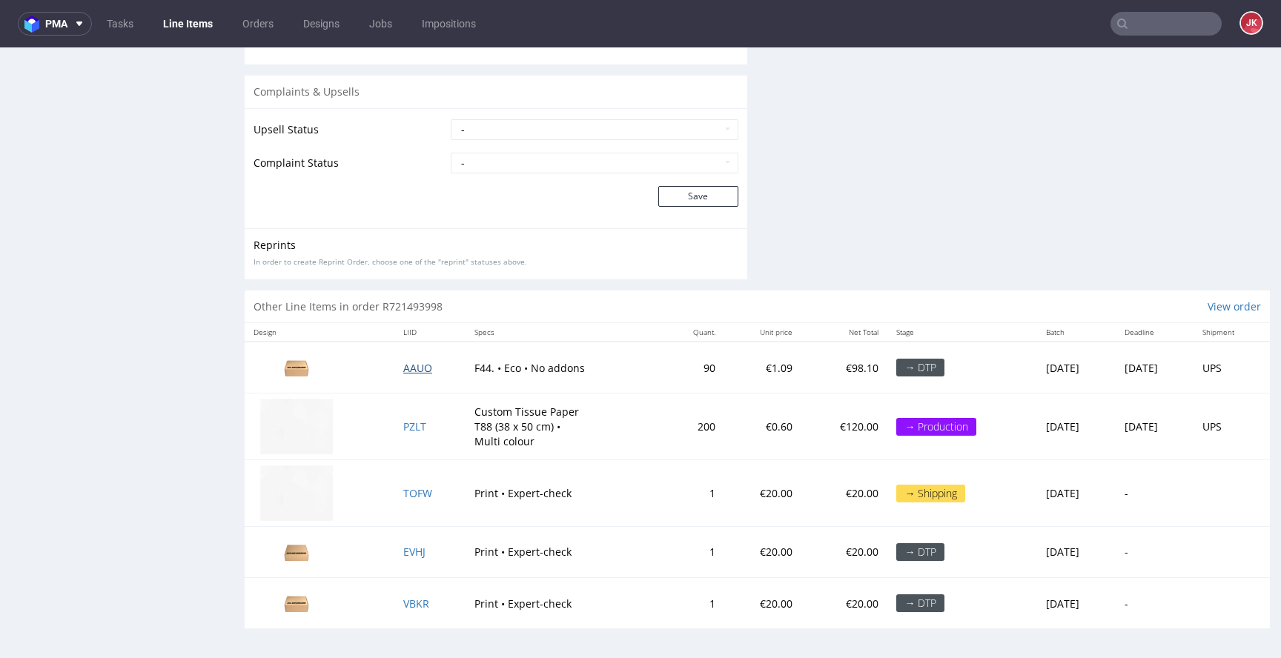
click at [403, 368] on span "AAUO" at bounding box center [417, 368] width 29 height 14
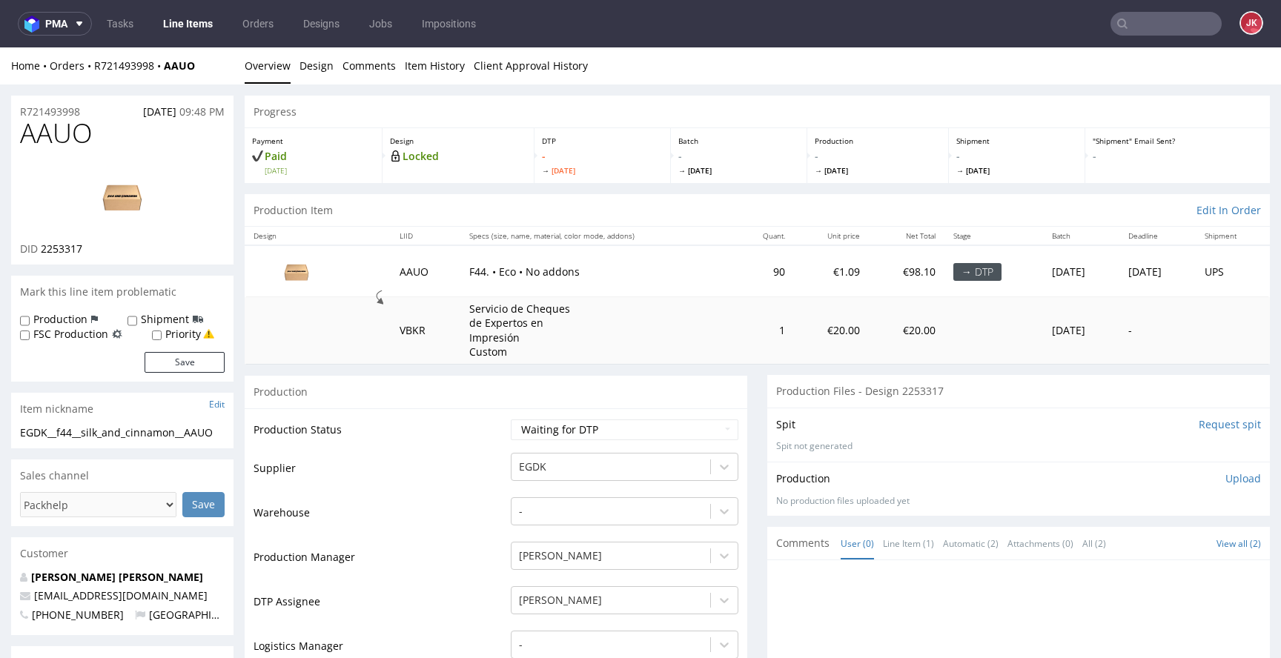
click at [1202, 430] on input "Request spit" at bounding box center [1230, 424] width 62 height 15
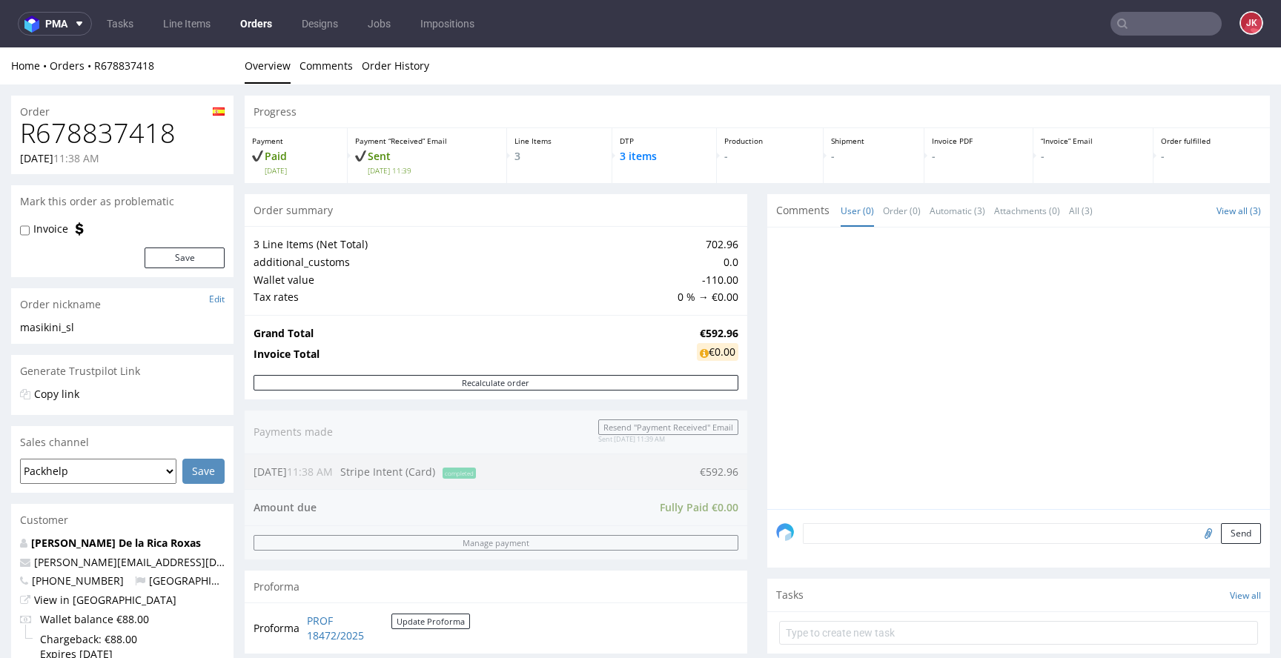
scroll to position [564, 0]
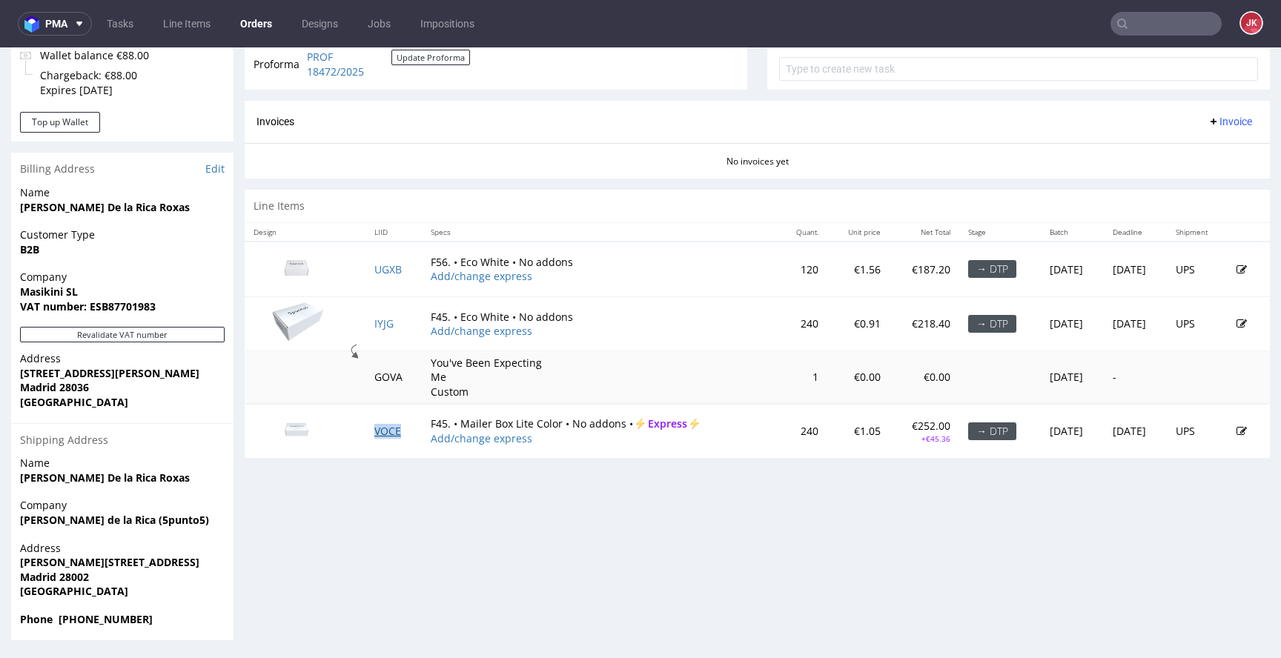
click at [385, 432] on link "VOCE" at bounding box center [387, 431] width 27 height 14
click at [382, 322] on link "IYJG" at bounding box center [383, 324] width 19 height 14
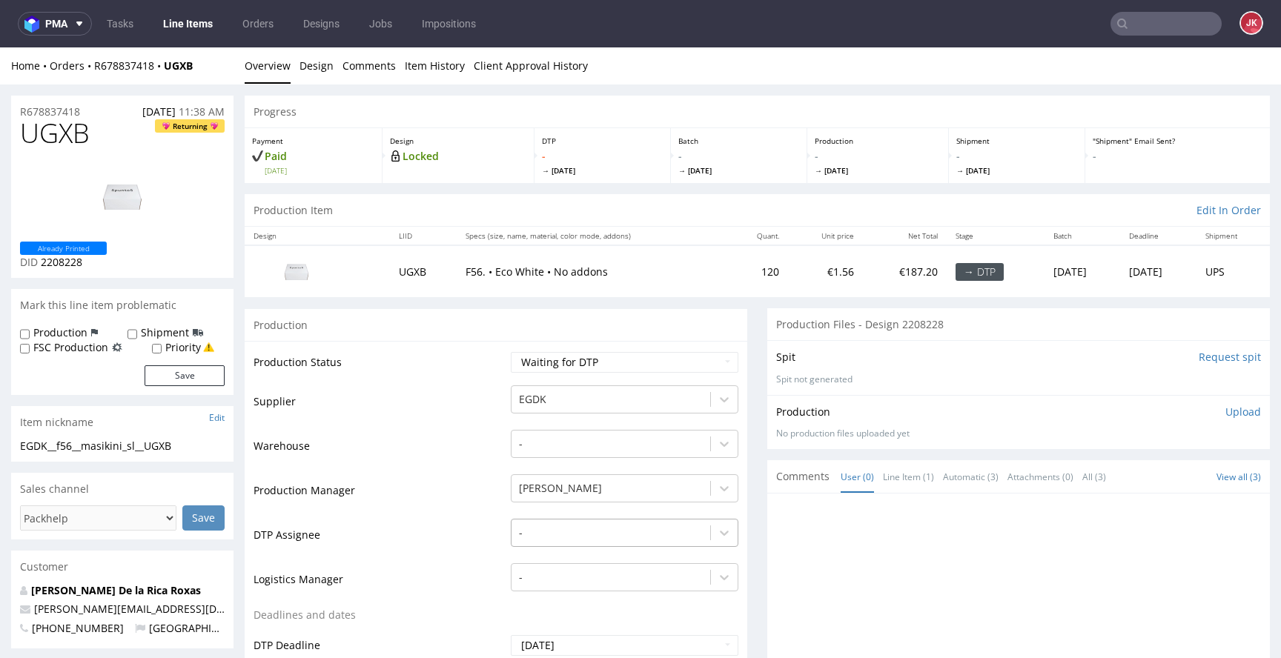
click at [579, 538] on div "-" at bounding box center [625, 529] width 228 height 21
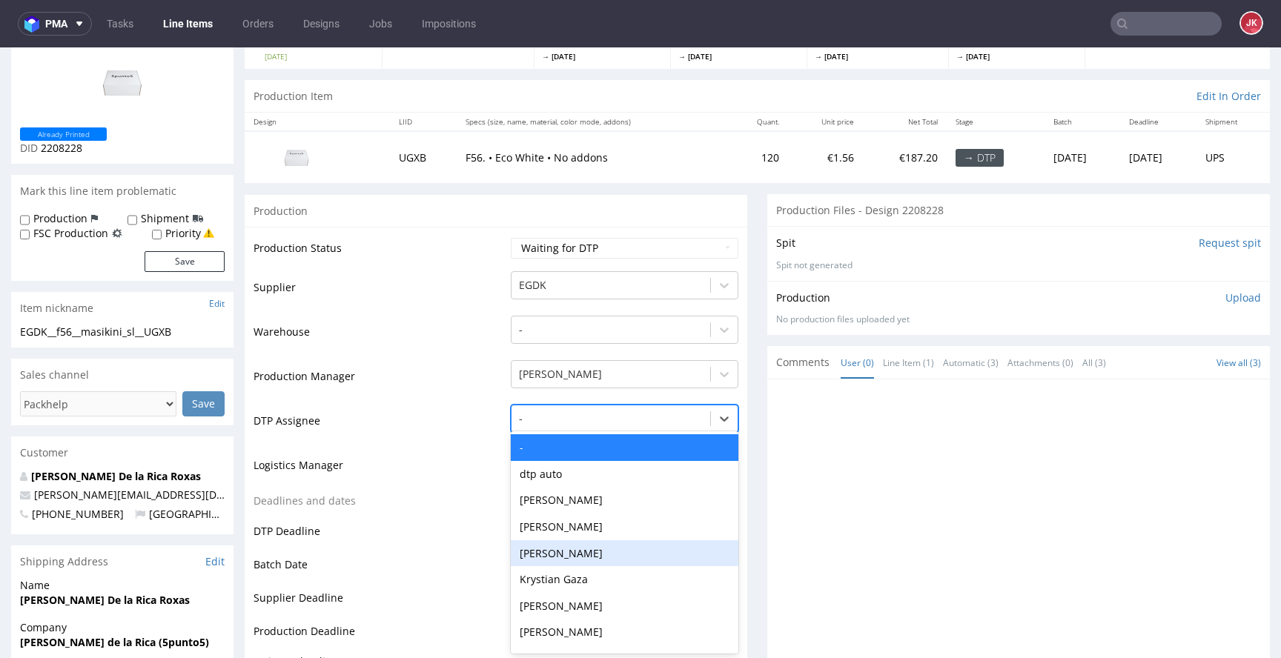
scroll to position [116, 0]
type input "jan"
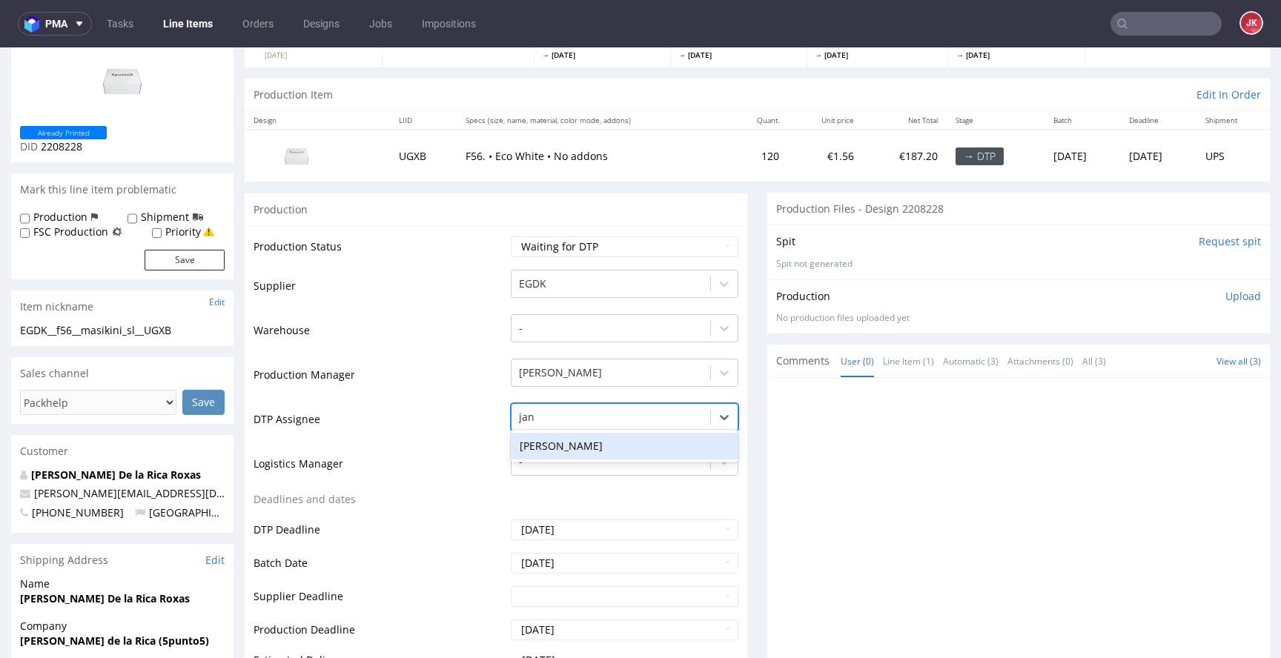
click at [600, 442] on div "[PERSON_NAME]" at bounding box center [625, 446] width 228 height 27
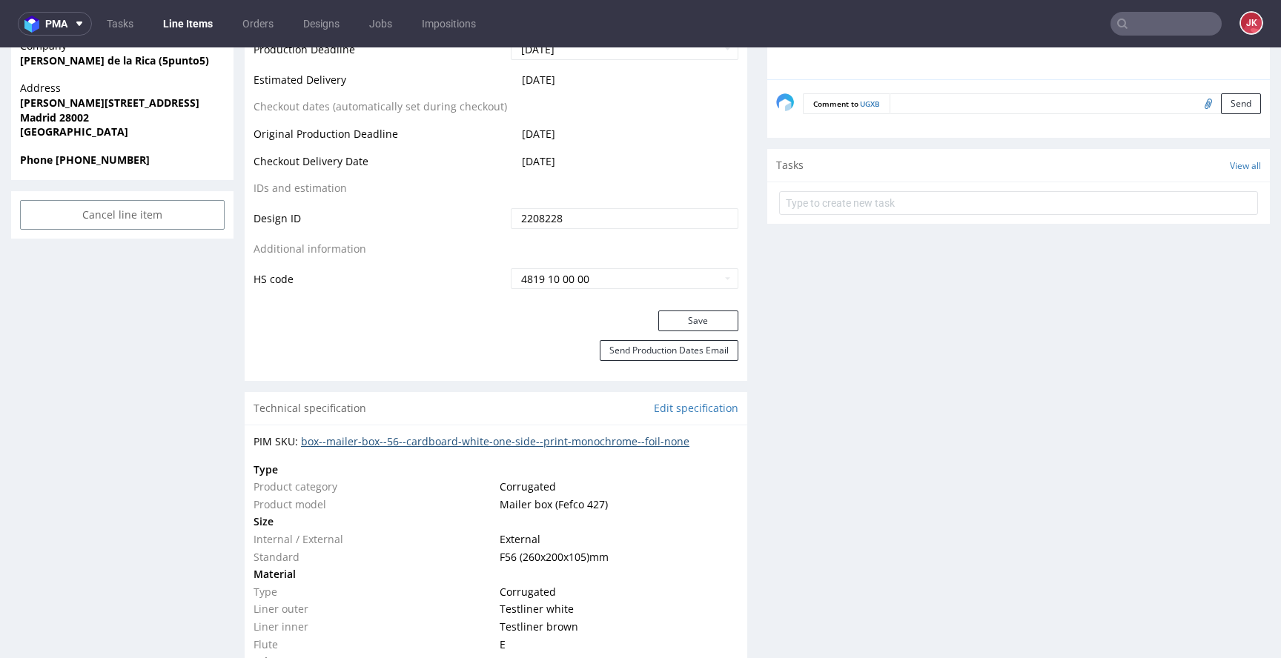
scroll to position [706, 0]
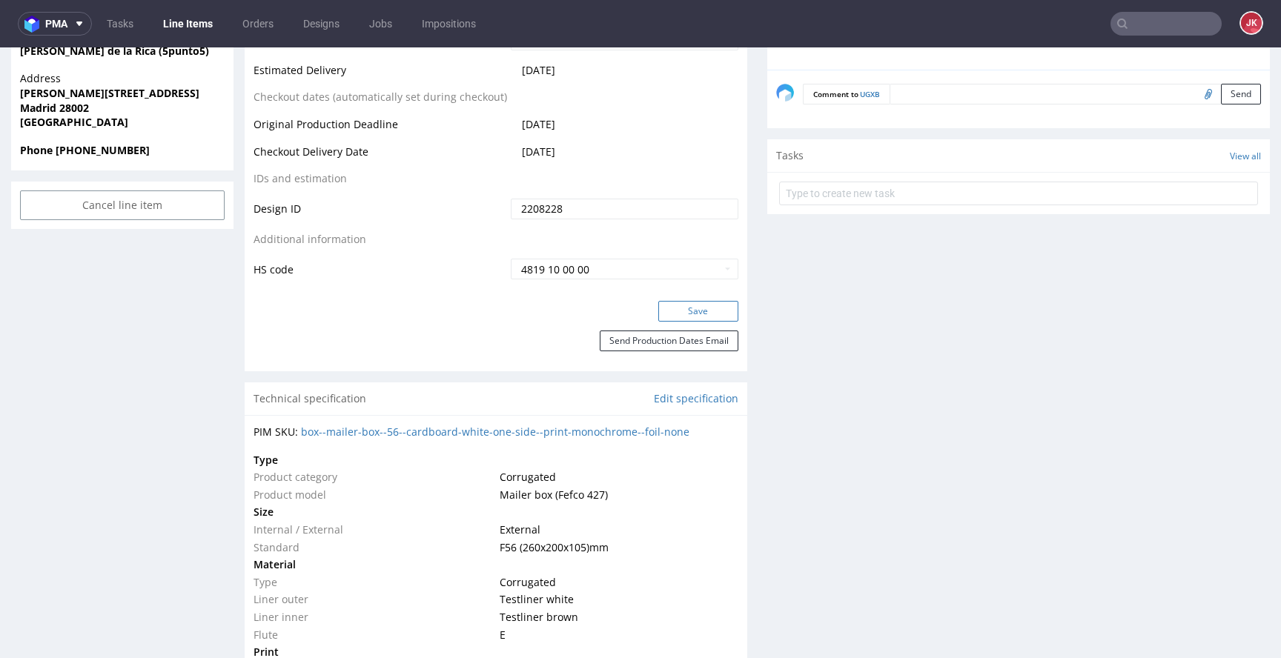
click at [692, 319] on button "Save" at bounding box center [698, 311] width 80 height 21
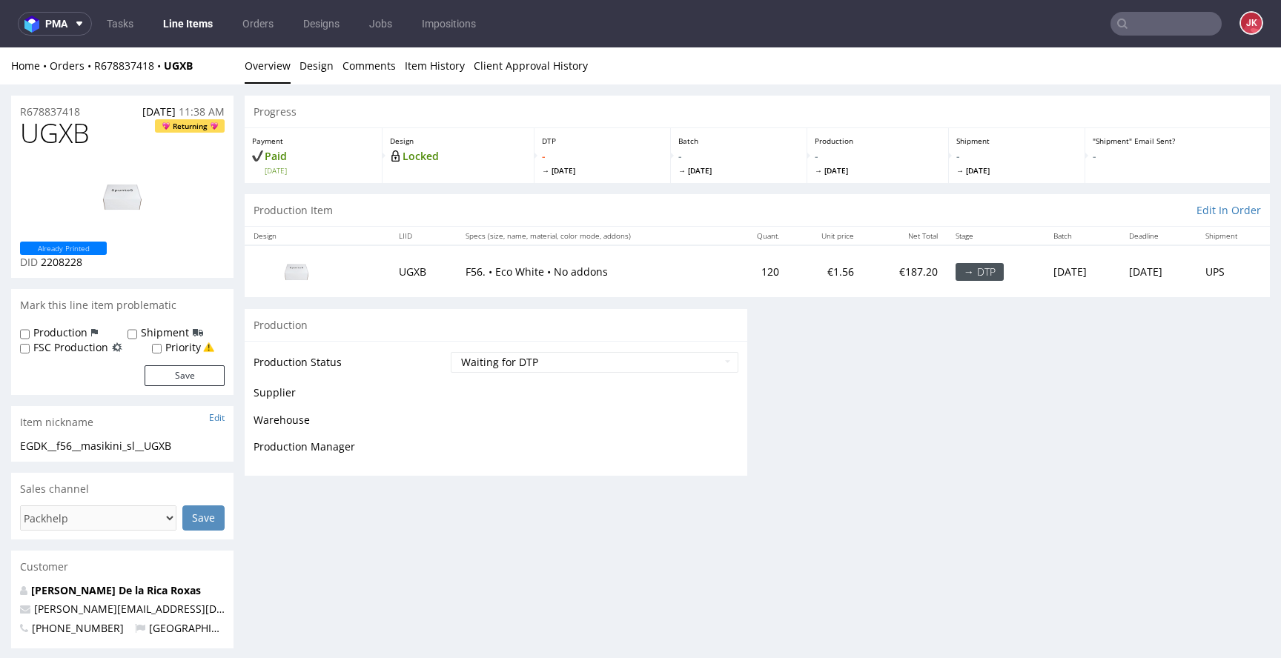
scroll to position [0, 0]
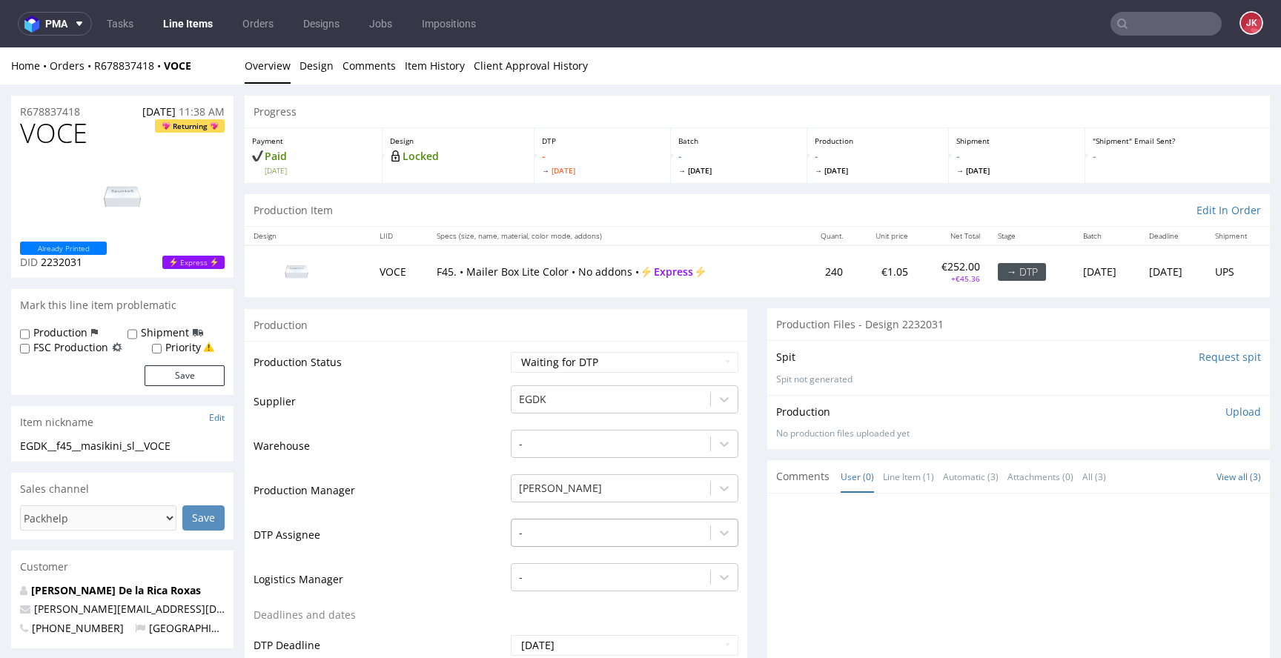
click at [560, 530] on div "-" at bounding box center [625, 529] width 228 height 21
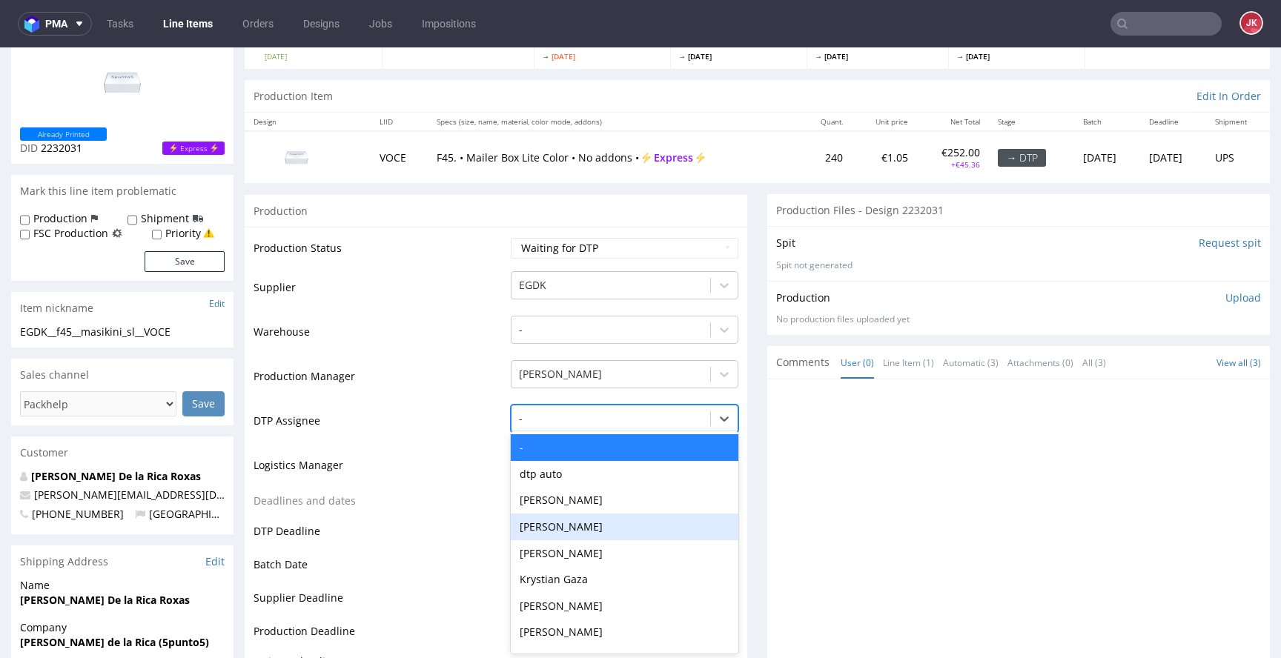
scroll to position [116, 0]
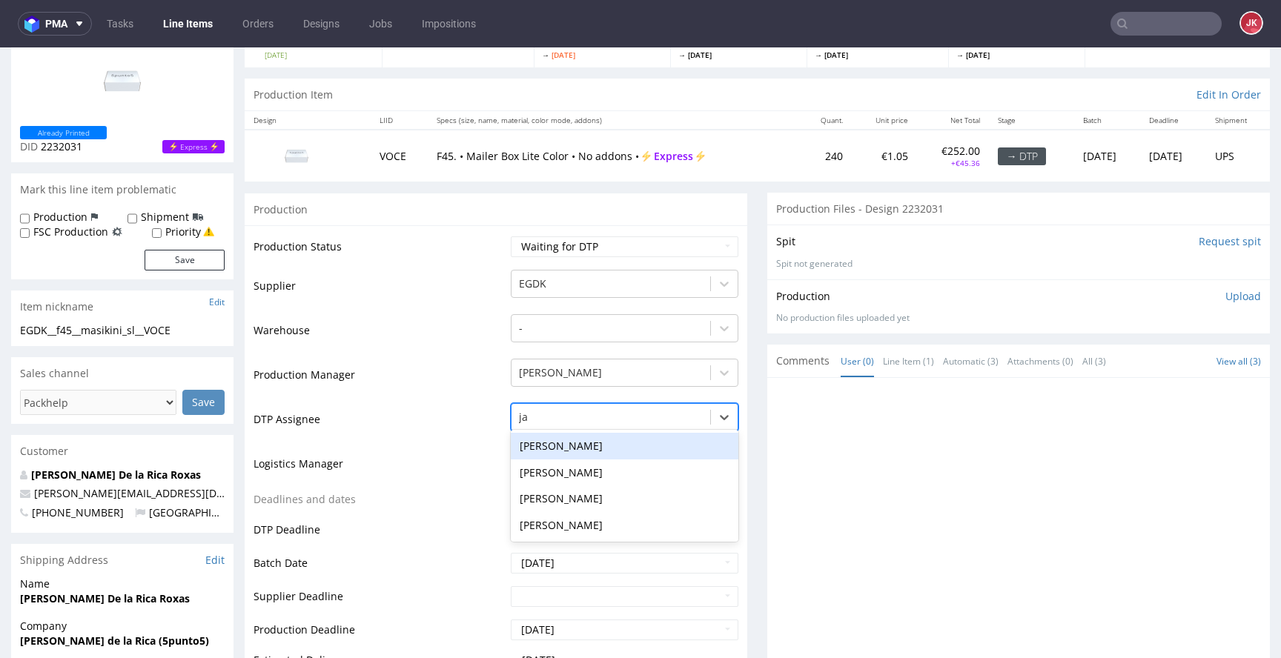
type input "jan"
click at [605, 445] on div "[PERSON_NAME]" at bounding box center [625, 446] width 228 height 27
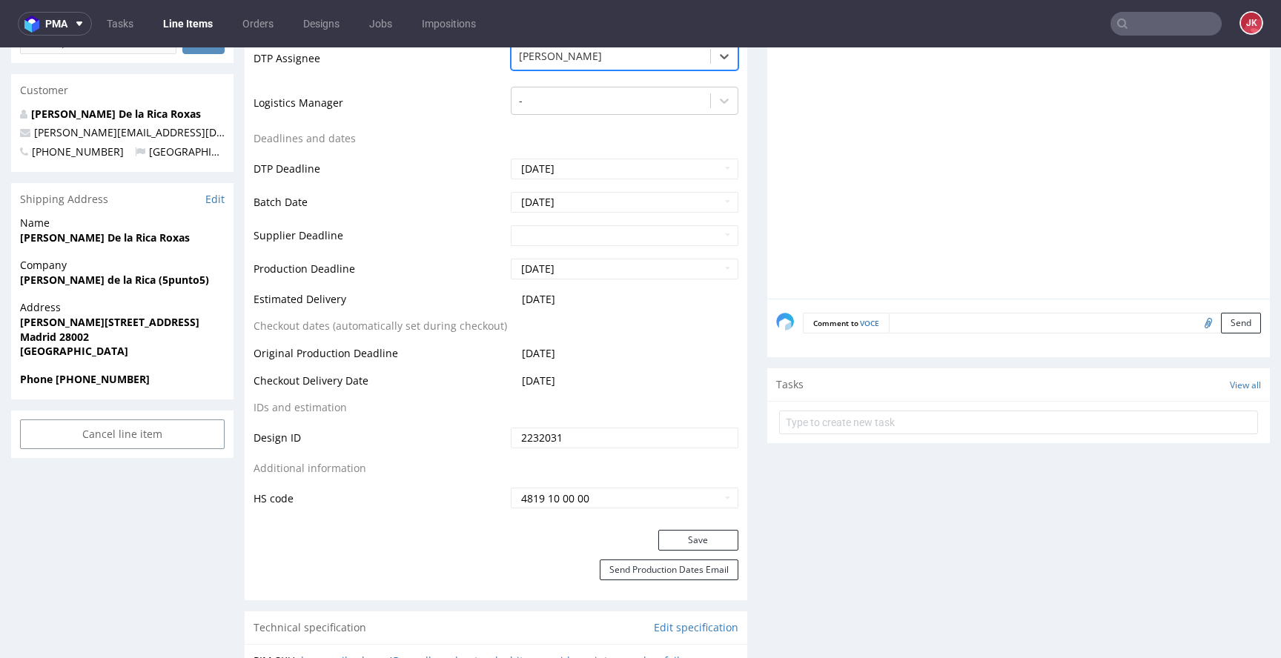
scroll to position [525, 0]
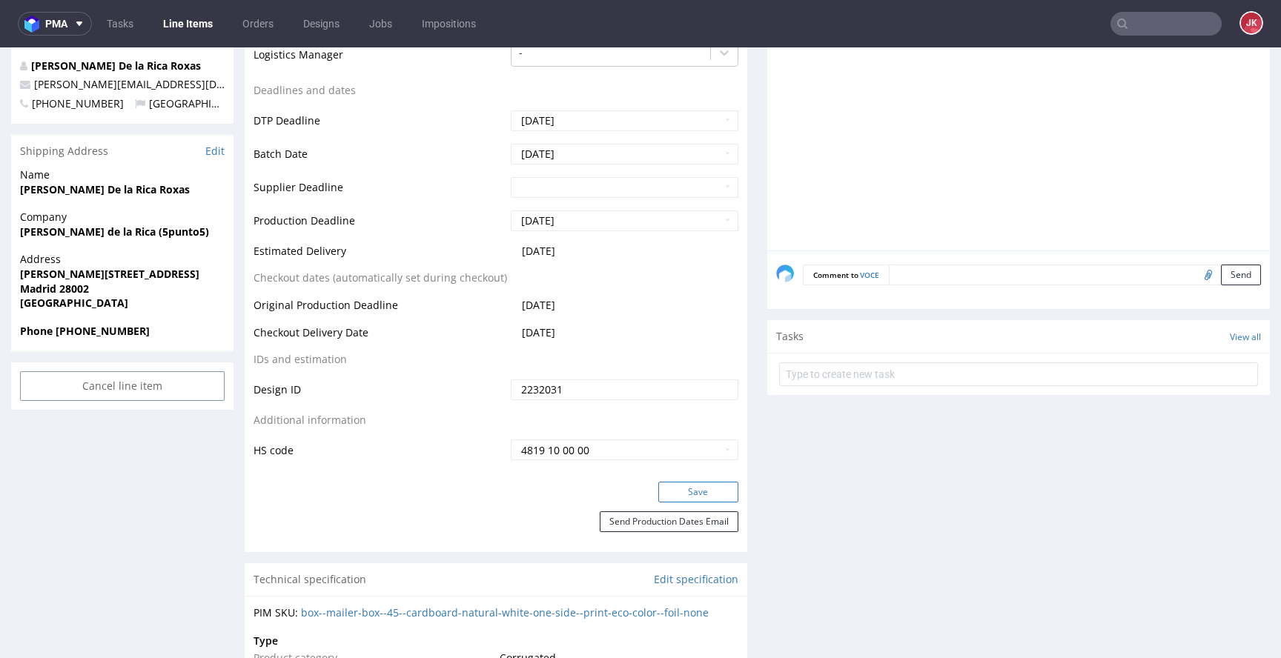
click at [691, 489] on button "Save" at bounding box center [698, 492] width 80 height 21
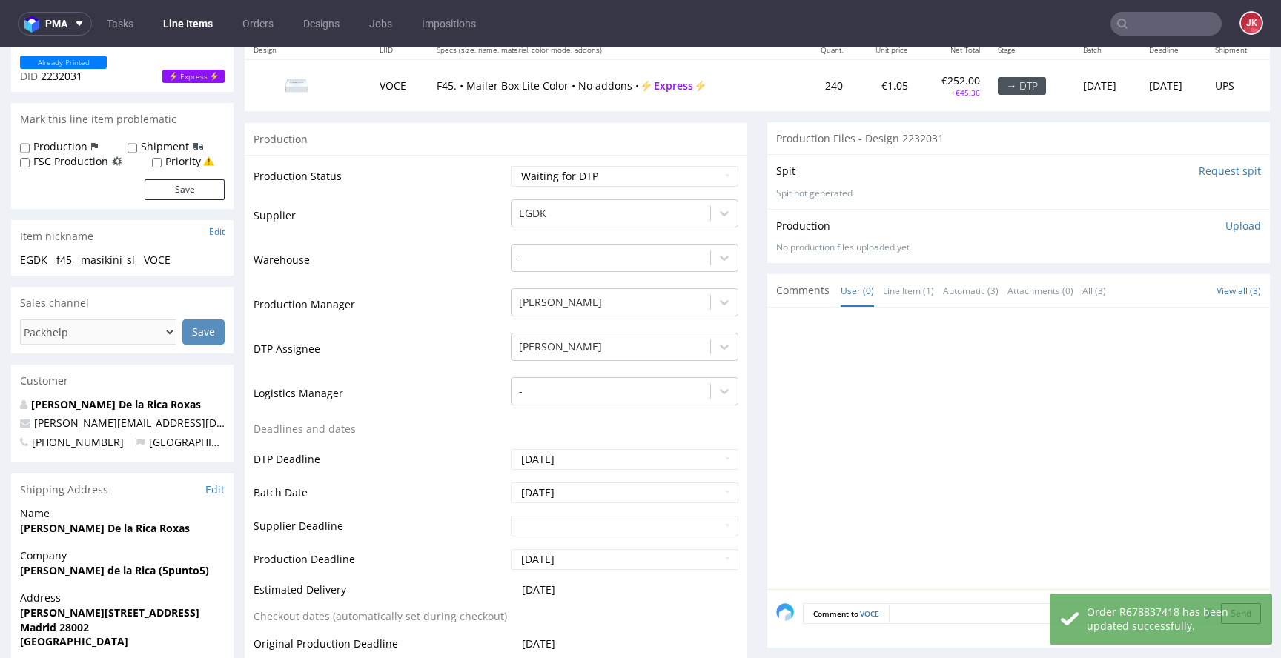
scroll to position [0, 0]
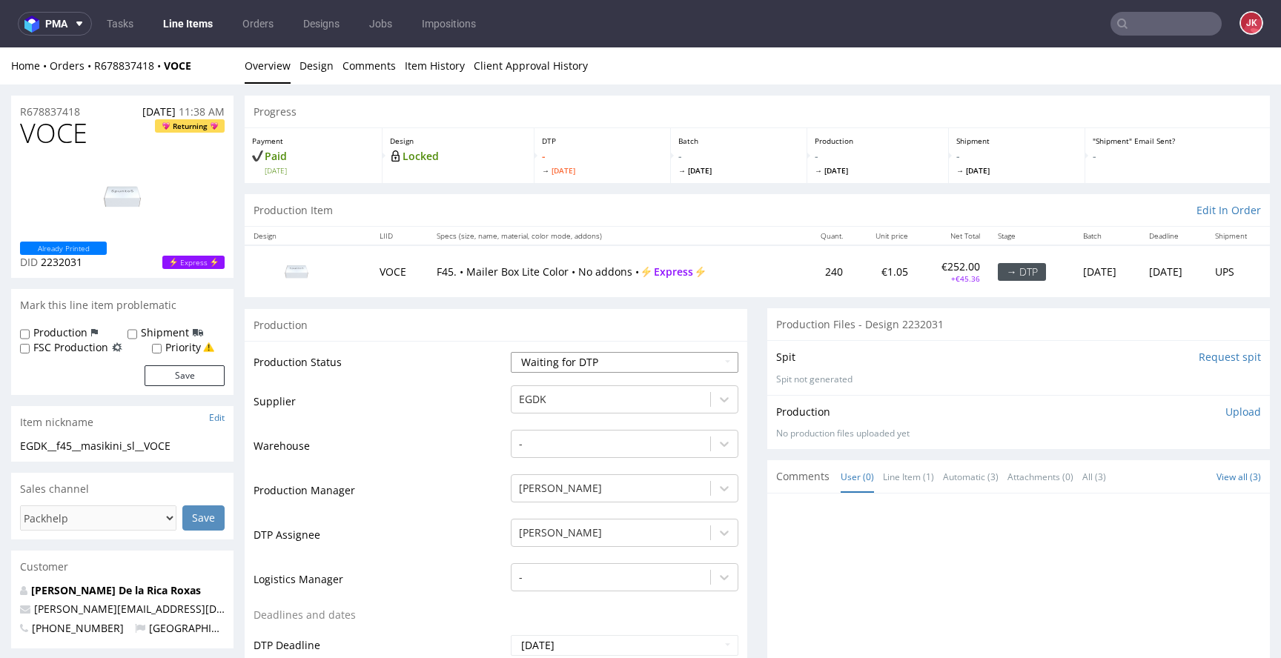
click at [701, 358] on select "Waiting for Artwork Waiting for Diecut Waiting for Mockup Waiting for DTP Waiti…" at bounding box center [625, 362] width 228 height 21
click at [511, 352] on select "Waiting for Artwork Waiting for Diecut Waiting for Mockup Waiting for DTP Waiti…" at bounding box center [625, 362] width 228 height 21
click at [626, 363] on select "Waiting for Artwork Waiting for Diecut Waiting for Mockup Waiting for DTP Waiti…" at bounding box center [625, 362] width 228 height 21
select select "dtp_in_process"
click at [511, 352] on select "Waiting for Artwork Waiting for Diecut Waiting for Mockup Waiting for DTP Waiti…" at bounding box center [625, 362] width 228 height 21
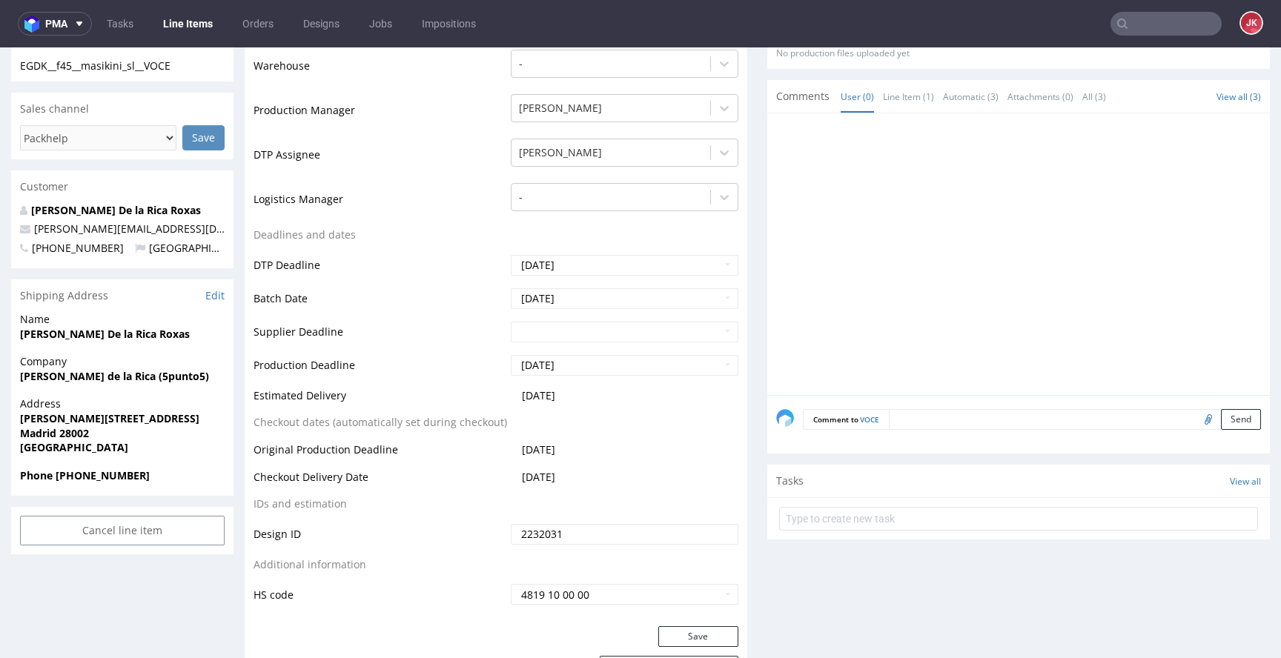
scroll to position [429, 0]
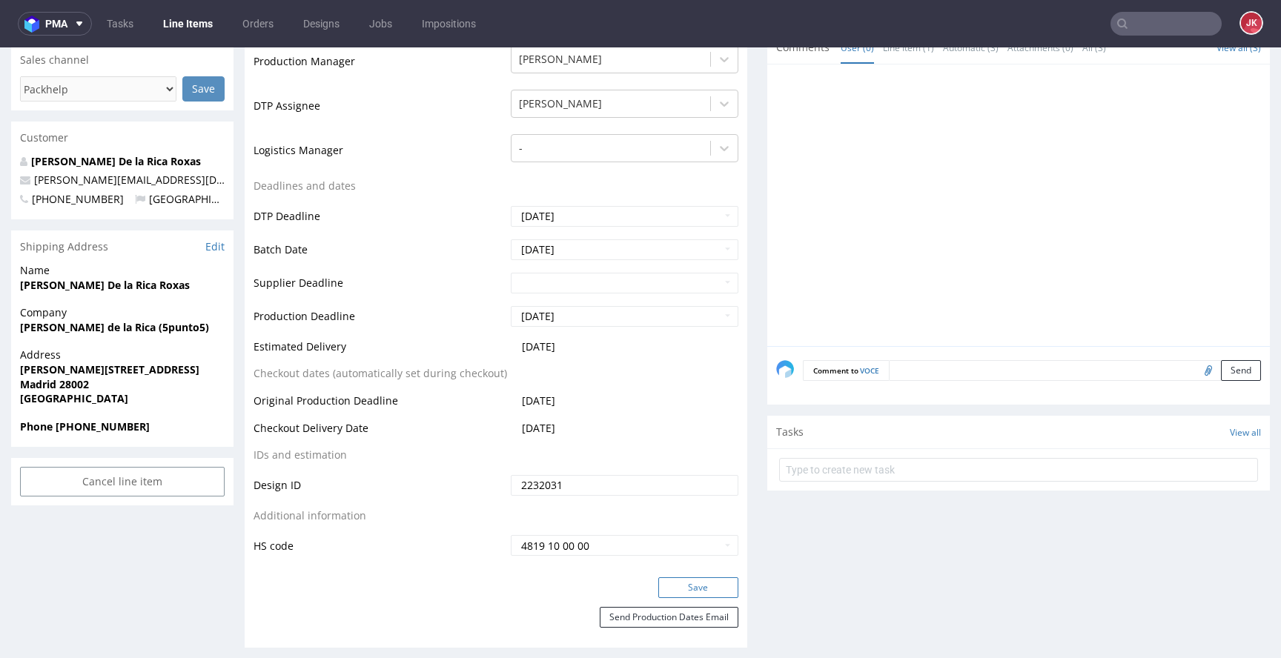
drag, startPoint x: 686, startPoint y: 592, endPoint x: 665, endPoint y: 586, distance: 22.3
click at [686, 592] on button "Save" at bounding box center [698, 588] width 80 height 21
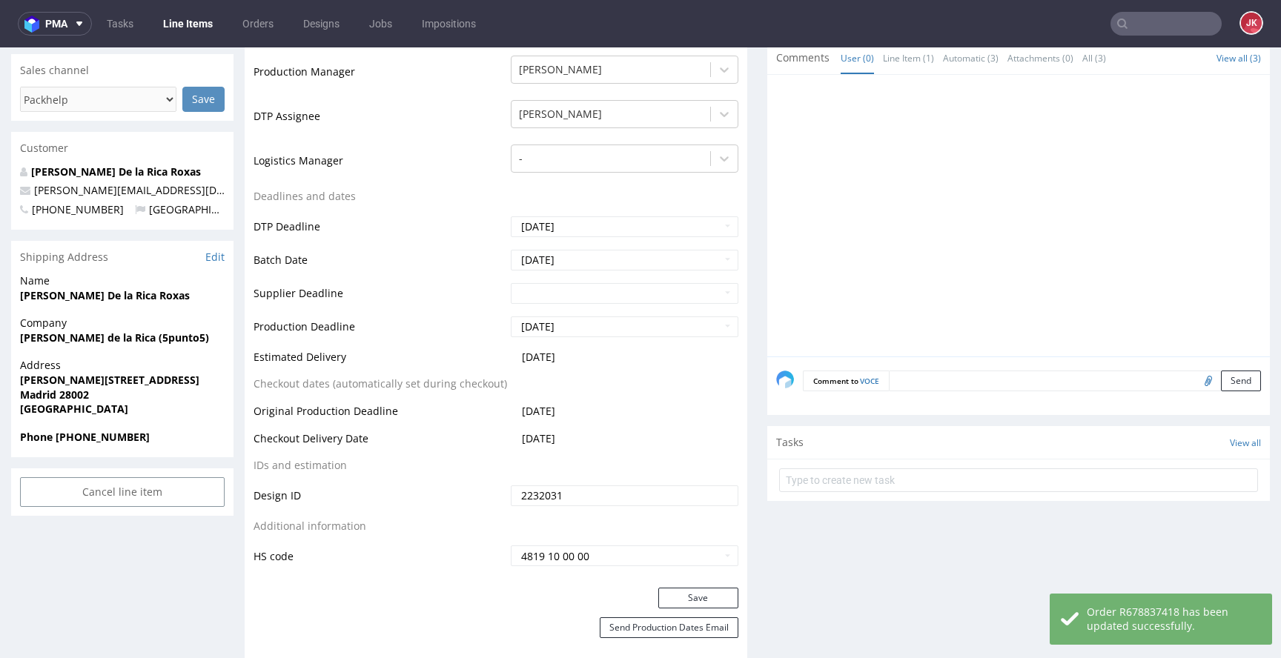
scroll to position [0, 0]
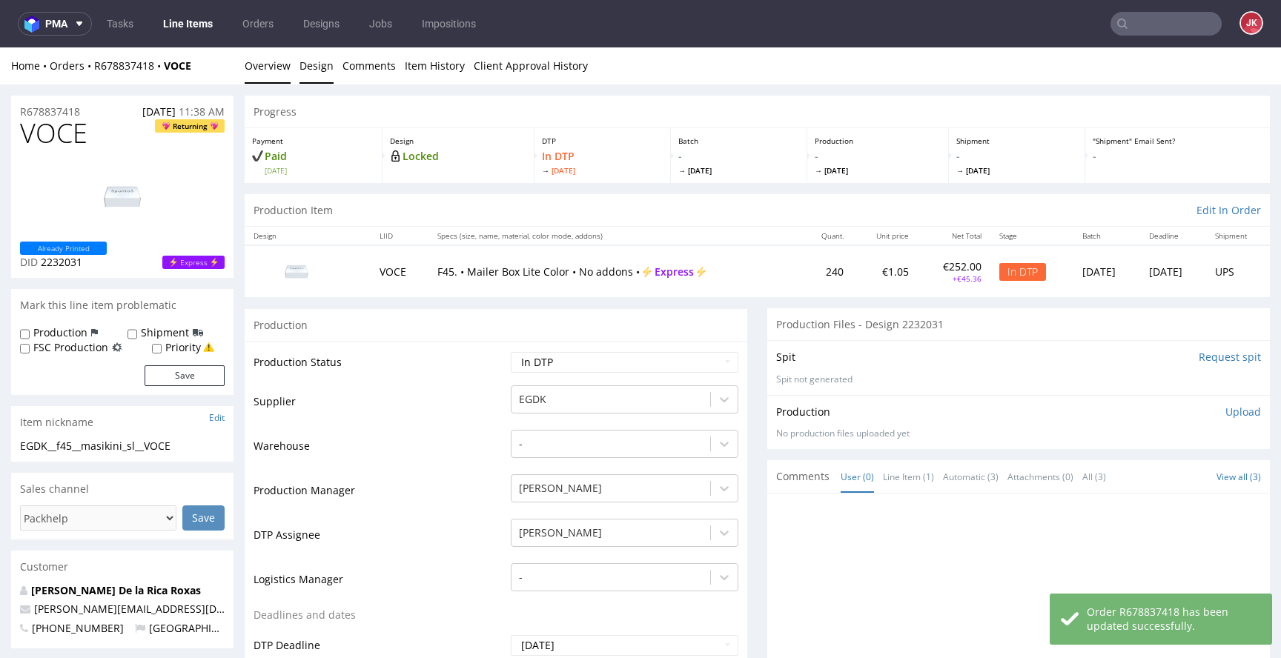
click at [322, 60] on link "Design" at bounding box center [317, 65] width 34 height 36
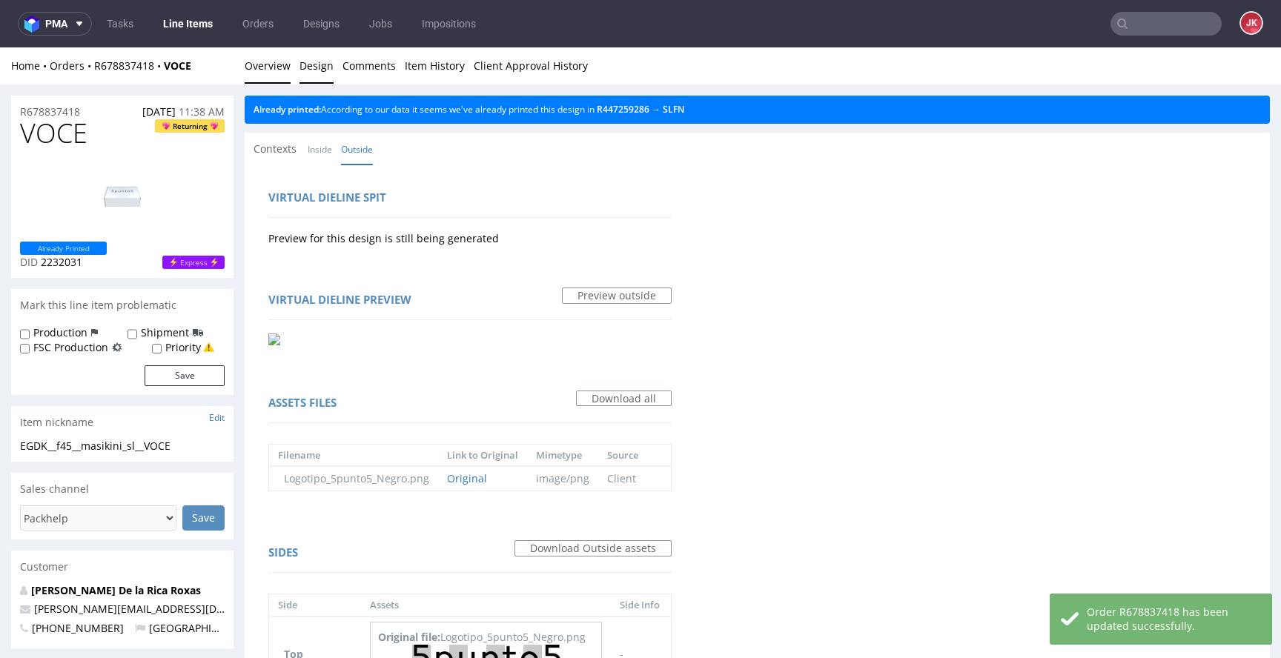
click at [261, 71] on link "Overview" at bounding box center [268, 65] width 46 height 36
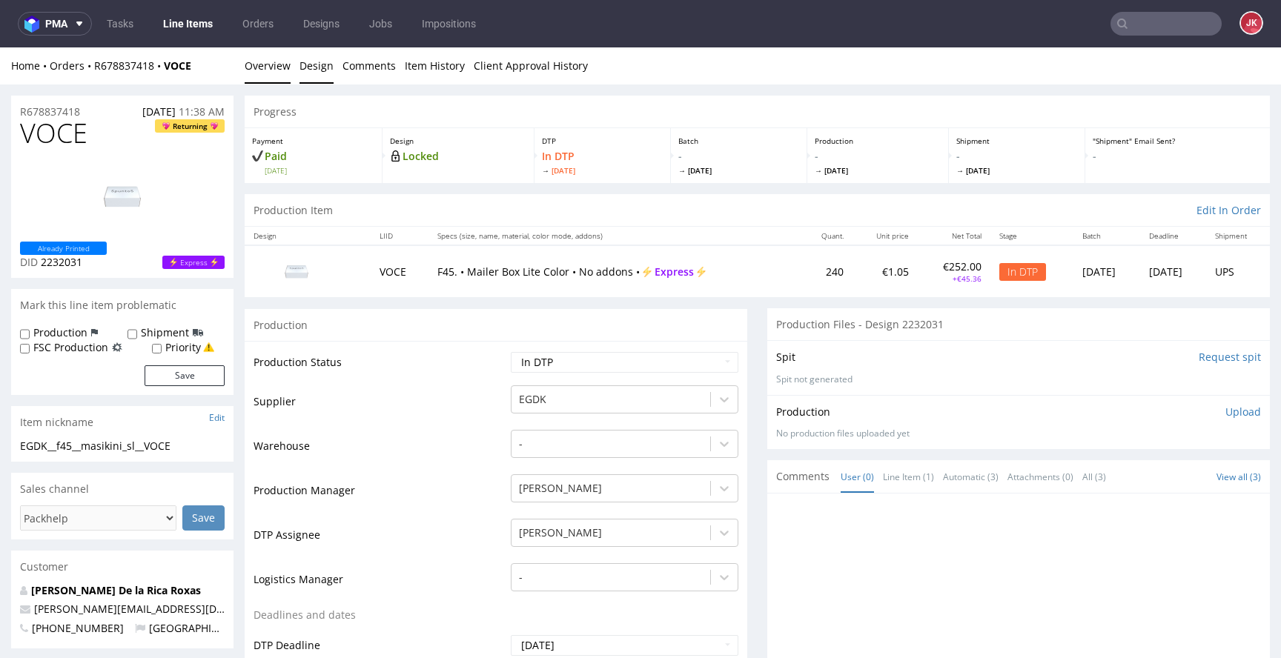
click at [319, 67] on link "Design" at bounding box center [317, 65] width 34 height 36
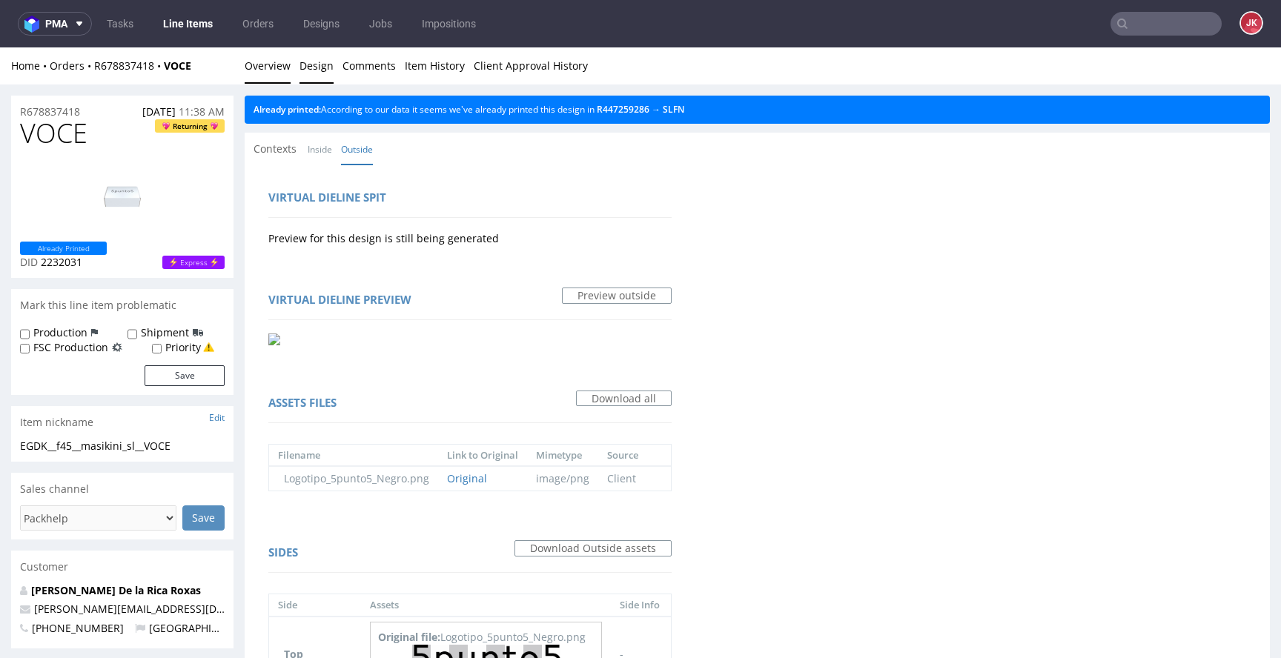
click at [268, 77] on link "Overview" at bounding box center [268, 65] width 46 height 36
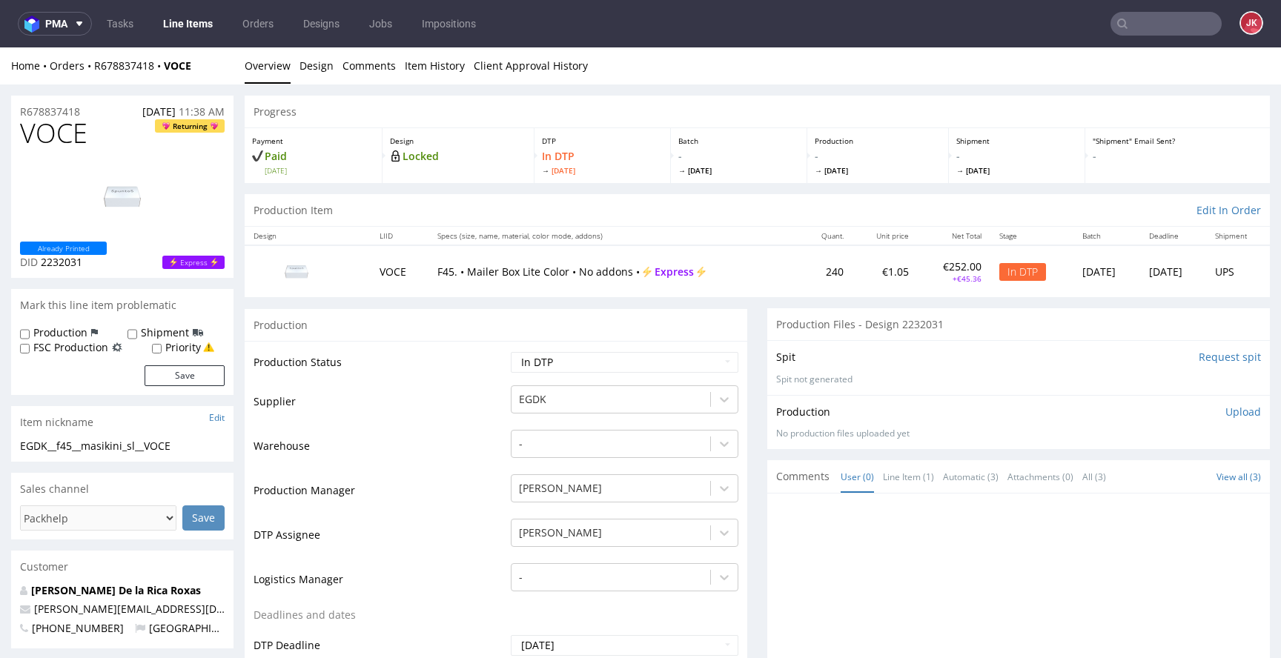
click at [59, 133] on span "VOCE" at bounding box center [53, 134] width 67 height 30
copy span "VOCE"
click at [433, 452] on td "Warehouse" at bounding box center [381, 450] width 254 height 44
drag, startPoint x: 183, startPoint y: 445, endPoint x: 0, endPoint y: 450, distance: 183.2
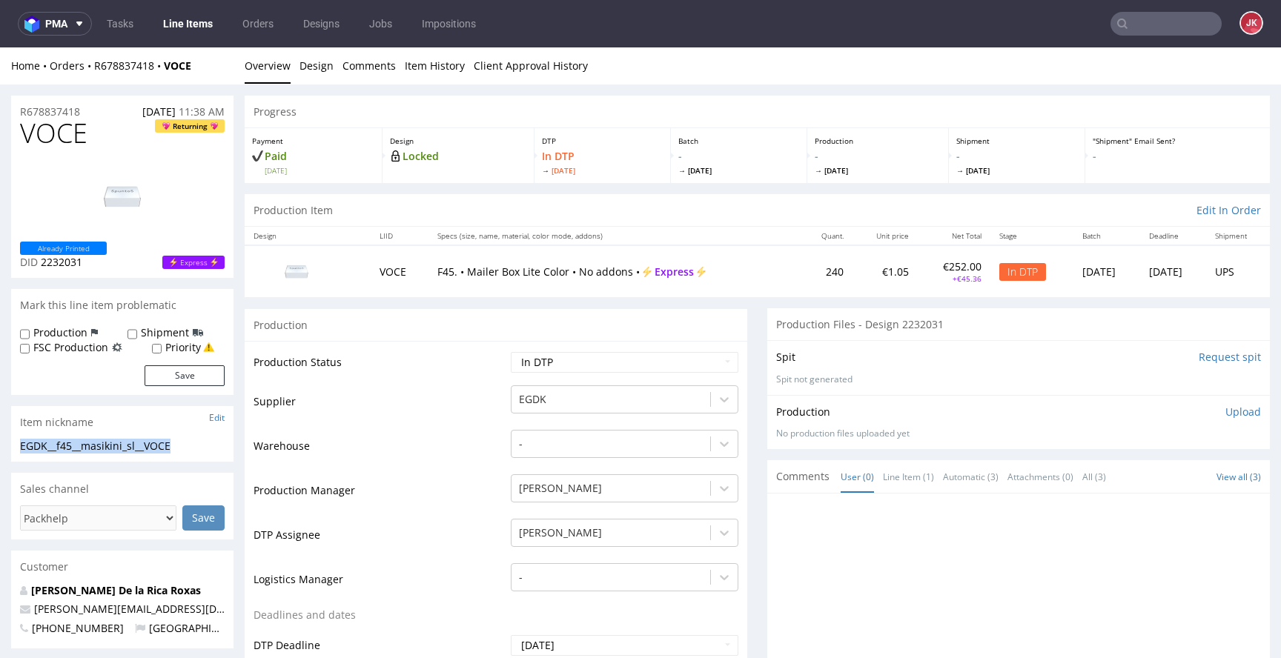
copy div "EGDK__f45__masikini_sl__VOCE"
click at [98, 106] on div "R678837418 01.09.2025 11:38 AM" at bounding box center [122, 108] width 222 height 24
drag, startPoint x: 102, startPoint y: 111, endPoint x: 26, endPoint y: 125, distance: 77.6
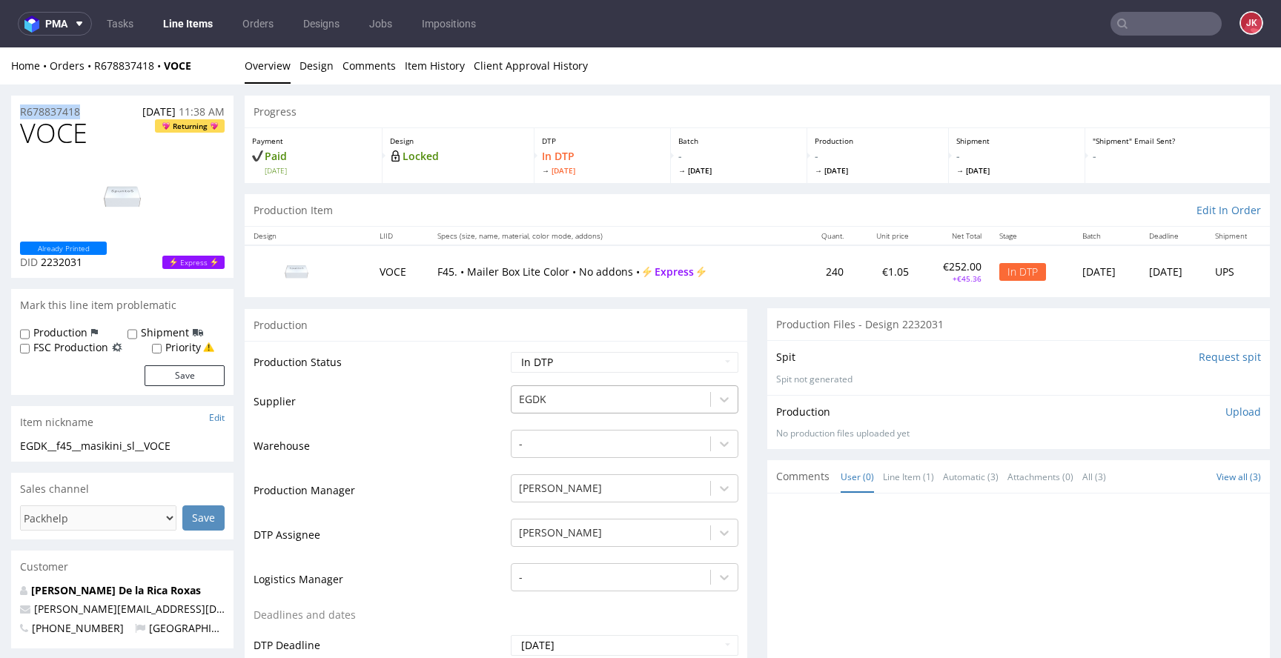
copy p "R678837418"
click at [1105, 435] on div "No production files uploaded yet" at bounding box center [1018, 434] width 485 height 13
click at [1232, 414] on p "Upload" at bounding box center [1243, 412] width 36 height 15
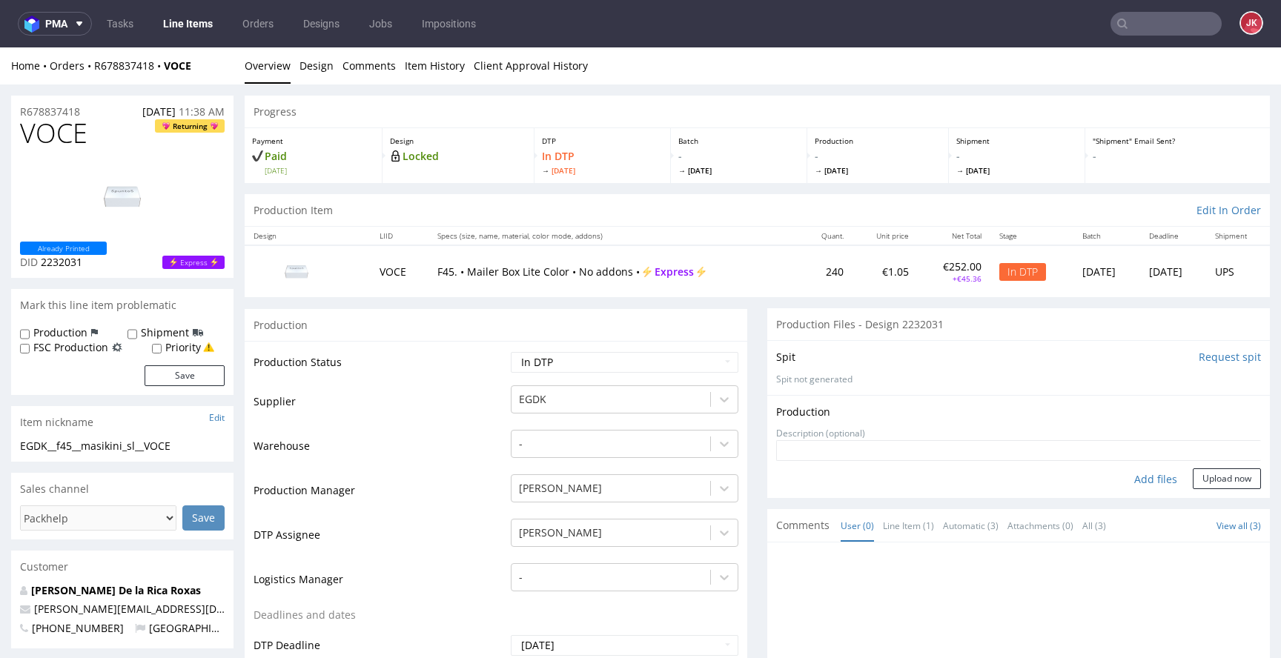
click at [1133, 474] on div "Add files" at bounding box center [1156, 480] width 74 height 22
type input "C:\fakepath\EGDK__f45__masikini_sl__VOCE__d2232031__oR678837418__5__outside.pdf"
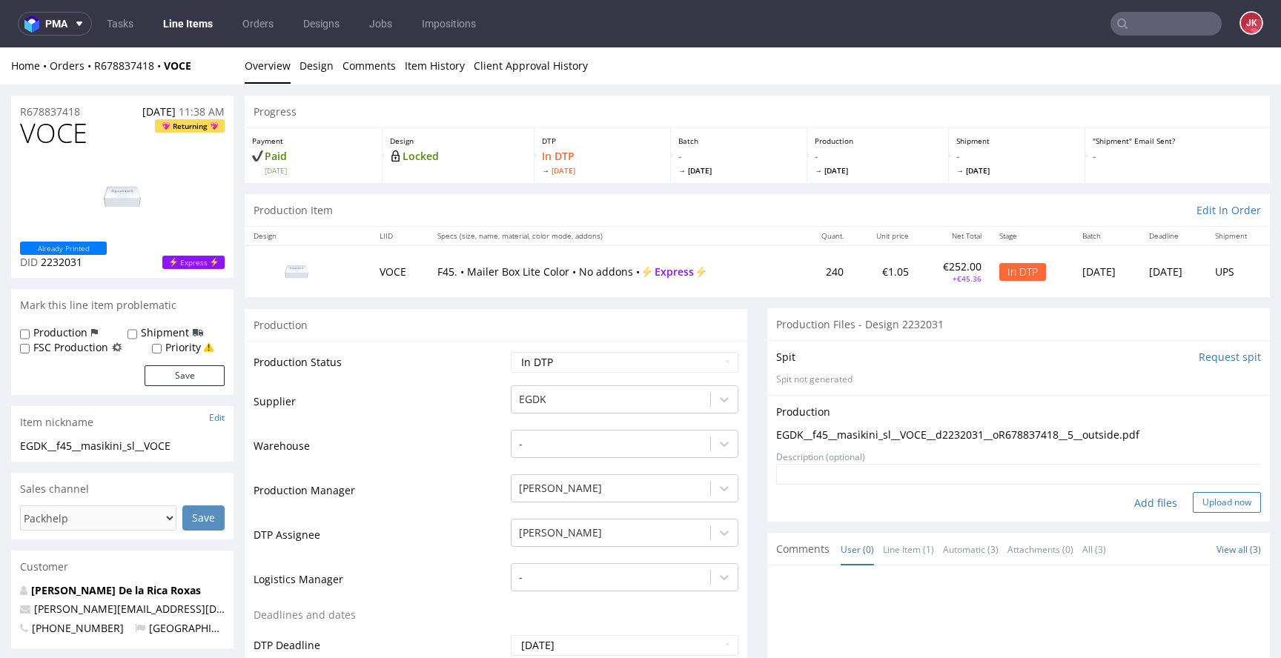
click at [1205, 511] on button "Upload now" at bounding box center [1227, 502] width 68 height 21
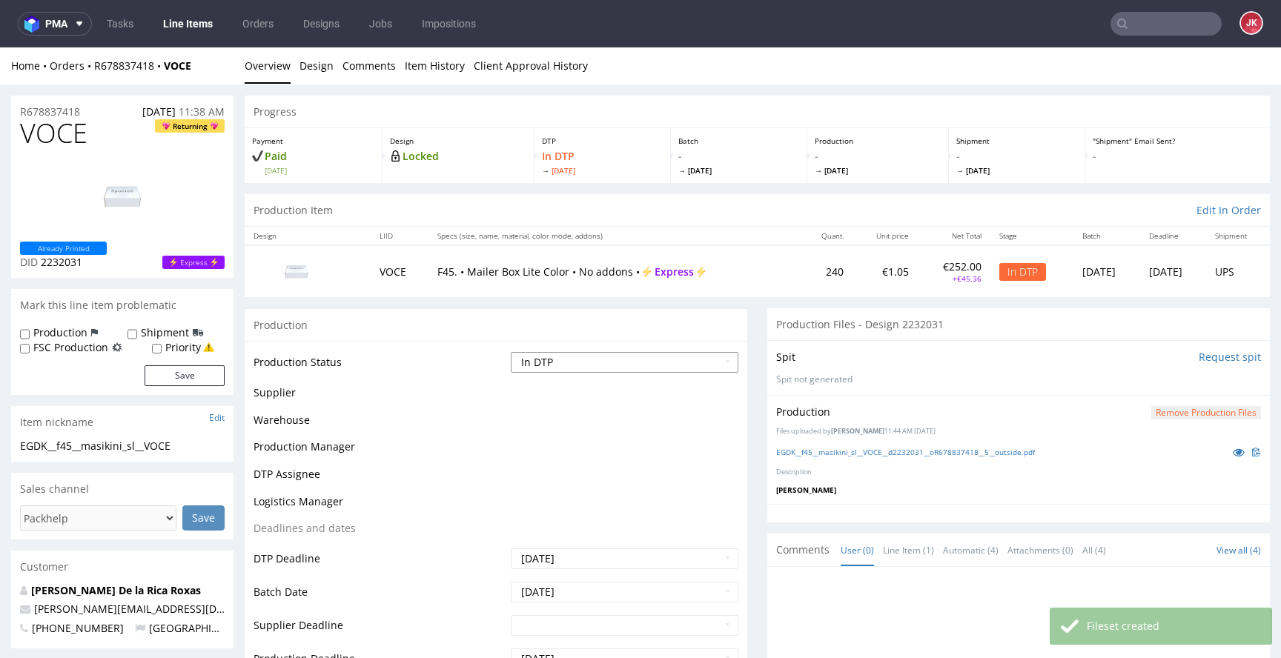
click at [701, 370] on select "Waiting for Artwork Waiting for Diecut Waiting for Mockup Waiting for DTP Waiti…" at bounding box center [625, 362] width 228 height 21
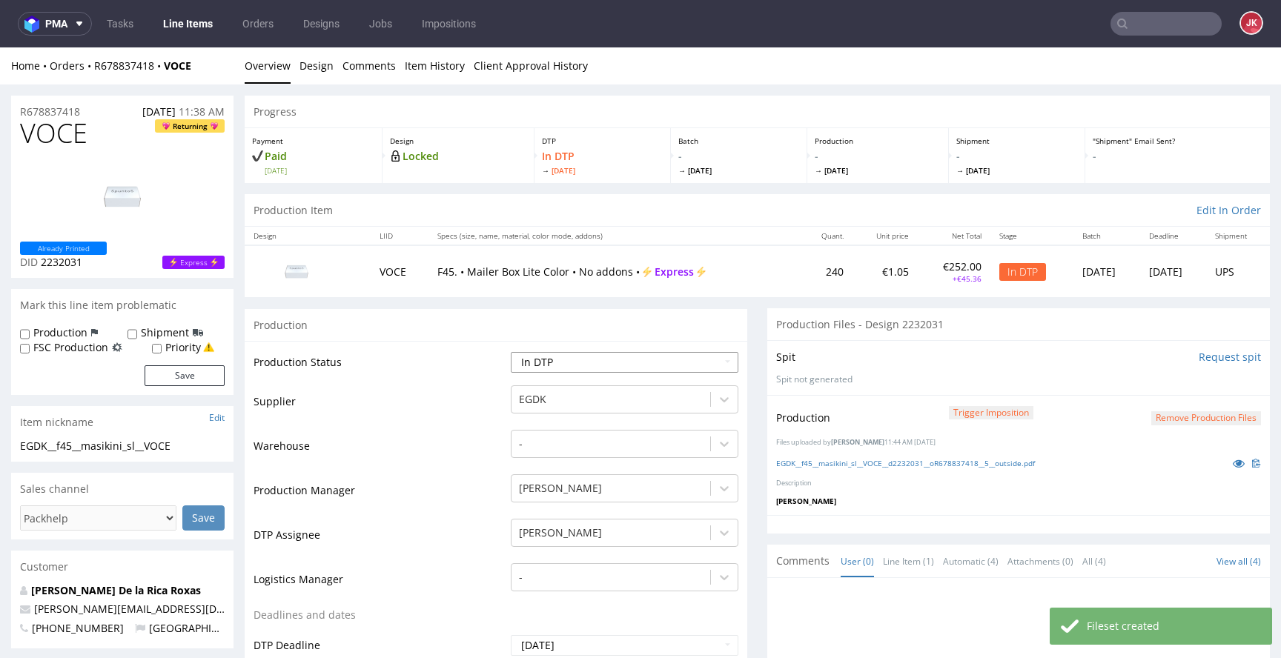
select select "dtp_production_ready"
click at [511, 352] on select "Waiting for Artwork Waiting for Diecut Waiting for Mockup Waiting for DTP Waiti…" at bounding box center [625, 362] width 228 height 21
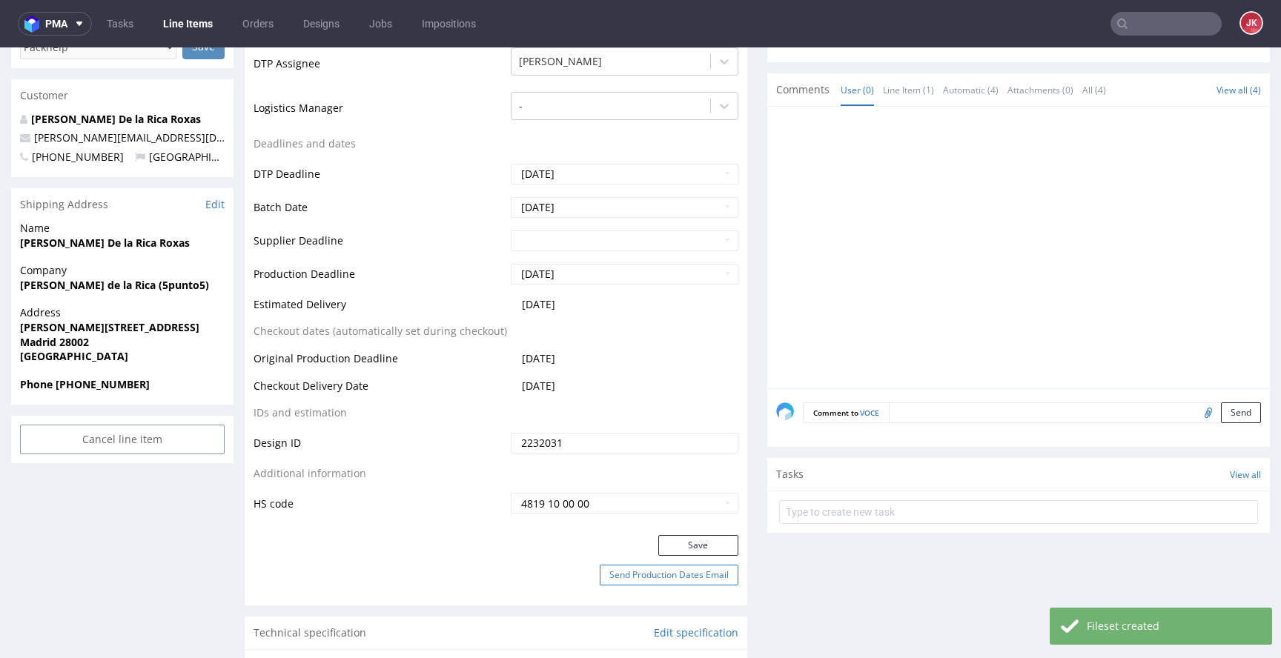
scroll to position [572, 0]
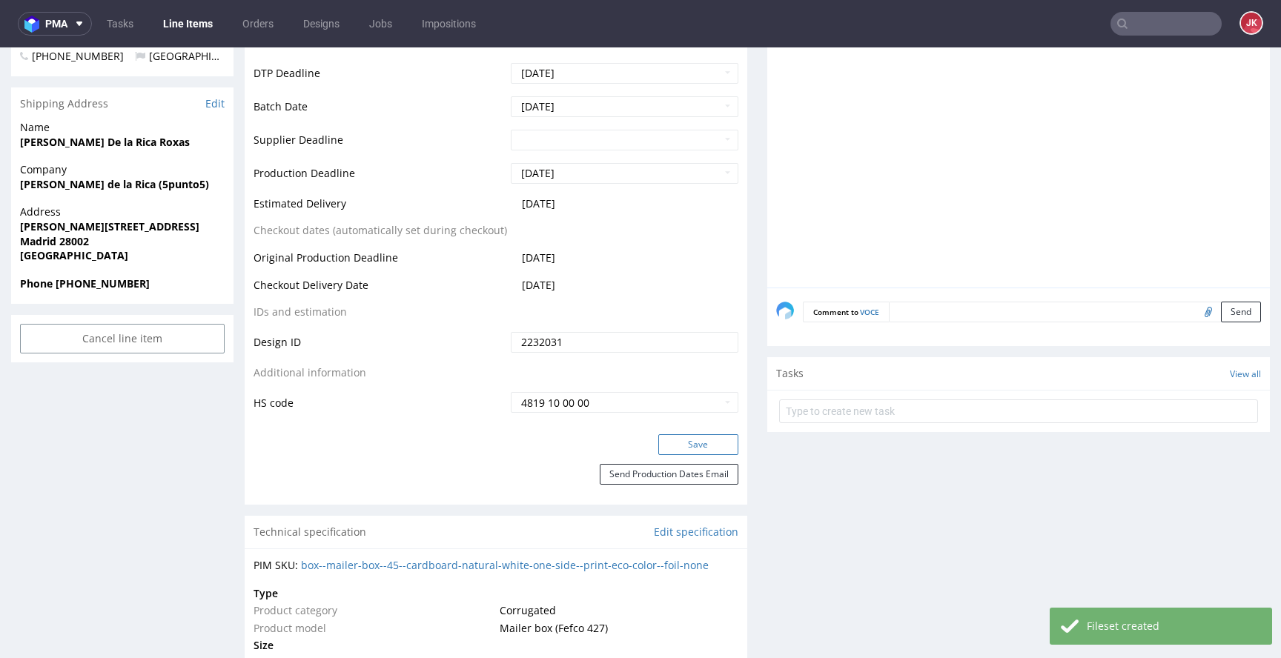
click at [705, 444] on button "Save" at bounding box center [698, 444] width 80 height 21
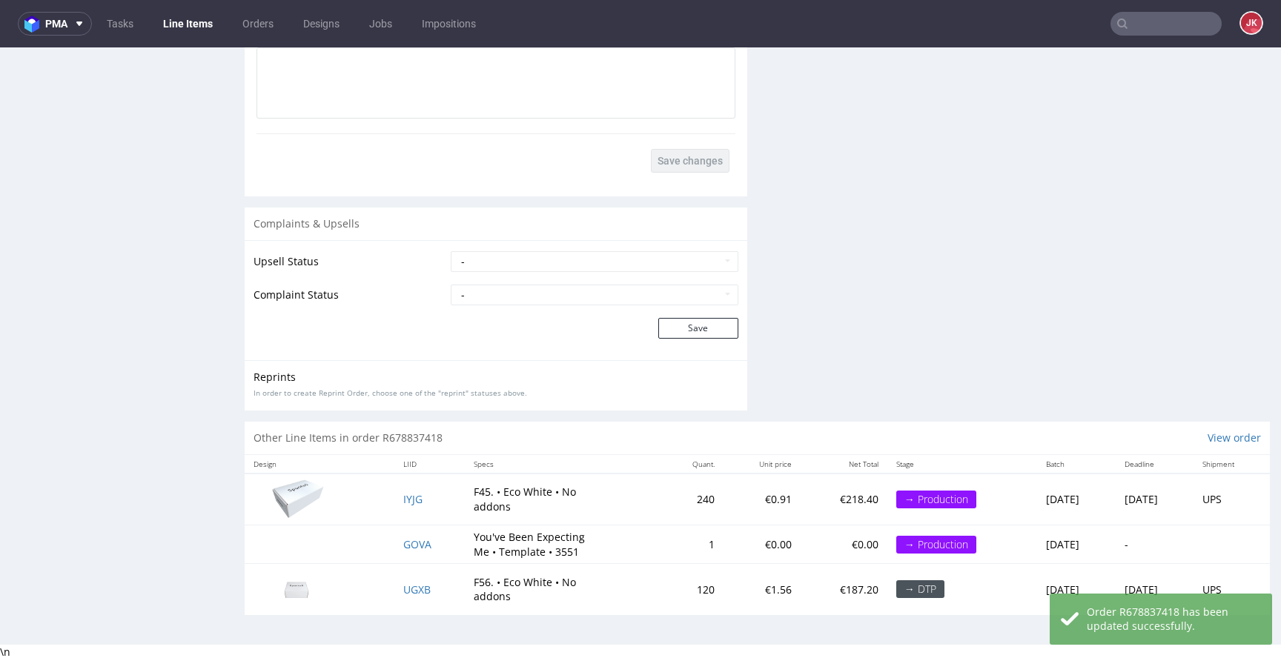
scroll to position [2094, 0]
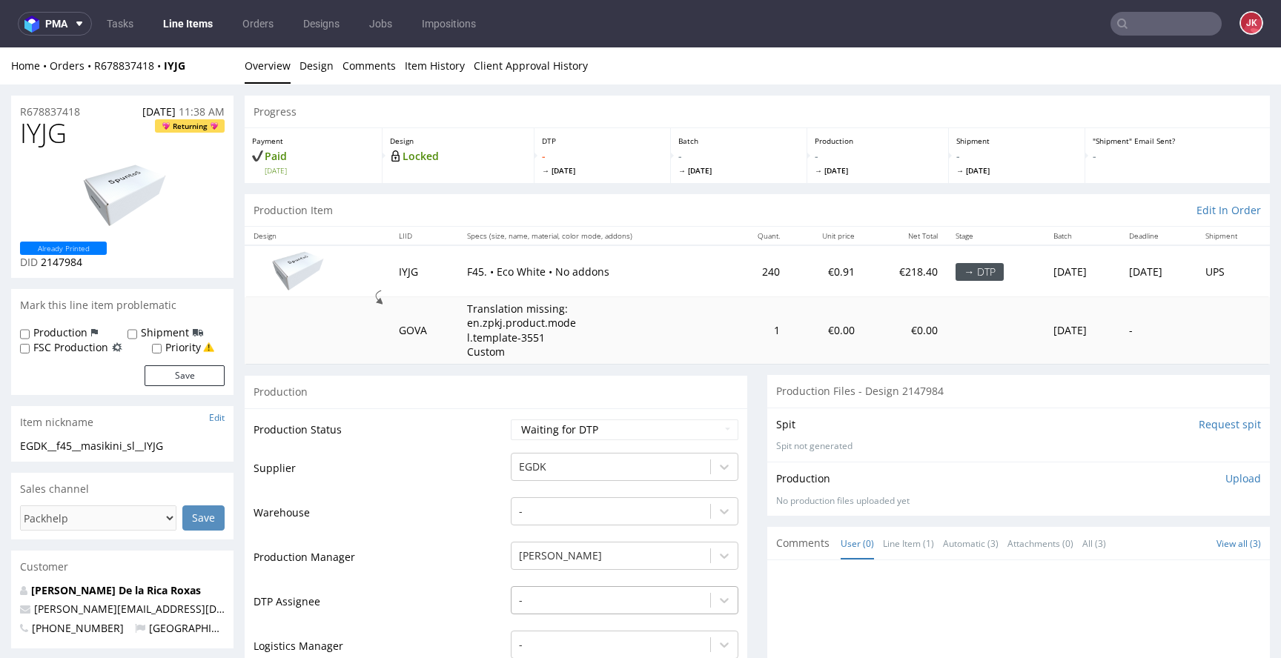
click at [591, 595] on div "-" at bounding box center [625, 596] width 228 height 21
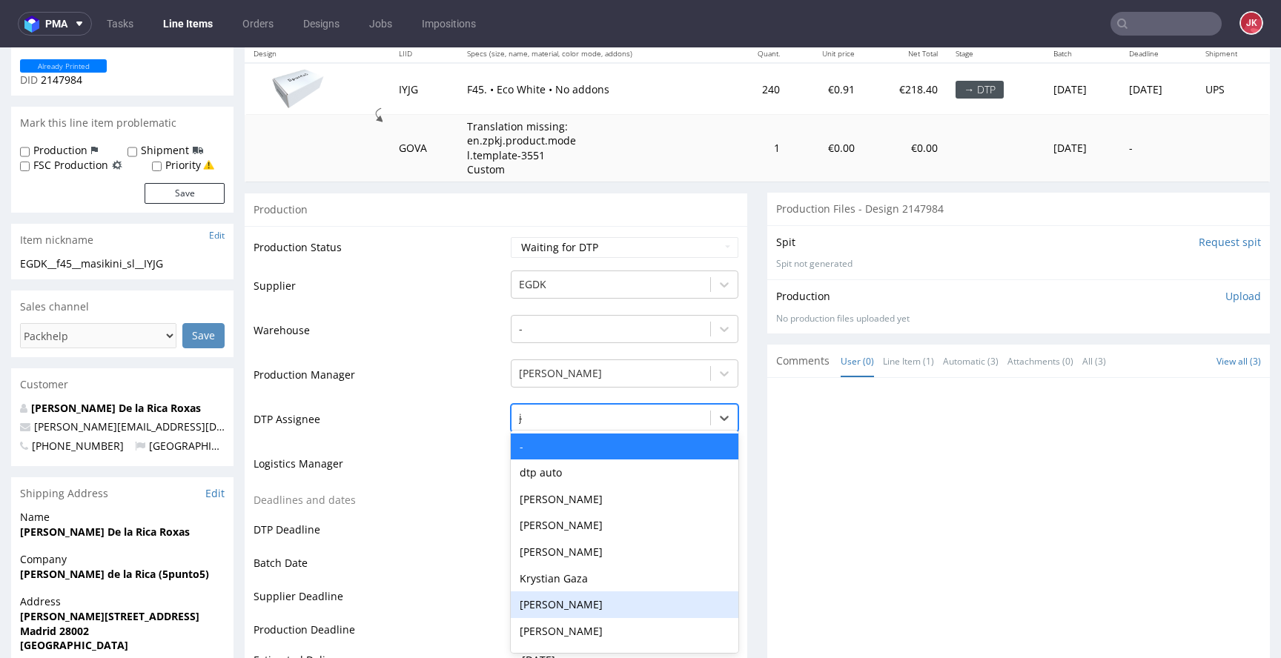
type input "jan"
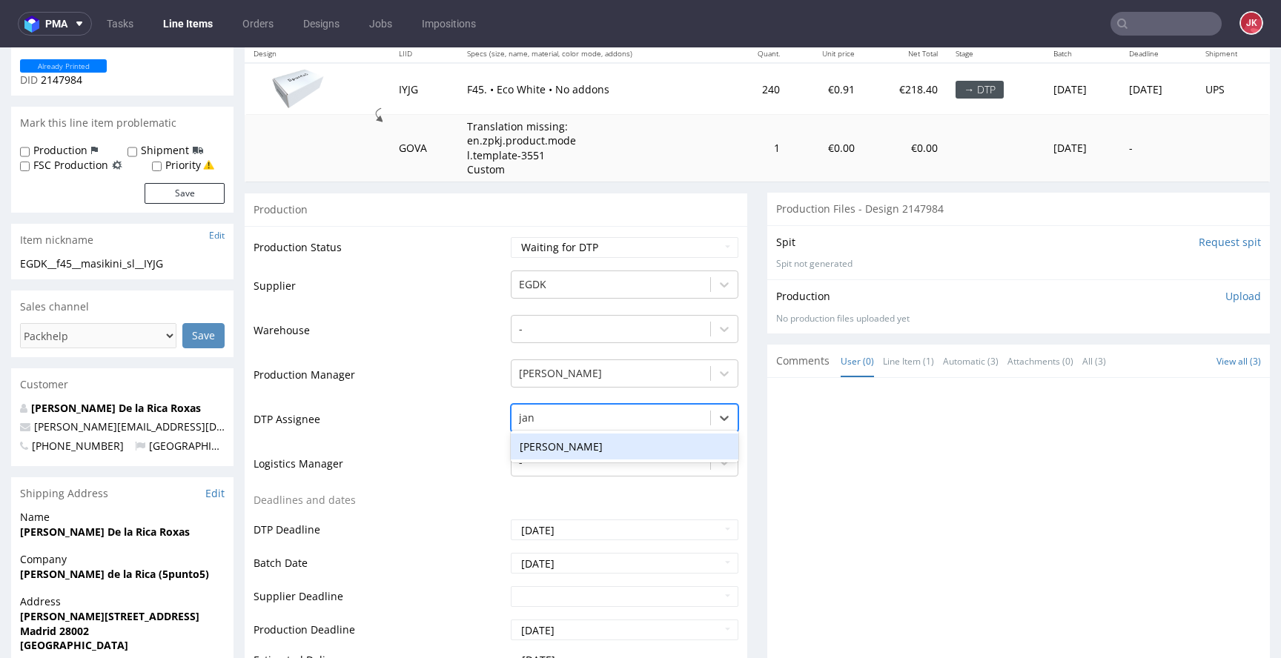
click at [614, 444] on div "Jan Kocik" at bounding box center [625, 447] width 228 height 27
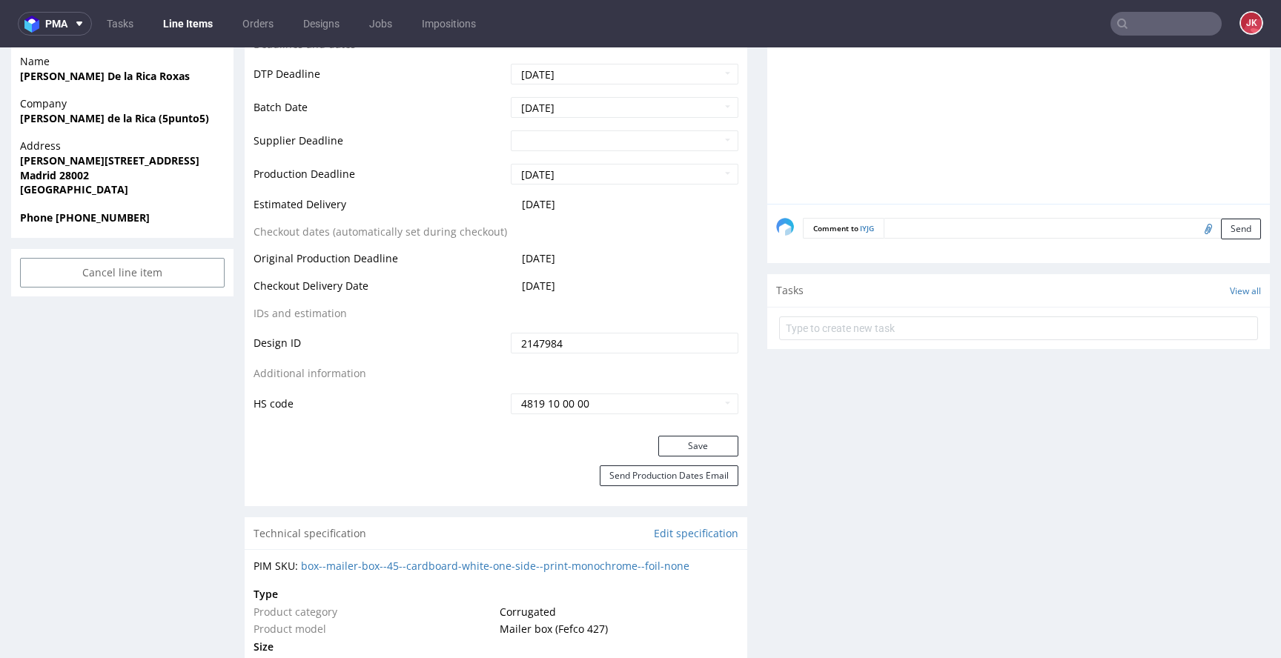
scroll to position [672, 0]
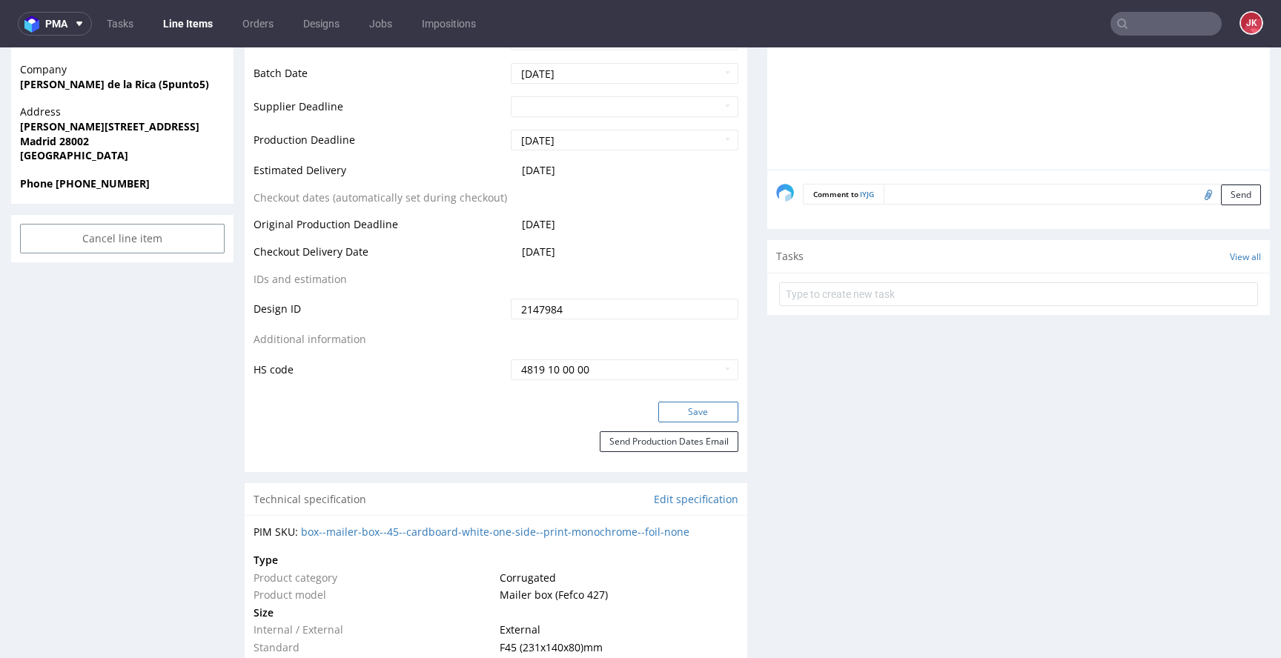
click at [675, 410] on button "Save" at bounding box center [698, 412] width 80 height 21
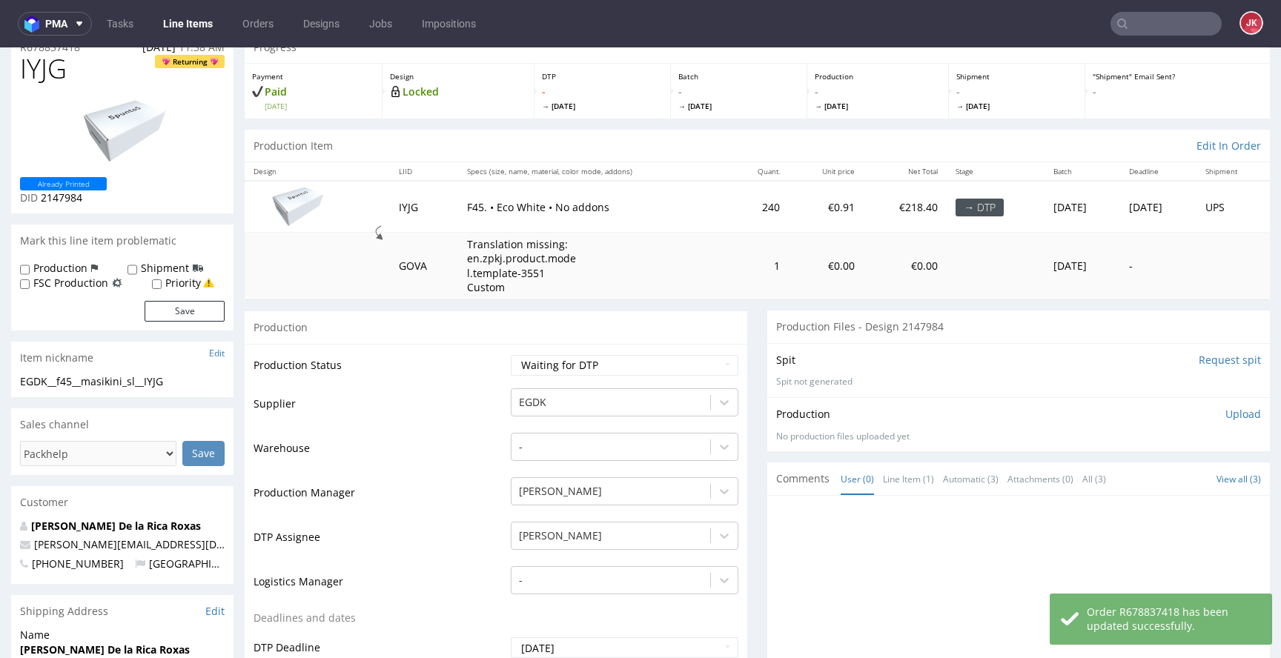
scroll to position [0, 0]
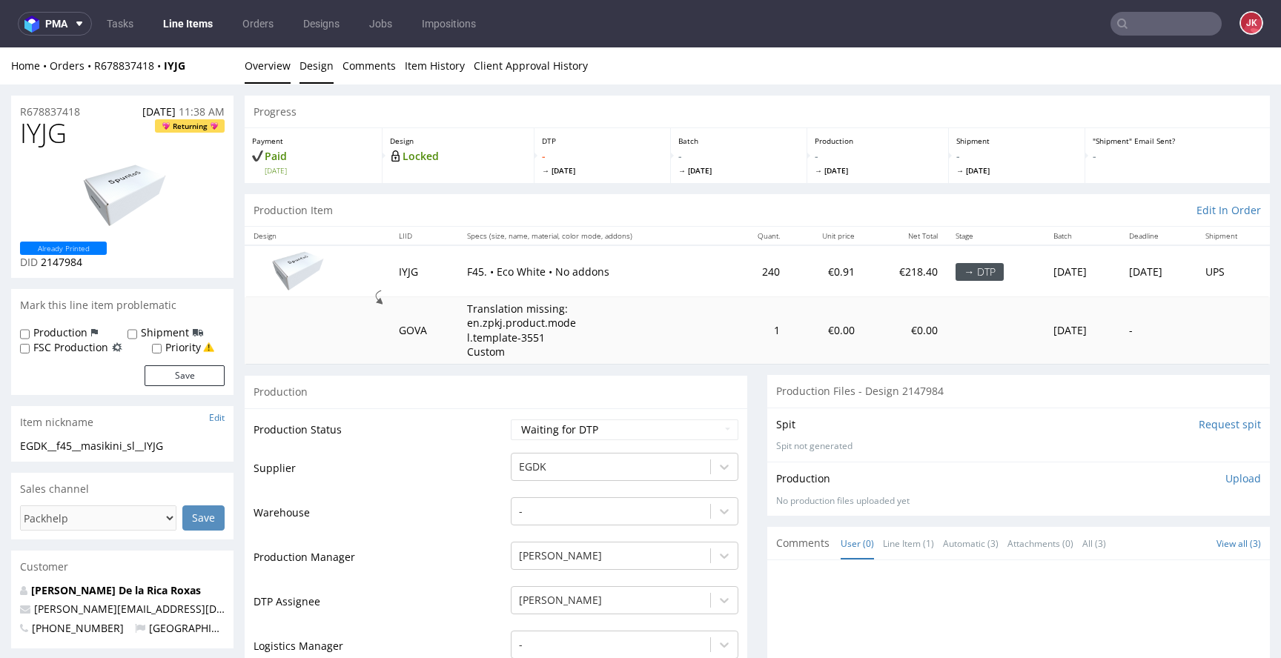
click at [316, 67] on link "Design" at bounding box center [317, 65] width 34 height 36
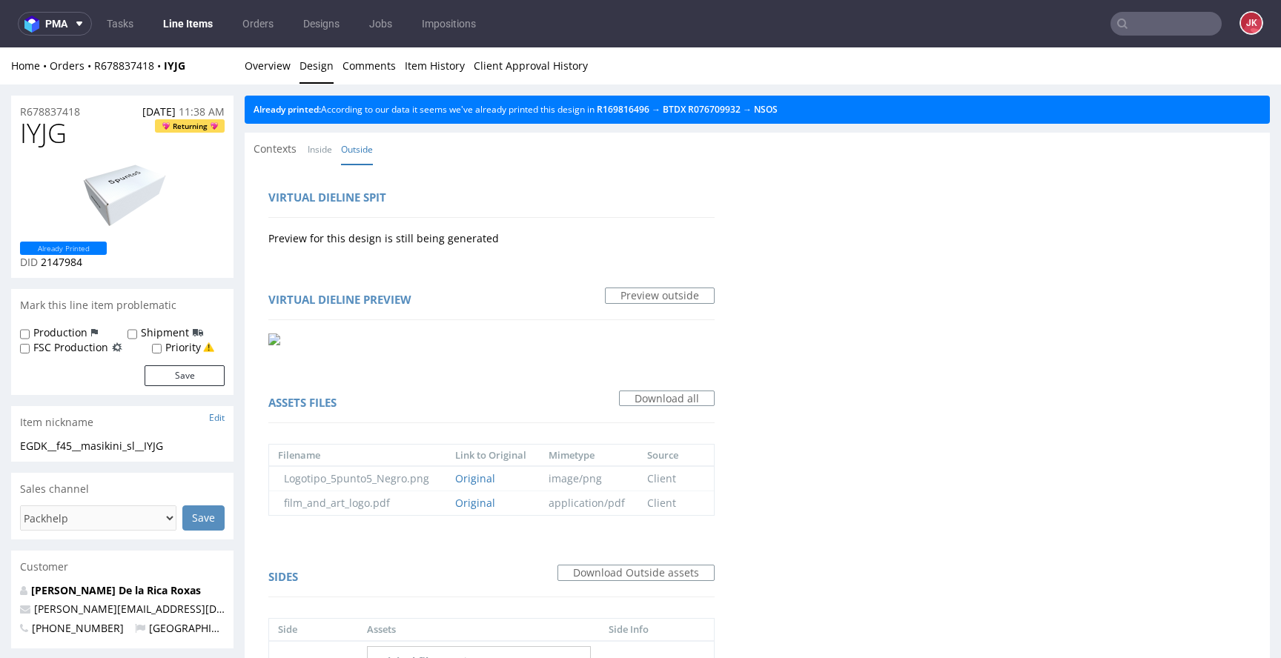
click at [795, 103] on div "Already printed: According to our data it seems we've already printed this desi…" at bounding box center [757, 110] width 1025 height 28
click at [778, 107] on link "NSOS" at bounding box center [766, 109] width 24 height 13
click at [265, 71] on link "Overview" at bounding box center [268, 65] width 46 height 36
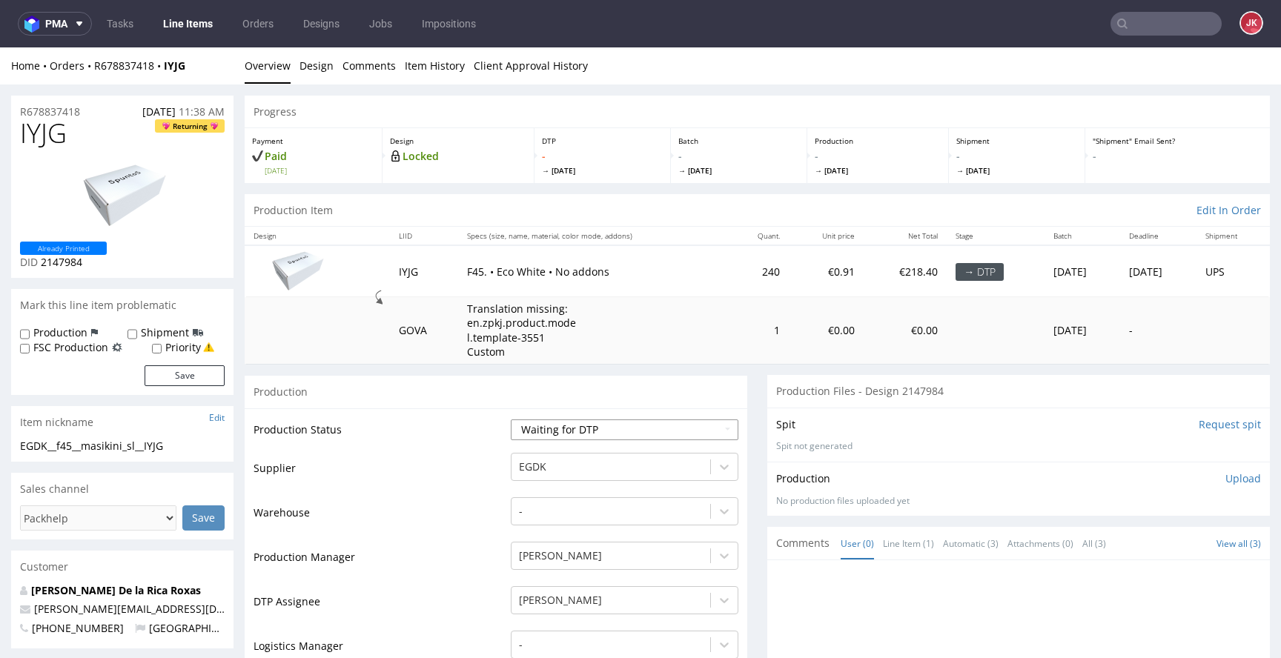
click at [689, 432] on select "Waiting for Artwork Waiting for Diecut Waiting for Mockup Waiting for DTP Waiti…" at bounding box center [625, 430] width 228 height 21
select select "dtp_in_process"
click at [511, 420] on select "Waiting for Artwork Waiting for Diecut Waiting for Mockup Waiting for DTP Waiti…" at bounding box center [625, 430] width 228 height 21
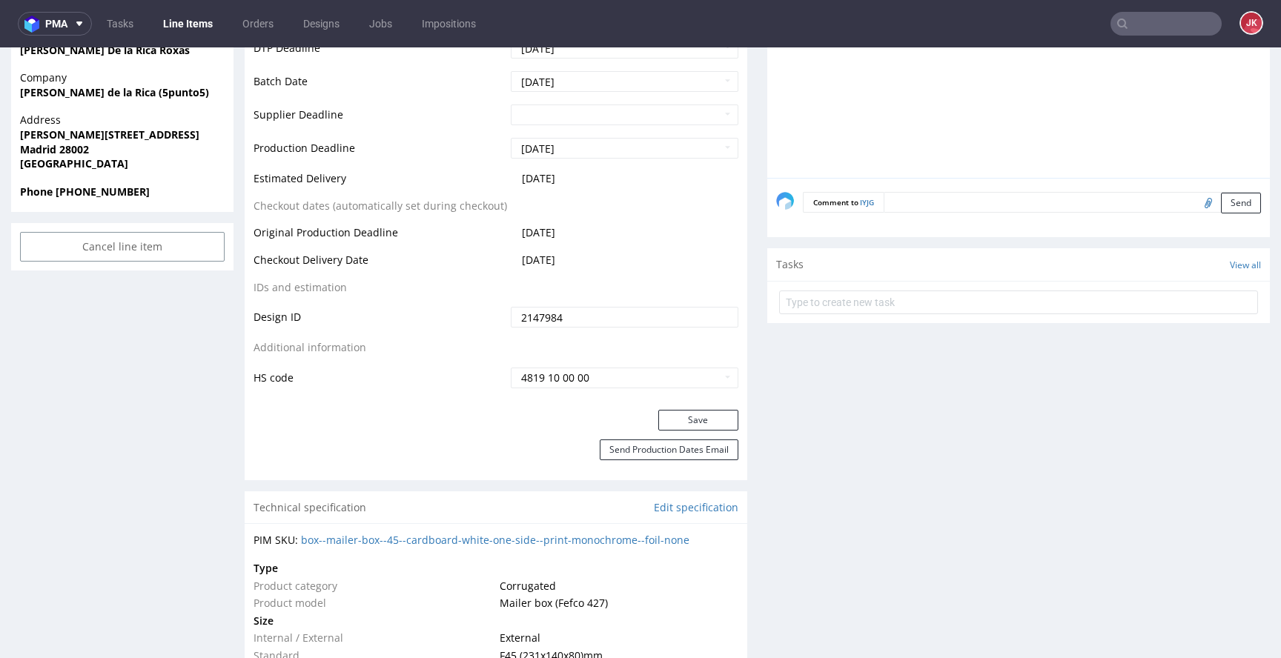
scroll to position [670, 0]
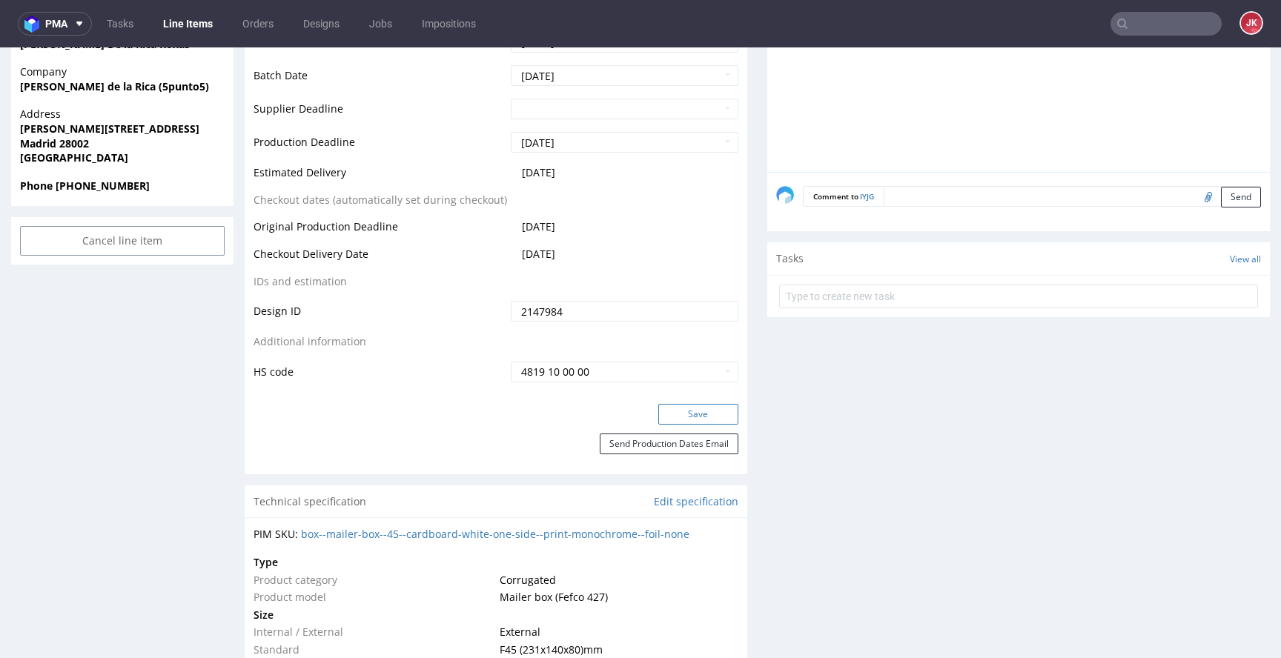
click at [682, 406] on button "Save" at bounding box center [698, 414] width 80 height 21
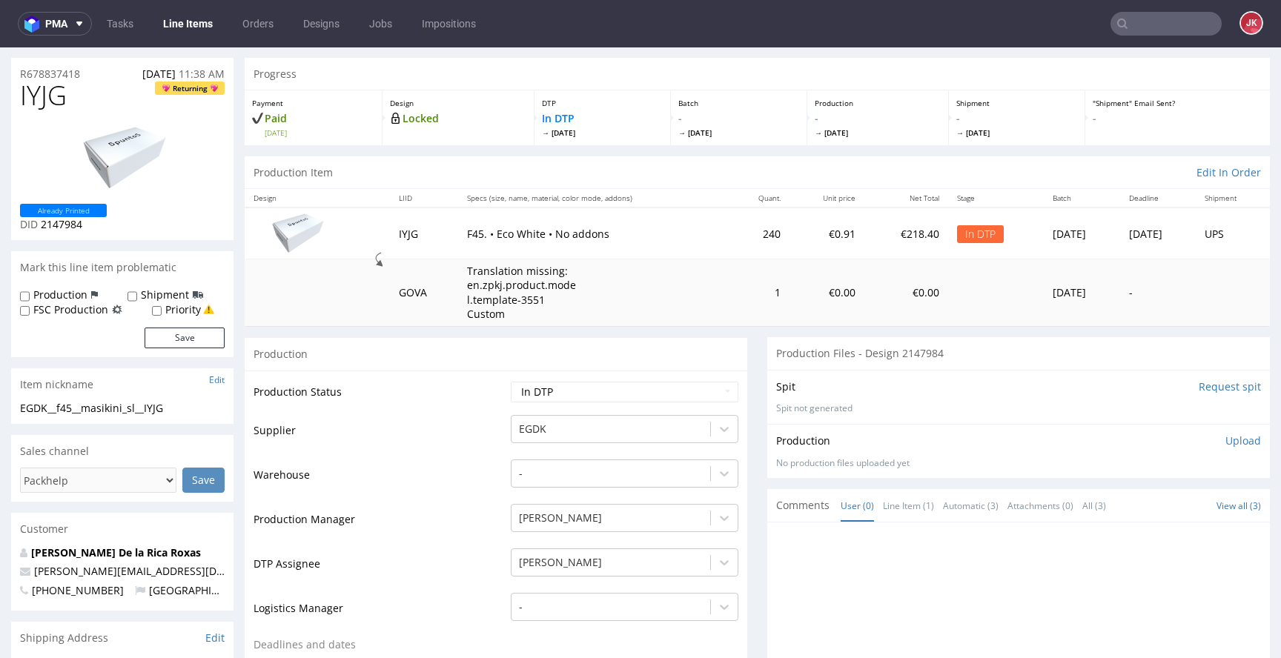
scroll to position [0, 0]
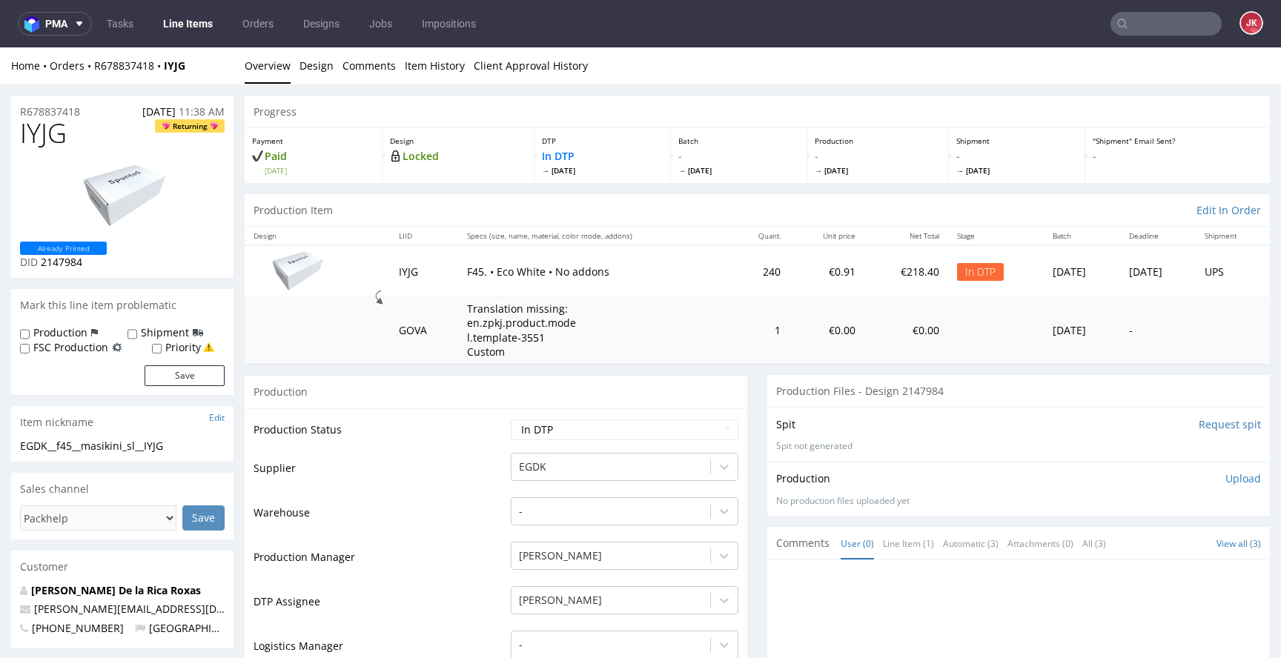
click at [47, 134] on span "IYJG" at bounding box center [43, 134] width 47 height 30
copy span "IYJG"
click at [392, 460] on td "Supplier" at bounding box center [381, 473] width 254 height 44
drag, startPoint x: 191, startPoint y: 443, endPoint x: 10, endPoint y: 446, distance: 180.9
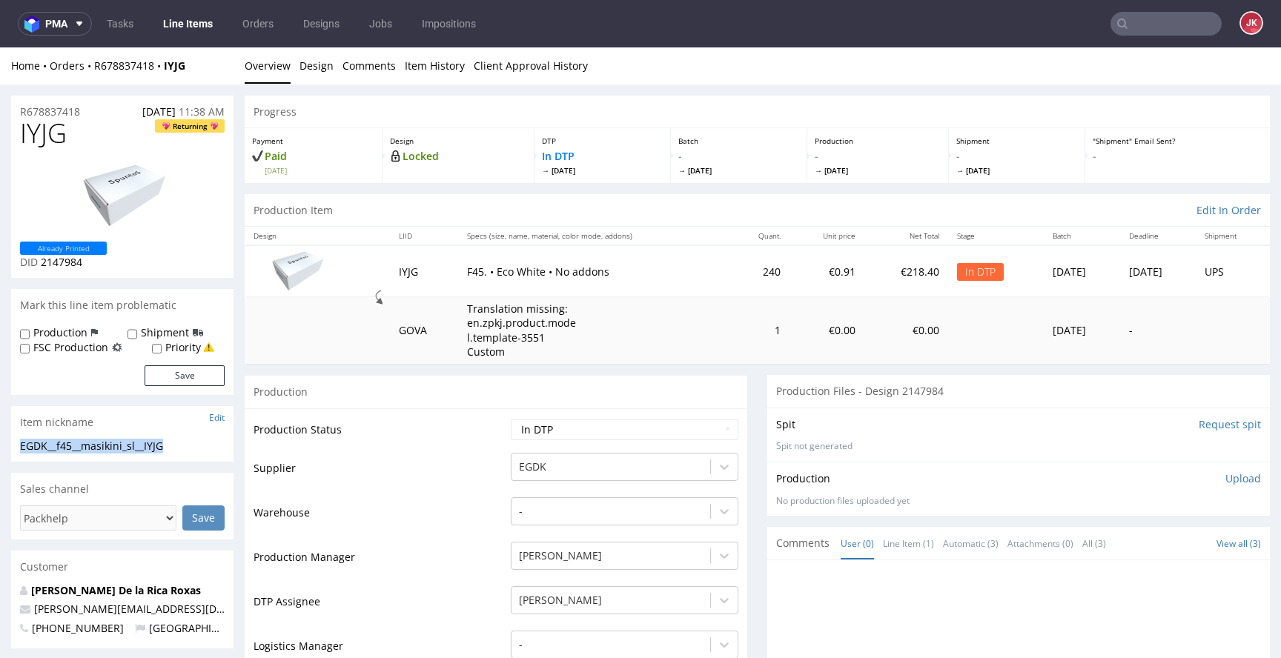
copy div "EGDK__f45__masikini_sl__IYJG"
drag, startPoint x: 93, startPoint y: 110, endPoint x: 0, endPoint y: 116, distance: 92.9
copy p "R678837418"
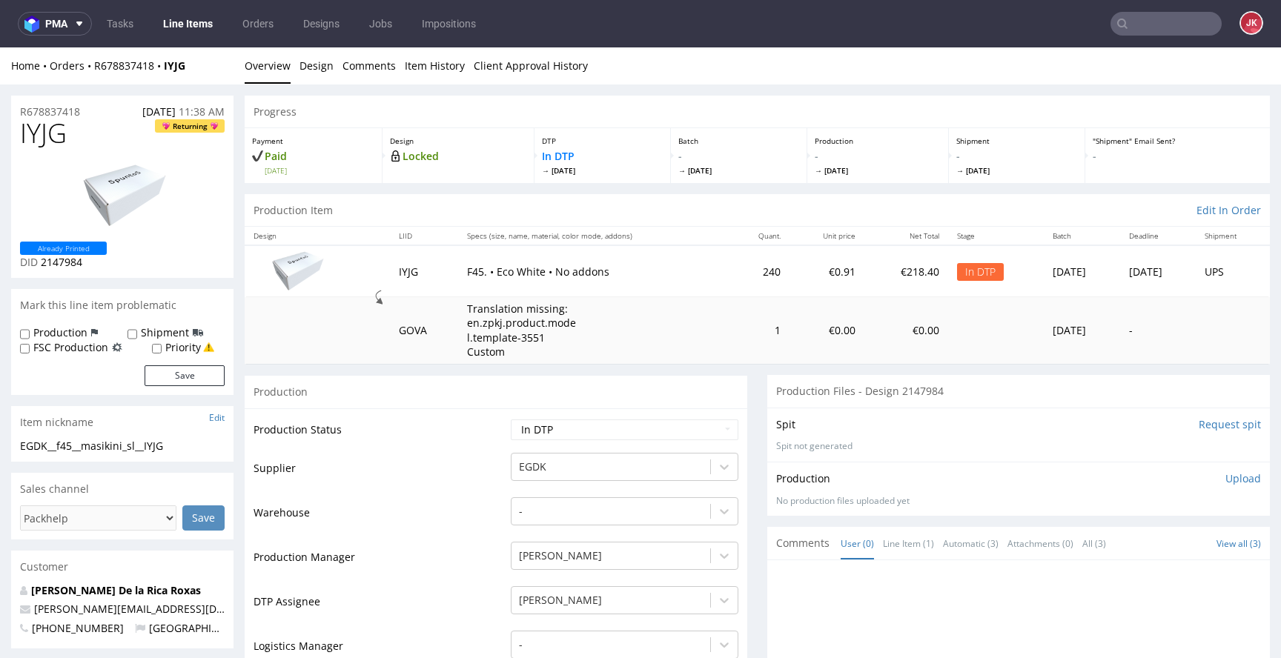
click at [1232, 483] on p "Upload" at bounding box center [1243, 478] width 36 height 15
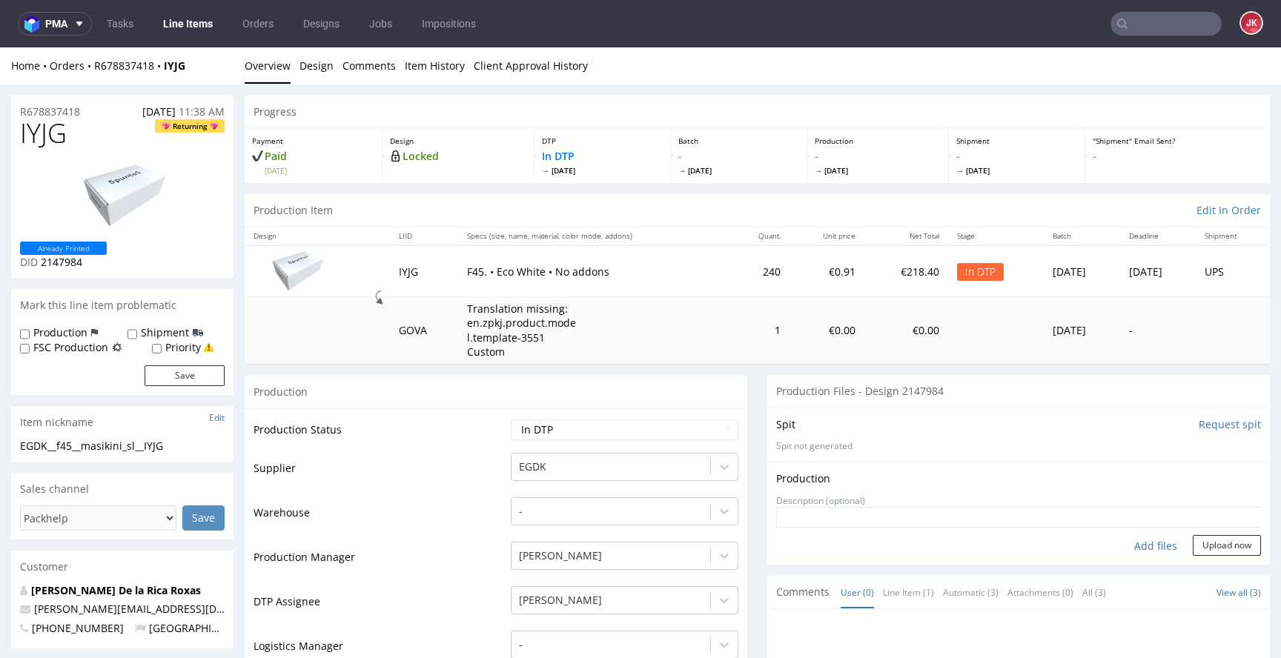
click at [1135, 546] on div "Add files" at bounding box center [1156, 546] width 74 height 22
type input "C:\fakepath\EGDK__f45__masikini_sl__IYJG__d2147984__oR678837418.pdf"
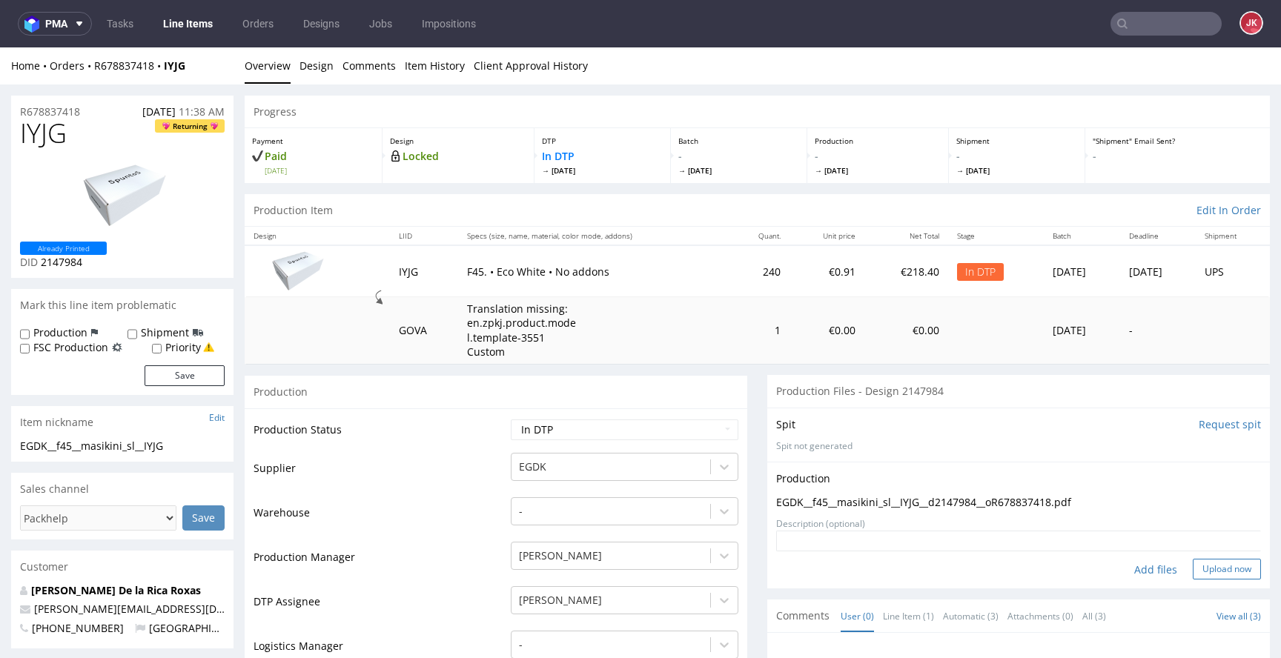
click at [1221, 570] on button "Upload now" at bounding box center [1227, 569] width 68 height 21
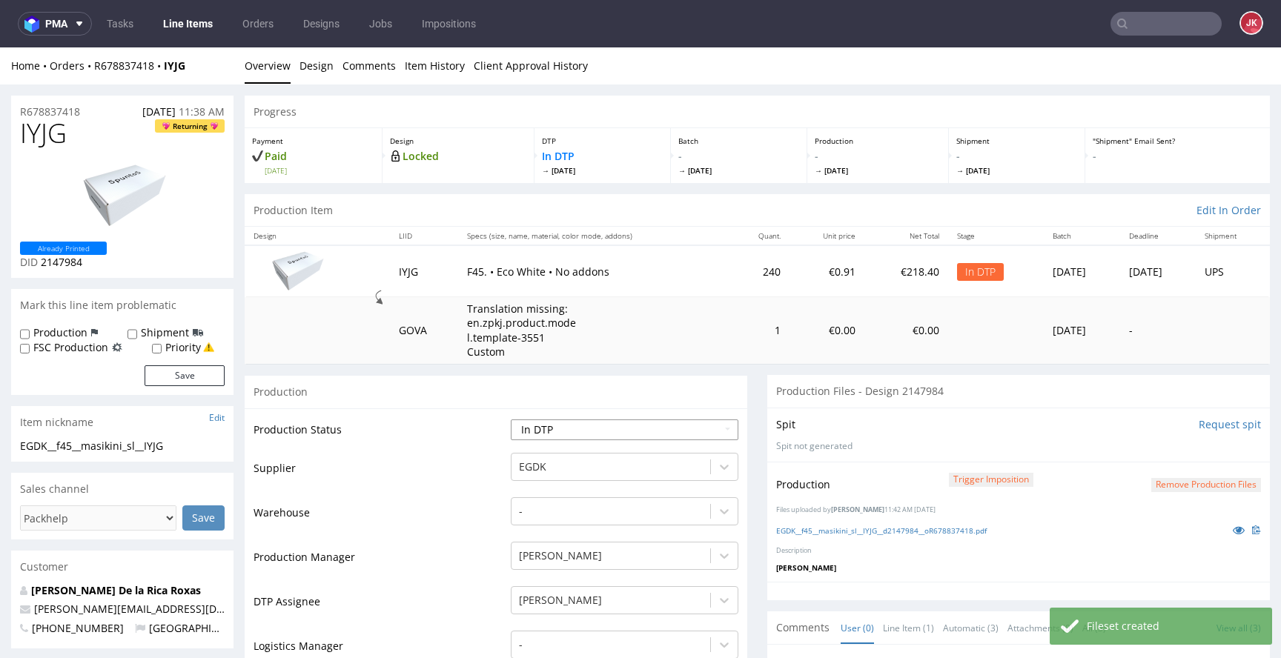
click at [687, 431] on select "Waiting for Artwork Waiting for Diecut Waiting for Mockup Waiting for DTP Waiti…" at bounding box center [625, 430] width 228 height 21
select select "dtp_production_ready"
click at [511, 420] on select "Waiting for Artwork Waiting for Diecut Waiting for Mockup Waiting for DTP Waiti…" at bounding box center [625, 430] width 228 height 21
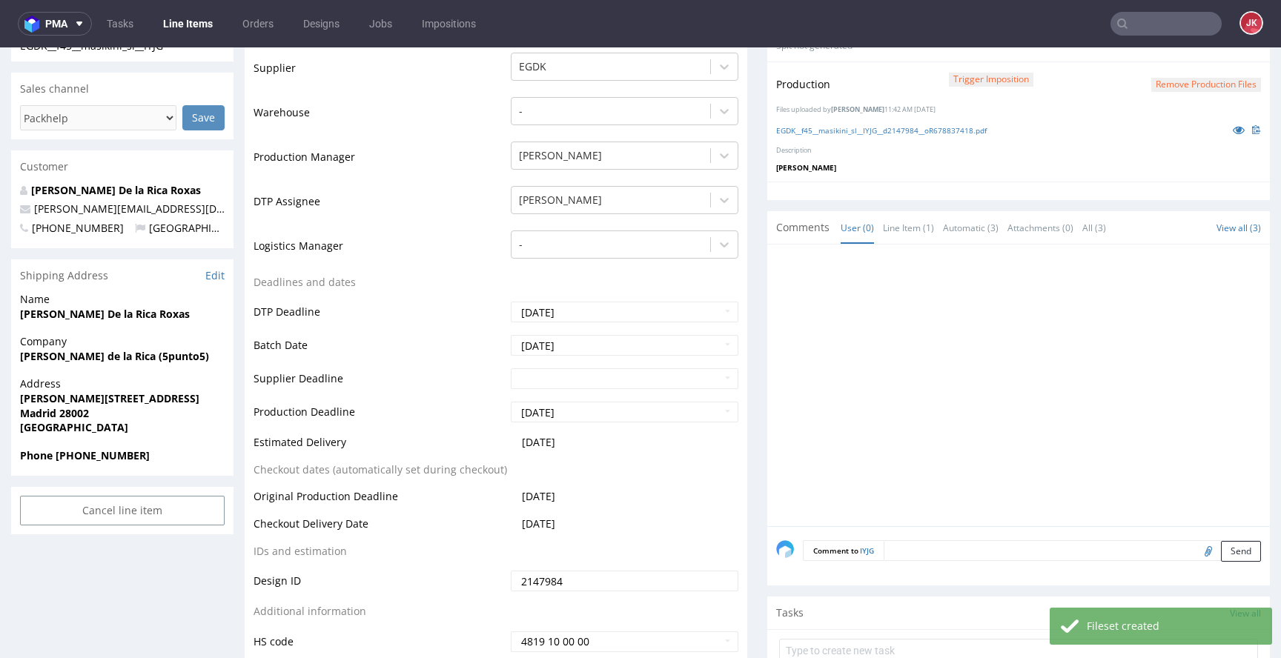
scroll to position [818, 0]
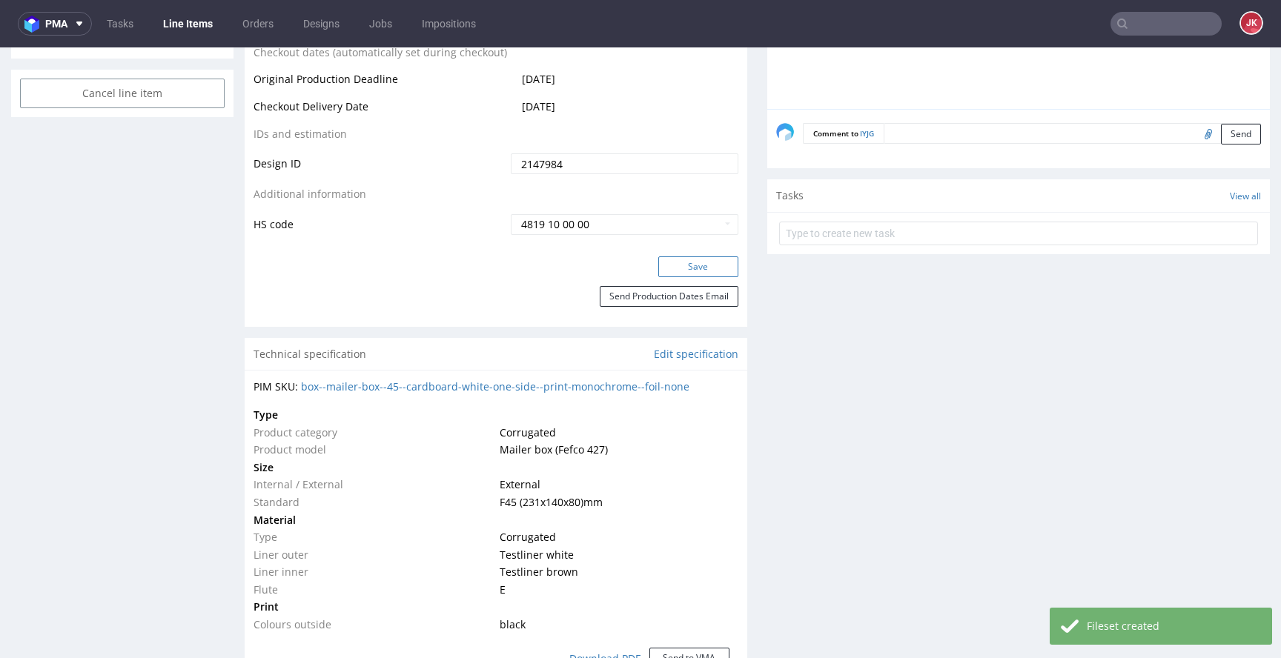
click at [690, 265] on button "Save" at bounding box center [698, 267] width 80 height 21
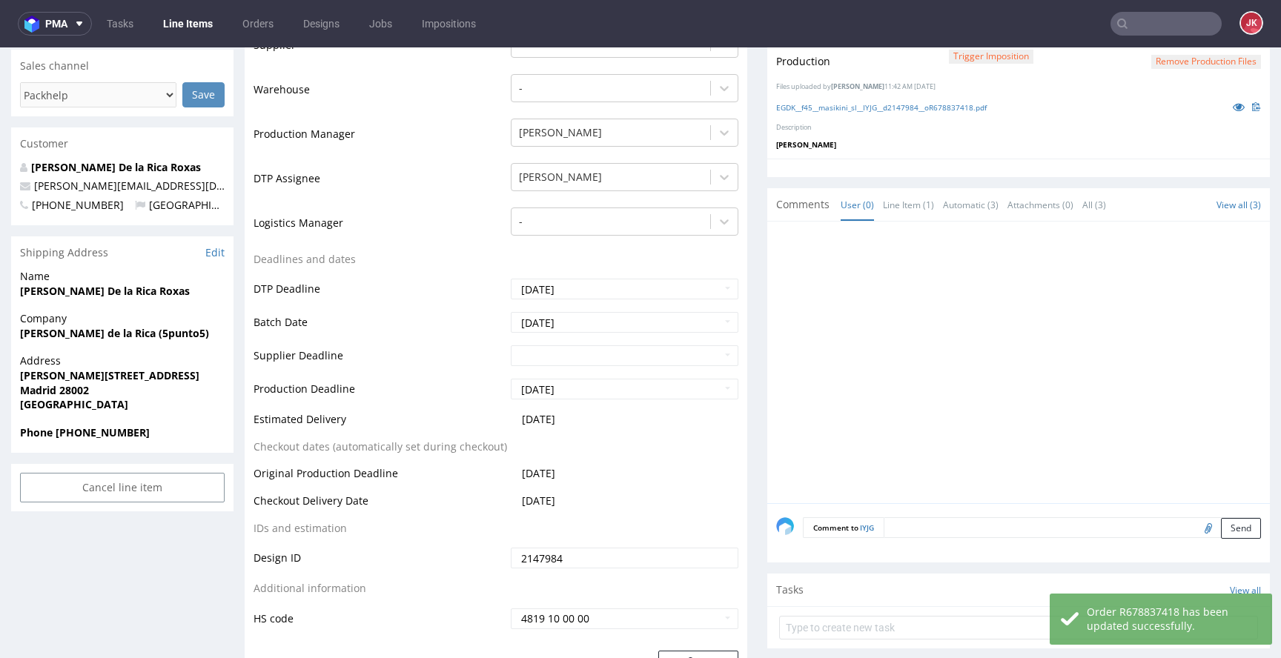
scroll to position [0, 0]
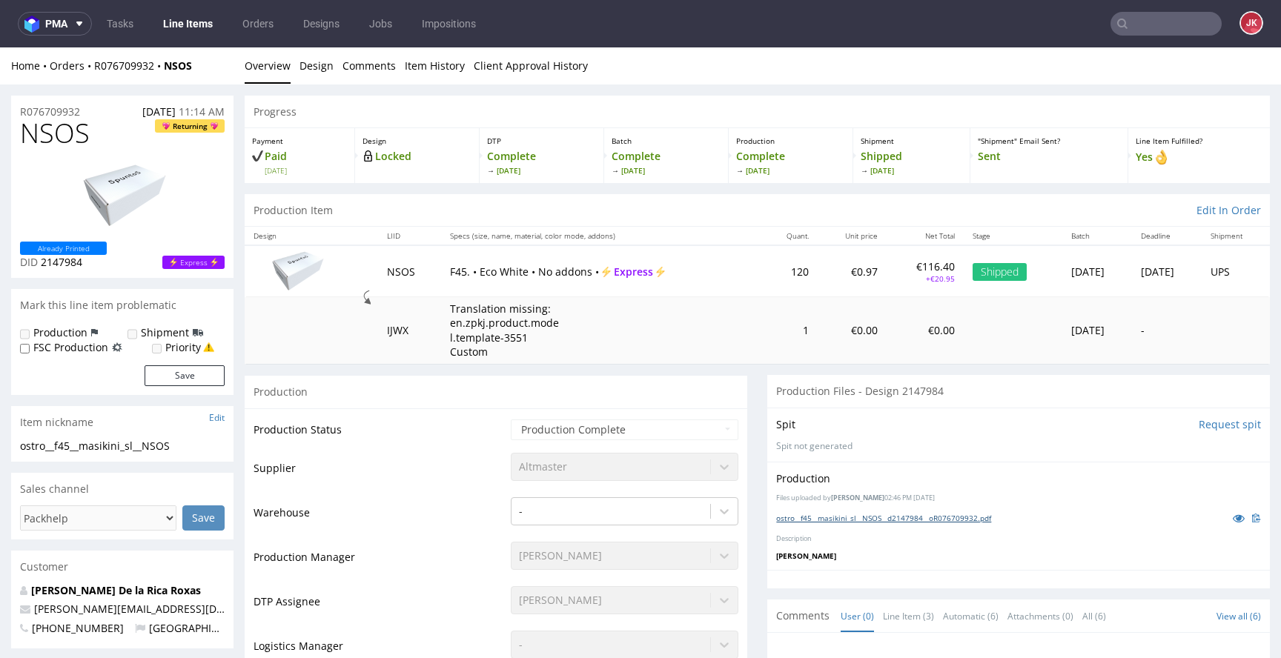
click at [892, 516] on link "ostro__f45__masikini_sl__NSOS__d2147984__oR076709932.pdf" at bounding box center [883, 518] width 215 height 10
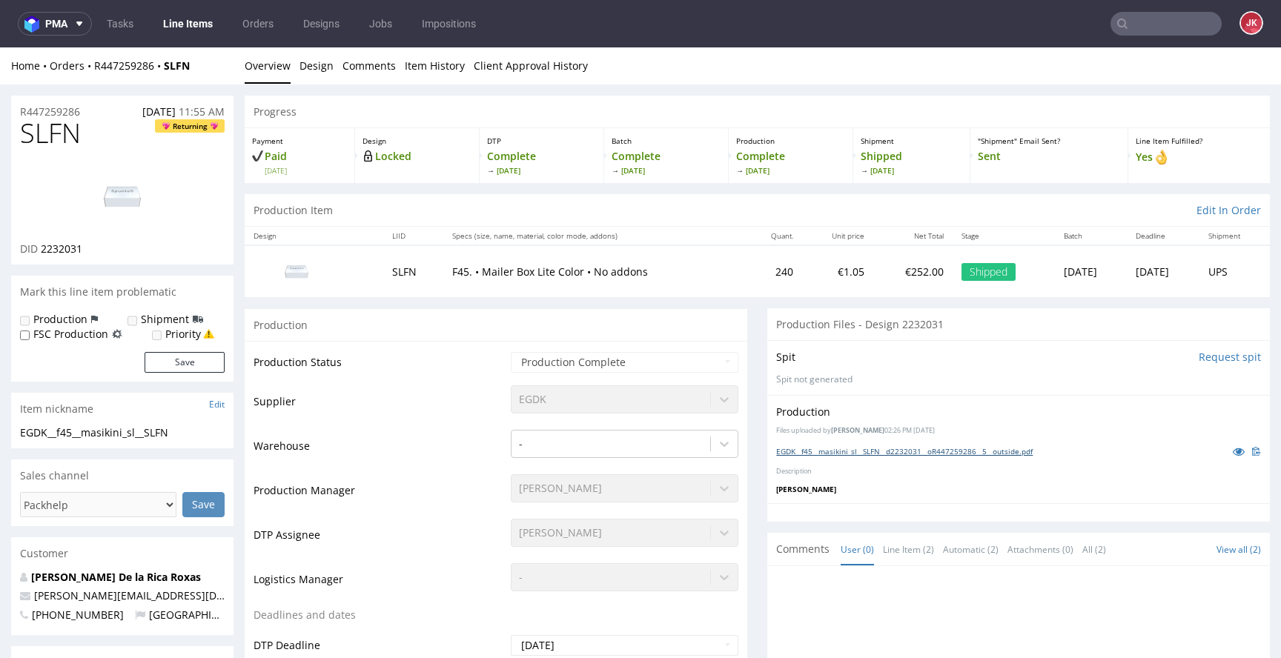
click at [868, 451] on link "EGDK__f45__masikini_sl__SLFN__d2232031__oR447259286__5__outside.pdf" at bounding box center [904, 451] width 257 height 10
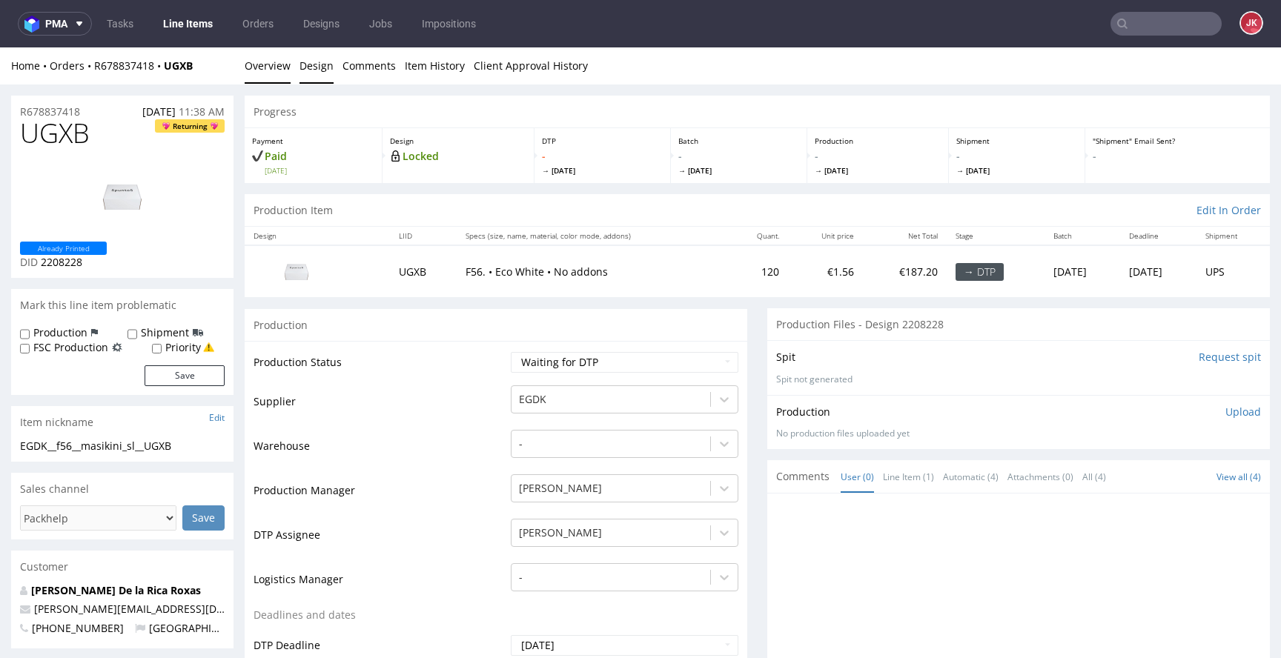
click at [311, 64] on link "Design" at bounding box center [317, 65] width 34 height 36
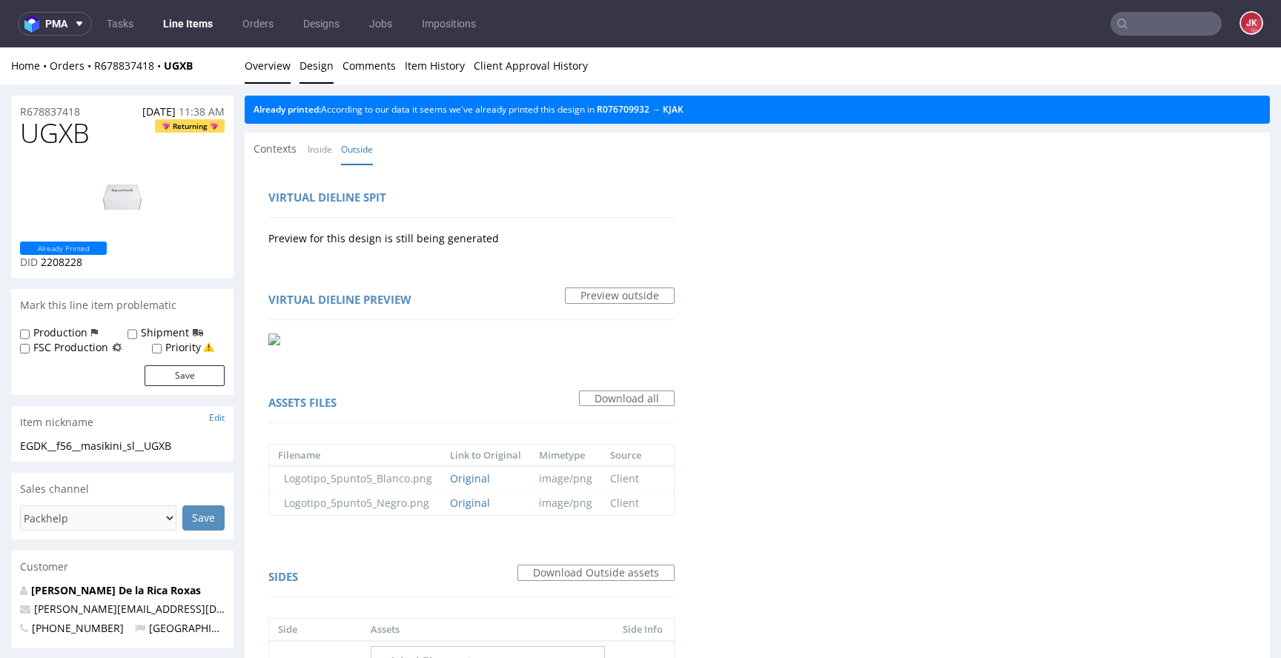
click at [251, 59] on link "Overview" at bounding box center [268, 65] width 46 height 36
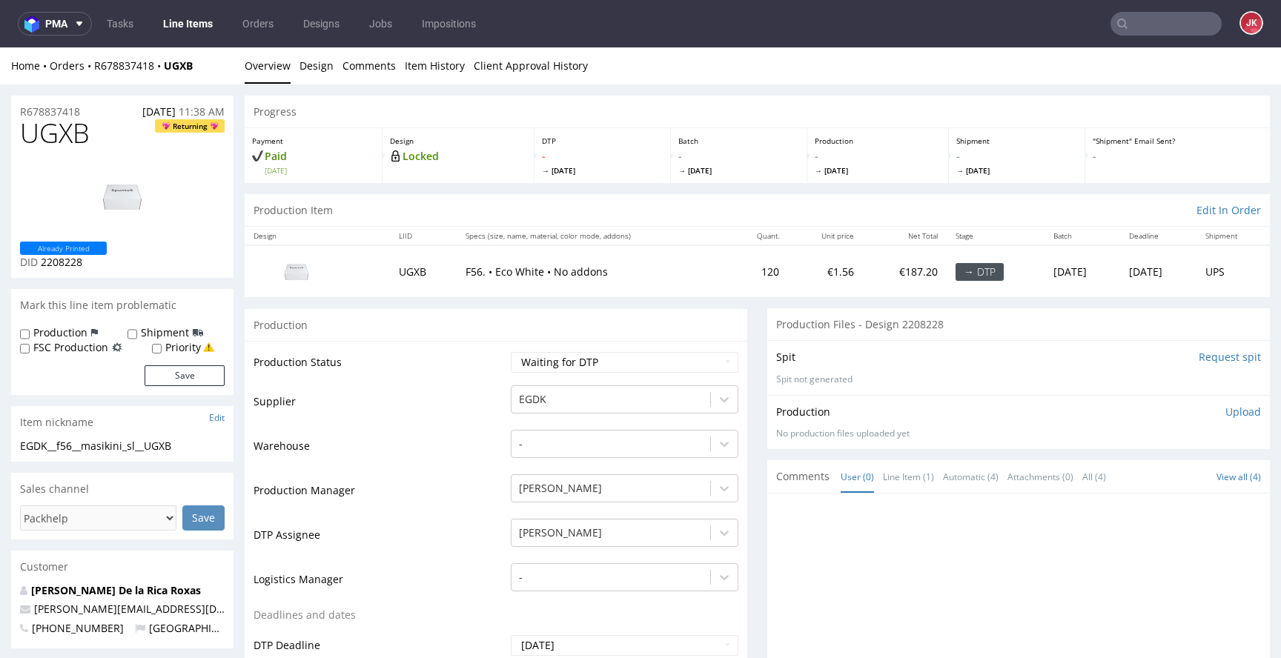
click at [48, 135] on span "UGXB" at bounding box center [55, 134] width 70 height 30
copy span "UGXB"
click at [610, 358] on select "Waiting for Artwork Waiting for Diecut Waiting for Mockup Waiting for DTP Waiti…" at bounding box center [625, 362] width 228 height 21
select select "dtp_in_process"
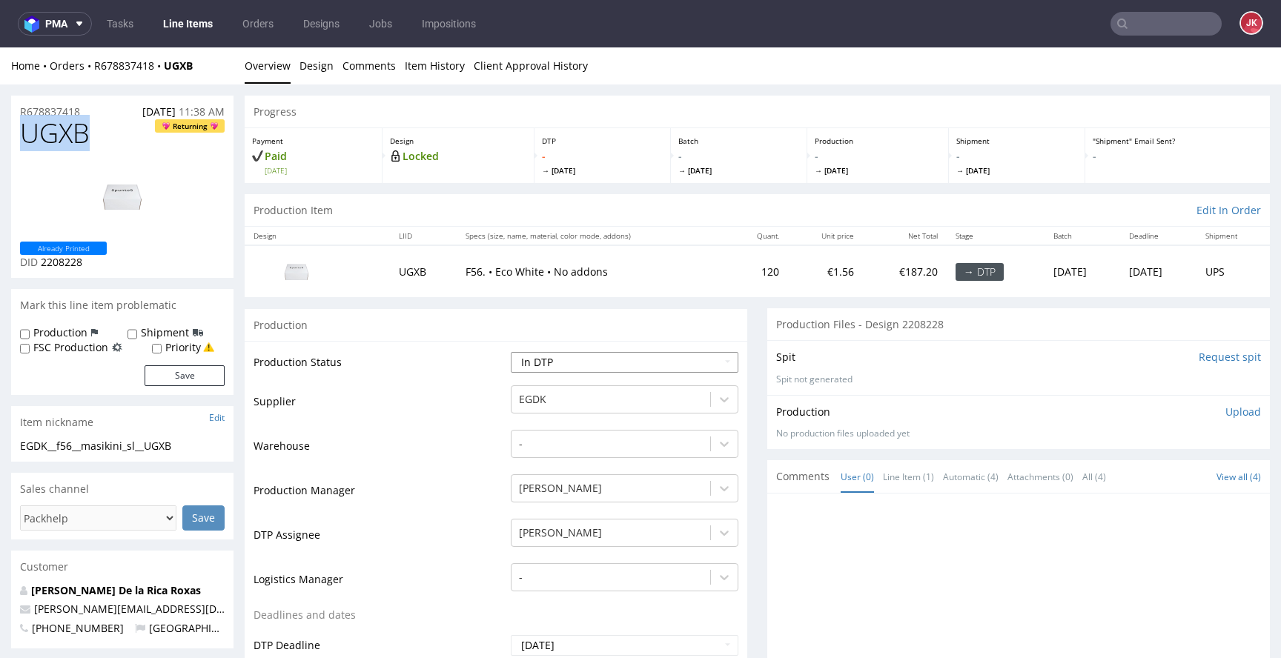
click at [511, 352] on select "Waiting for Artwork Waiting for Diecut Waiting for Mockup Waiting for DTP Waiti…" at bounding box center [625, 362] width 228 height 21
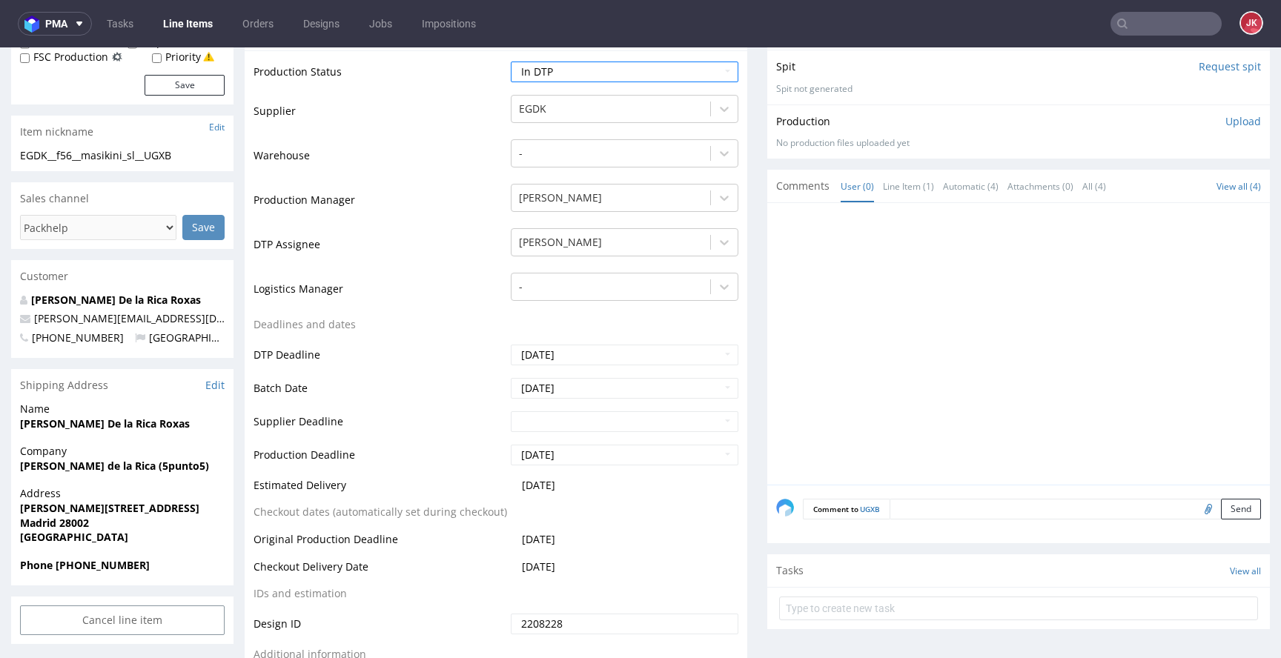
scroll to position [592, 0]
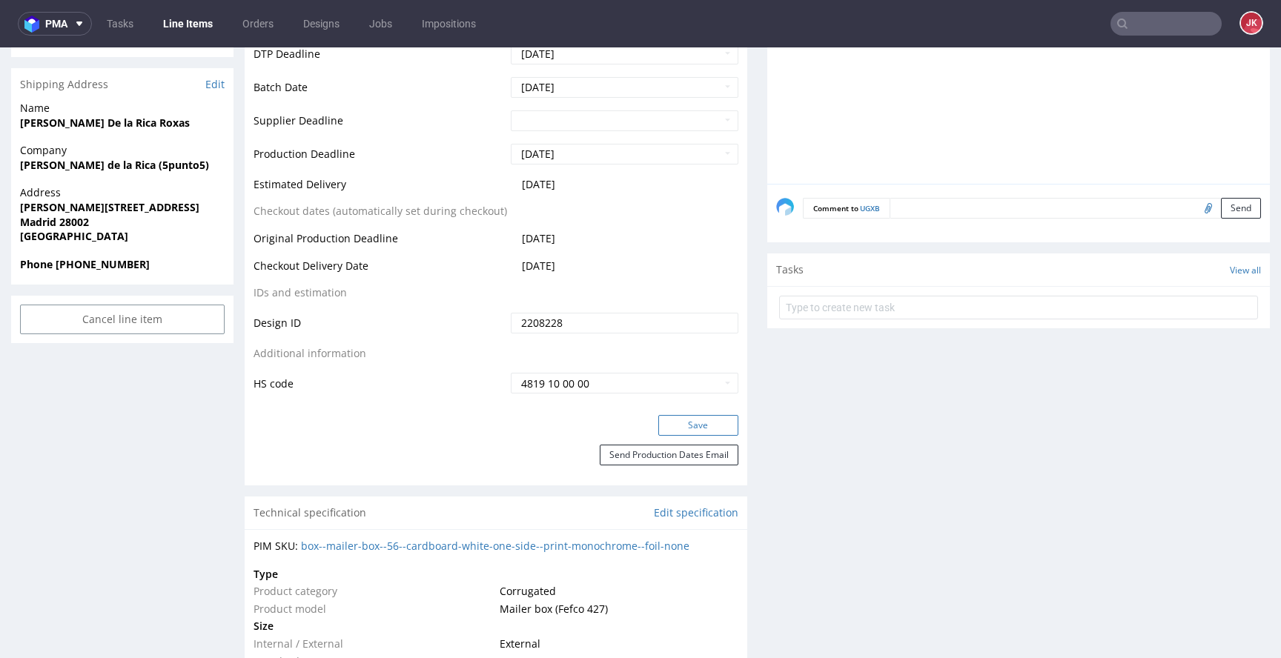
click at [696, 419] on button "Save" at bounding box center [698, 425] width 80 height 21
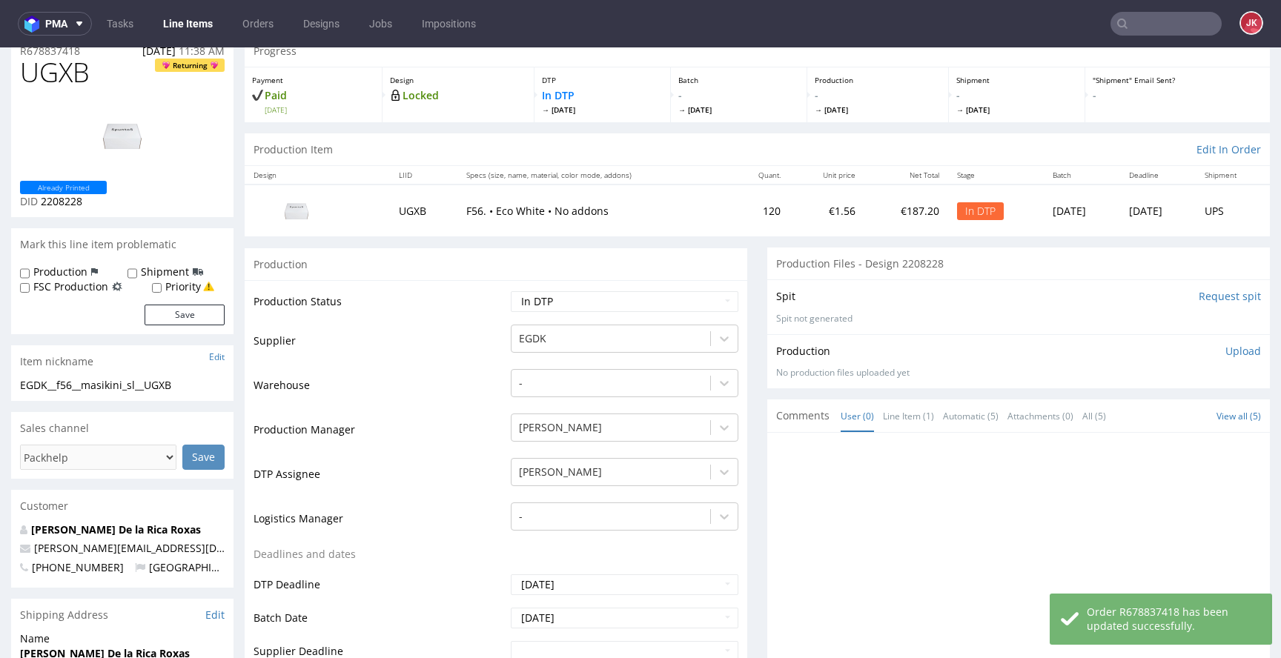
scroll to position [0, 0]
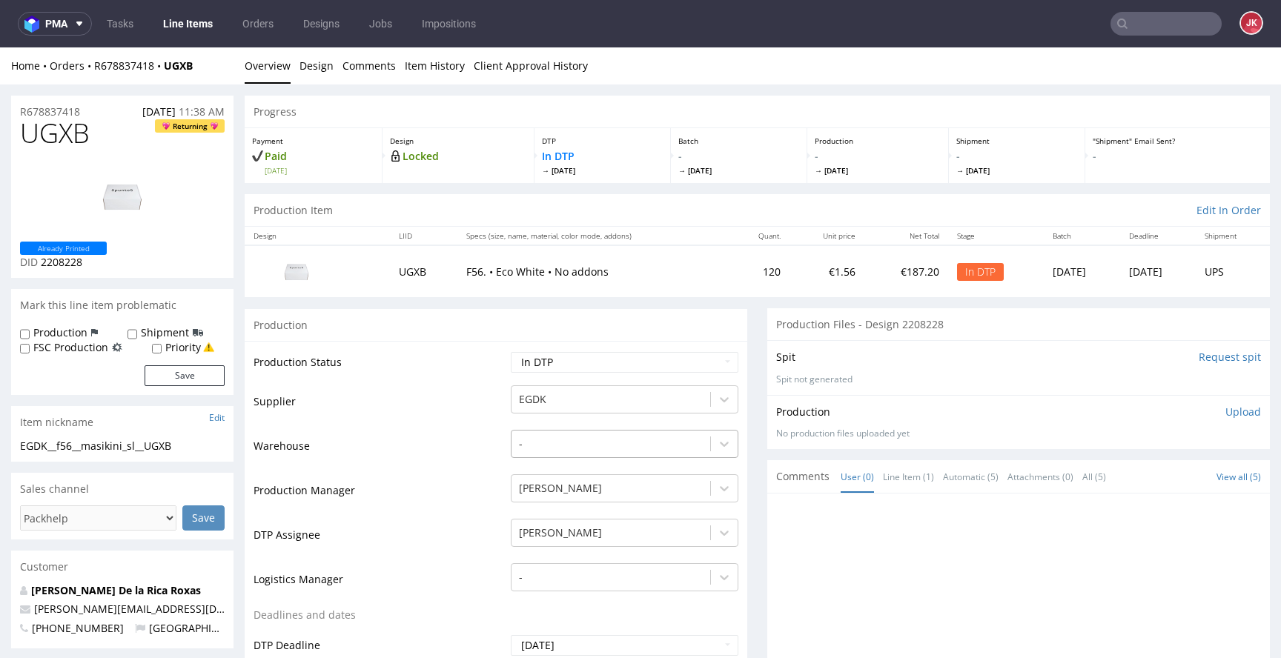
click at [511, 431] on div "-" at bounding box center [625, 444] width 228 height 28
click at [454, 434] on td "Warehouse" at bounding box center [381, 450] width 254 height 44
drag, startPoint x: 200, startPoint y: 440, endPoint x: 40, endPoint y: 445, distance: 160.2
click at [11, 444] on div "EGDK__f56__masikini_sl__UGXB EGDK__f56 __masikini_sl__UGXB Update" at bounding box center [122, 451] width 222 height 24
copy div "EGDK__f56__masikini_sl__UGXB"
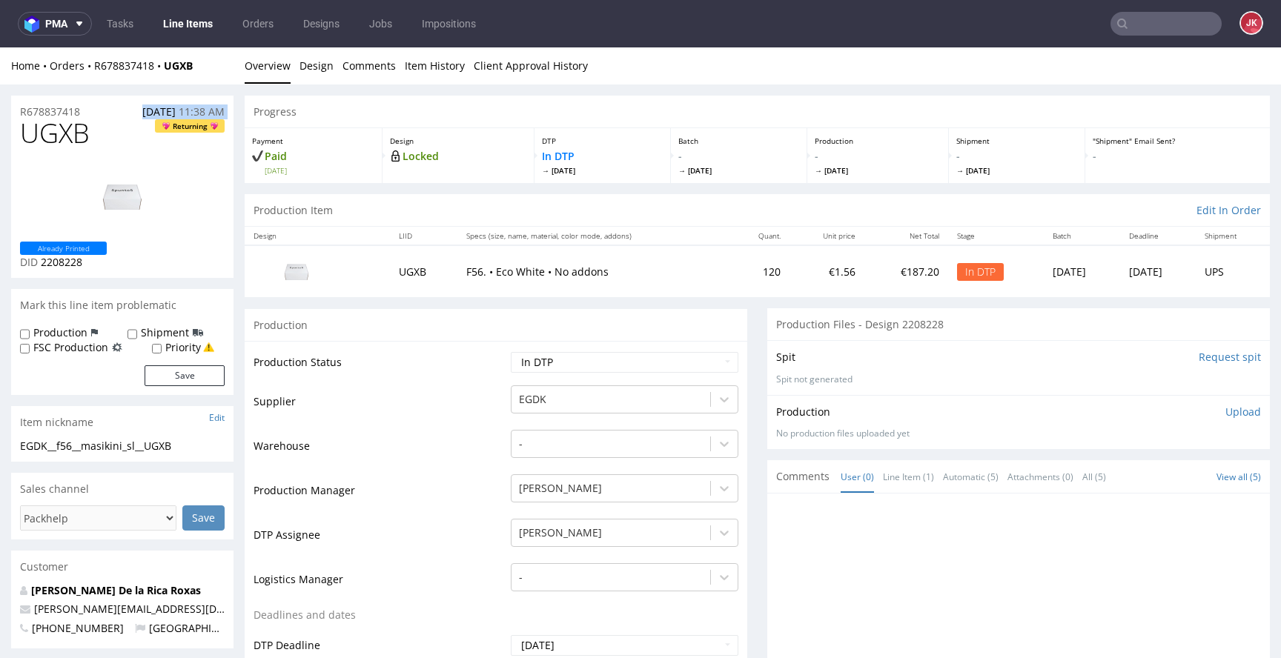
click at [111, 110] on div "R678837418 01.09.2025 11:38 AM" at bounding box center [122, 108] width 222 height 24
click at [1225, 415] on p "Upload" at bounding box center [1243, 412] width 36 height 15
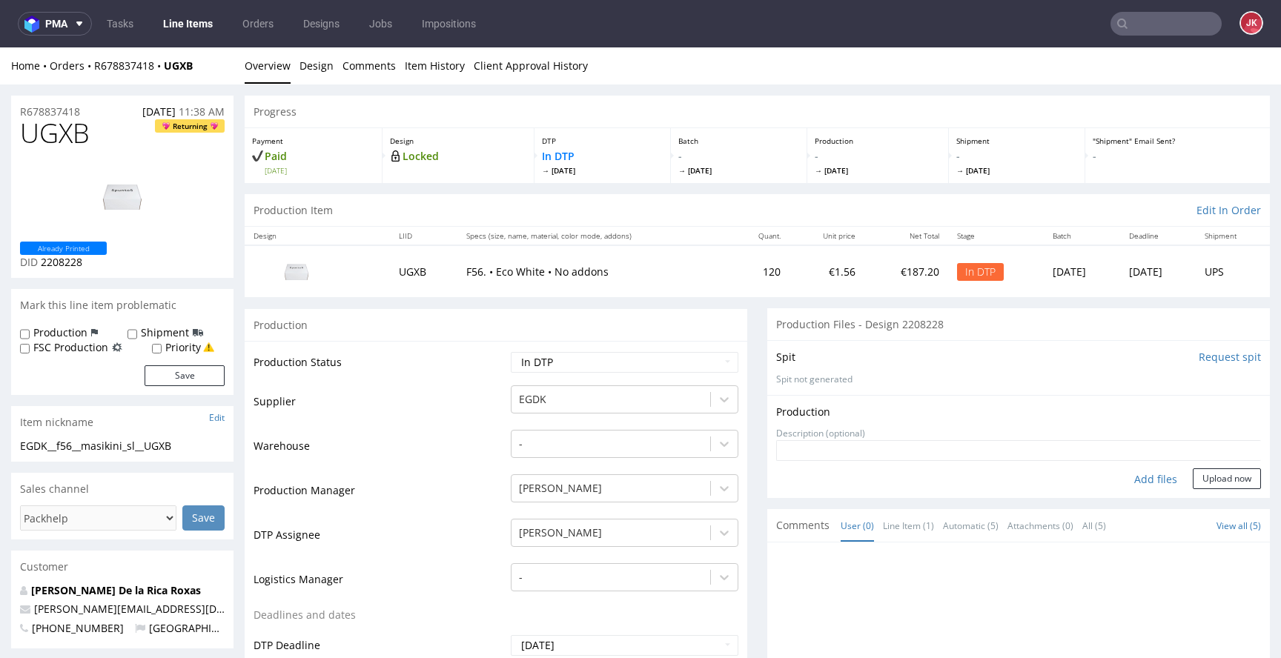
click at [1128, 483] on div "Add files" at bounding box center [1156, 480] width 74 height 22
type input "C:\fakepath\EGDK__f56__masikini_sl__UGXB__d2208228__oR678837418.pdf"
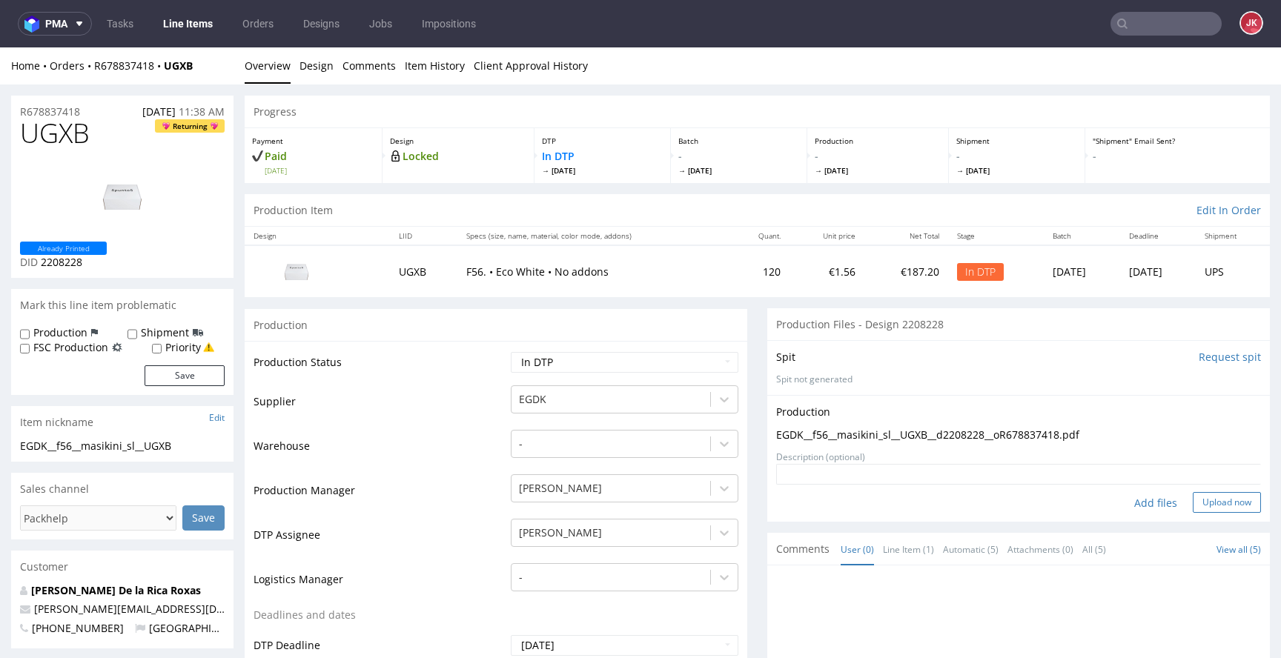
click at [1193, 509] on button "Upload now" at bounding box center [1227, 502] width 68 height 21
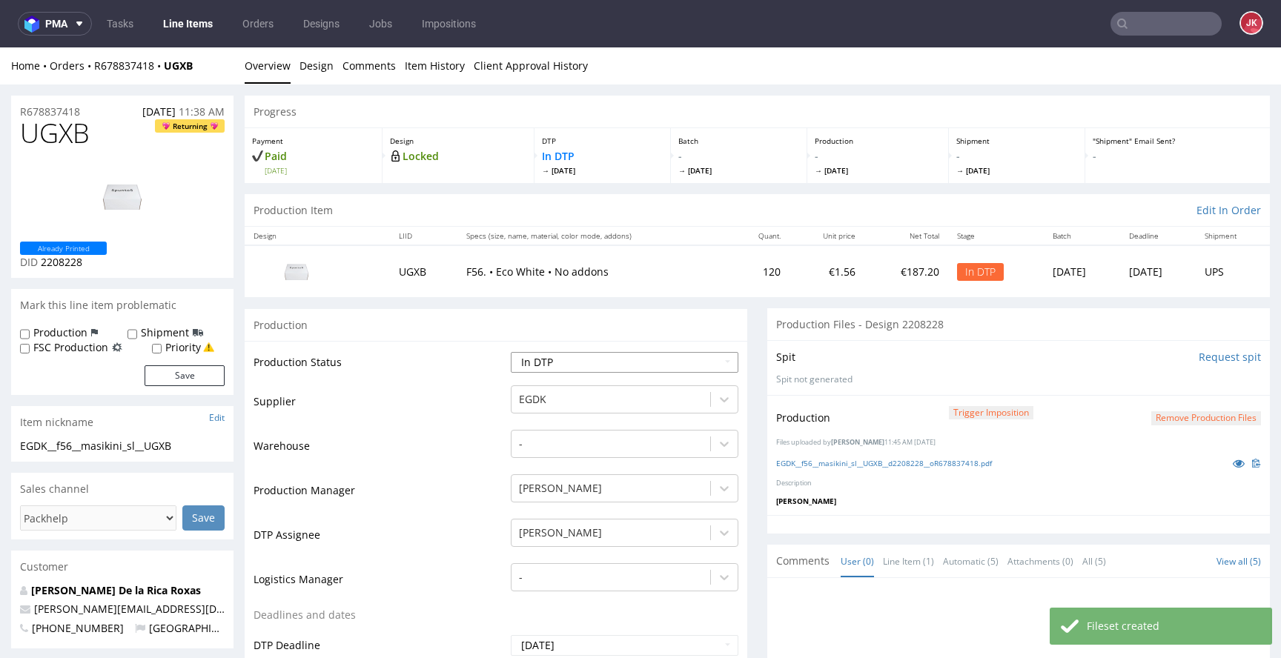
click at [622, 367] on select "Waiting for Artwork Waiting for Diecut Waiting for Mockup Waiting for DTP Waiti…" at bounding box center [625, 362] width 228 height 21
select select "dtp_production_ready"
click at [511, 352] on select "Waiting for Artwork Waiting for Diecut Waiting for Mockup Waiting for DTP Waiti…" at bounding box center [625, 362] width 228 height 21
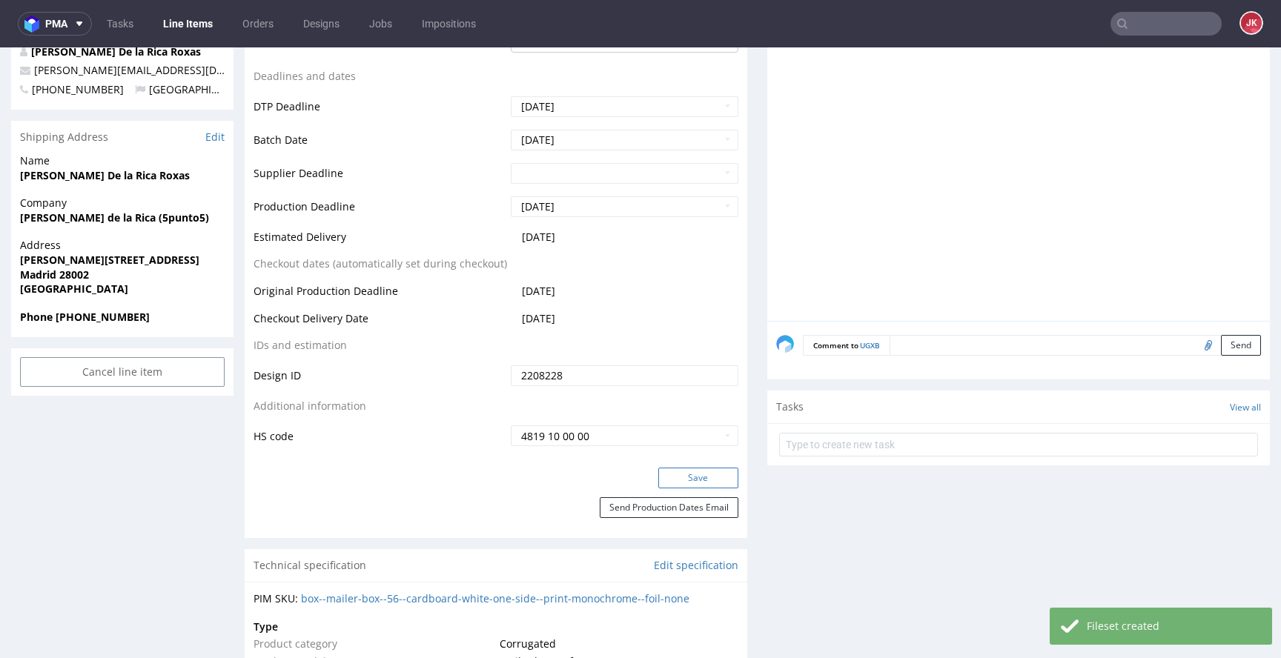
scroll to position [554, 0]
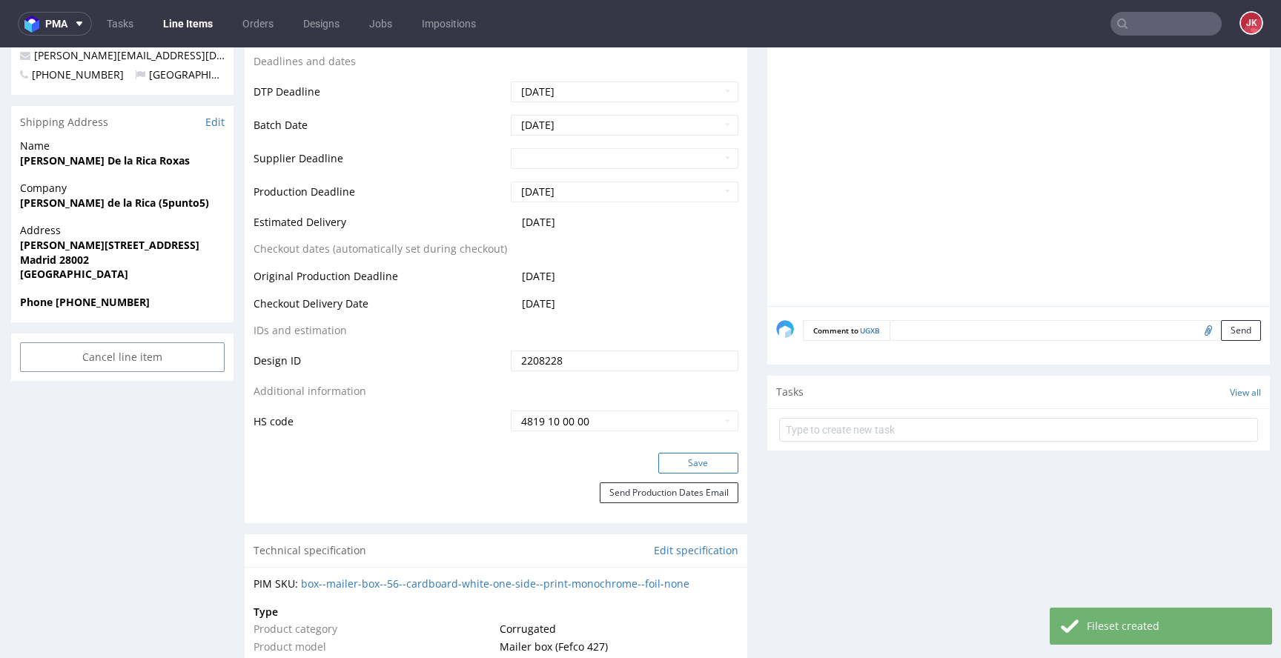
click at [685, 464] on button "Save" at bounding box center [698, 463] width 80 height 21
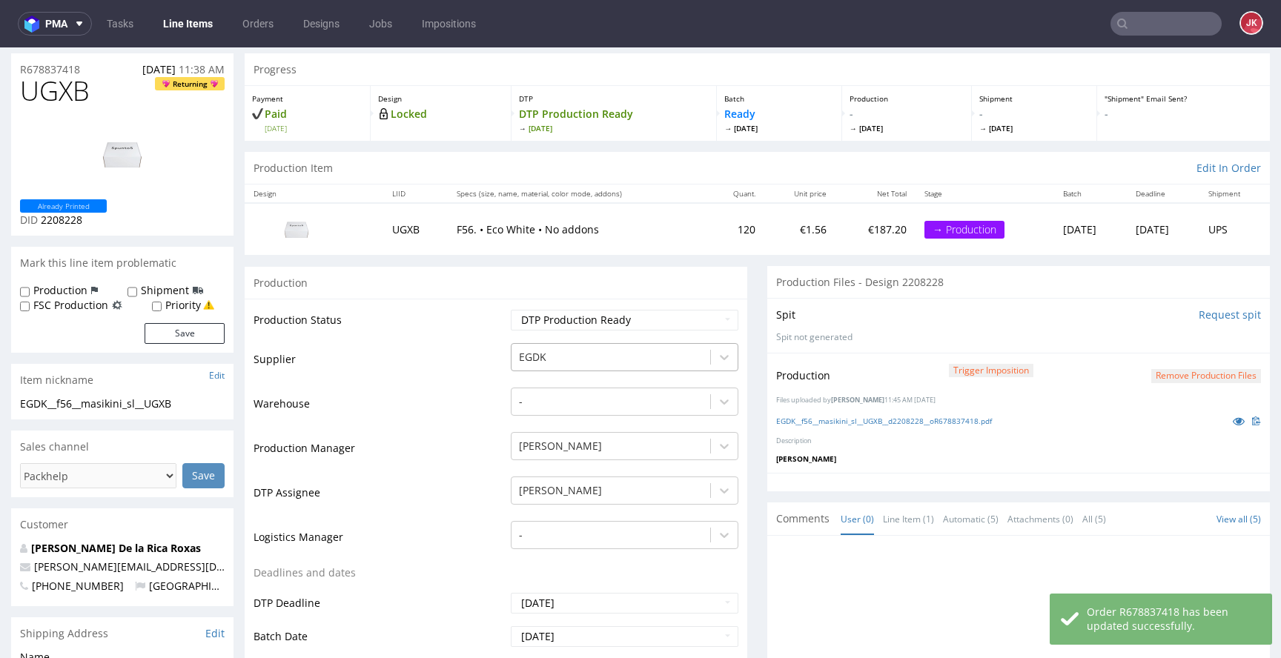
scroll to position [0, 0]
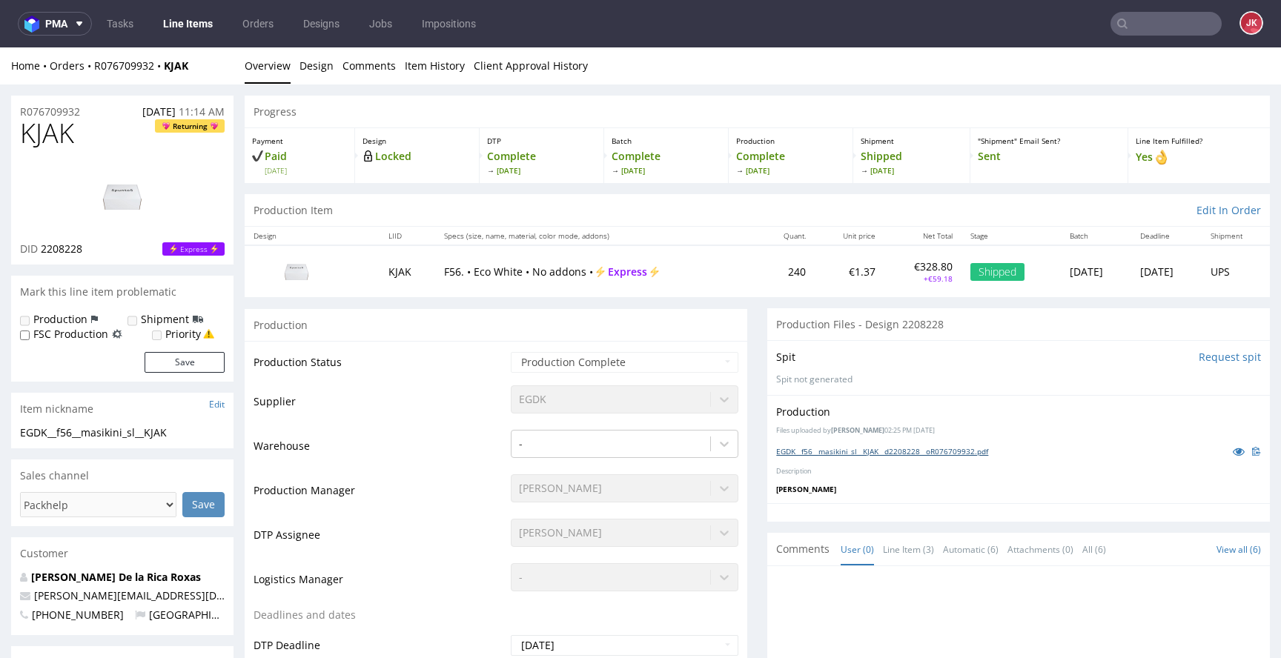
click at [841, 451] on link "EGDK__f56__masikini_sl__KJAK__d2208228__oR076709932.pdf" at bounding box center [882, 451] width 212 height 10
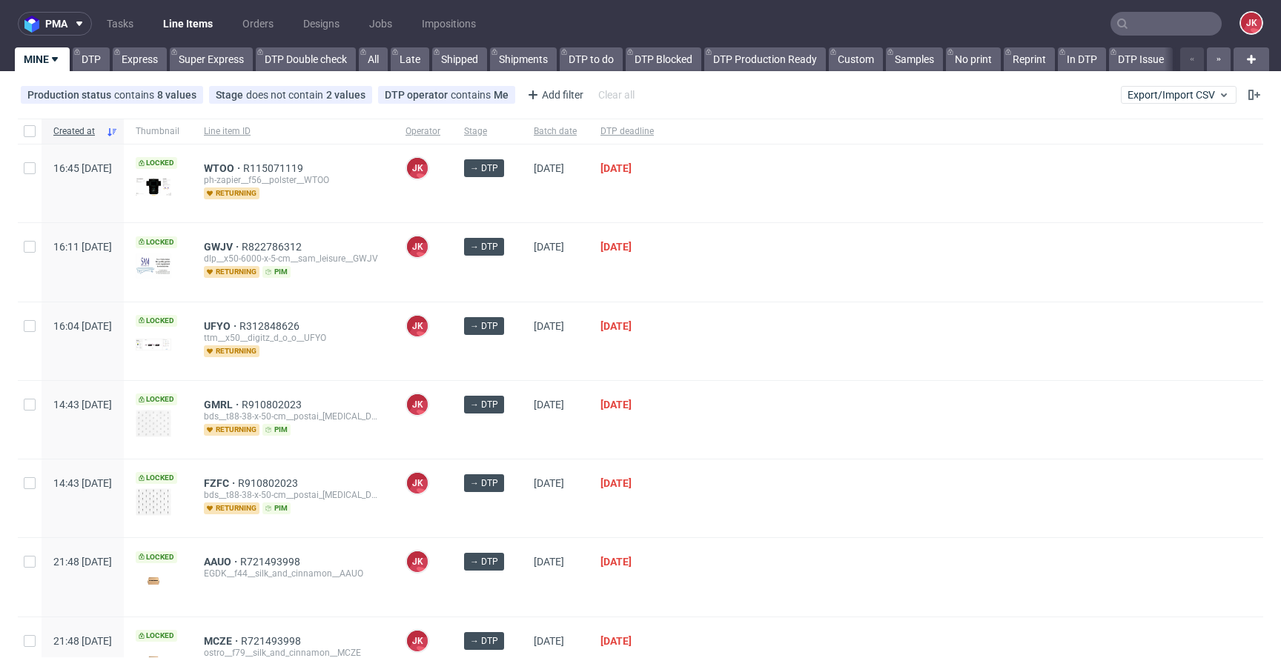
click at [765, 344] on div at bounding box center [965, 341] width 598 height 78
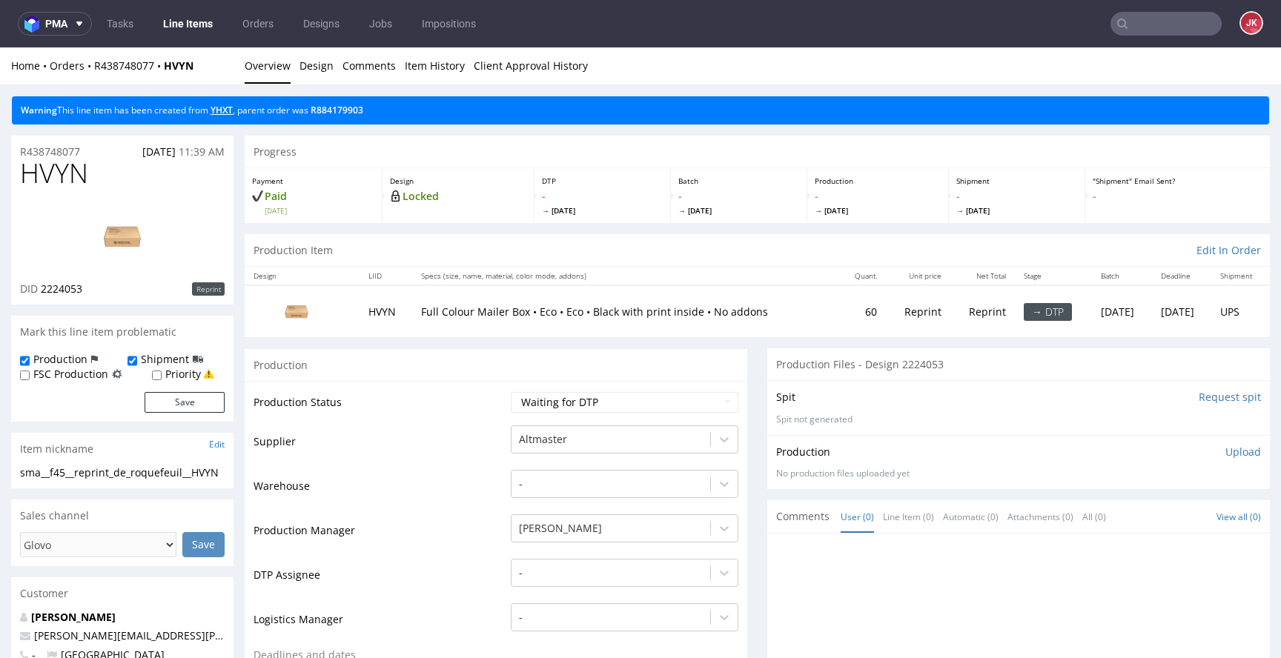
click at [224, 111] on link "YHXT" at bounding box center [222, 110] width 22 height 13
click at [563, 574] on div "-" at bounding box center [625, 569] width 228 height 21
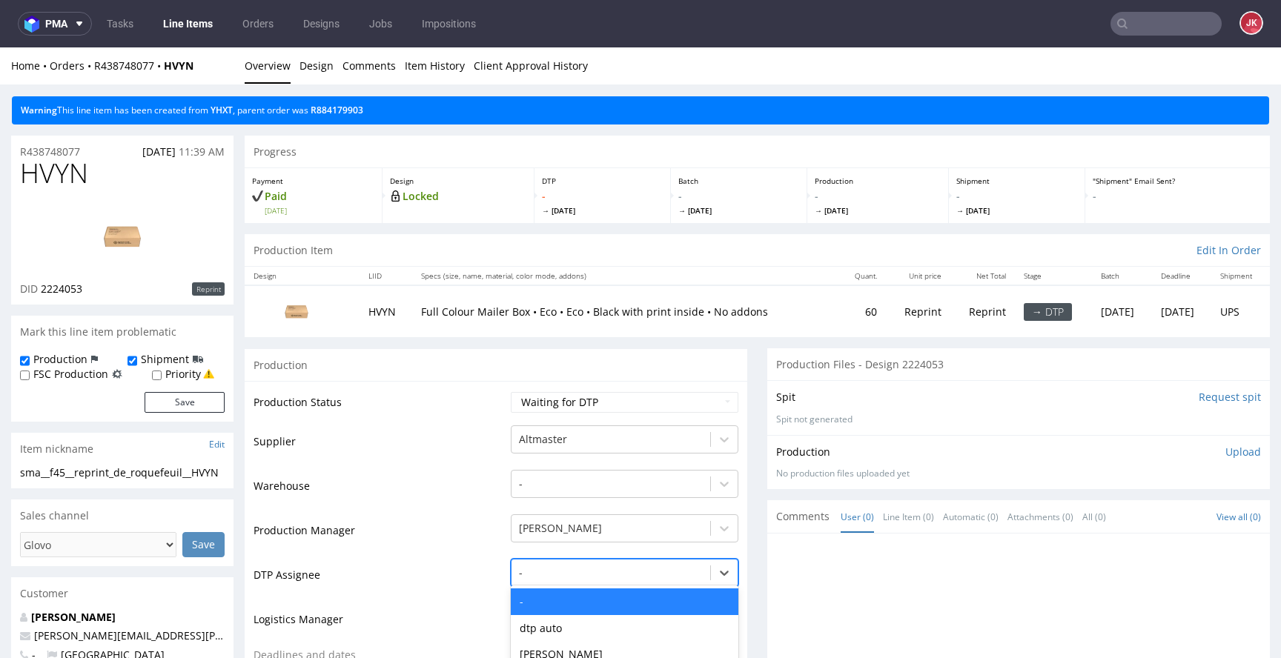
scroll to position [156, 0]
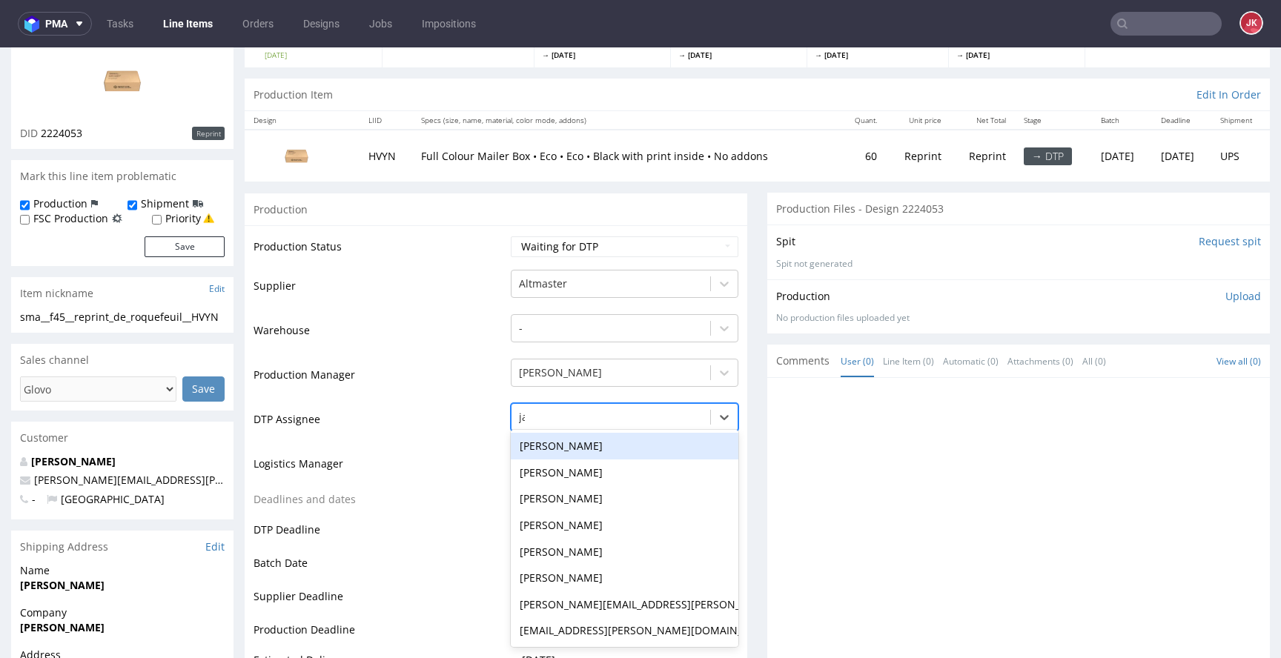
type input "jan"
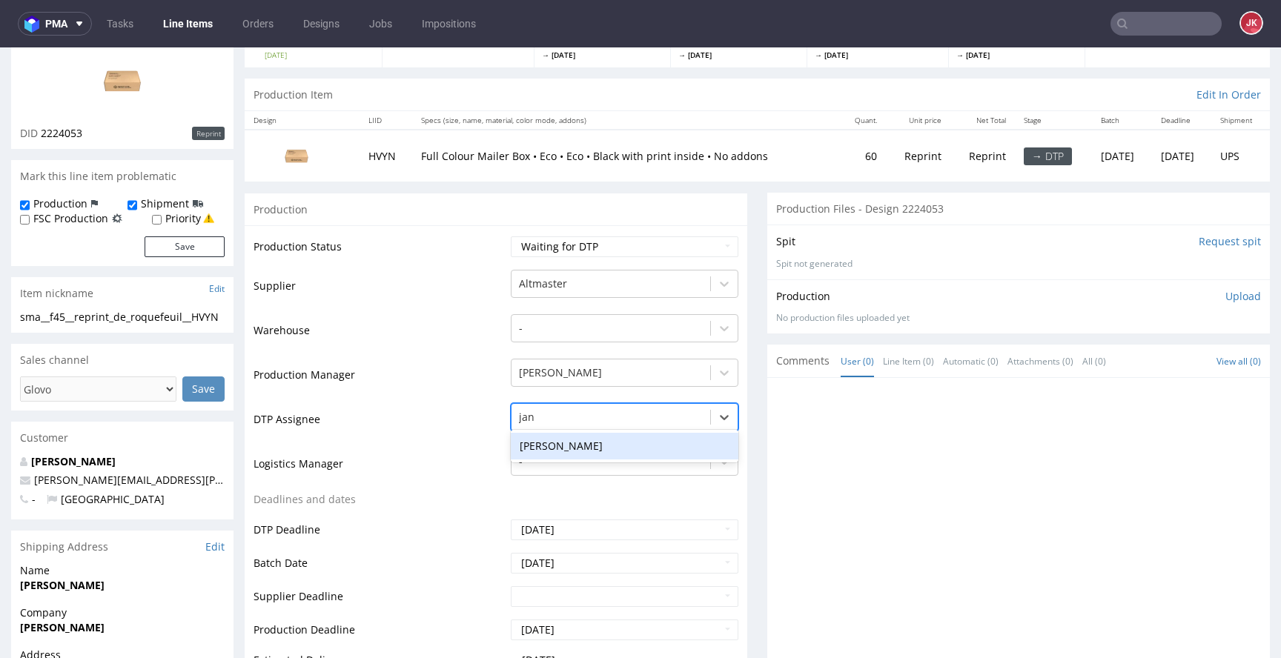
click at [591, 442] on div "Jan Kocik" at bounding box center [625, 446] width 228 height 27
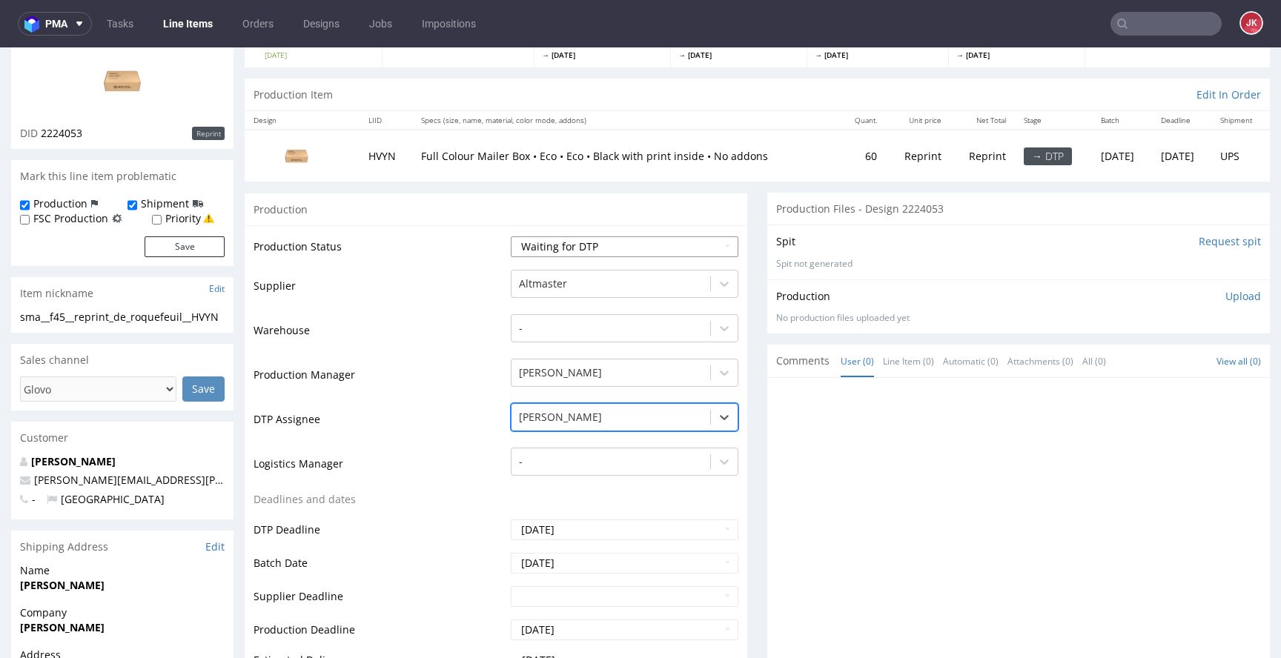
click at [576, 251] on select "Waiting for Artwork Waiting for Diecut Waiting for Mockup Waiting for DTP Waiti…" at bounding box center [625, 246] width 228 height 21
select select "dtp_in_process"
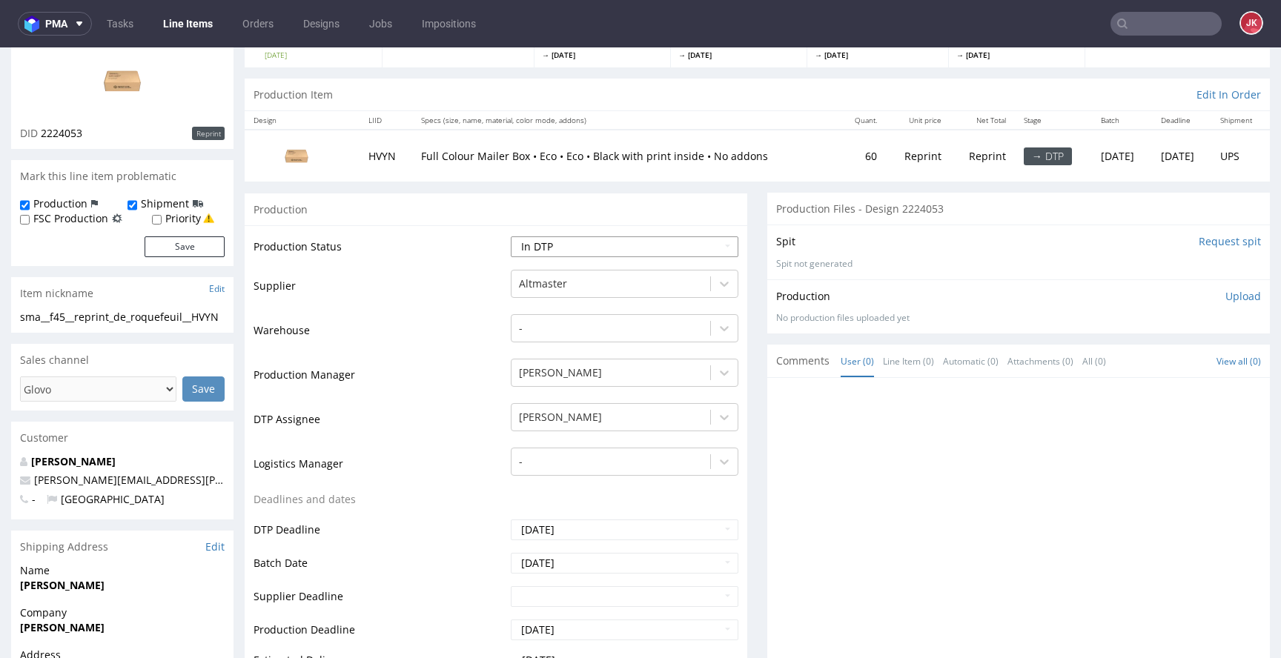
click at [511, 236] on select "Waiting for Artwork Waiting for Diecut Waiting for Mockup Waiting for DTP Waiti…" at bounding box center [625, 246] width 228 height 21
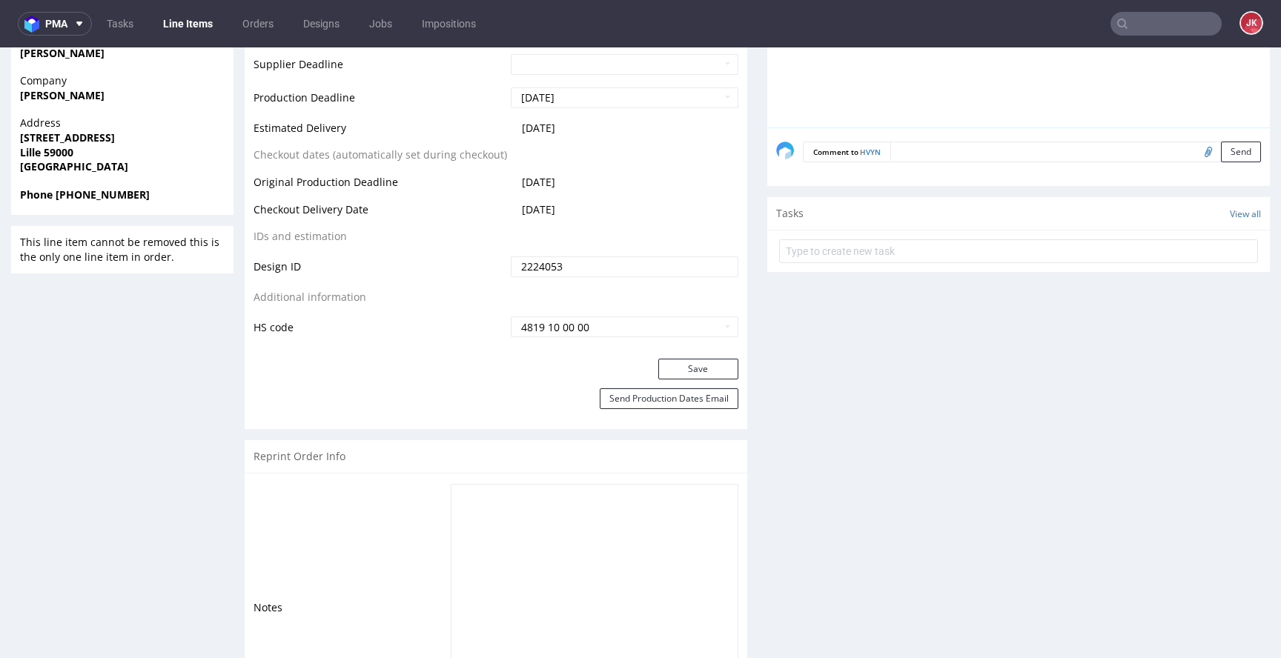
scroll to position [700, 0]
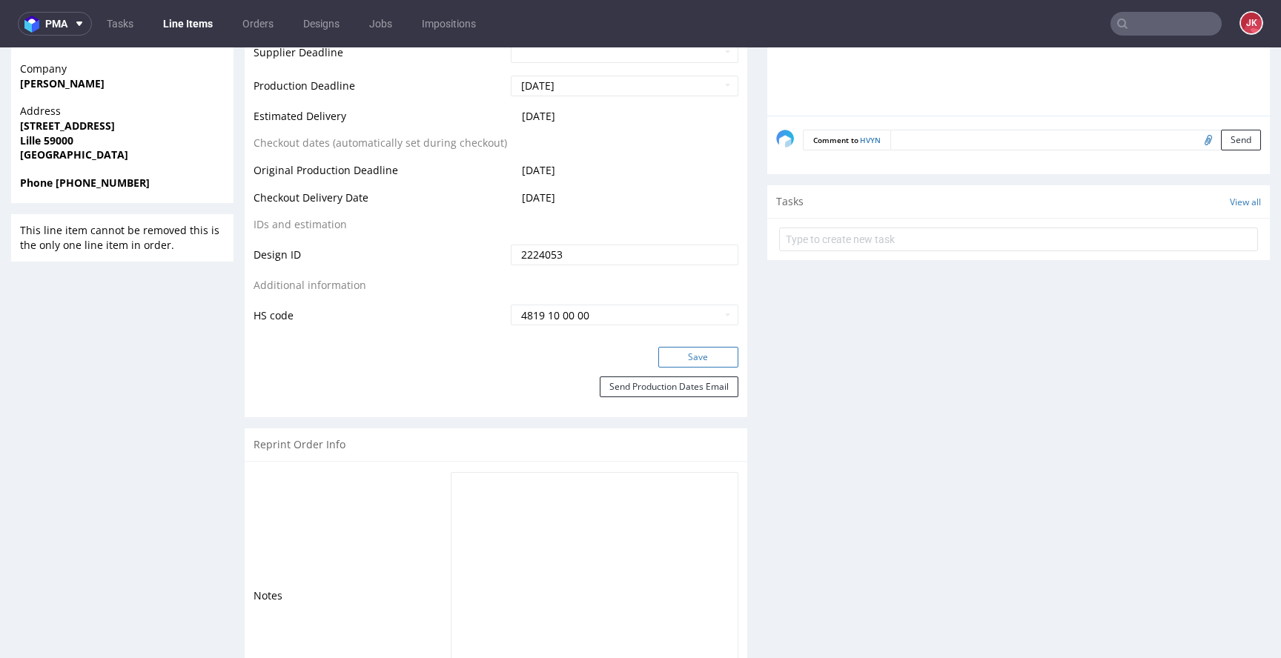
click at [679, 362] on button "Save" at bounding box center [698, 357] width 80 height 21
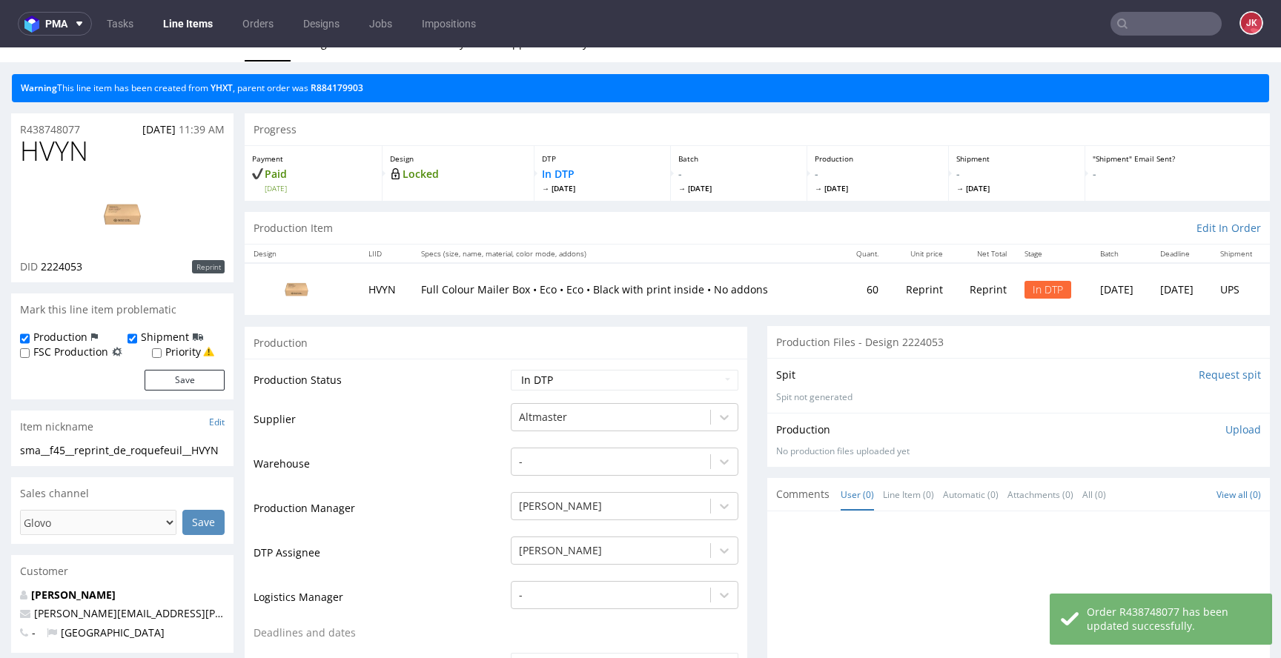
scroll to position [0, 0]
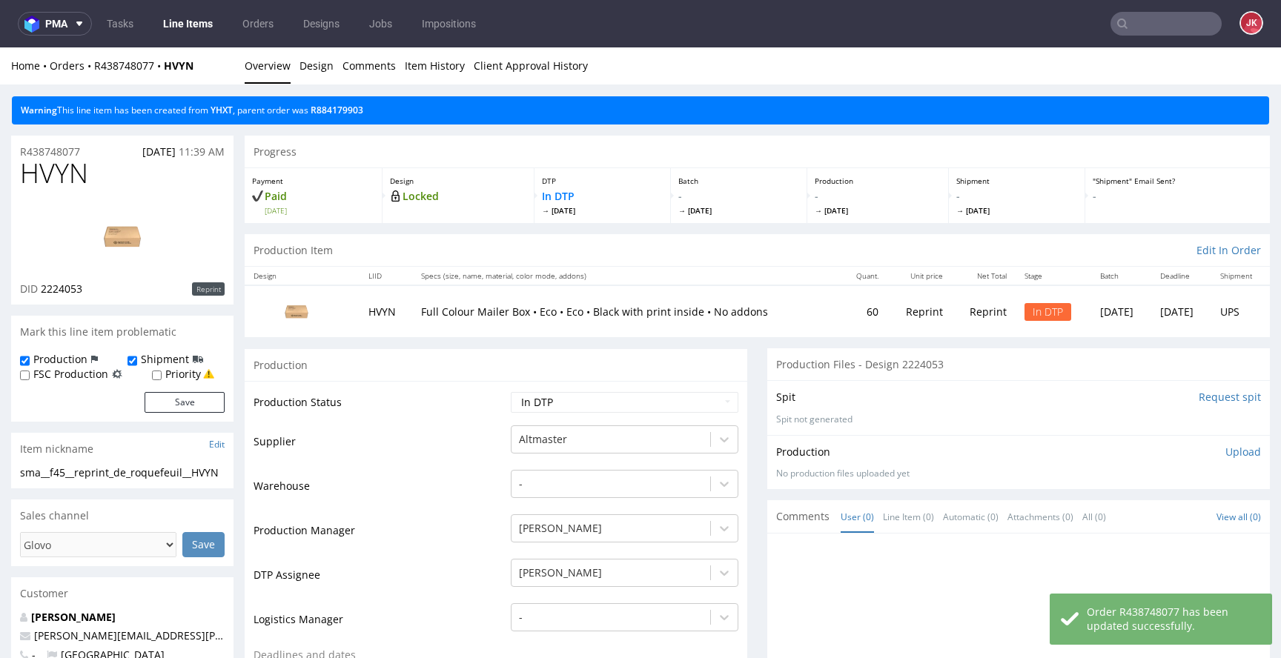
click at [69, 179] on span "HVYN" at bounding box center [54, 174] width 68 height 30
copy span "HVYN"
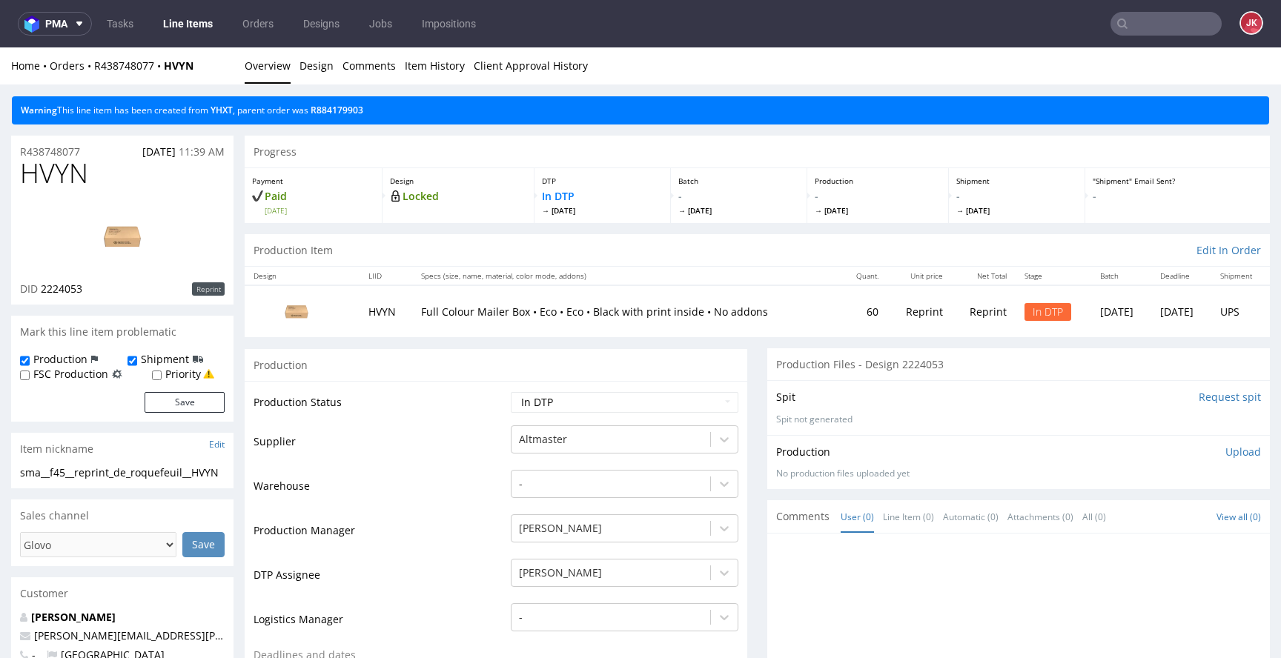
click at [462, 415] on td "Production Status" at bounding box center [381, 407] width 254 height 33
drag, startPoint x: 215, startPoint y: 471, endPoint x: 0, endPoint y: 468, distance: 215.0
copy div "sma__f45__reprint_de_roquefeuil__HVYN"
click at [103, 148] on div "R438748077 01.09.2025 11:39 AM" at bounding box center [122, 148] width 222 height 24
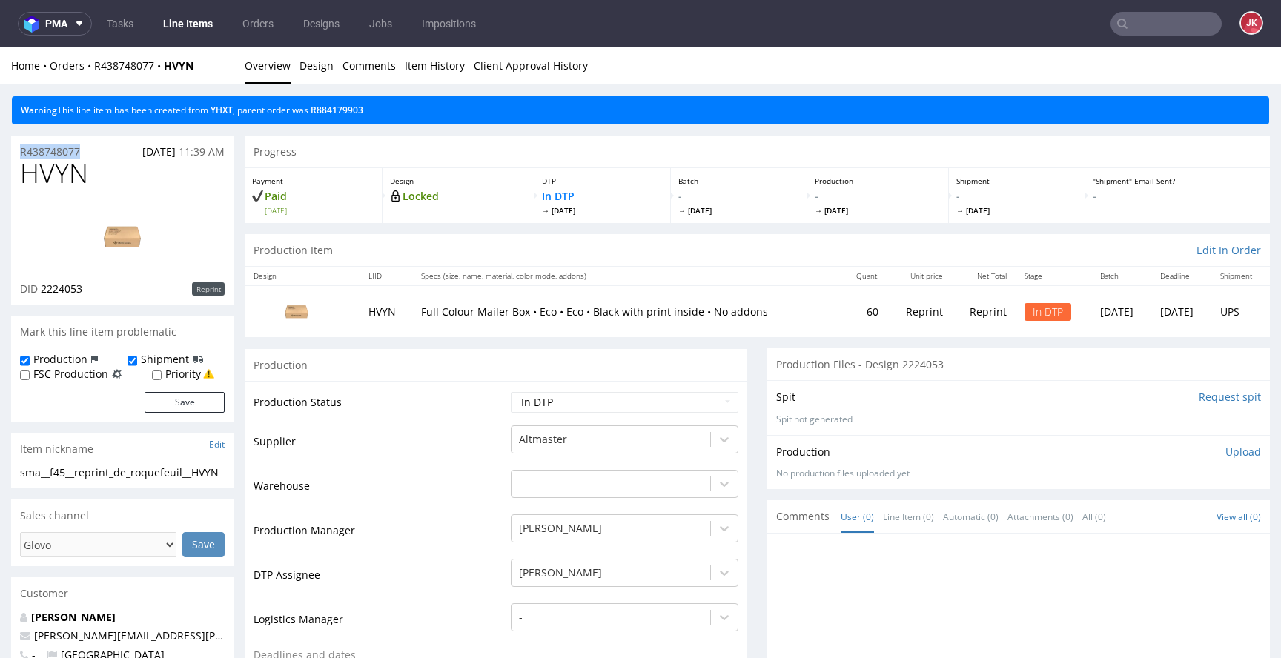
drag, startPoint x: 101, startPoint y: 149, endPoint x: 1, endPoint y: 150, distance: 100.1
copy p "R438748077"
click at [1221, 462] on div "Production Upload No production files uploaded yet Description (optional) Add f…" at bounding box center [1018, 463] width 485 height 36
click at [1221, 460] on div "Production Upload No production files uploaded yet Description (optional) Add f…" at bounding box center [1018, 463] width 485 height 36
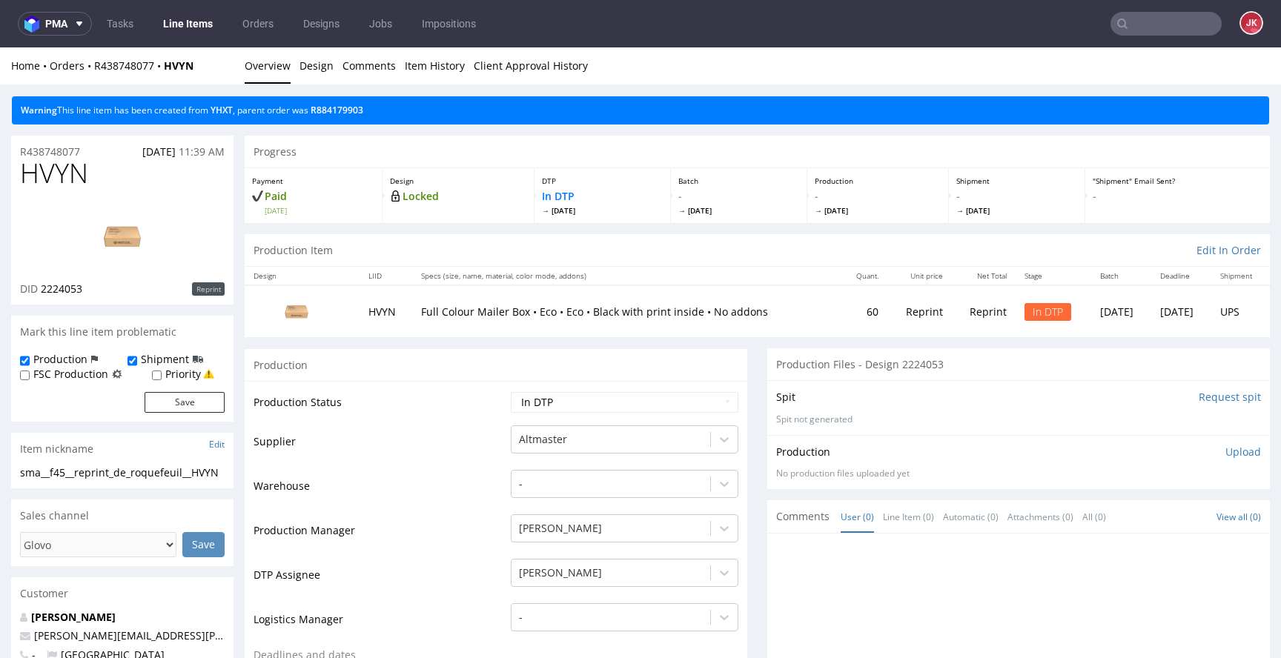
click at [1225, 454] on p "Upload" at bounding box center [1243, 452] width 36 height 15
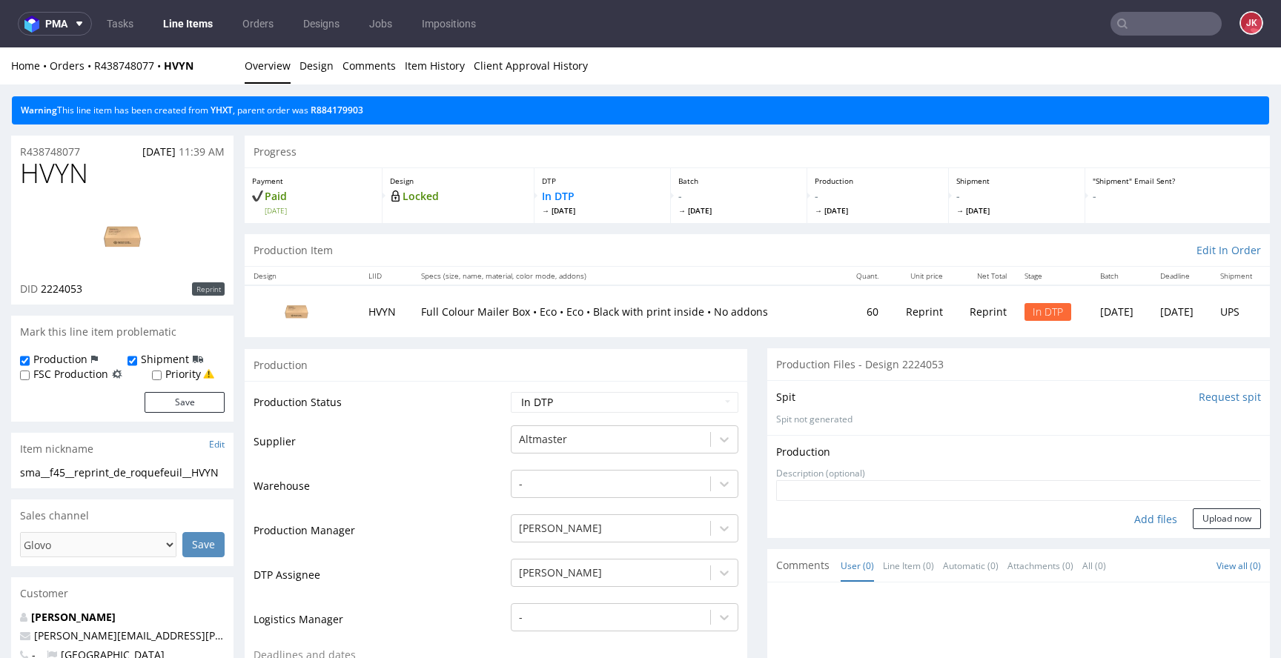
click at [1127, 520] on div "Add files" at bounding box center [1156, 520] width 74 height 22
type input "C:\fakepath\sma__f45__reprint_de_roquefeuil__HVYN__d2224053__oR438748077__insid…"
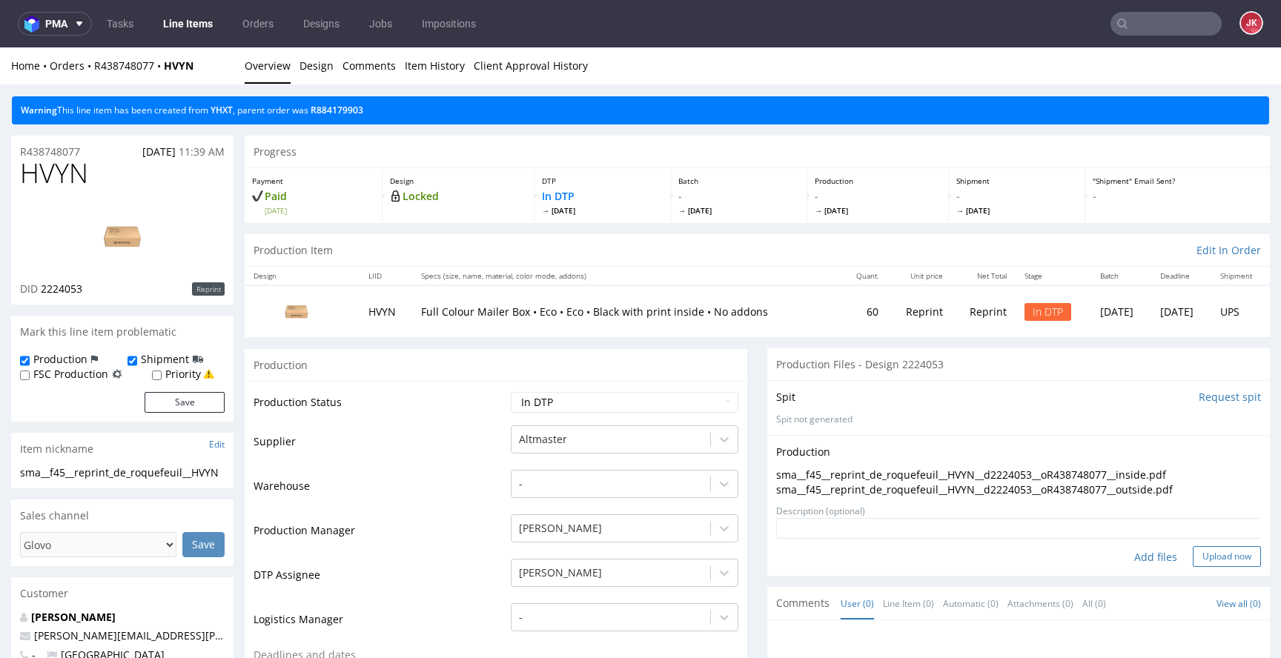
click at [1209, 555] on button "Upload now" at bounding box center [1227, 556] width 68 height 21
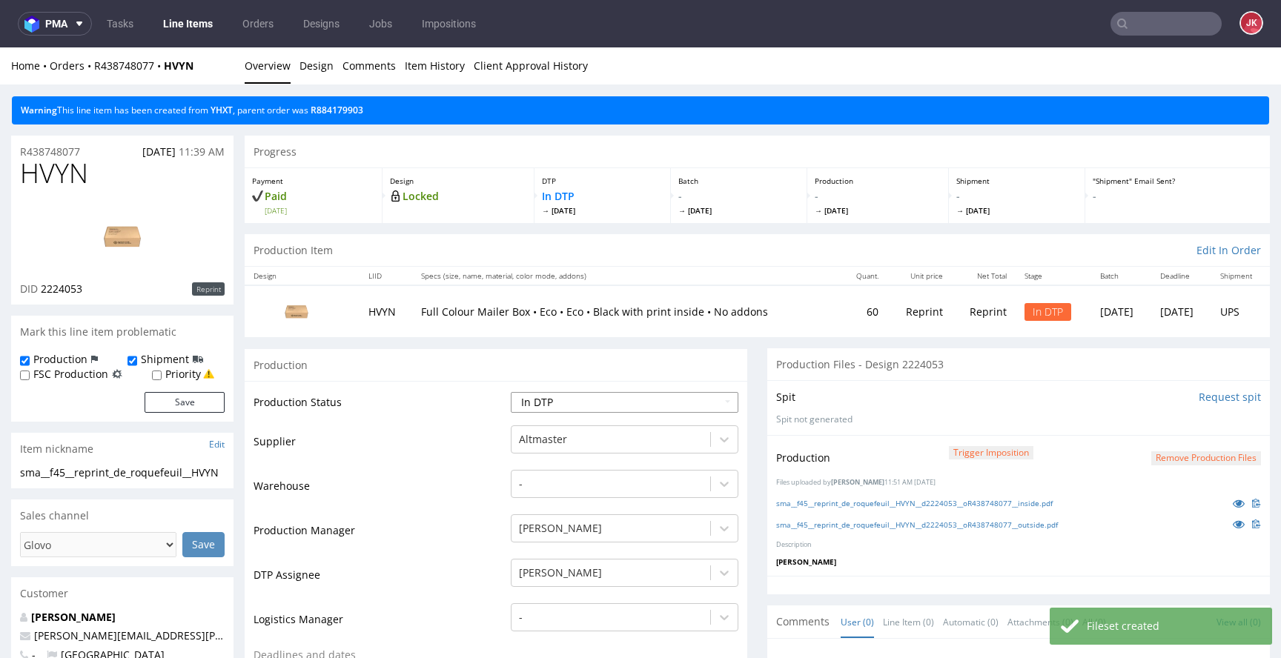
click at [566, 394] on select "Waiting for Artwork Waiting for Diecut Waiting for Mockup Waiting for DTP Waiti…" at bounding box center [625, 402] width 228 height 21
select select "dtp_production_ready"
click at [511, 392] on select "Waiting for Artwork Waiting for Diecut Waiting for Mockup Waiting for DTP Waiti…" at bounding box center [625, 402] width 228 height 21
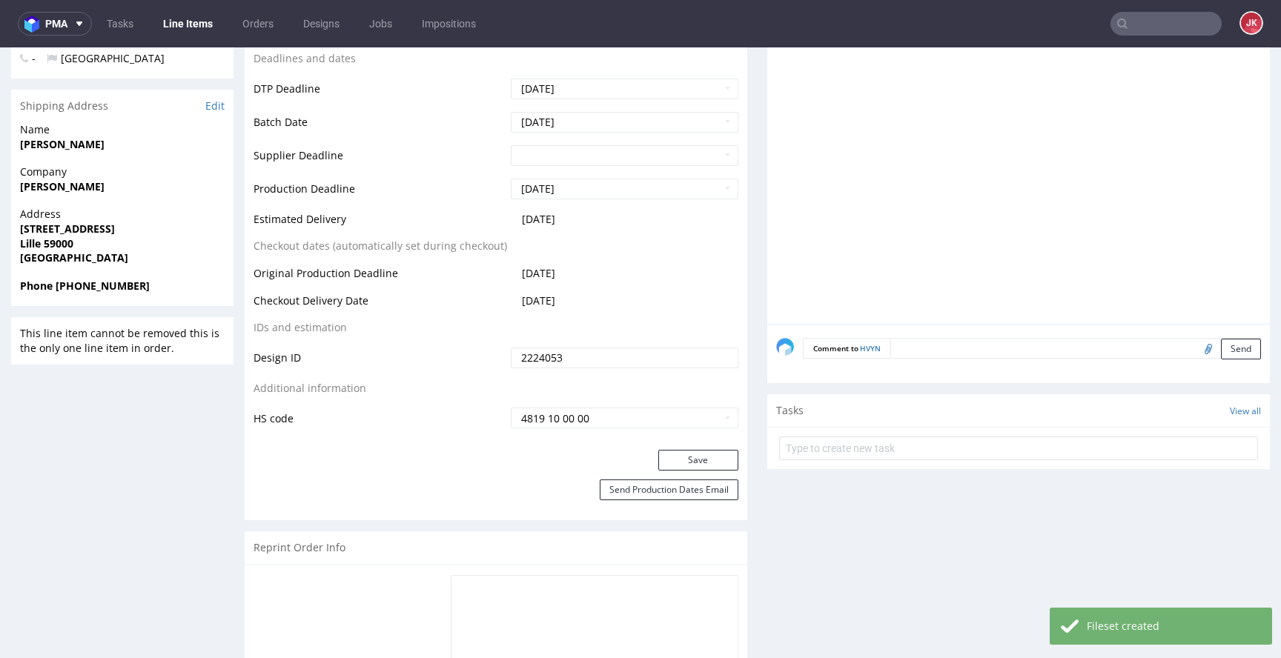
scroll to position [600, 0]
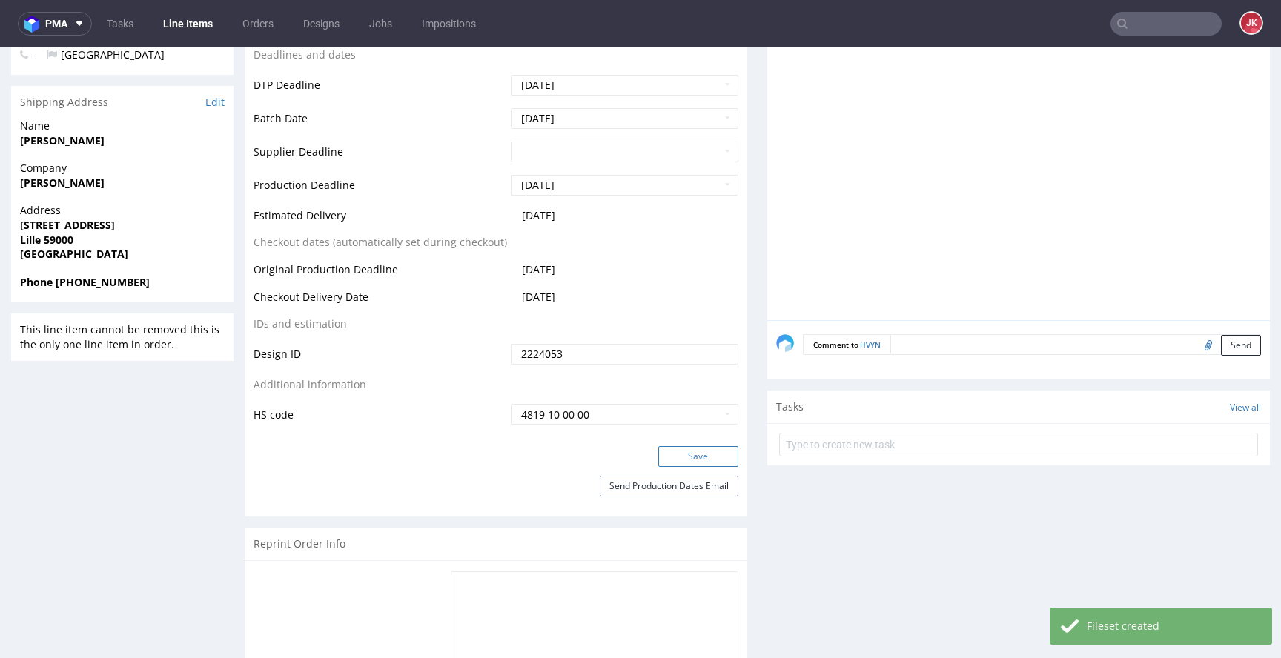
click at [673, 451] on button "Save" at bounding box center [698, 456] width 80 height 21
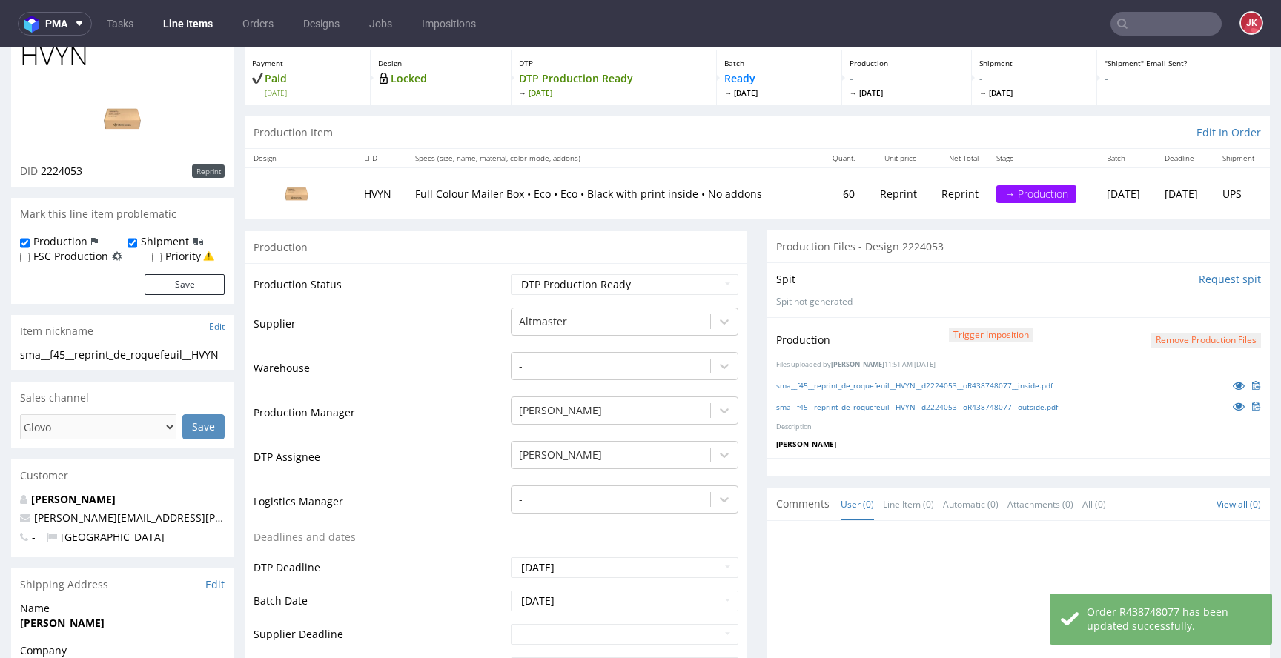
scroll to position [0, 0]
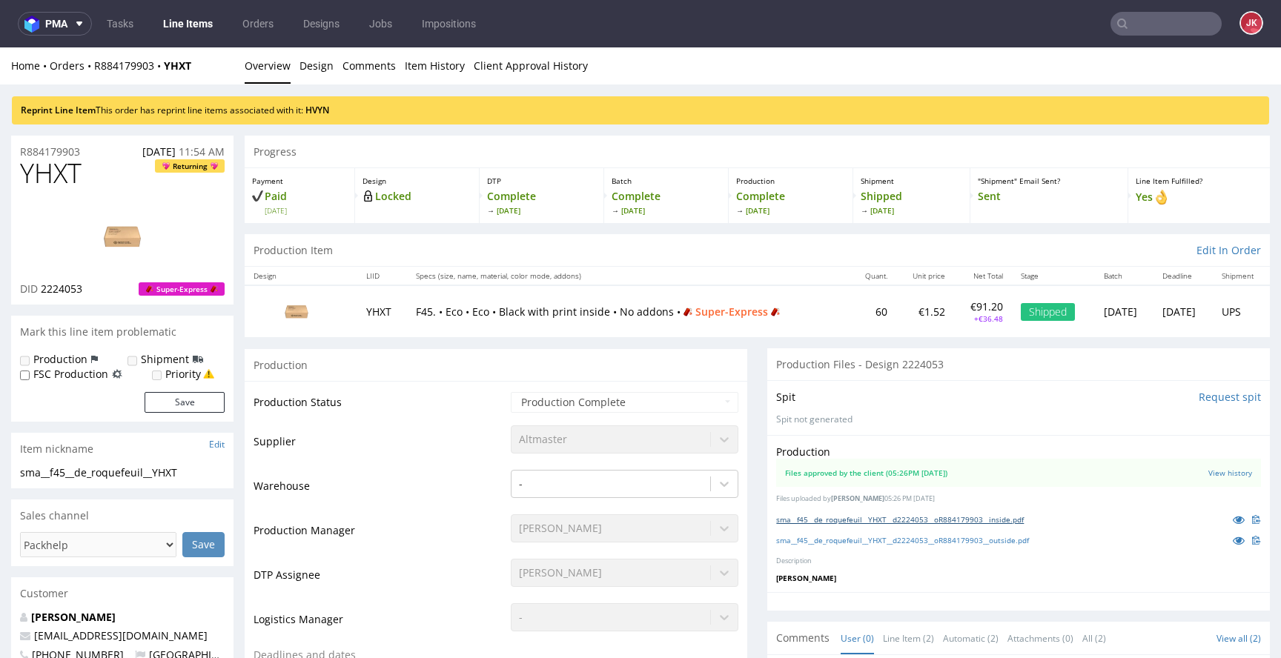
click at [856, 514] on link "sma__f45__de_roquefeuil__YHXT__d2224053__oR884179903__inside.pdf" at bounding box center [900, 519] width 248 height 10
click at [855, 544] on link "sma__f45__de_roquefeuil__YHXT__d2224053__oR884179903__outside.pdf" at bounding box center [902, 540] width 253 height 10
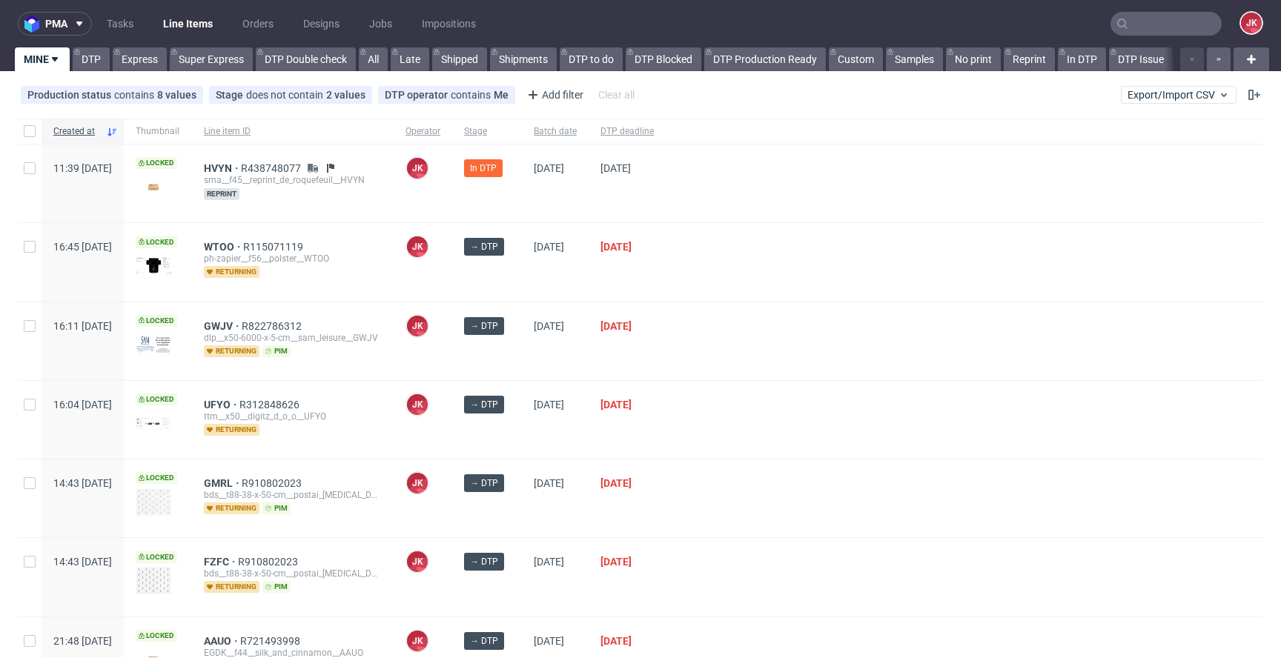
click at [738, 314] on div at bounding box center [965, 341] width 598 height 78
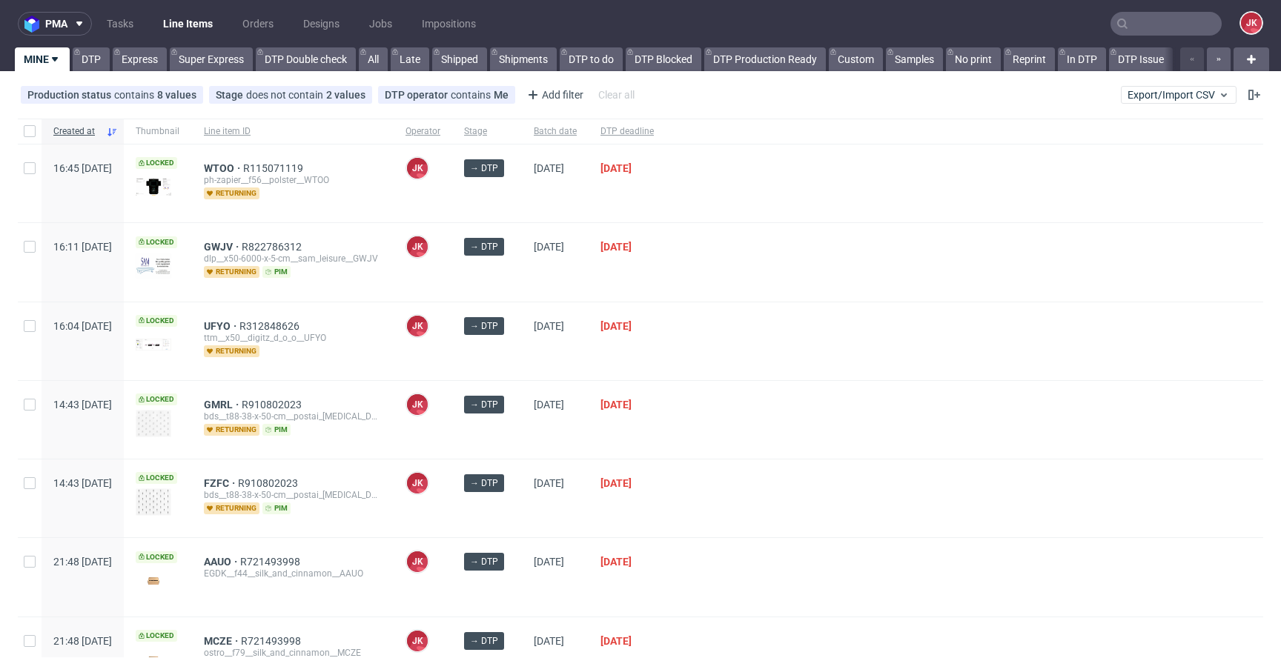
click at [742, 439] on div at bounding box center [965, 420] width 598 height 78
click at [735, 360] on div at bounding box center [965, 341] width 598 height 78
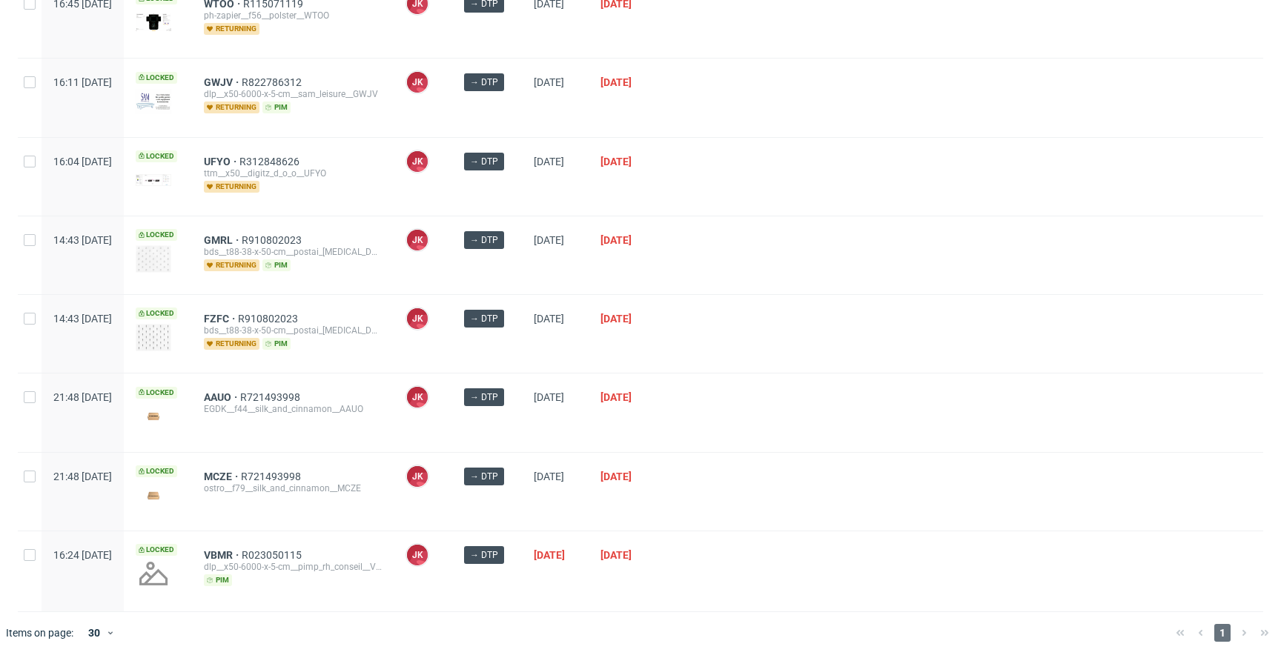
click at [732, 338] on div at bounding box center [965, 334] width 598 height 78
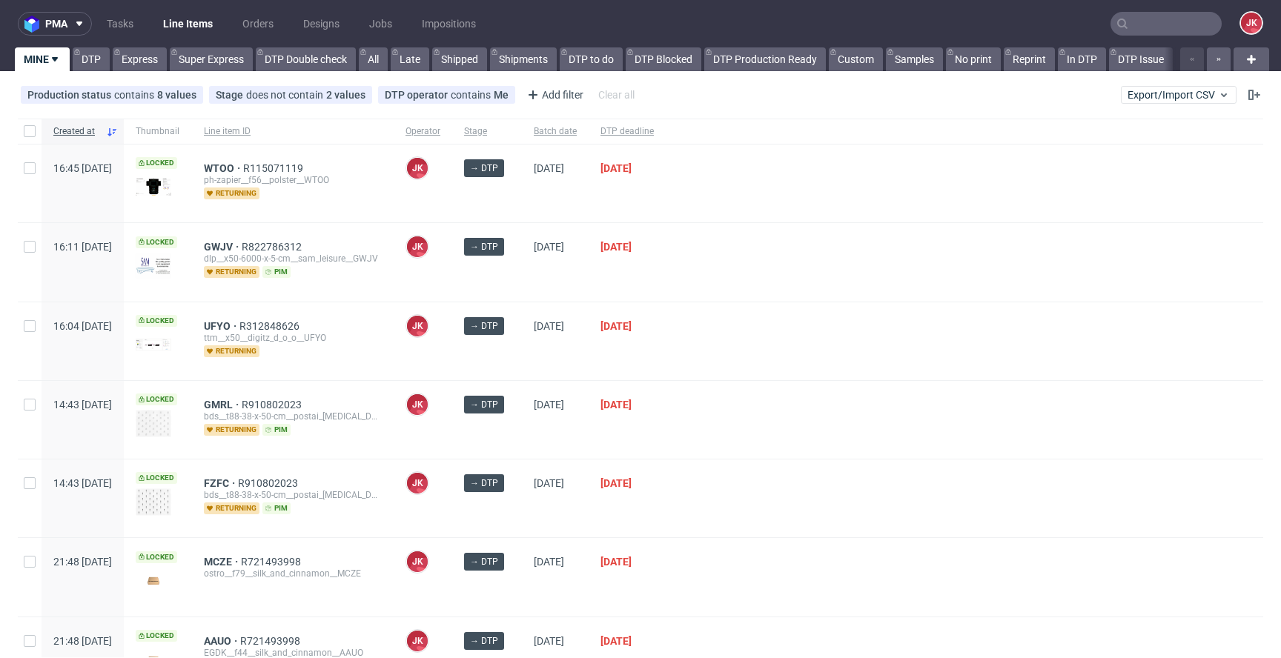
click at [726, 338] on div at bounding box center [965, 341] width 598 height 78
click at [566, 362] on div "[DATE]" at bounding box center [555, 341] width 67 height 78
click at [522, 357] on div "→ DTP" at bounding box center [487, 341] width 70 height 78
click at [522, 346] on div "→ DTP" at bounding box center [487, 341] width 70 height 78
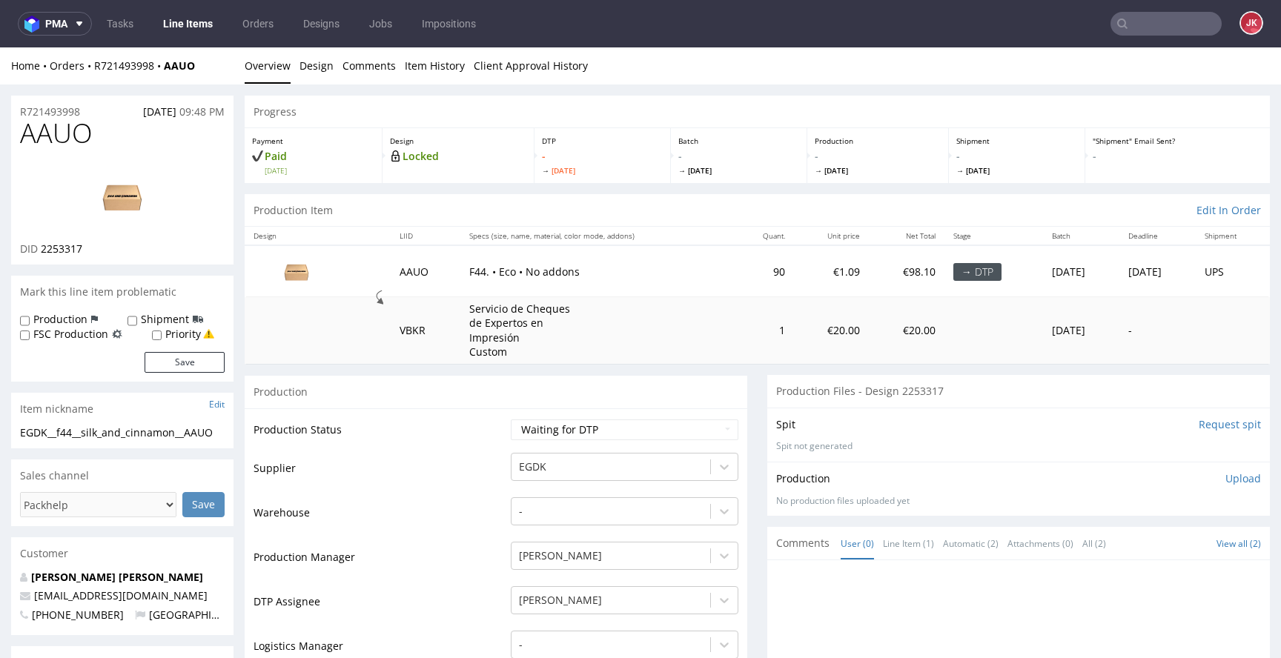
click at [1201, 423] on input "Request spit" at bounding box center [1230, 424] width 62 height 15
click at [1020, 440] on p "Spit not generated" at bounding box center [1018, 446] width 485 height 13
